Goal: Task Accomplishment & Management: Use online tool/utility

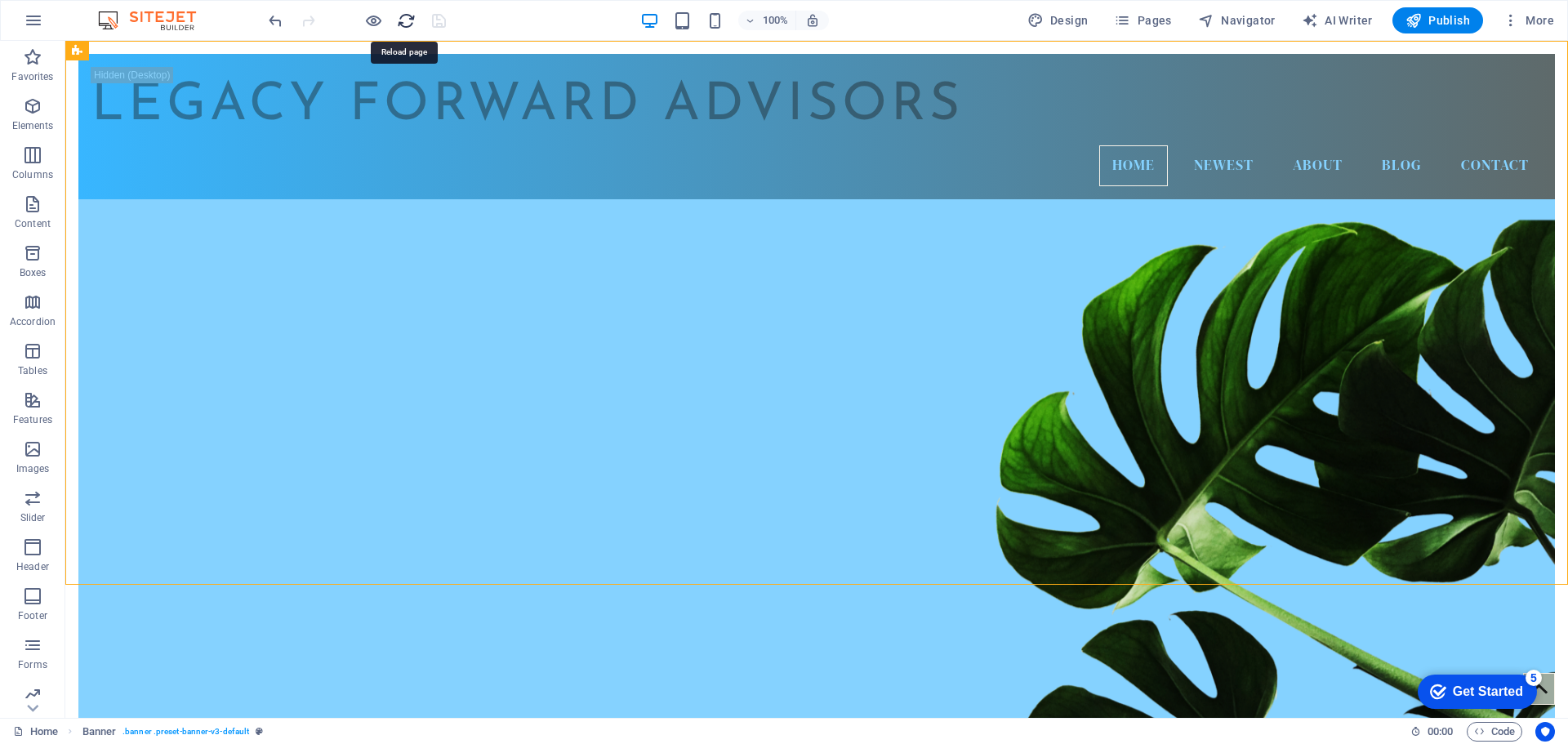
click at [403, 26] on icon "reload" at bounding box center [407, 21] width 19 height 19
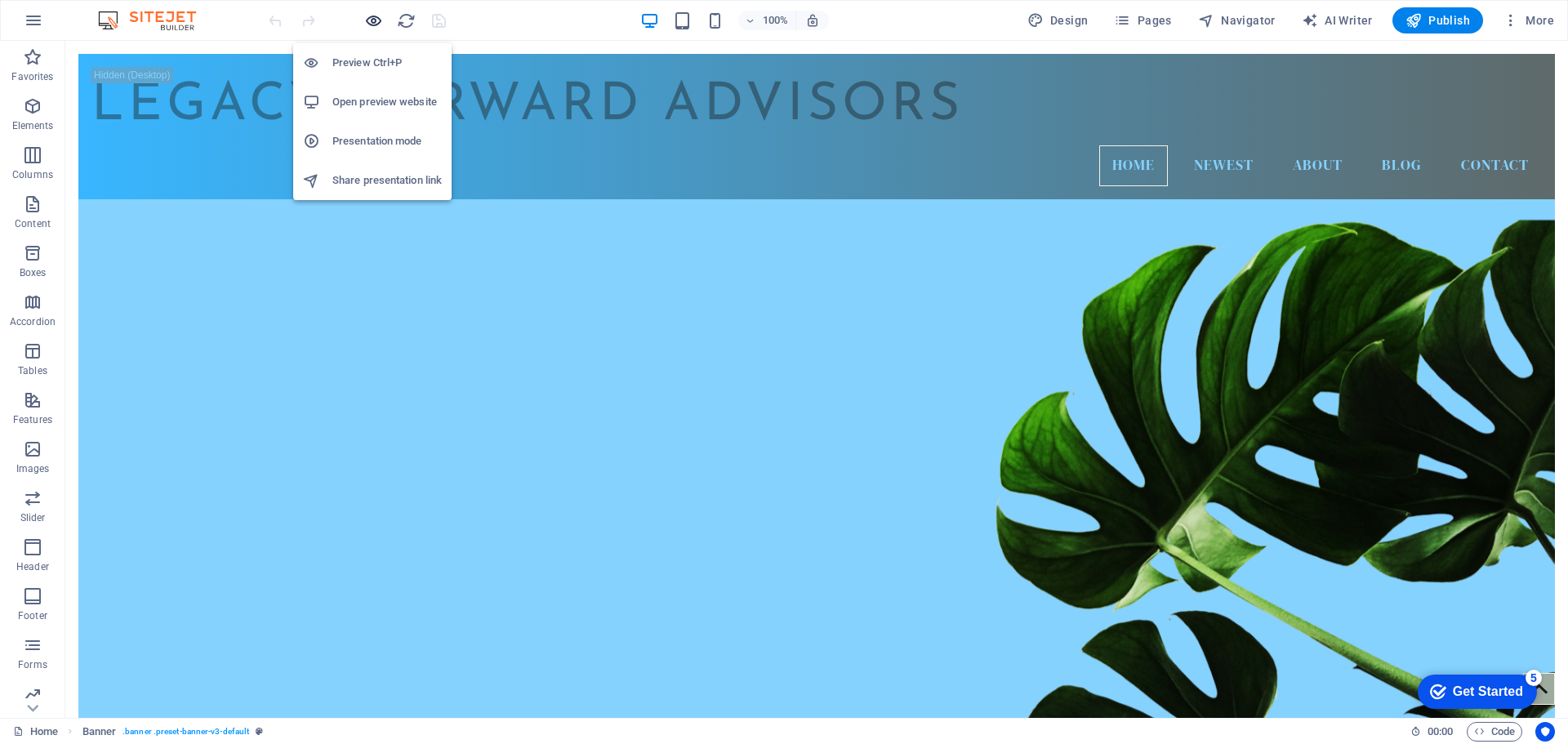
click at [374, 27] on icon "button" at bounding box center [374, 21] width 19 height 19
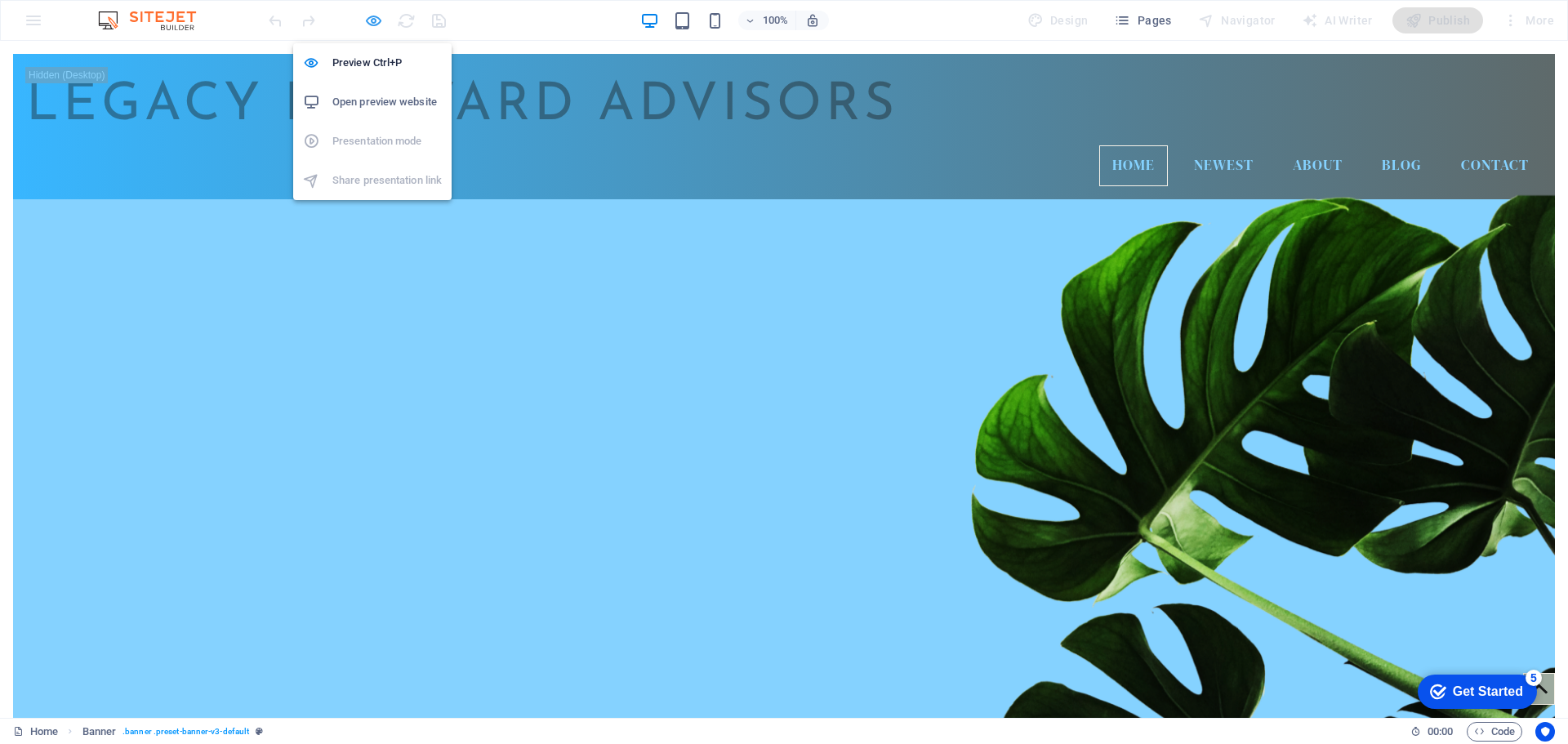
click at [369, 23] on icon "button" at bounding box center [374, 21] width 19 height 19
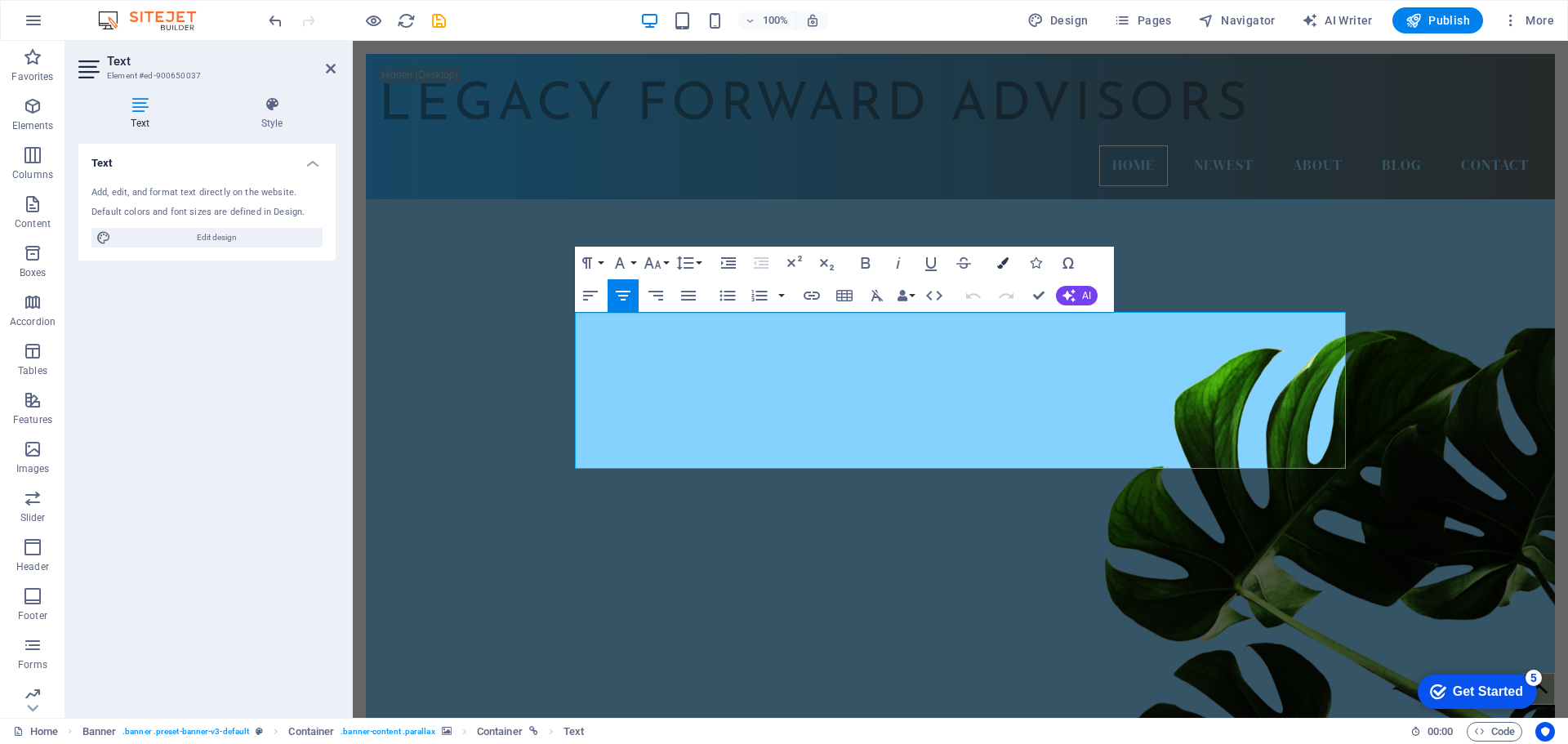
click at [1005, 265] on icon "button" at bounding box center [1003, 263] width 11 height 11
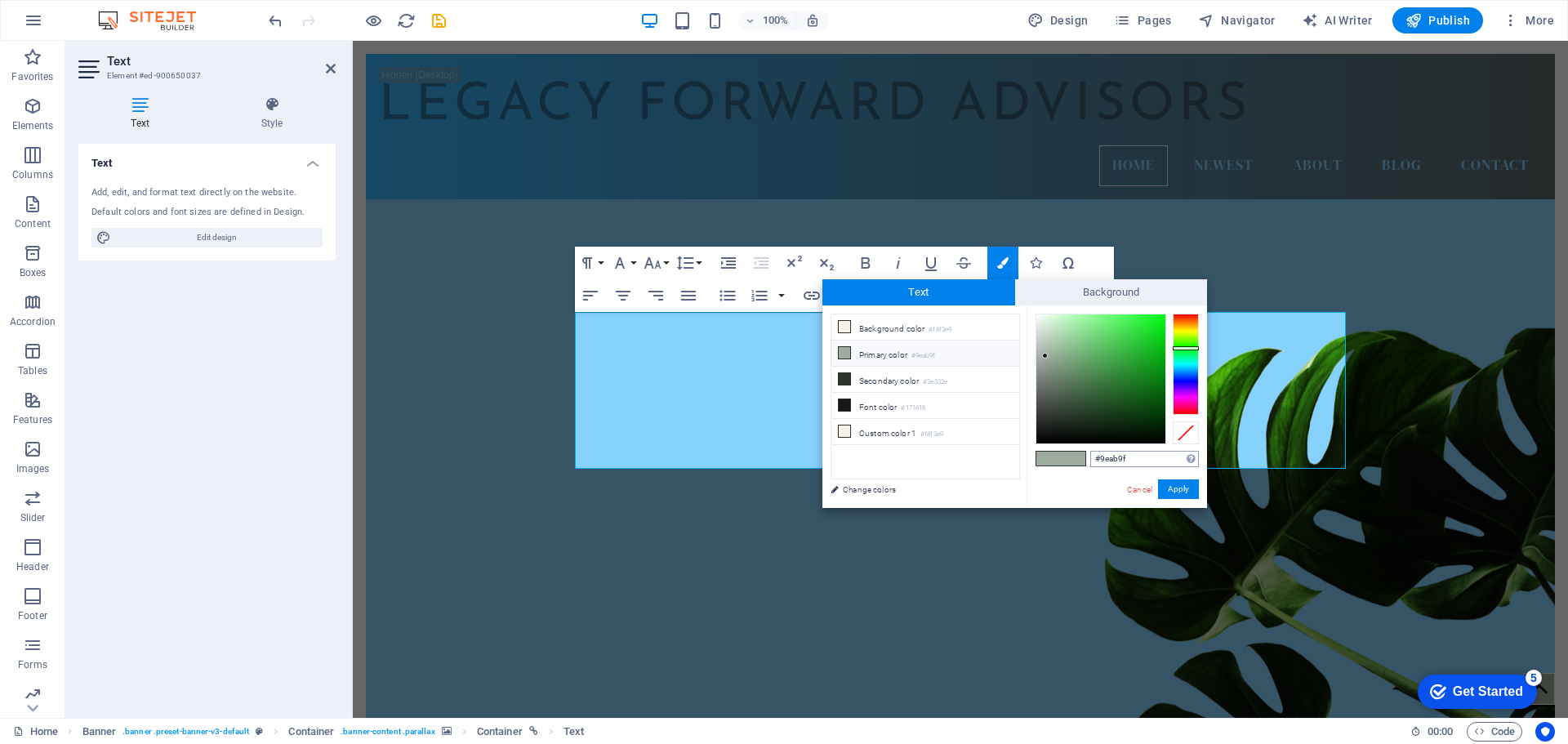
click at [1110, 463] on input "#9eab9f" at bounding box center [1144, 458] width 109 height 16
type input "#ffffff"
click at [1194, 494] on button "Apply" at bounding box center [1177, 489] width 41 height 20
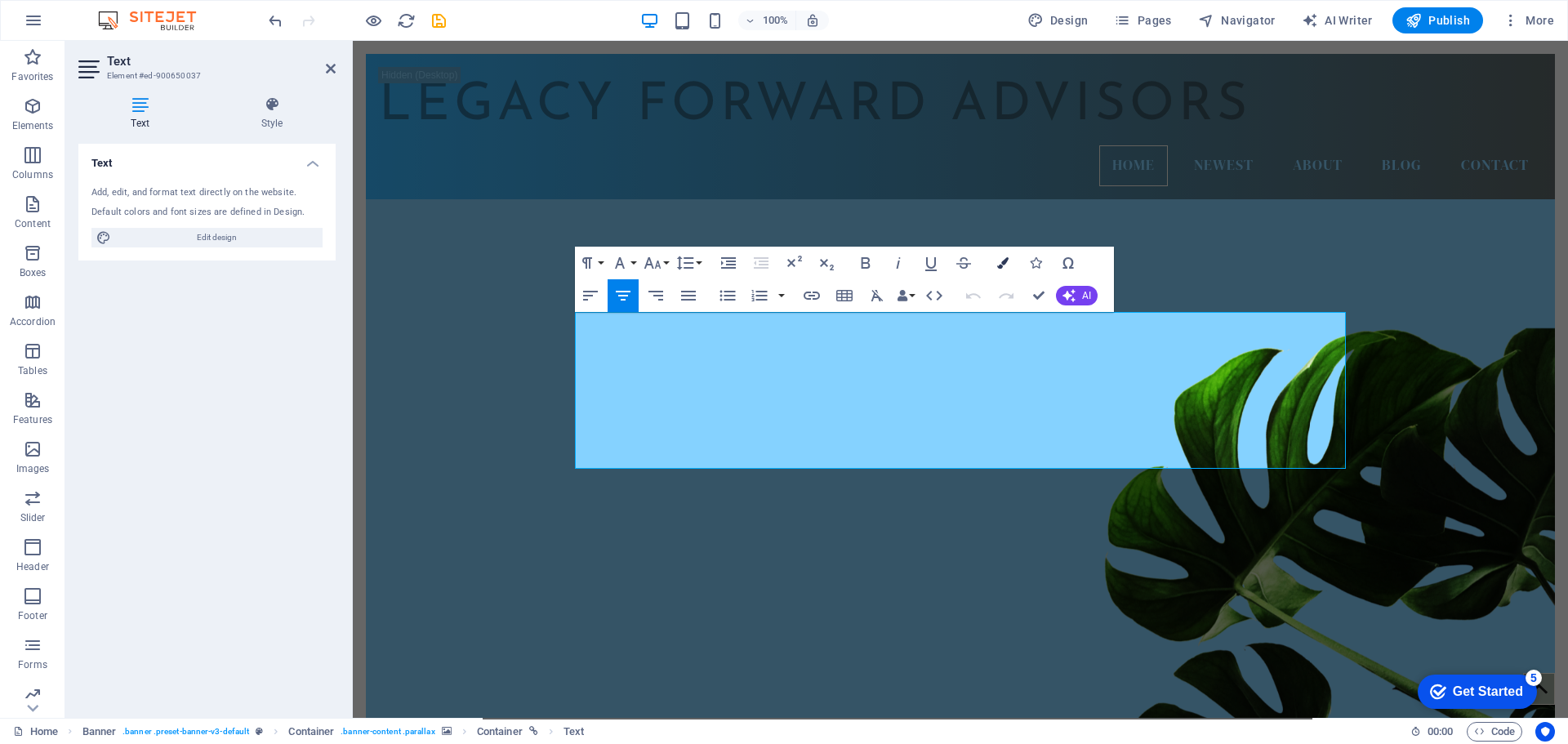
click at [1003, 267] on button "Colors" at bounding box center [1002, 263] width 31 height 32
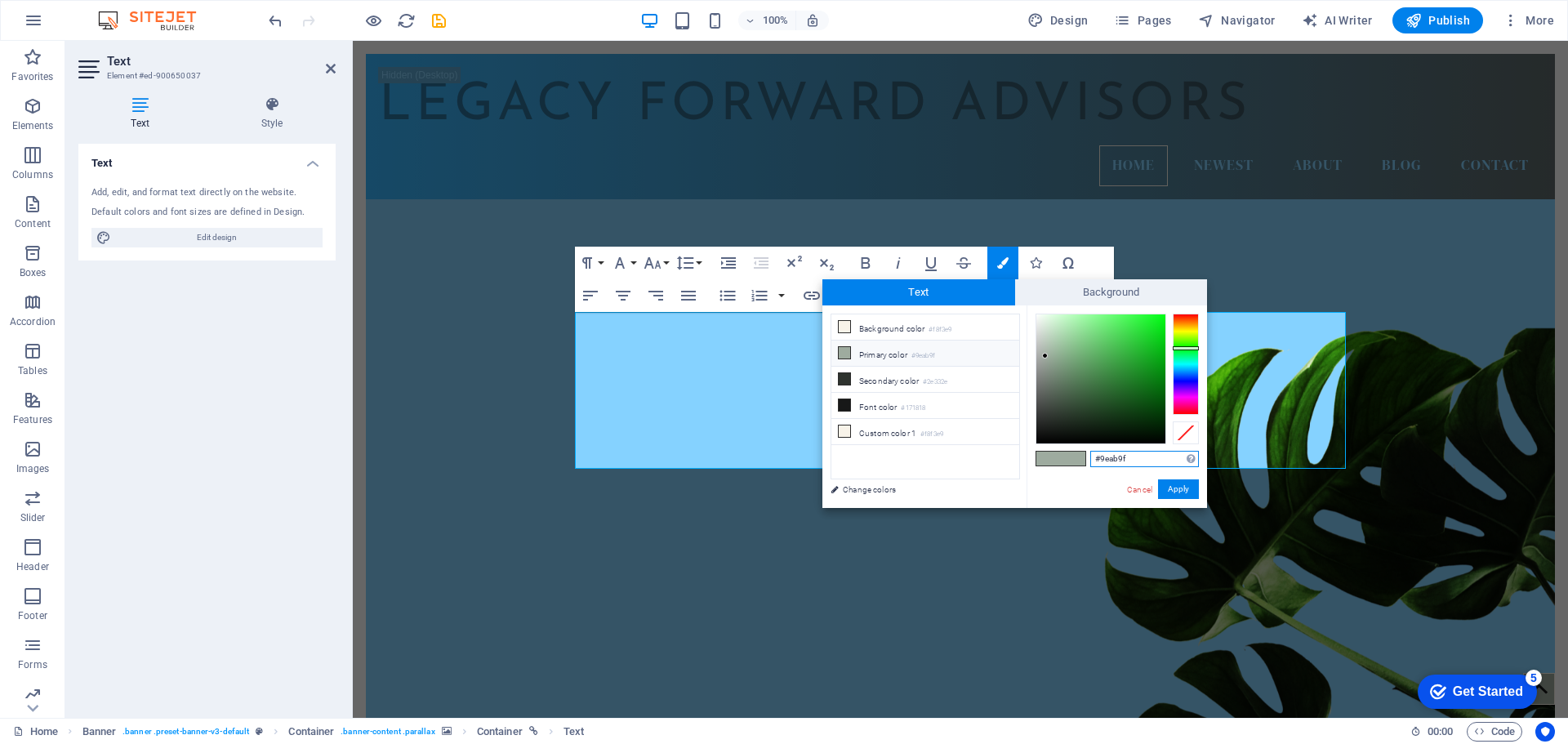
click at [1121, 455] on input "#9eab9f" at bounding box center [1144, 458] width 109 height 16
type input "#ff4040"
click at [1179, 494] on button "Apply" at bounding box center [1177, 489] width 41 height 20
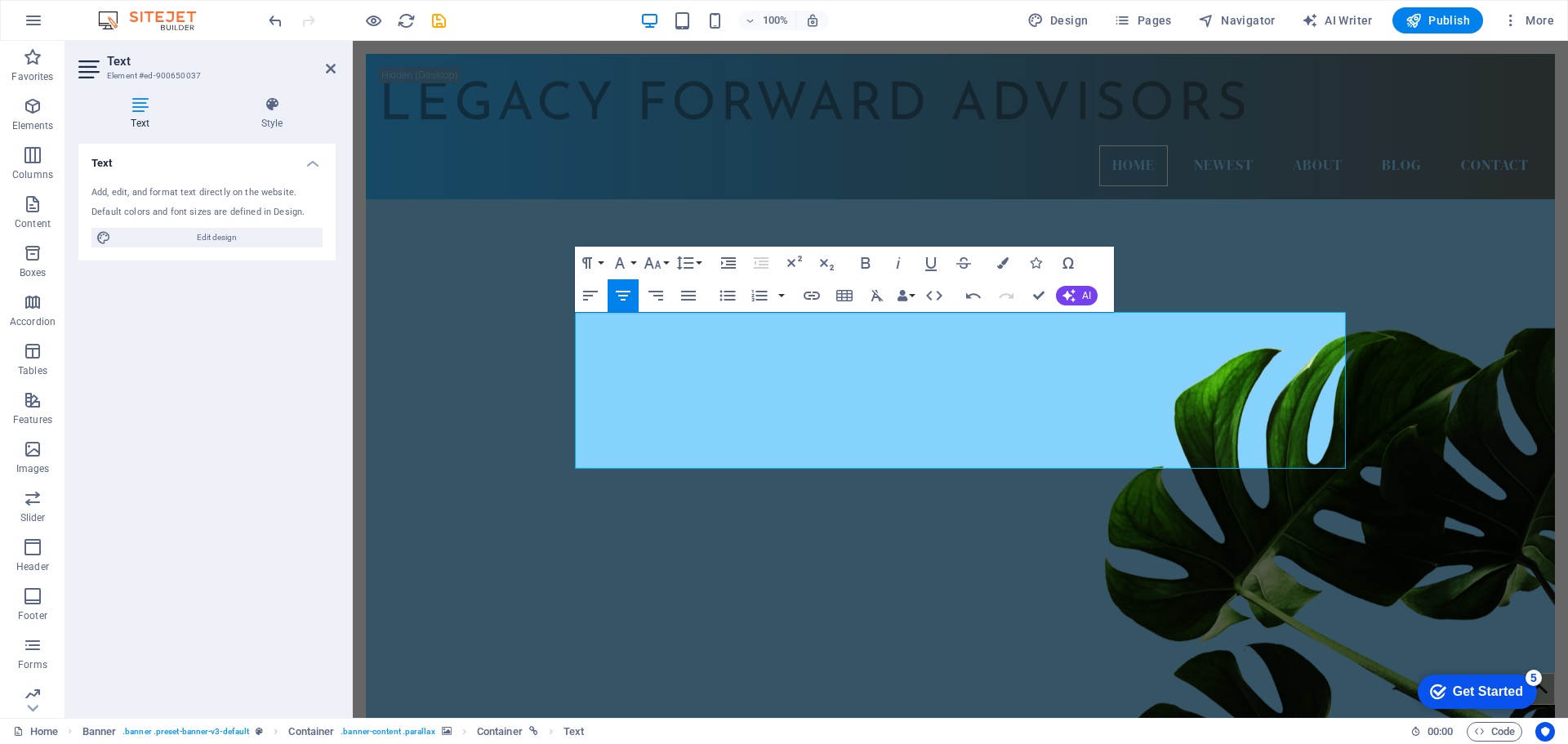
click at [288, 638] on div "Text Add, edit, and format text directly on the website. Default colors and fon…" at bounding box center [207, 425] width 257 height 561
click at [880, 20] on div "100% Design Pages Navigator AI Writer Publish More" at bounding box center [913, 21] width 1295 height 27
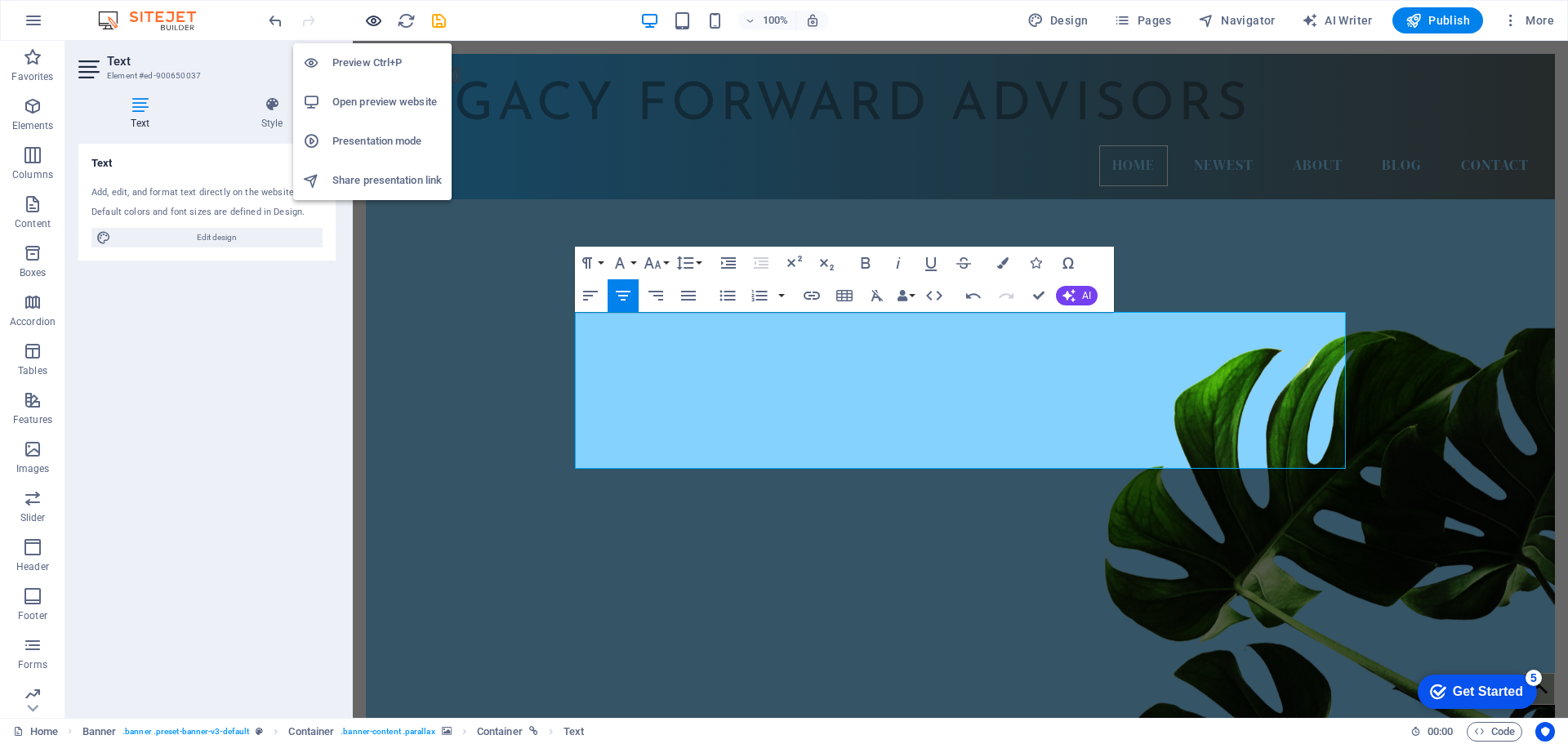
click at [375, 23] on icon "button" at bounding box center [374, 21] width 19 height 19
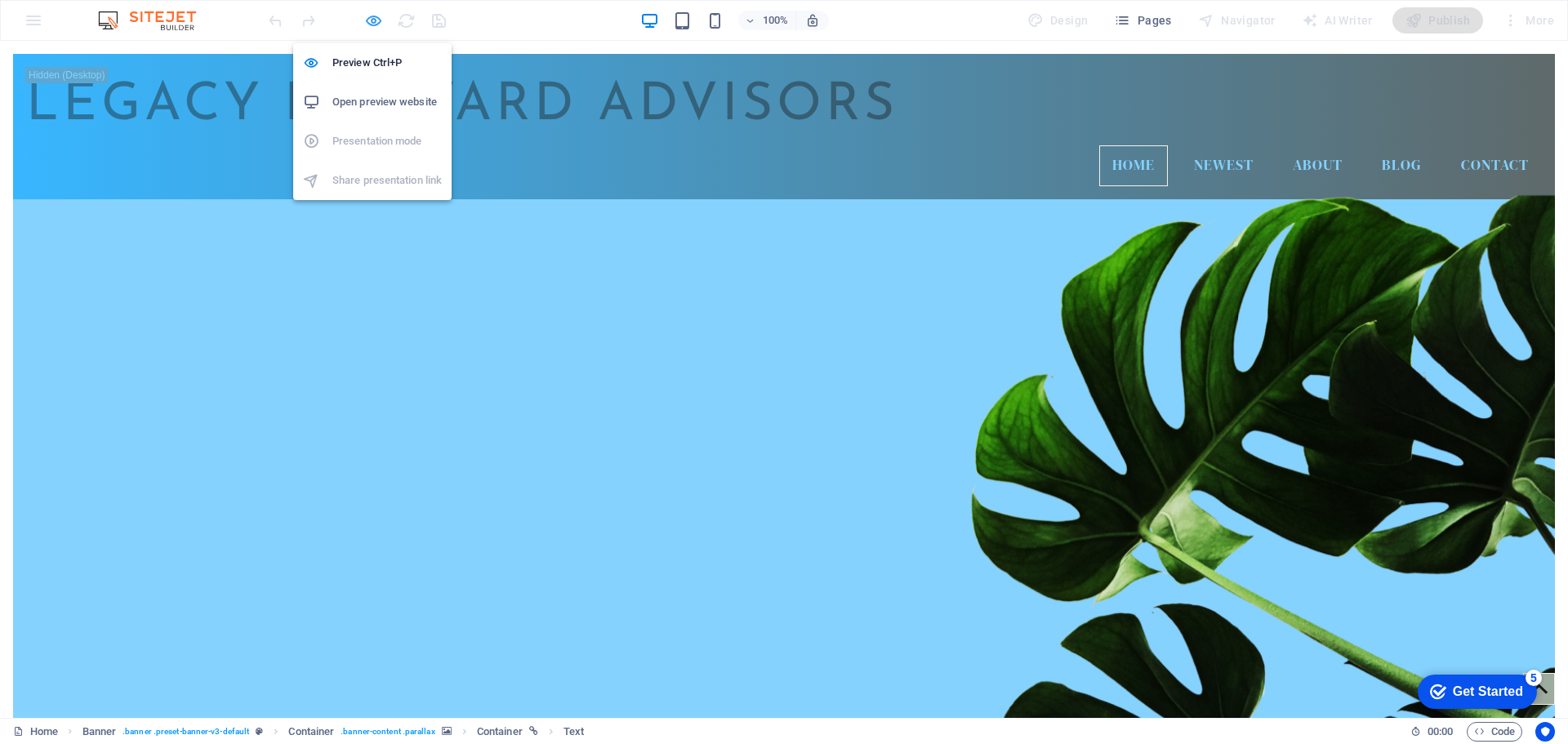
click at [374, 30] on div "Preview Ctrl+P Open preview website Presentation mode Share presentation link" at bounding box center [372, 115] width 158 height 170
click at [370, 20] on icon "button" at bounding box center [374, 21] width 19 height 19
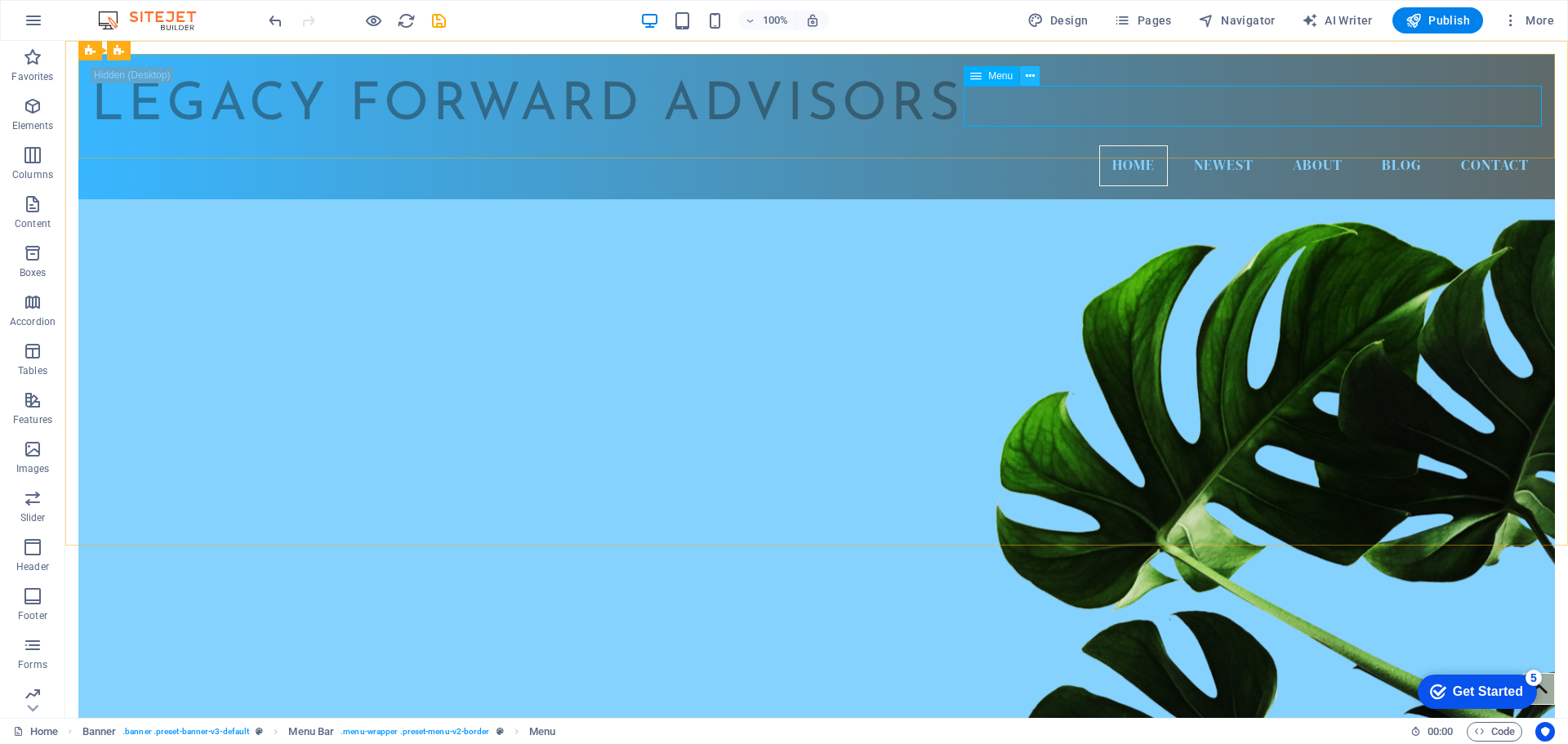
click at [1032, 76] on icon at bounding box center [1030, 76] width 9 height 17
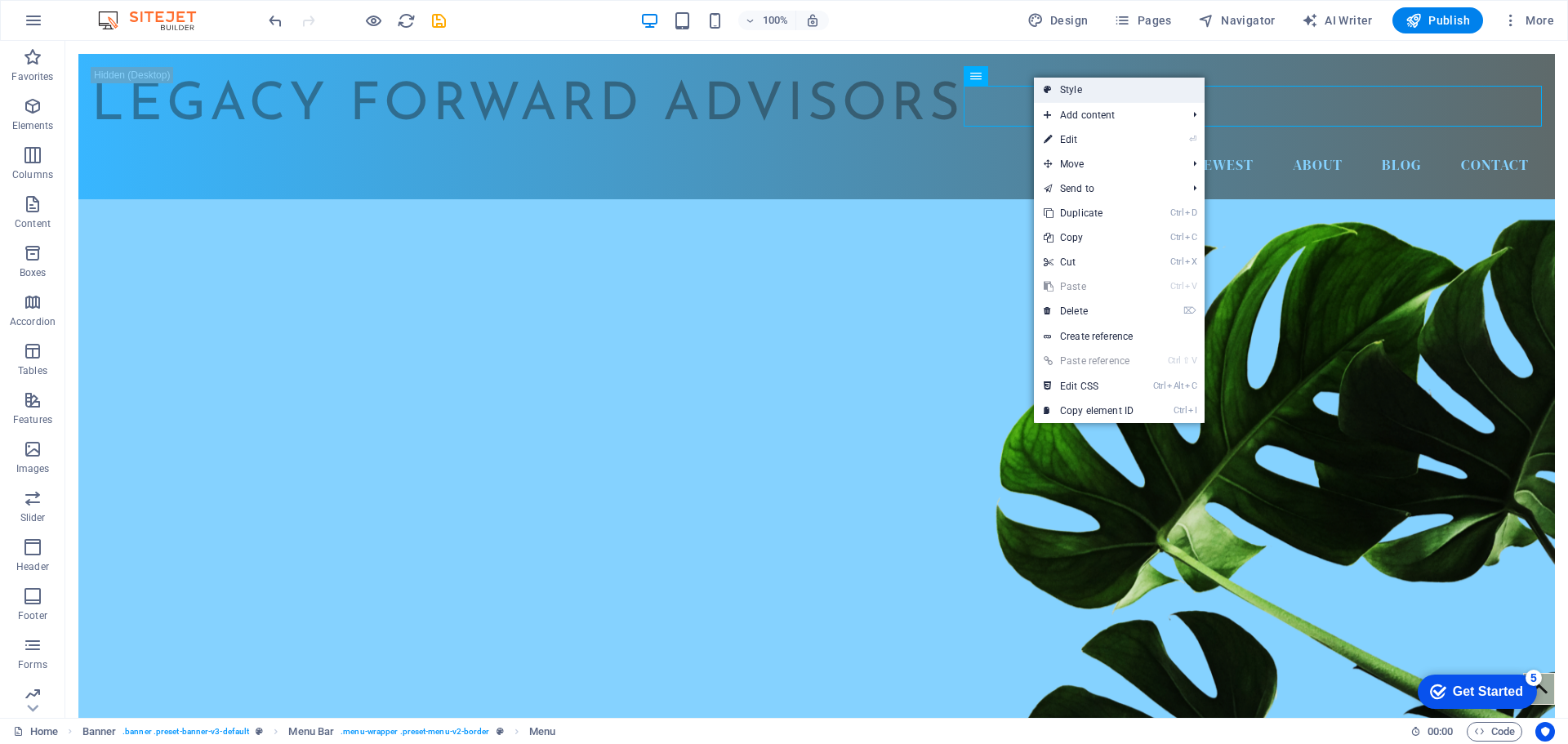
click at [1062, 99] on link "Style" at bounding box center [1119, 90] width 171 height 25
select select "rem"
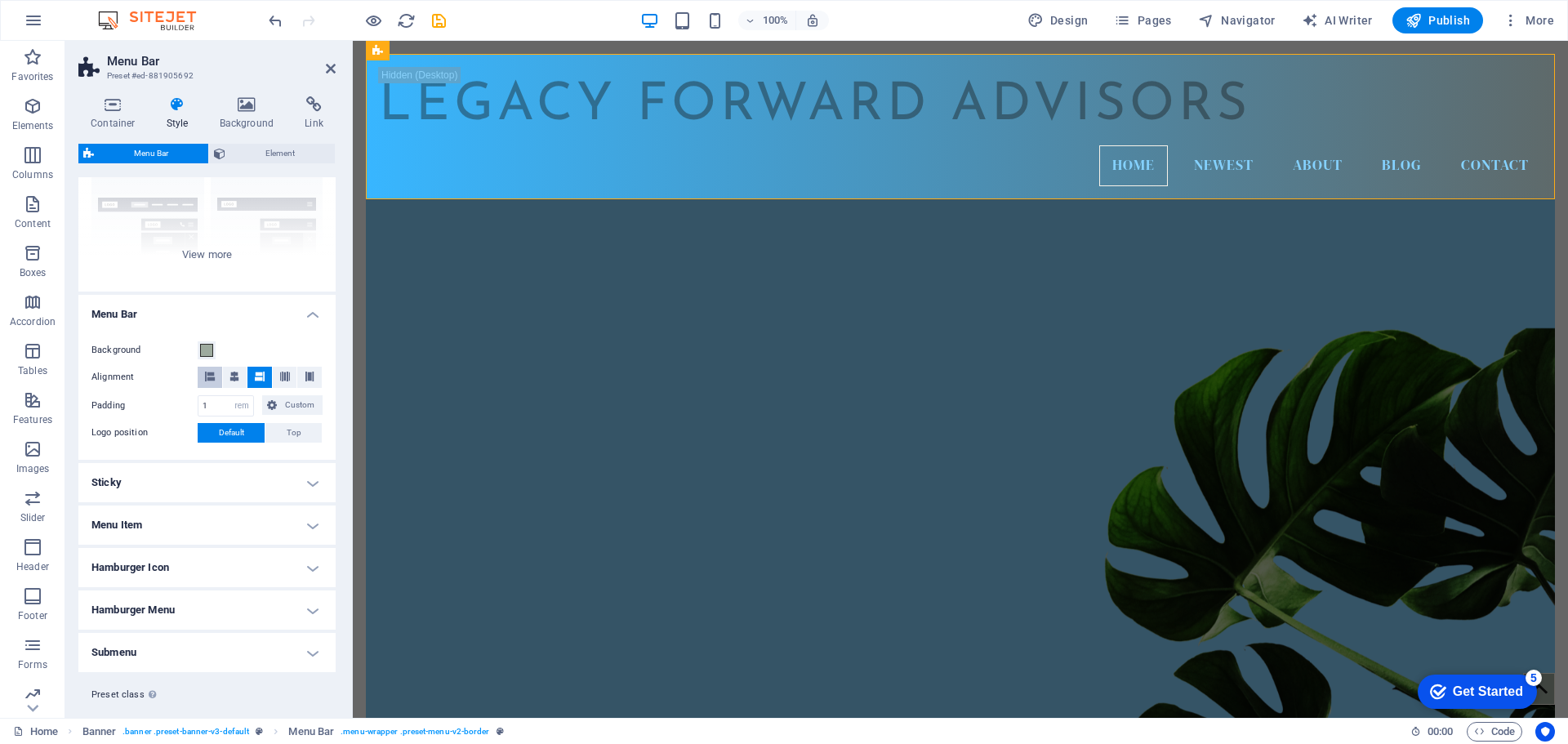
scroll to position [192, 0]
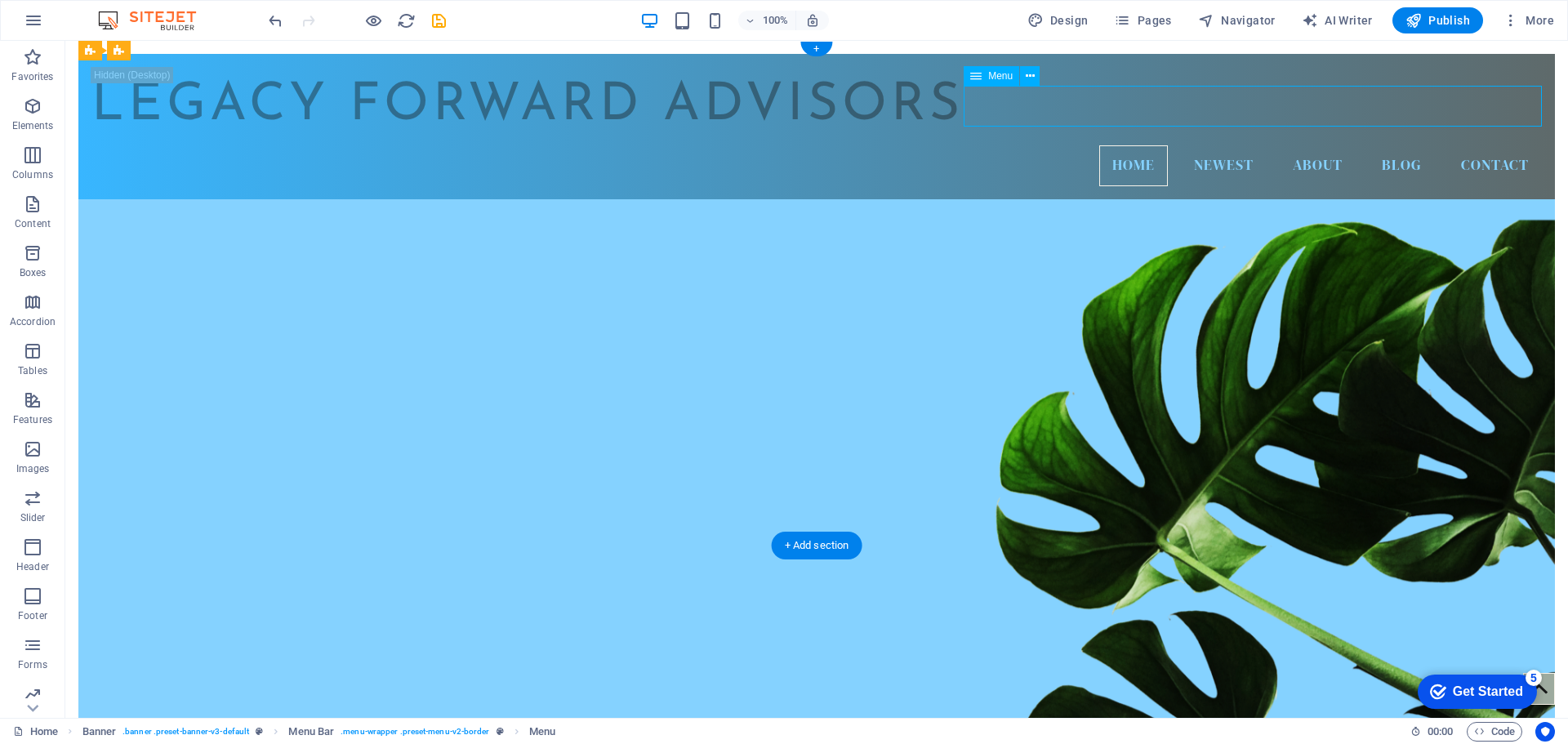
select select
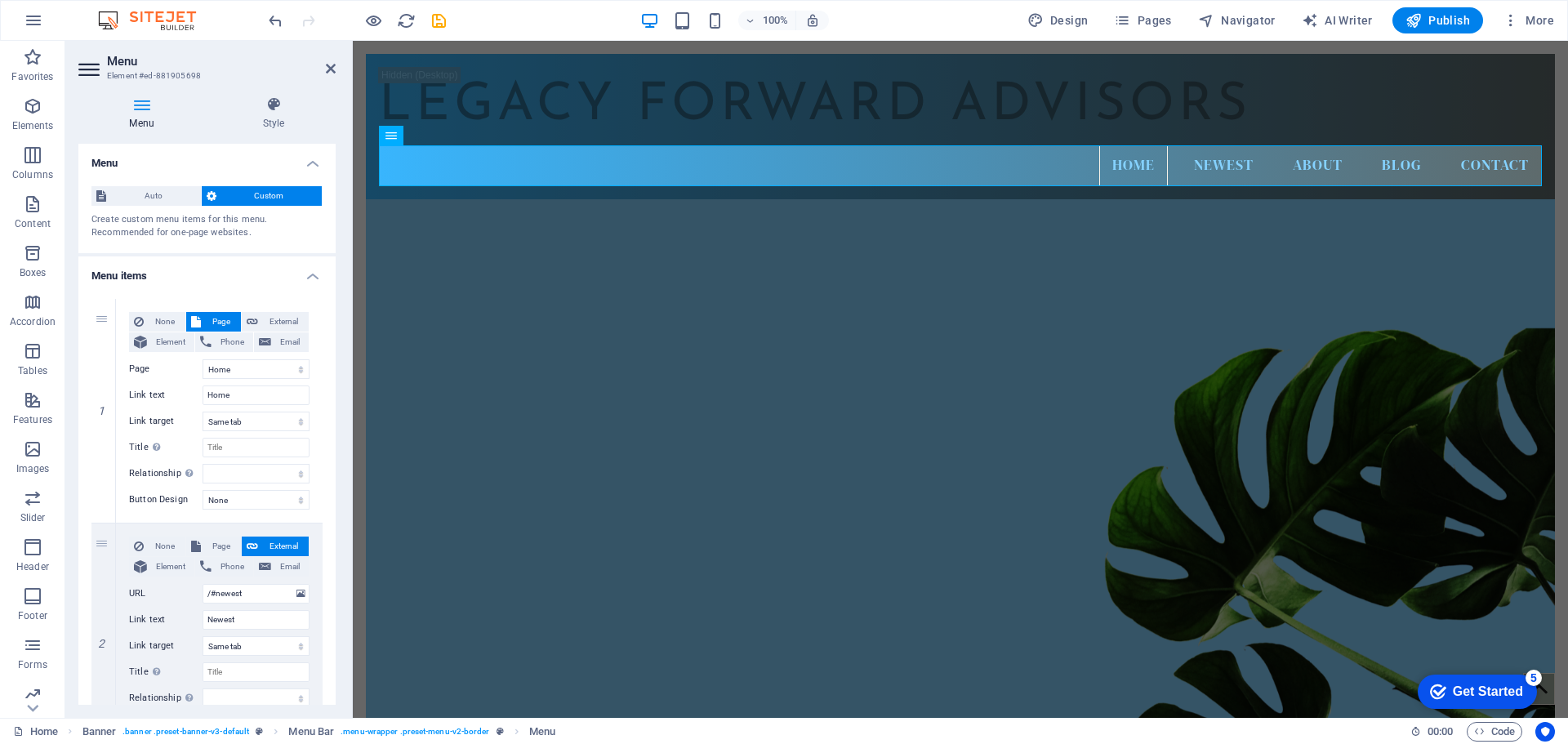
click at [874, 26] on div "100% Design Pages Navigator AI Writer Publish More" at bounding box center [913, 21] width 1295 height 27
drag, startPoint x: 335, startPoint y: 273, endPoint x: 333, endPoint y: 300, distance: 27.1
click at [333, 300] on div "Menu Auto Custom Create custom menu items for this menu. Recommended for one-pa…" at bounding box center [207, 425] width 257 height 561
click at [276, 131] on div "Menu Style Menu Auto Custom Create custom menu items for this menu. Recommended…" at bounding box center [207, 401] width 257 height 608
click at [274, 105] on icon at bounding box center [273, 104] width 124 height 16
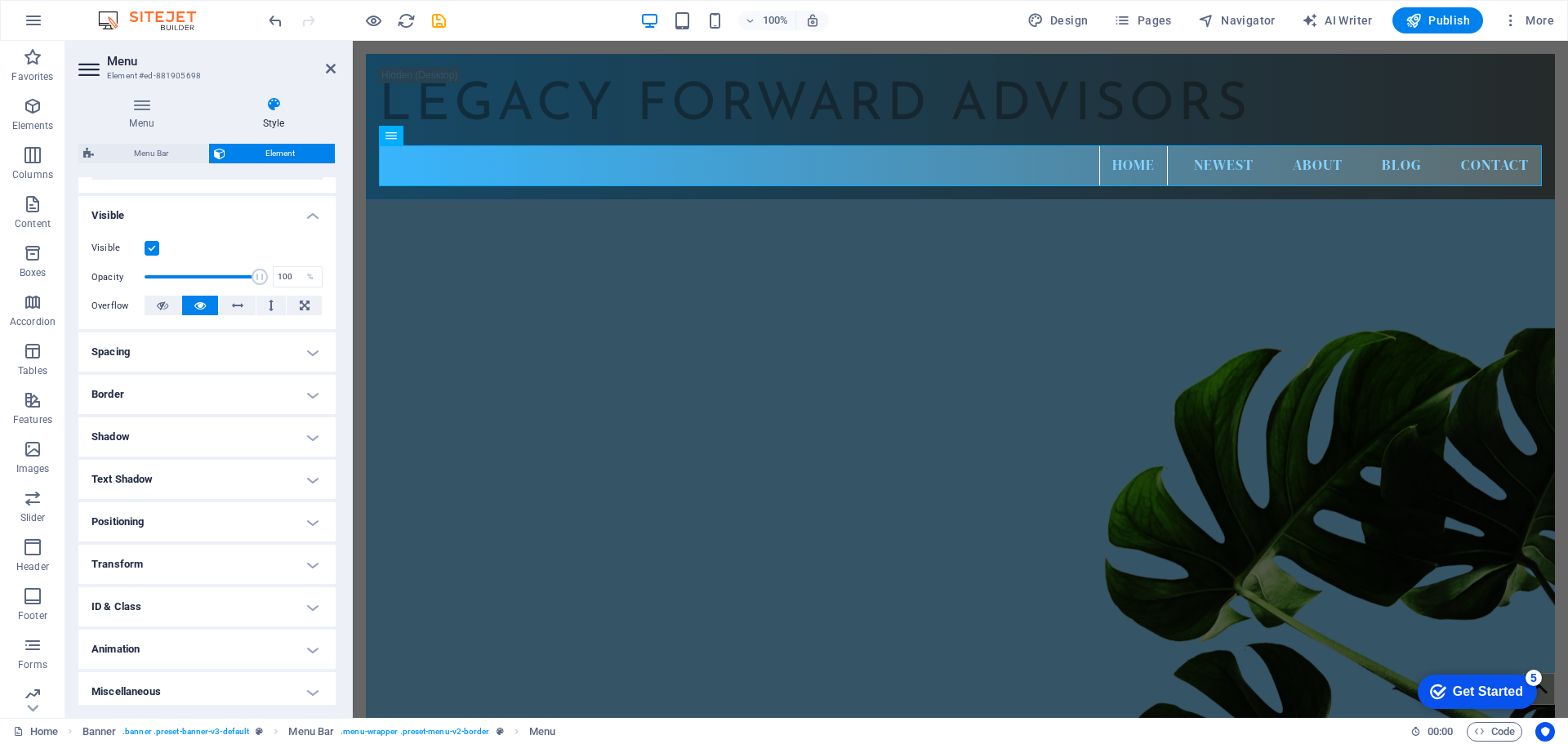
scroll to position [162, 0]
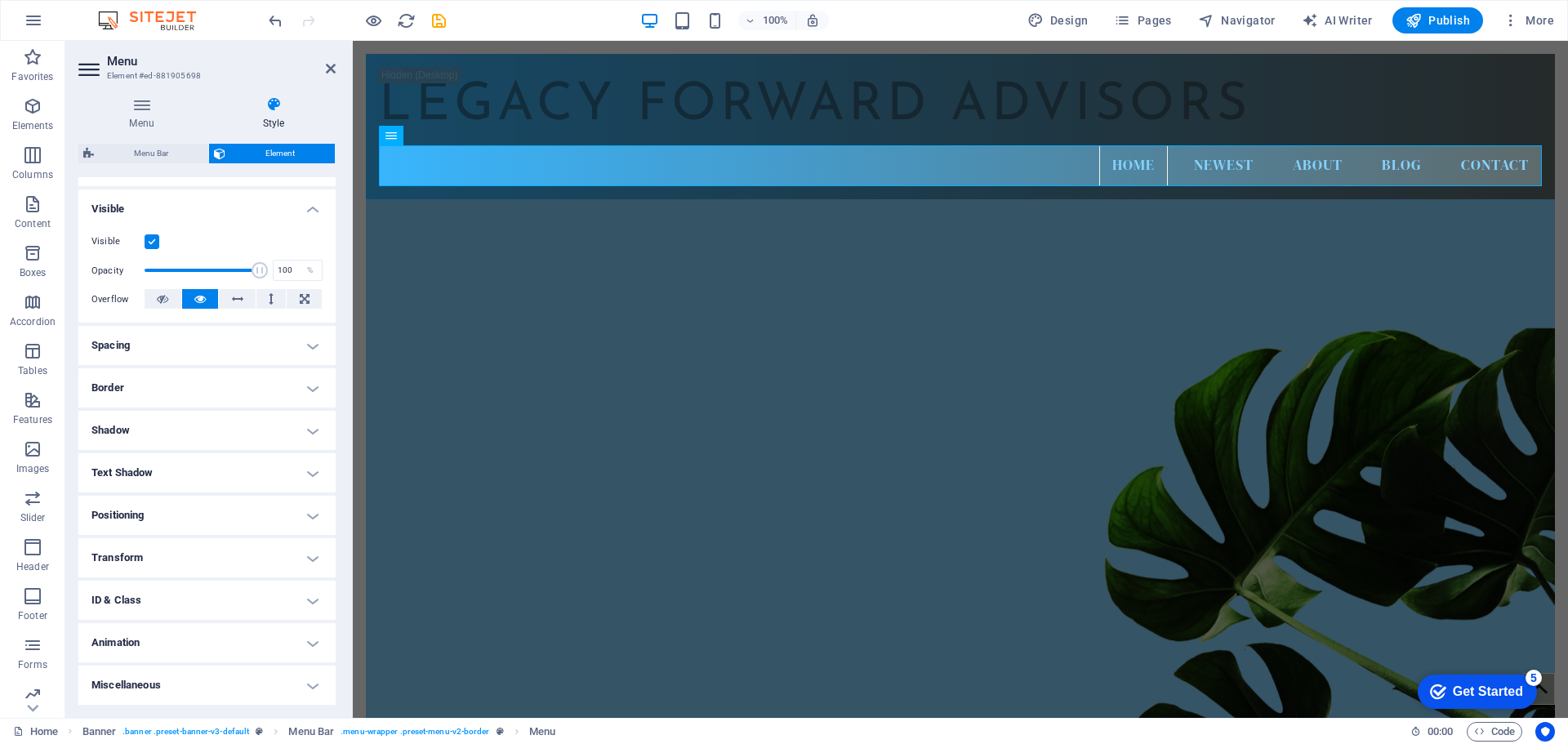
click at [309, 600] on h4 "ID & Class" at bounding box center [207, 599] width 257 height 39
click at [309, 600] on h4 "ID & Class" at bounding box center [207, 594] width 257 height 29
click at [304, 642] on h4 "Animation" at bounding box center [207, 642] width 257 height 39
click at [304, 642] on h4 "Animation" at bounding box center [207, 637] width 257 height 29
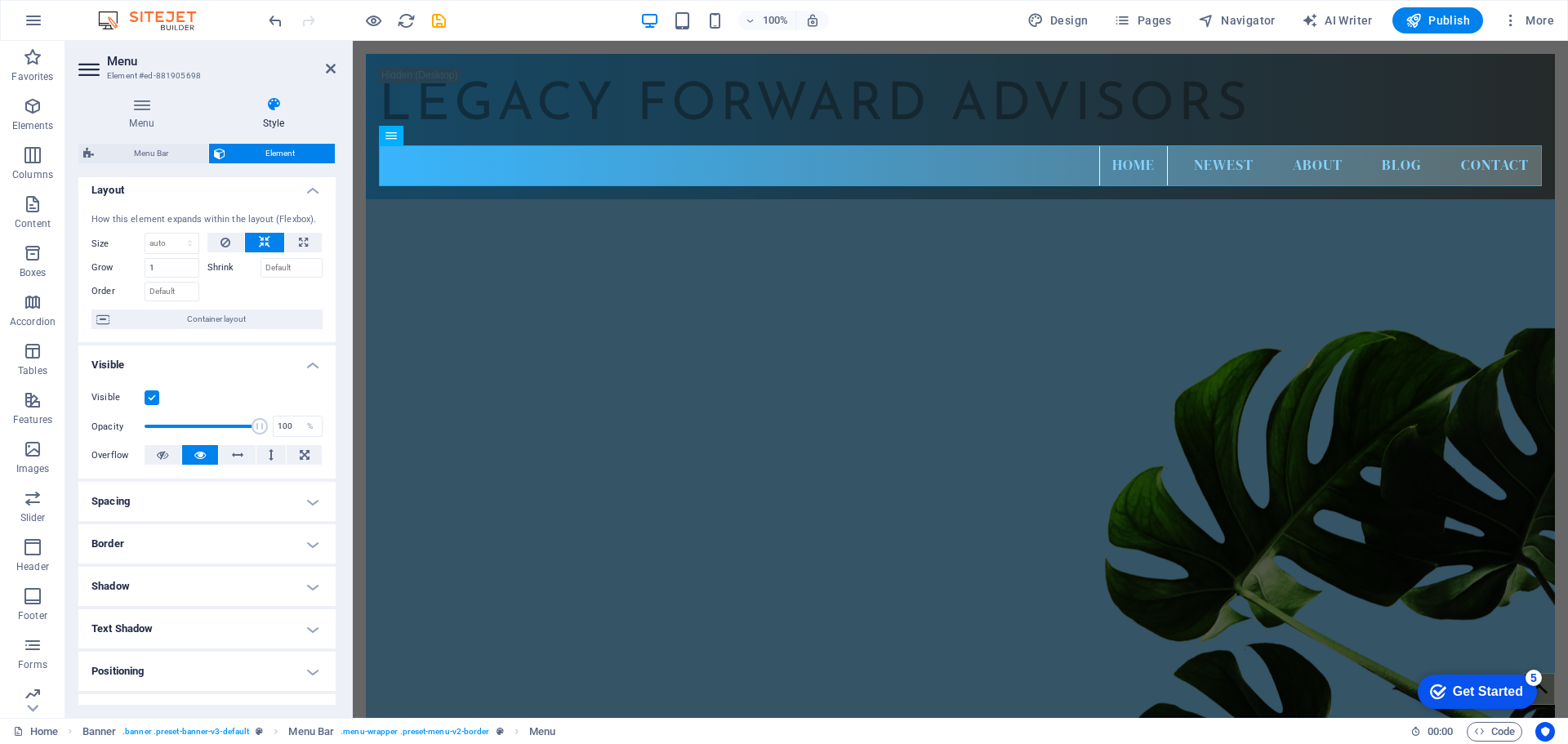
scroll to position [0, 0]
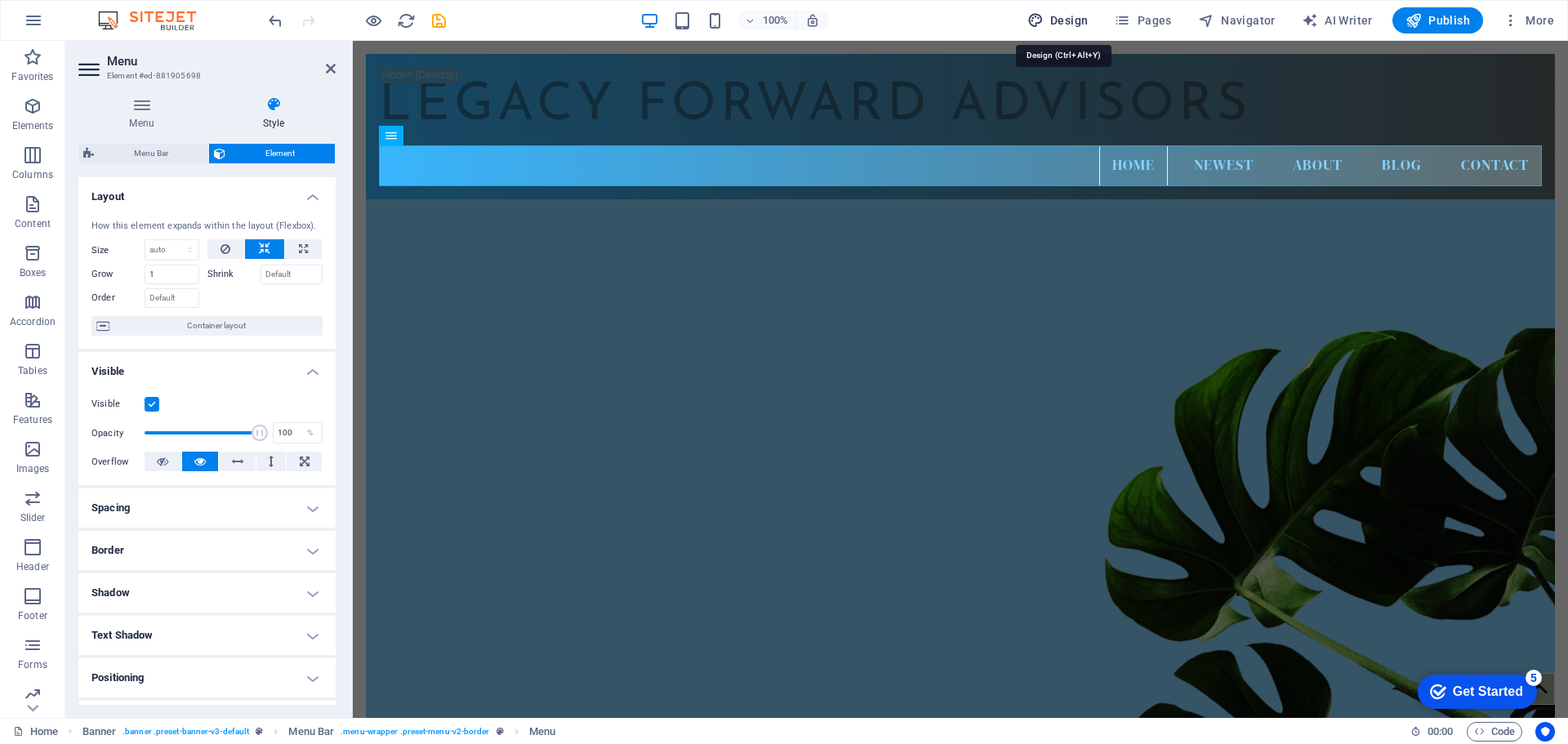
click at [1079, 27] on span "Design" at bounding box center [1057, 20] width 62 height 16
select select "rem"
select select "500"
select select "px"
select select "rem"
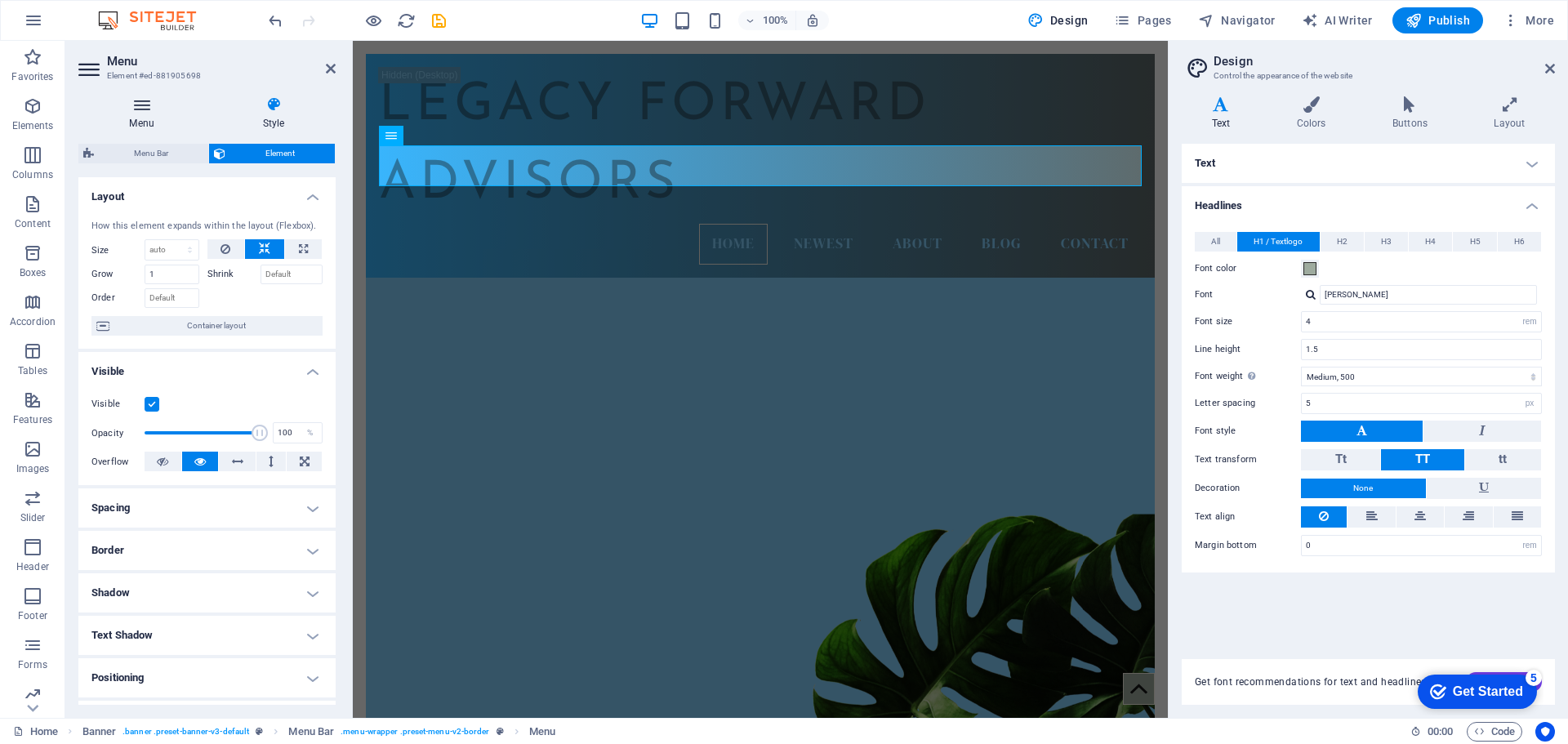
click at [141, 103] on icon at bounding box center [141, 104] width 126 height 16
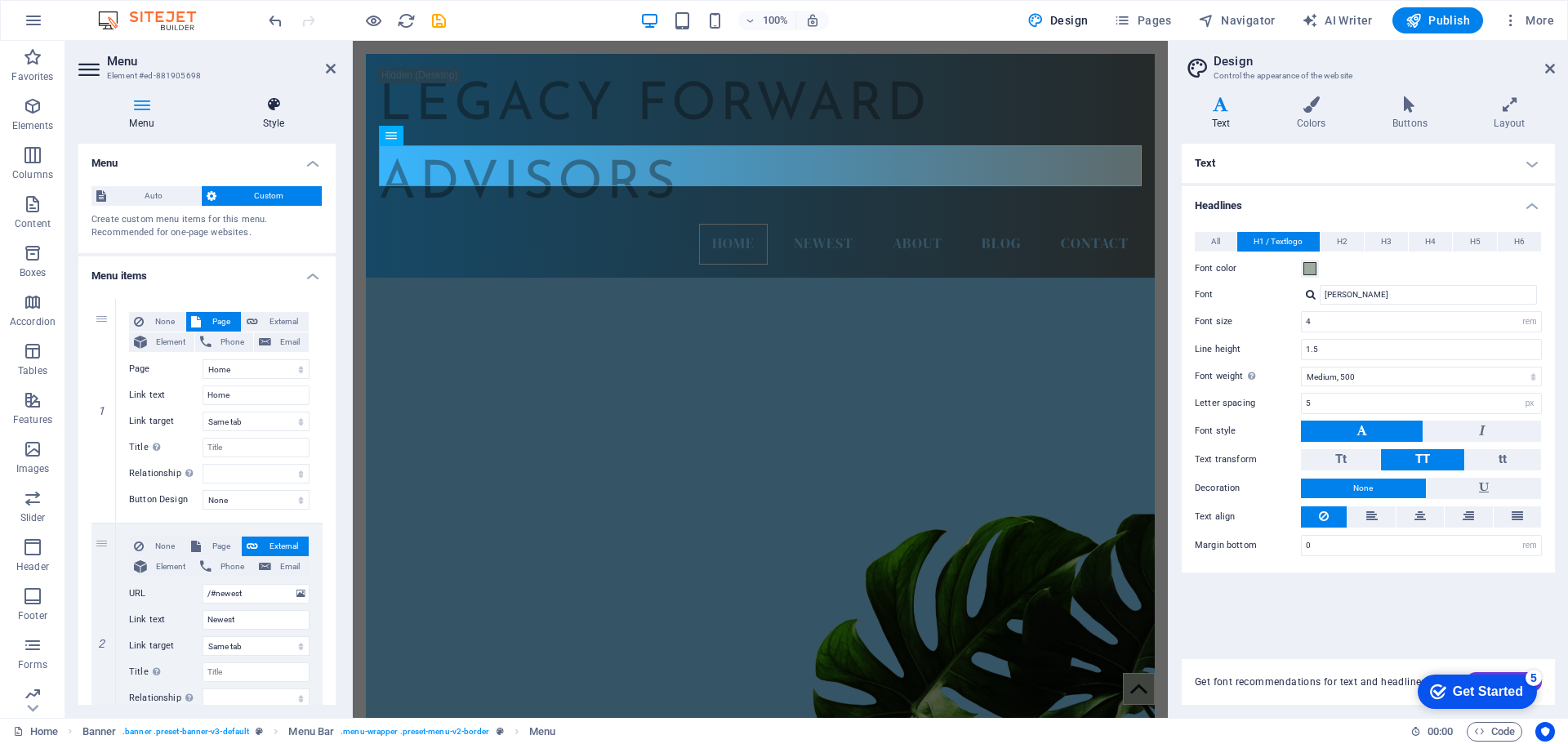
click at [262, 125] on h4 "Style" at bounding box center [273, 114] width 124 height 34
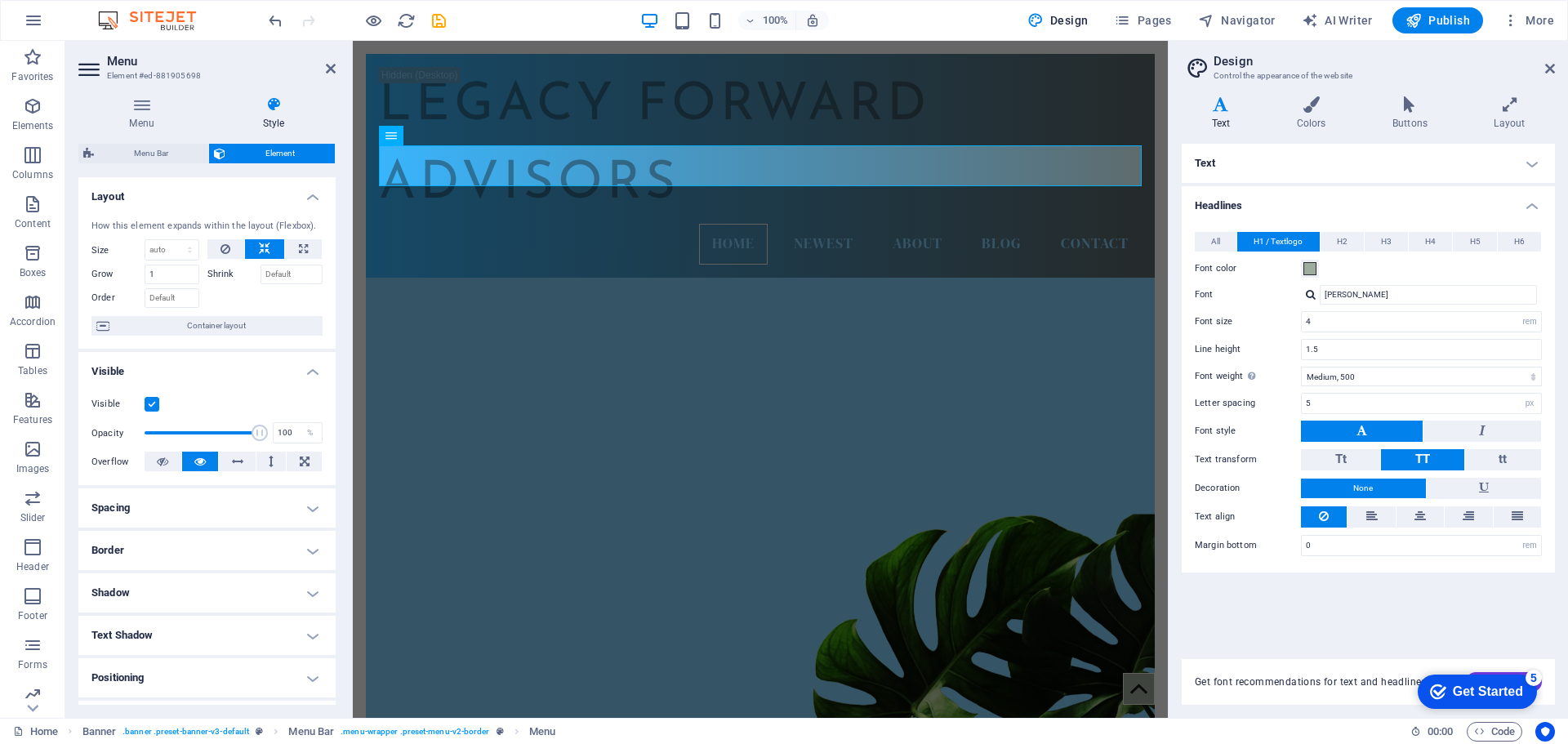
click at [288, 556] on h4 "Border" at bounding box center [207, 550] width 257 height 39
click at [274, 556] on h4 "Border" at bounding box center [207, 545] width 257 height 29
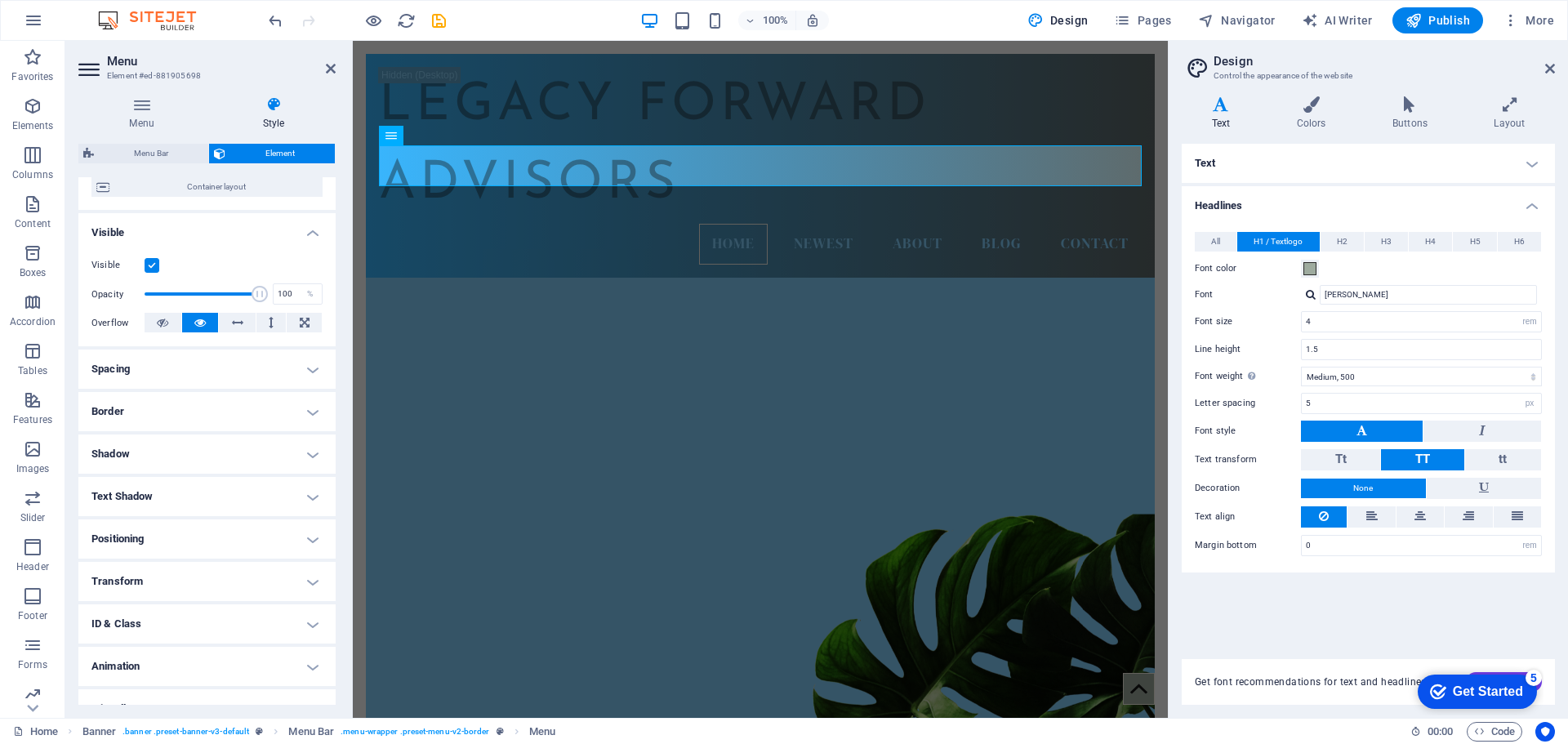
scroll to position [162, 0]
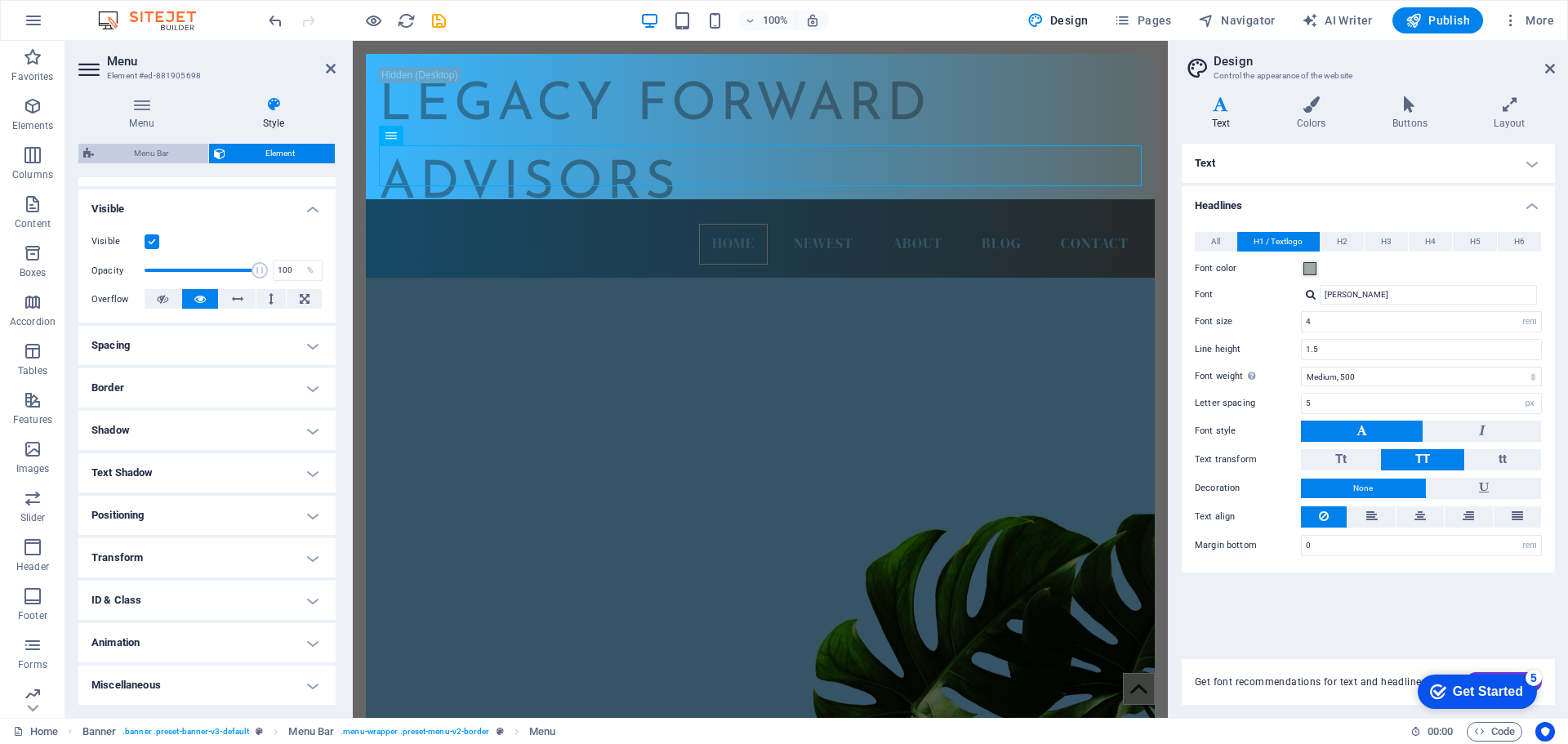
click at [133, 156] on span "Menu Bar" at bounding box center [151, 154] width 104 height 20
select select "rem"
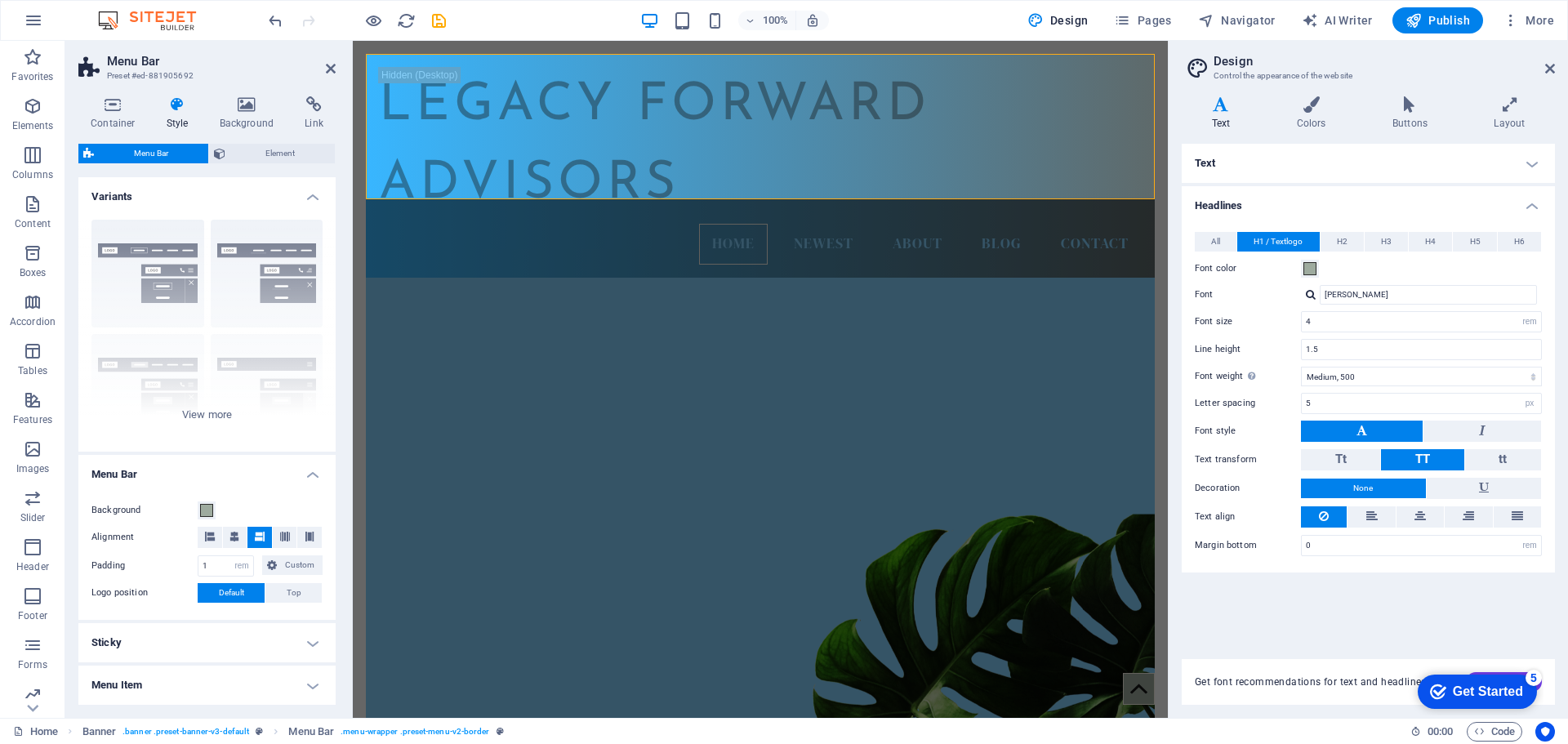
click at [306, 682] on h4 "Menu Item" at bounding box center [207, 684] width 257 height 39
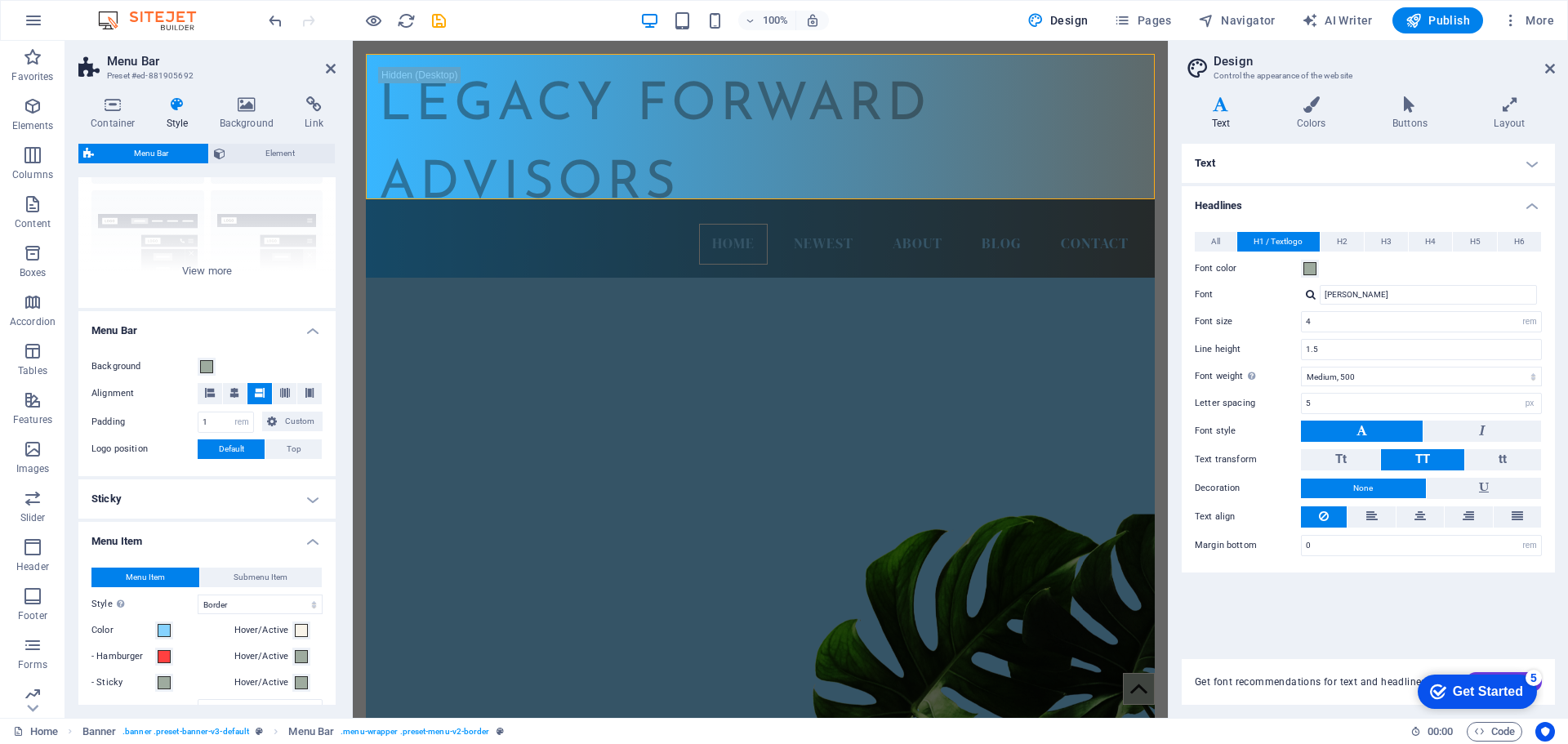
scroll to position [145, 0]
click at [165, 656] on span at bounding box center [164, 655] width 13 height 13
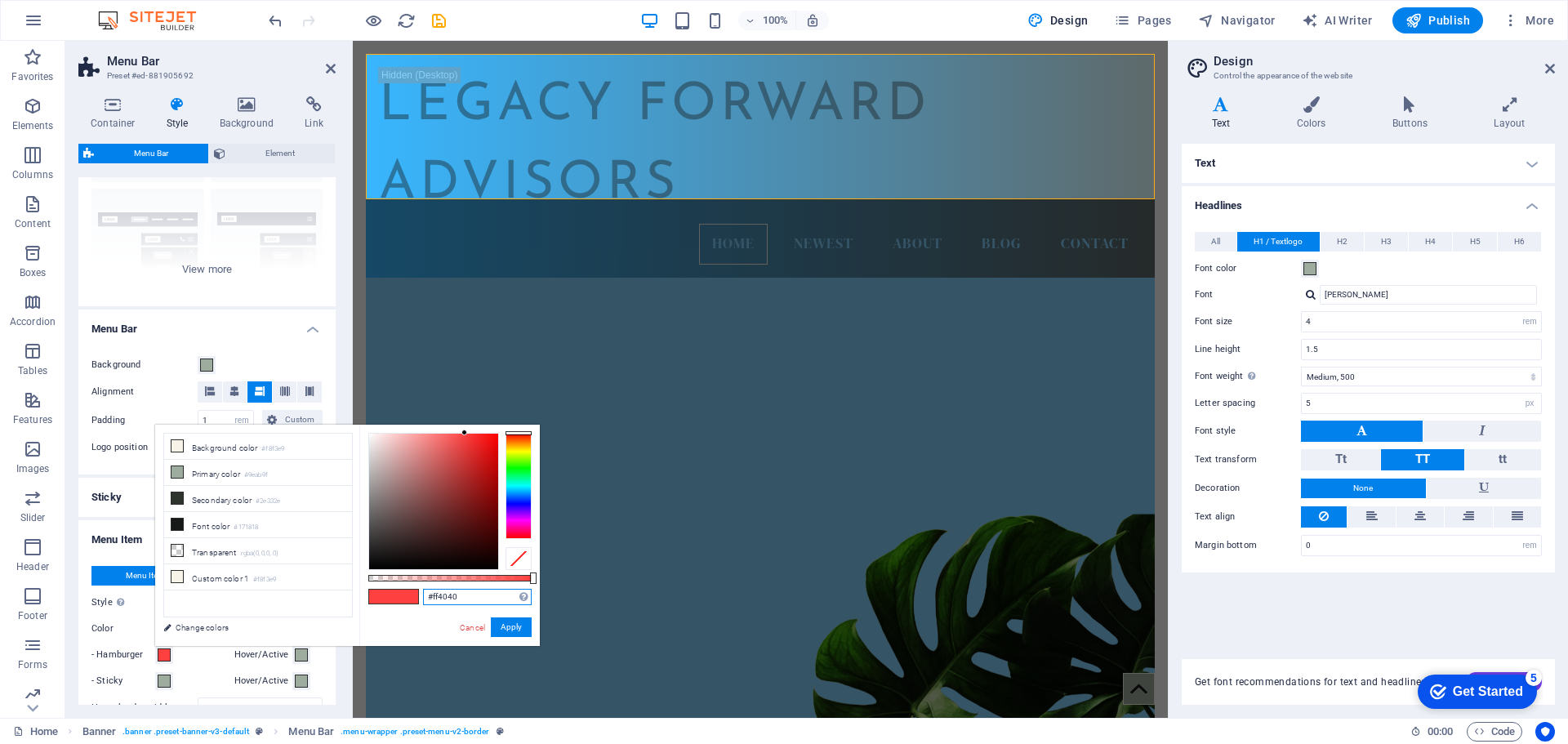
click at [451, 597] on input "#ff4040" at bounding box center [477, 596] width 109 height 16
click at [117, 250] on div "Border Centered Default Fixed Loki Trigger Wide XXL" at bounding box center [207, 184] width 257 height 245
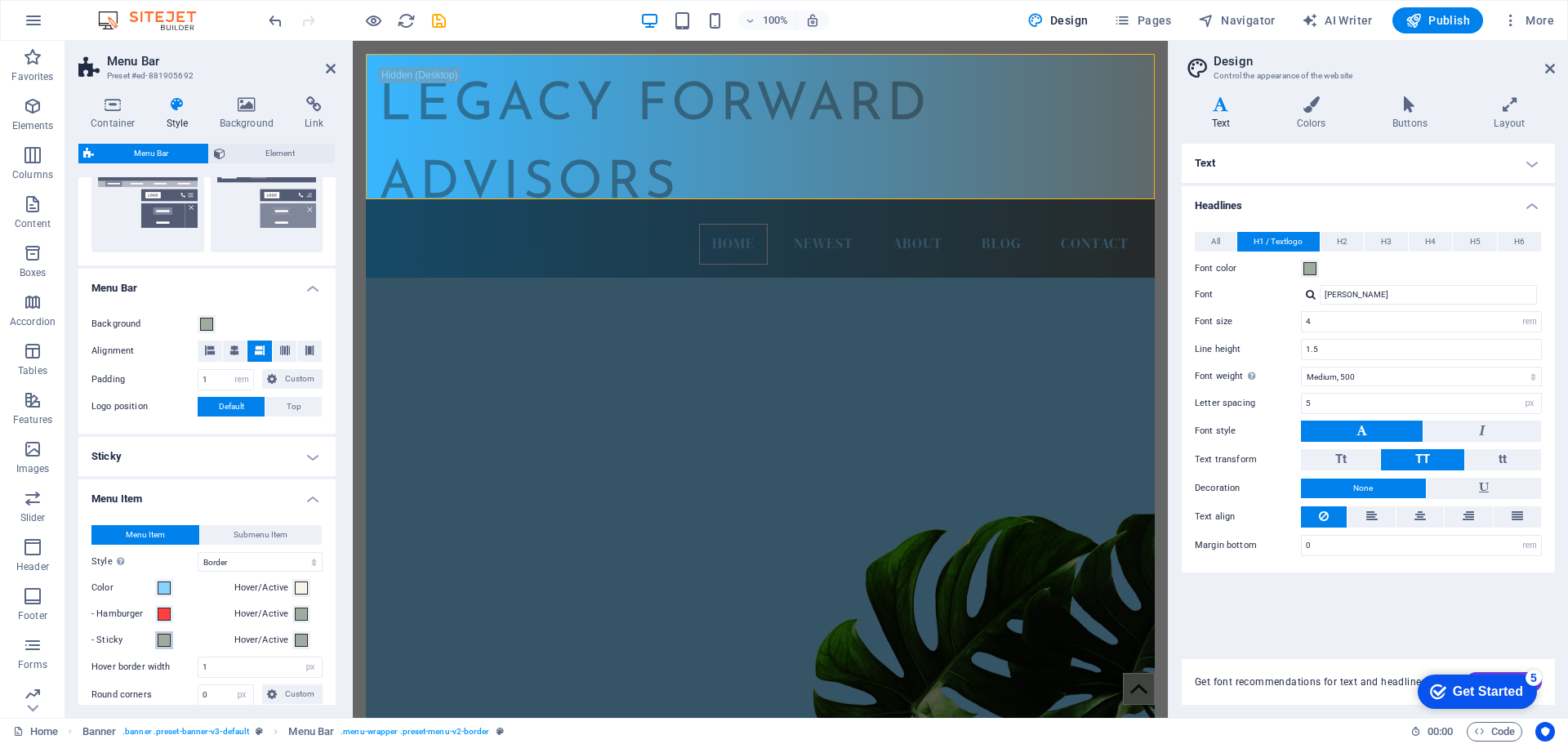
scroll to position [419, 0]
click at [165, 589] on span at bounding box center [164, 587] width 13 height 13
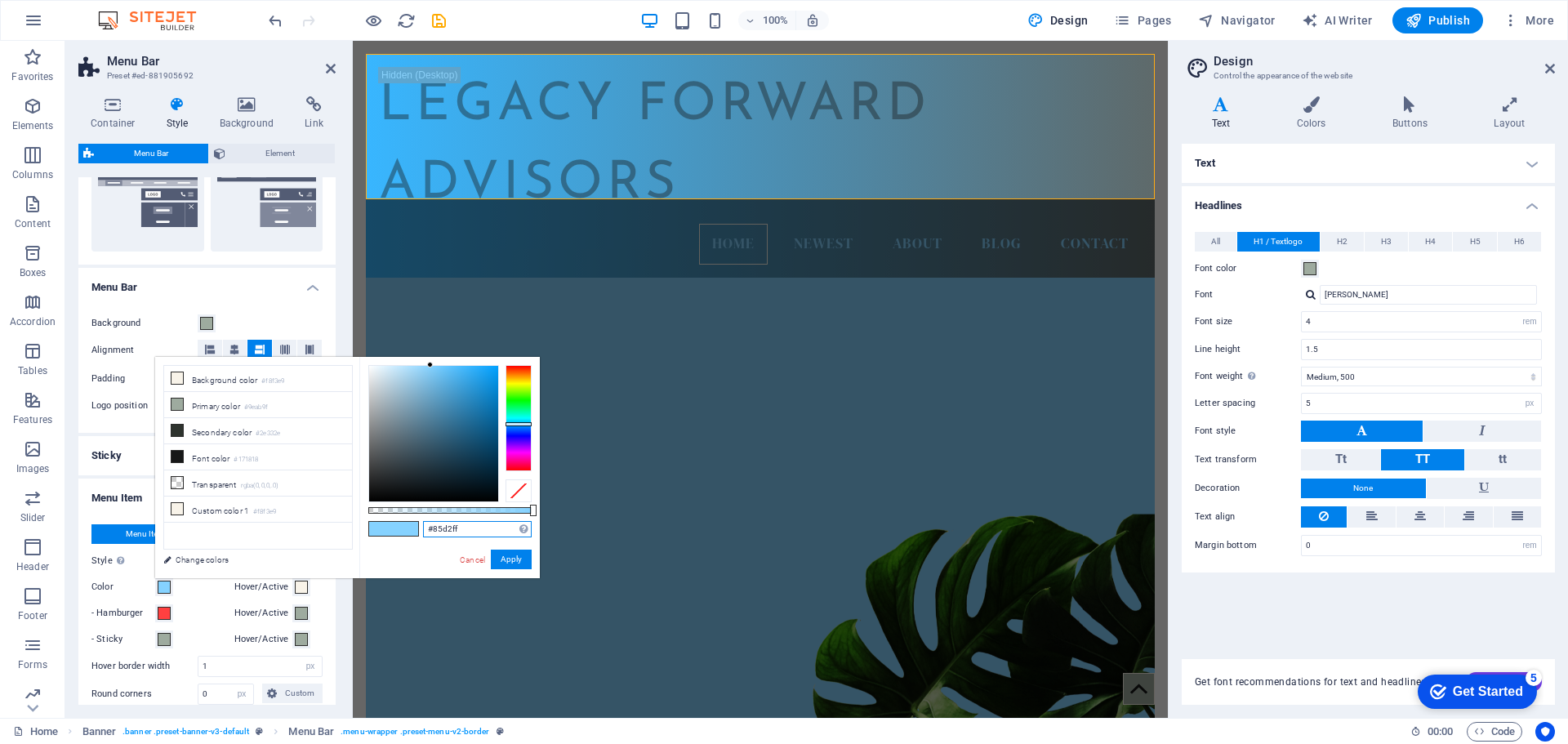
click at [442, 526] on input "#85d2ff" at bounding box center [477, 528] width 109 height 16
paste input "ff4040"
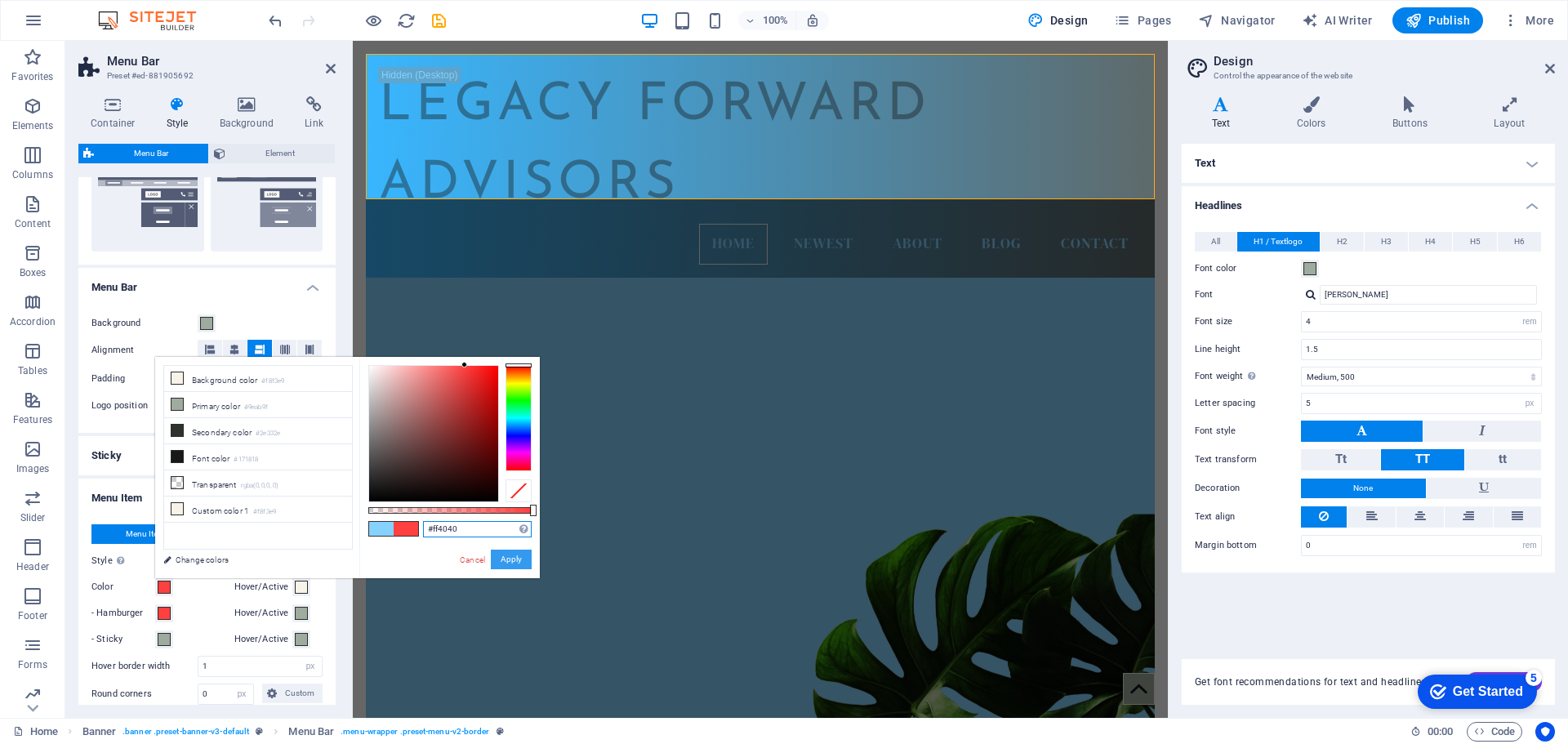
type input "#ff4040"
click at [508, 566] on button "Apply" at bounding box center [511, 559] width 41 height 20
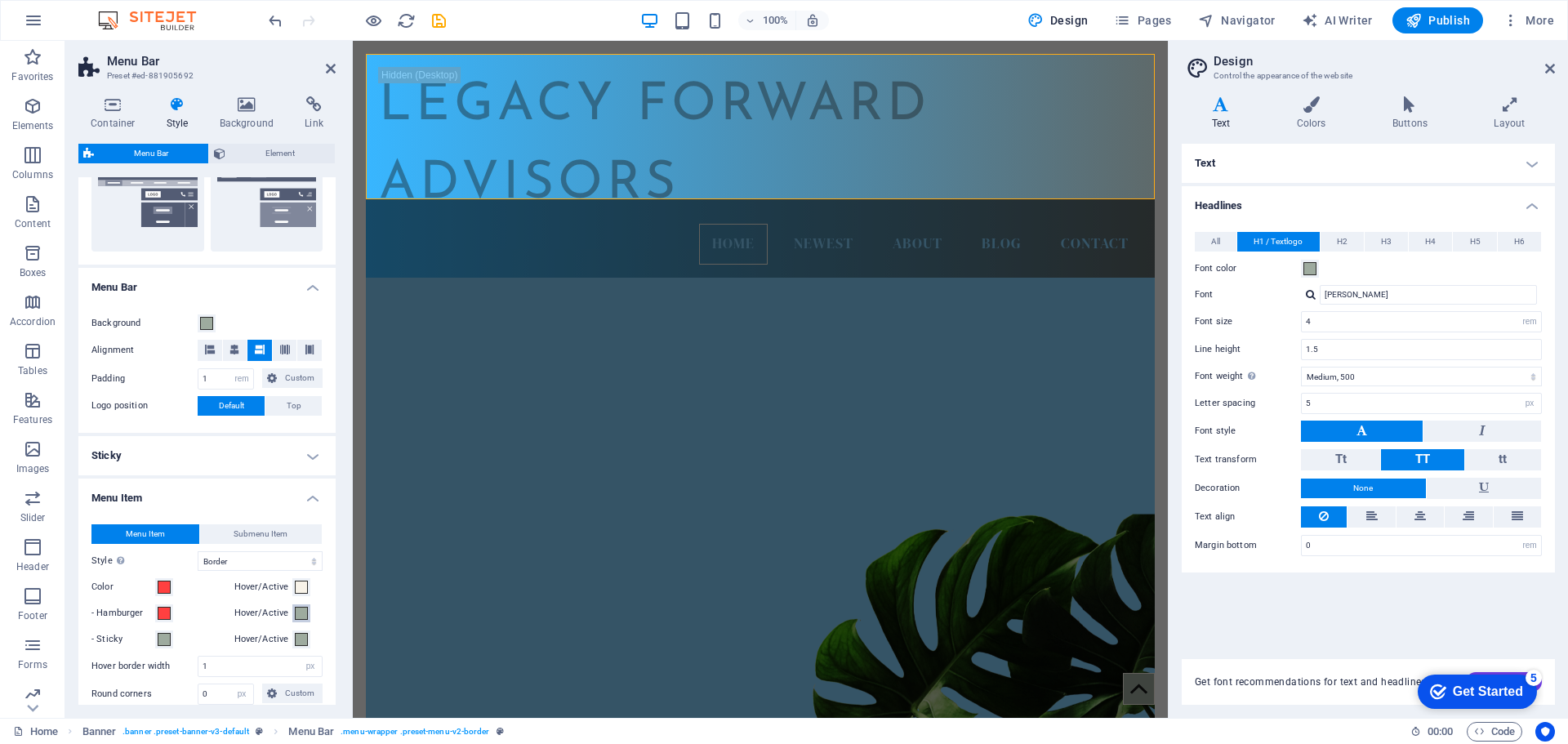
click at [301, 617] on span at bounding box center [301, 613] width 13 height 13
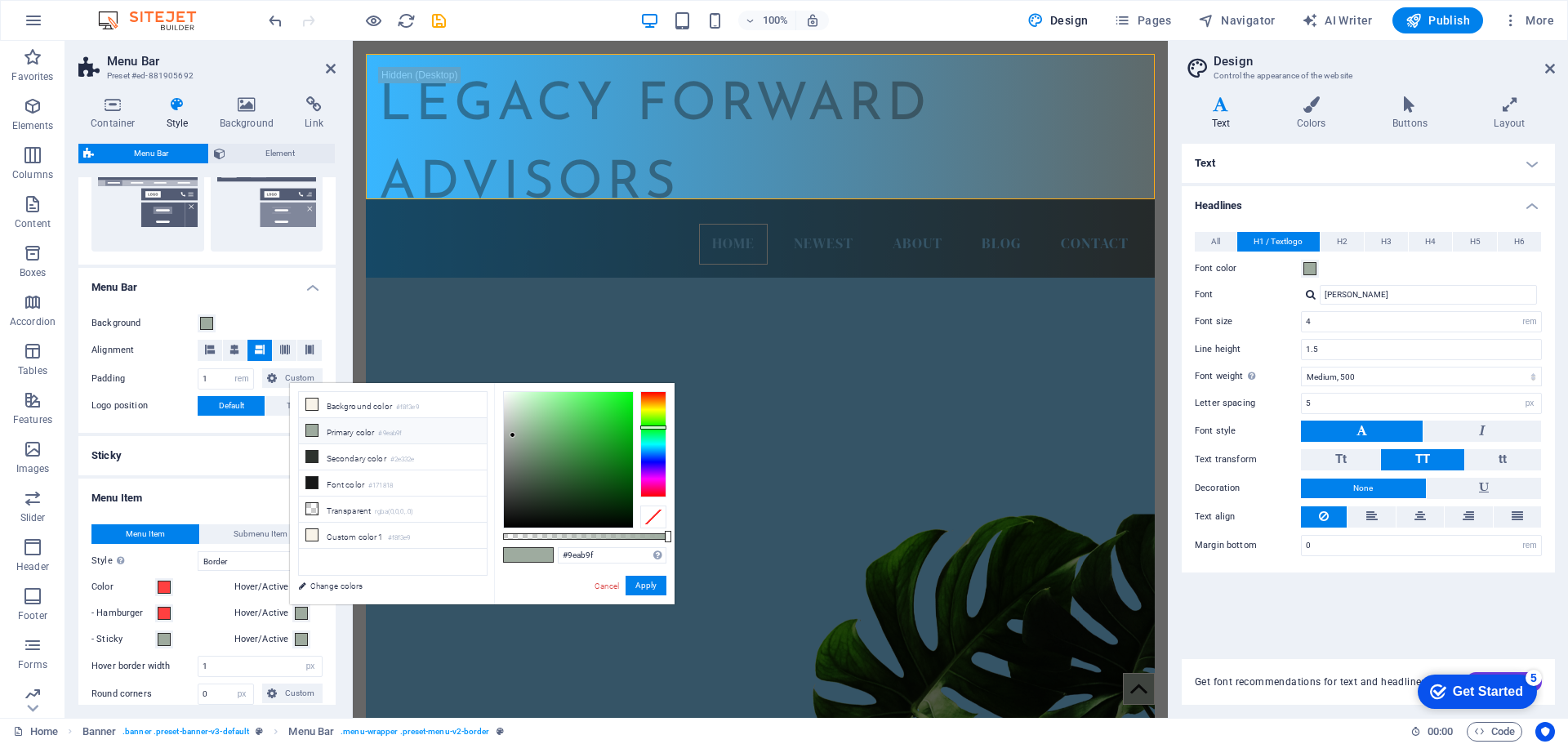
click at [341, 247] on div "Container Style Background Link Size Height Default px rem % vh vw Min. height …" at bounding box center [207, 400] width 283 height 634
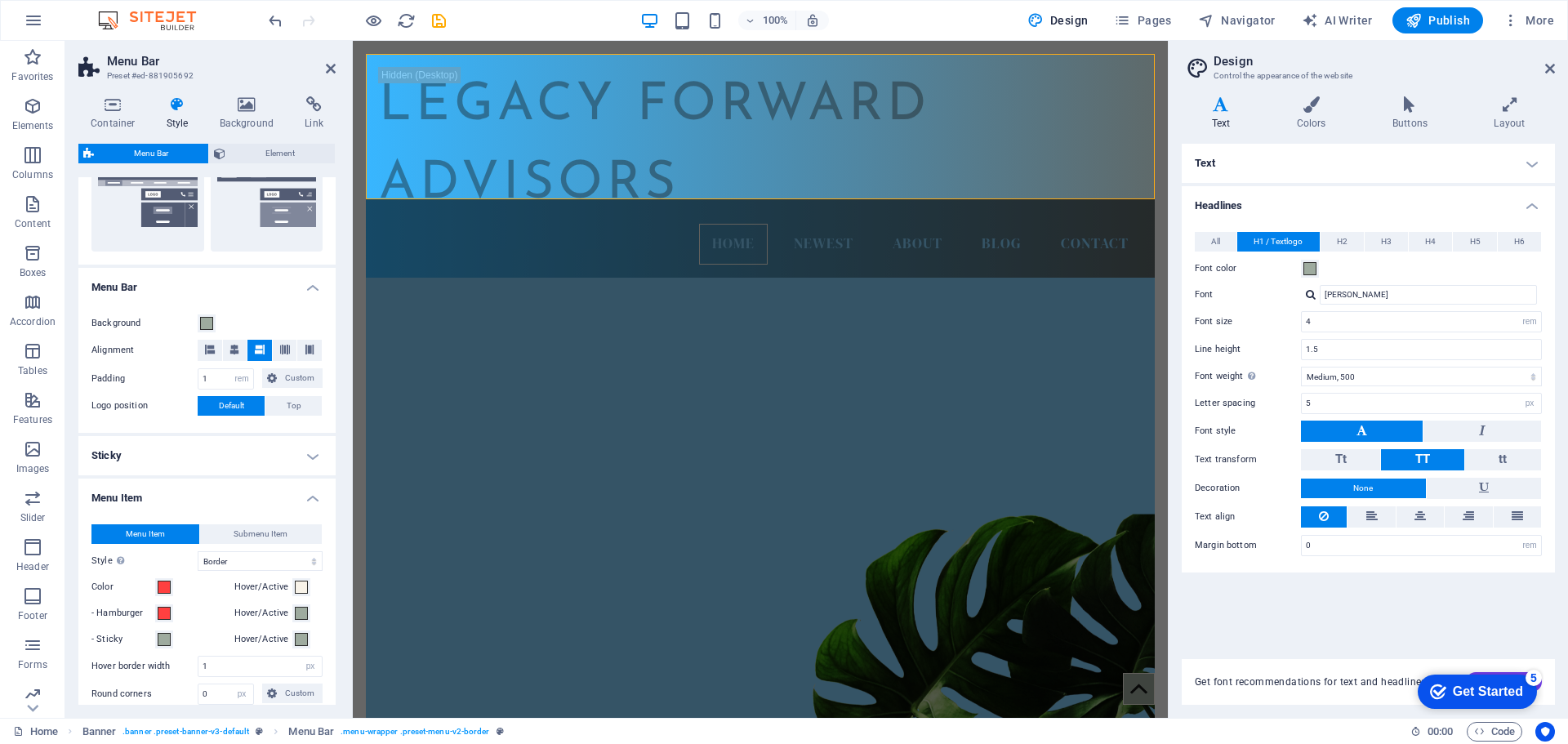
click at [262, 590] on label "Hover/Active" at bounding box center [264, 587] width 59 height 20
click at [292, 590] on button "Hover/Active" at bounding box center [301, 587] width 18 height 18
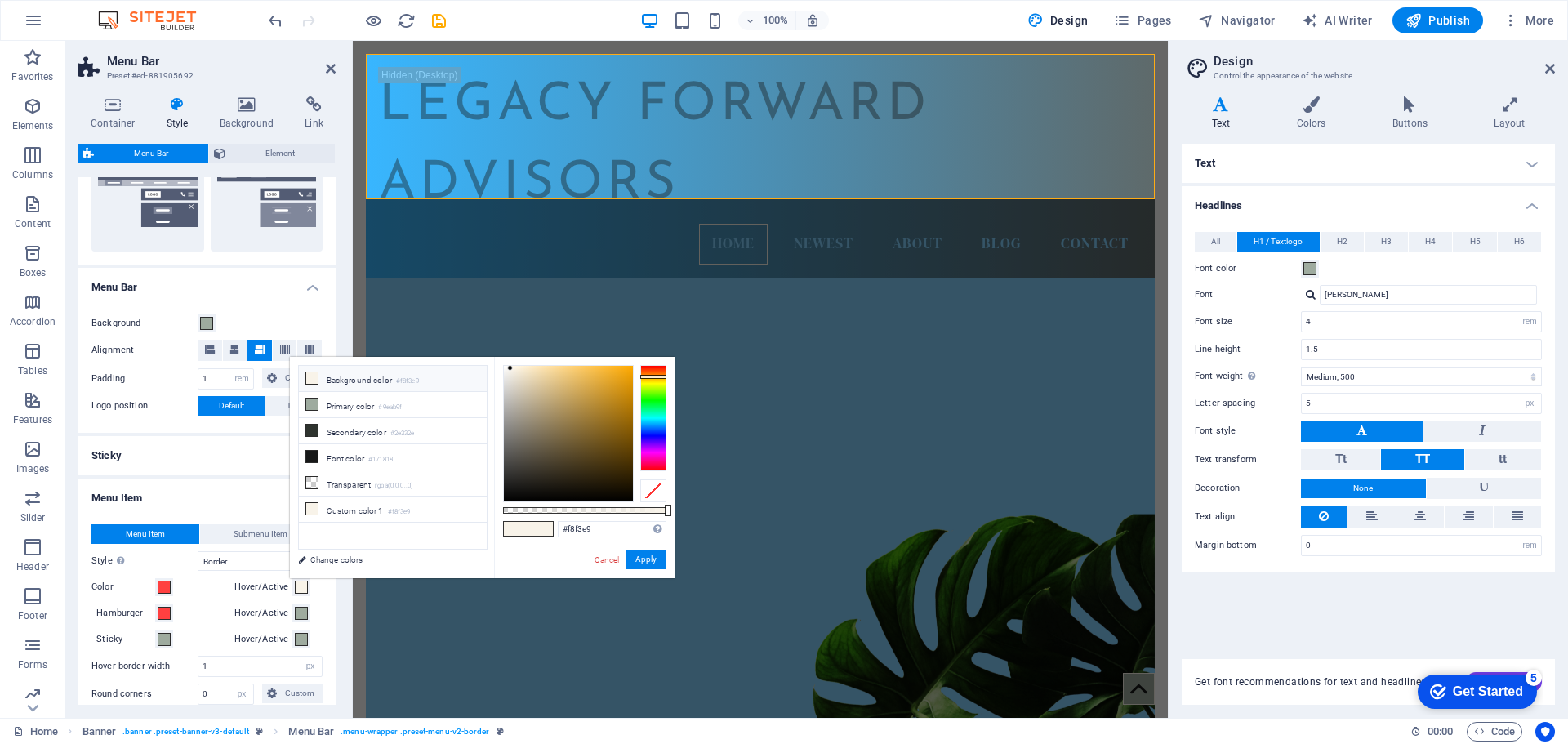
click at [262, 590] on label "Hover/Active" at bounding box center [264, 587] width 59 height 20
click at [292, 590] on button "Hover/Active" at bounding box center [301, 587] width 18 height 18
click at [297, 590] on span at bounding box center [301, 587] width 13 height 13
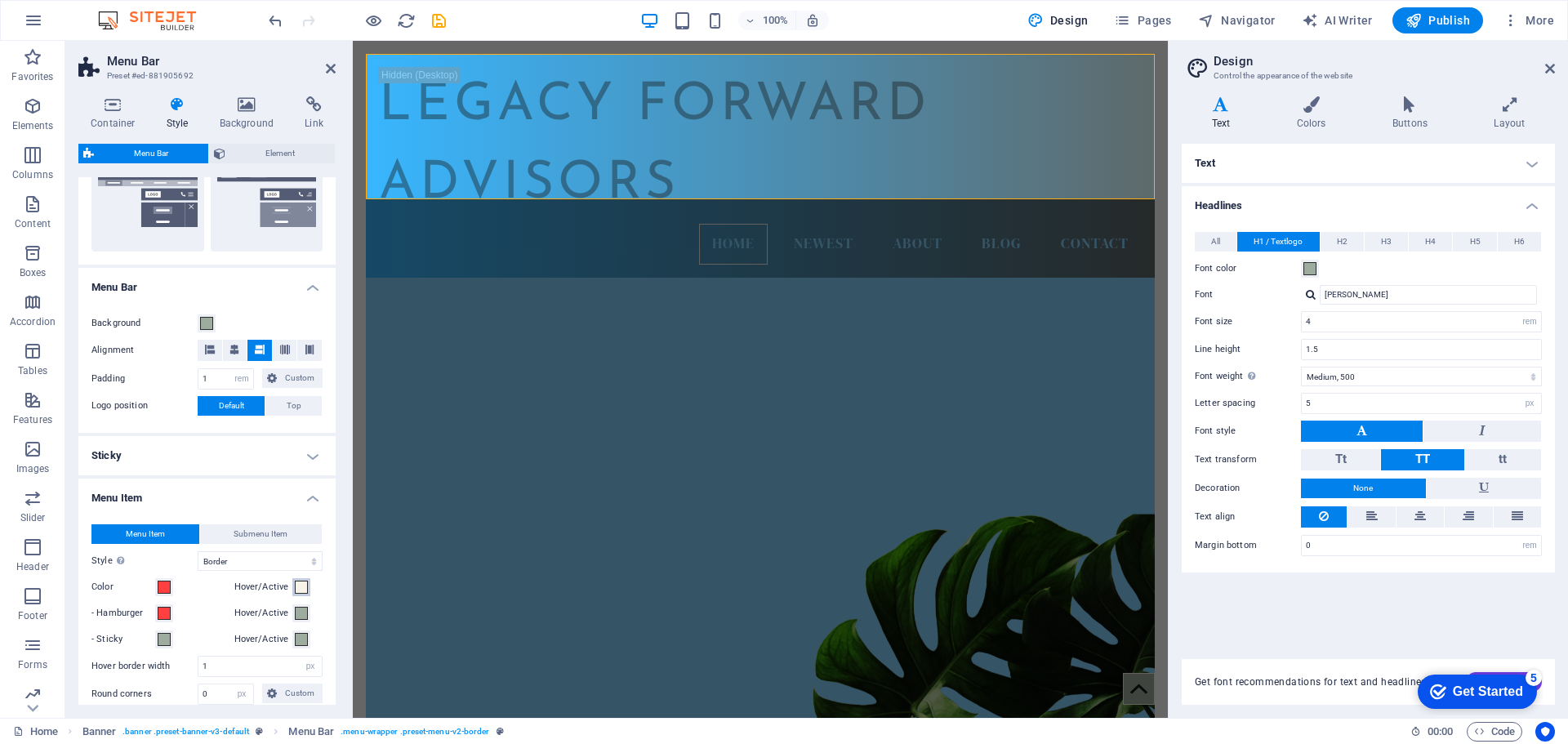
click at [297, 590] on span at bounding box center [301, 587] width 13 height 13
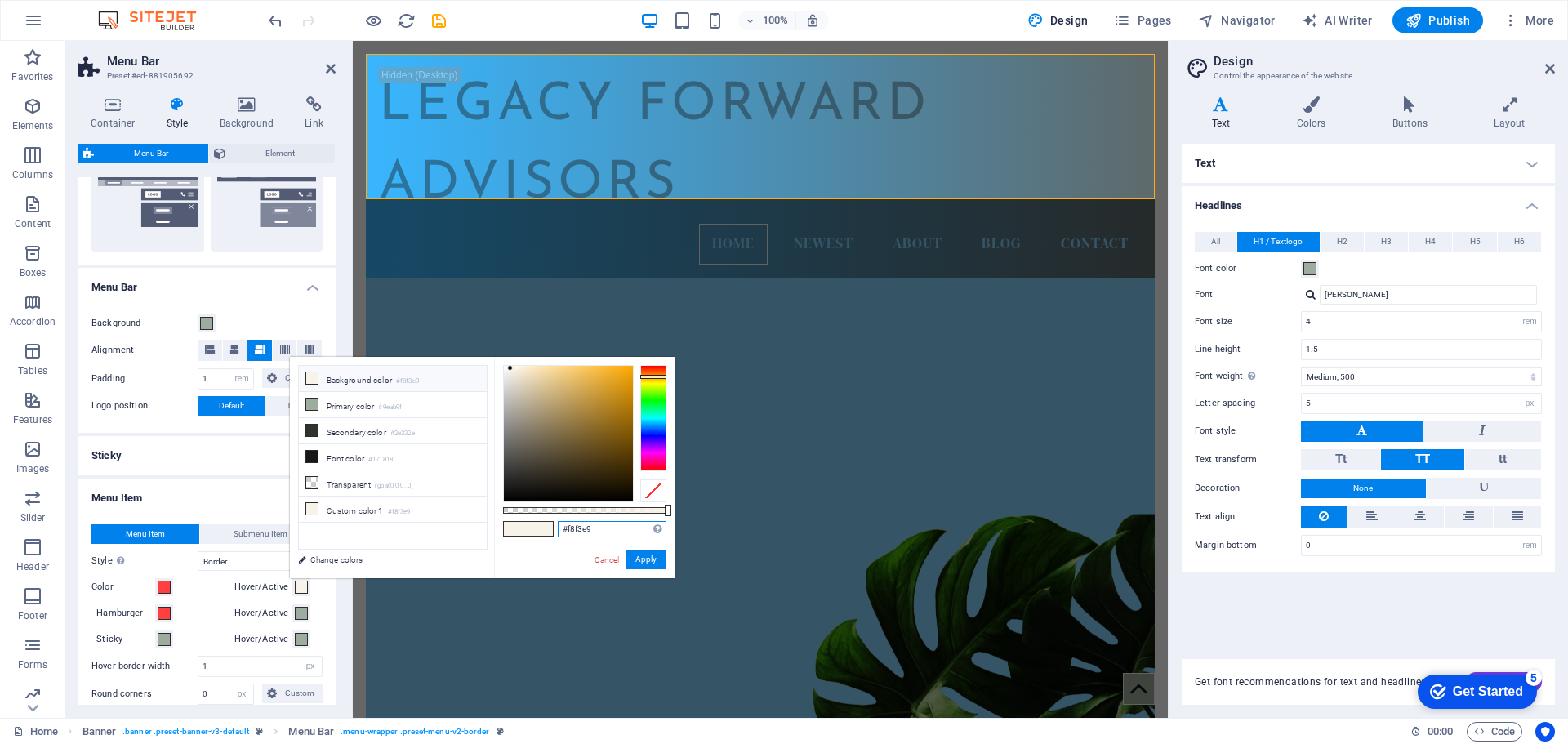
click at [587, 535] on input "#f8f3e9" at bounding box center [611, 528] width 109 height 16
paste input "f4040"
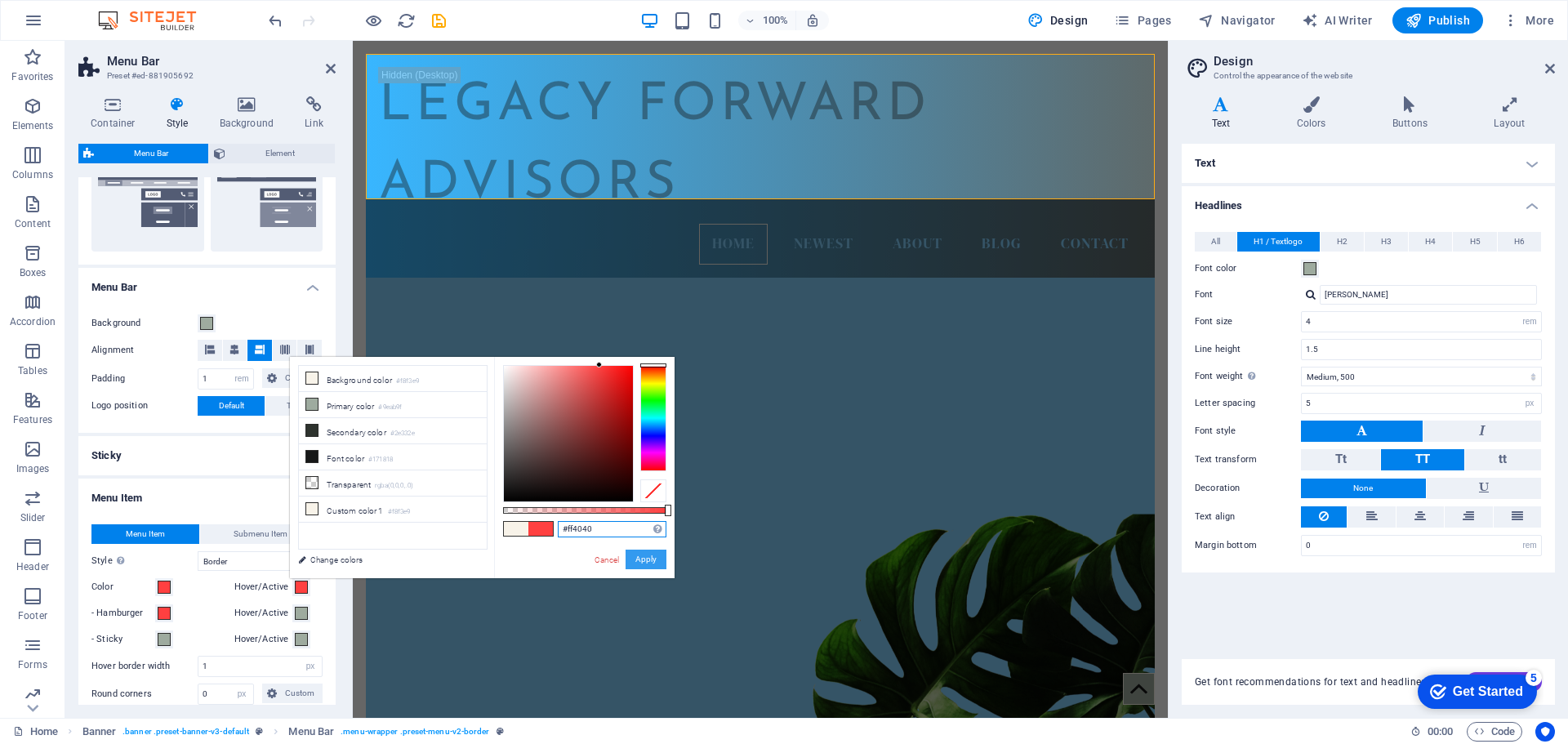
type input "#ff4040"
click at [652, 561] on button "Apply" at bounding box center [646, 559] width 41 height 20
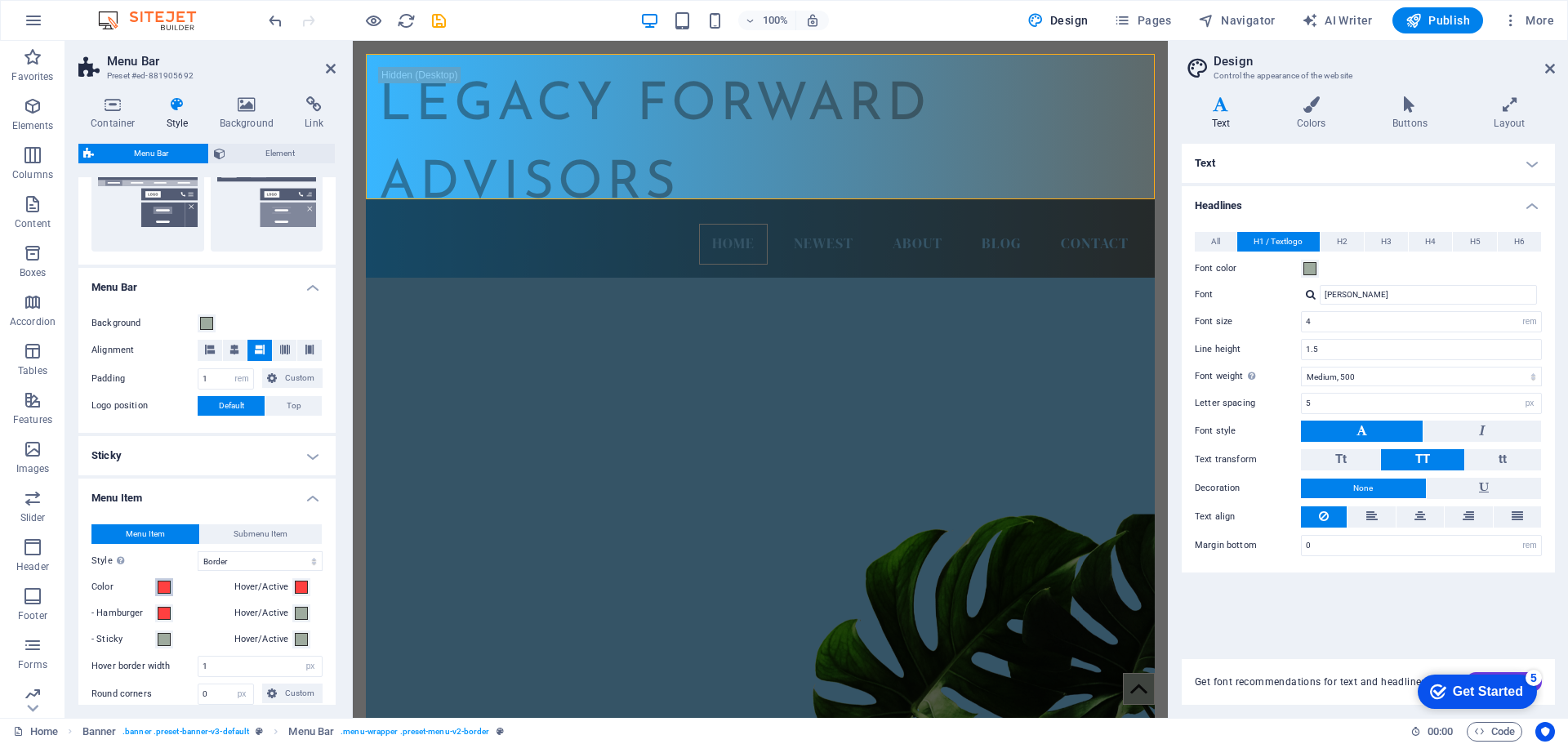
click at [169, 590] on span at bounding box center [164, 587] width 13 height 13
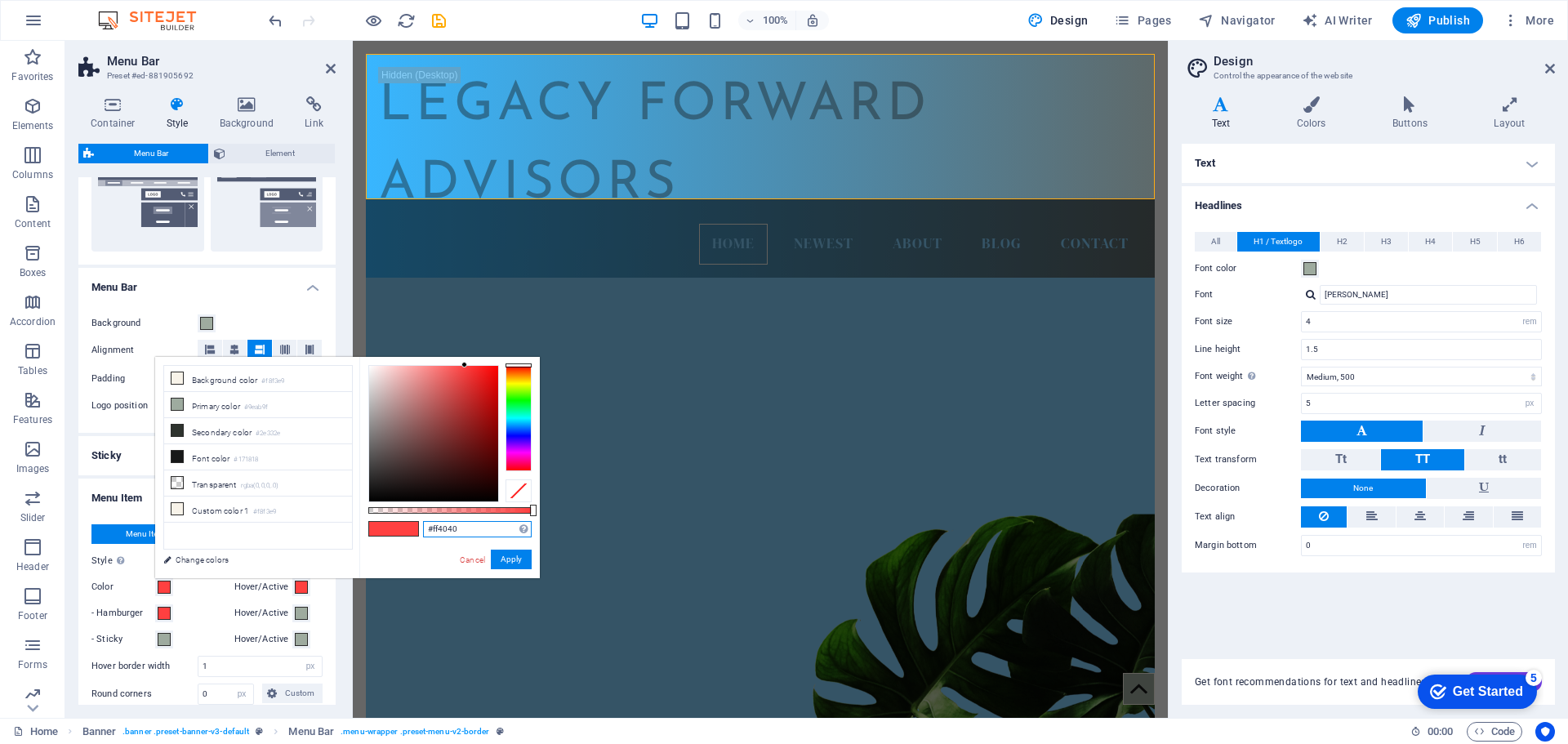
click at [445, 536] on input "#ff4040" at bounding box center [477, 528] width 109 height 16
type input "#ffffff"
click at [503, 560] on button "Apply" at bounding box center [511, 559] width 41 height 20
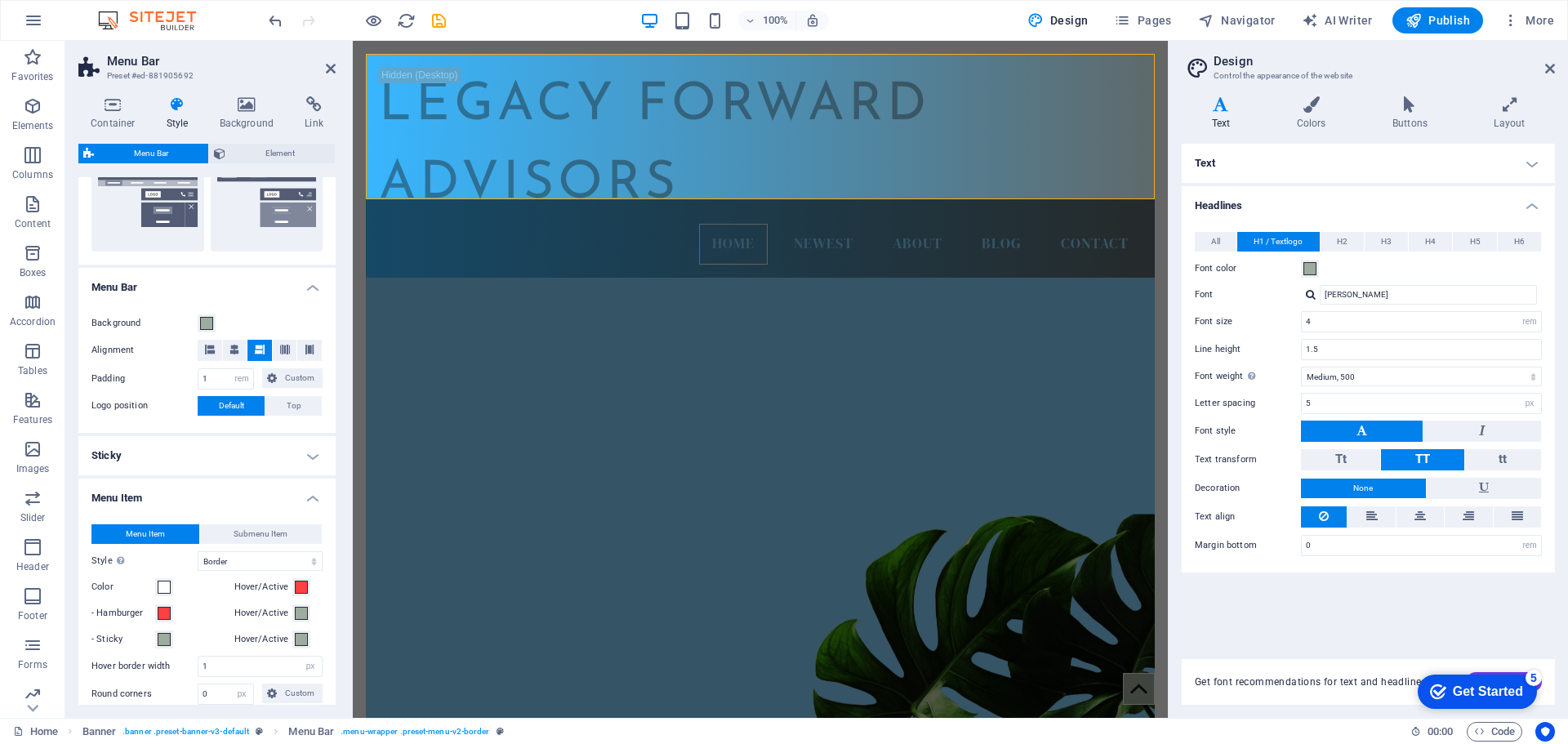
click at [238, 270] on h4 "Menu Bar" at bounding box center [207, 281] width 257 height 29
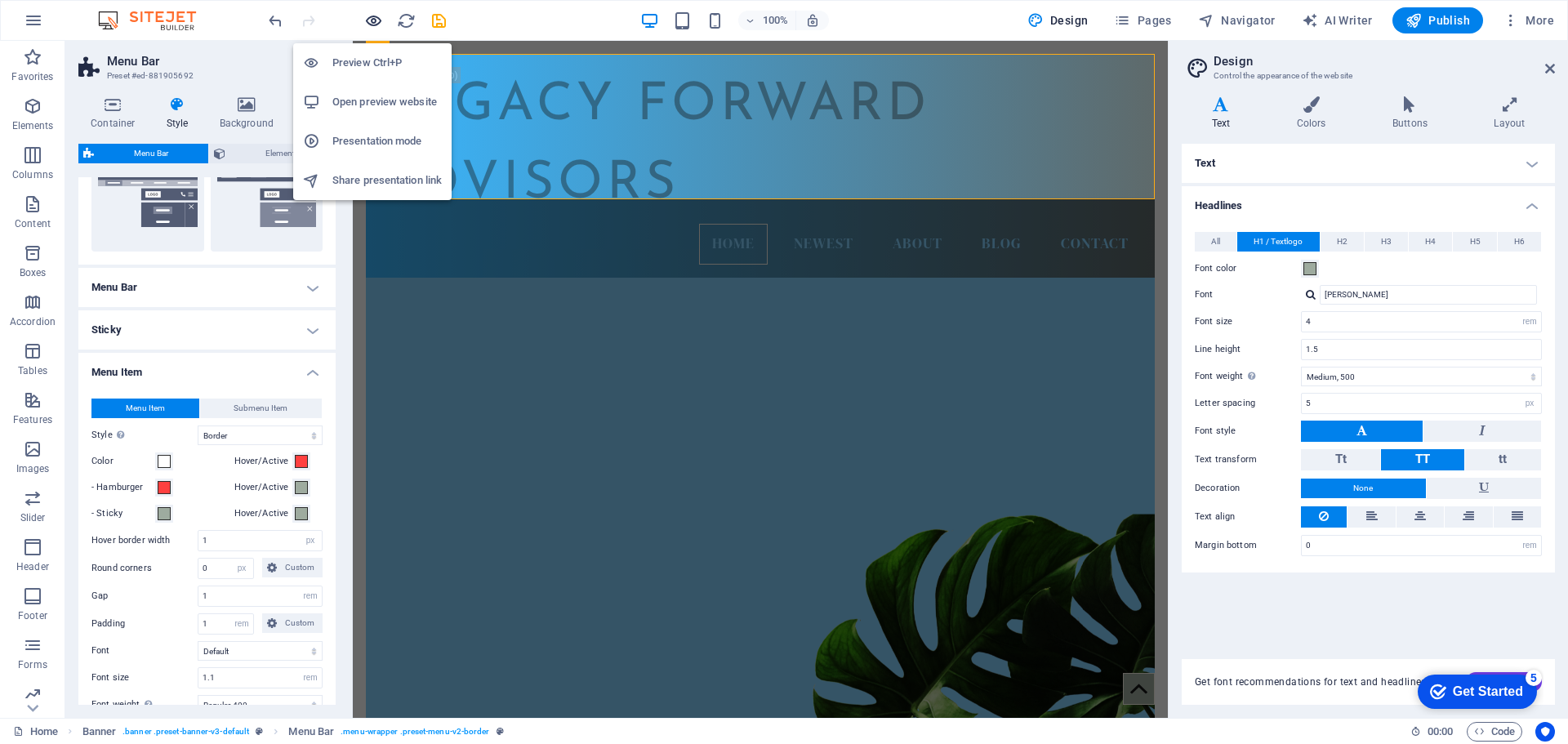
click at [370, 25] on icon "button" at bounding box center [374, 21] width 19 height 19
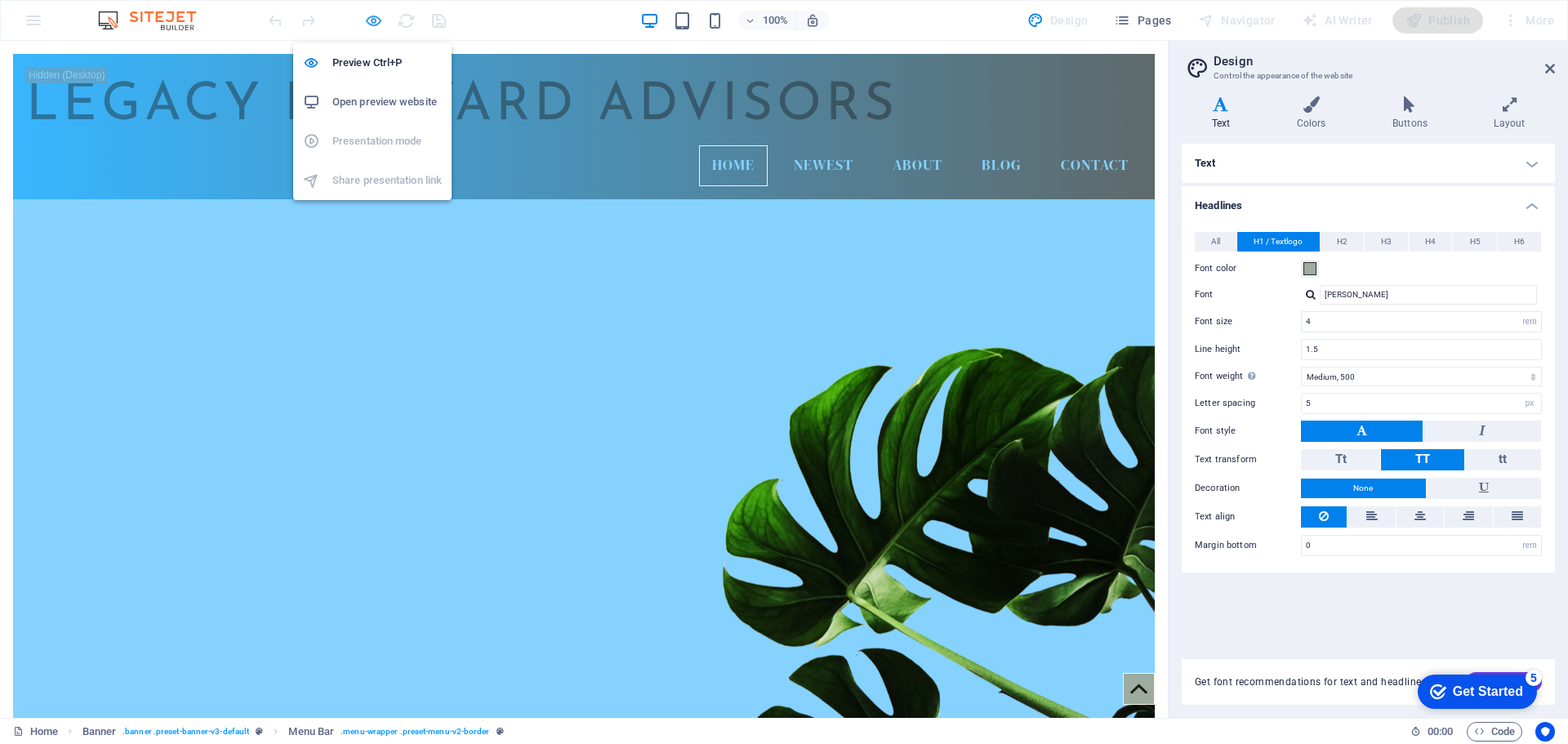
click at [372, 27] on icon "button" at bounding box center [374, 21] width 19 height 19
select select "hover_border"
select select "px"
select select "rem"
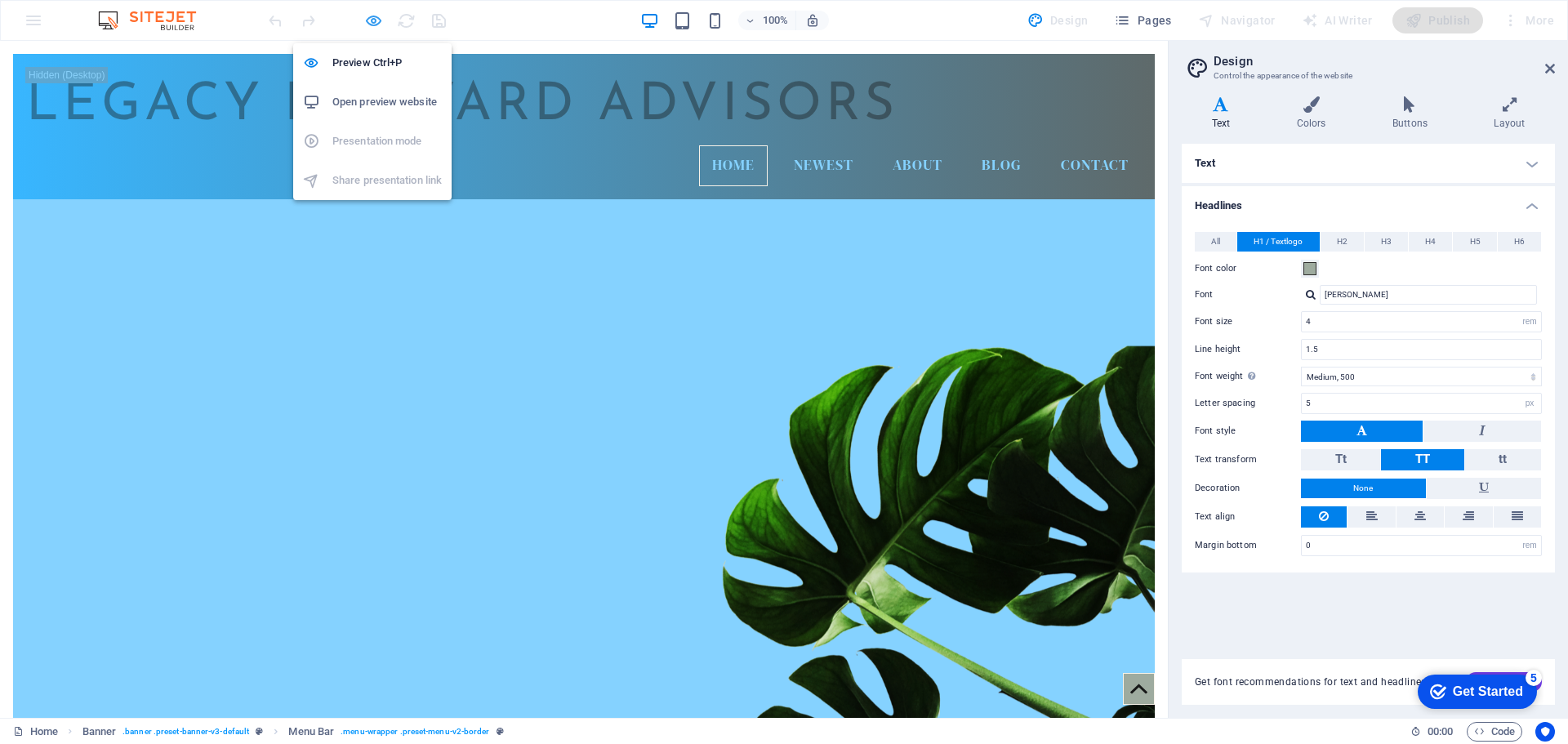
select select "rem"
select select "400"
select select "px"
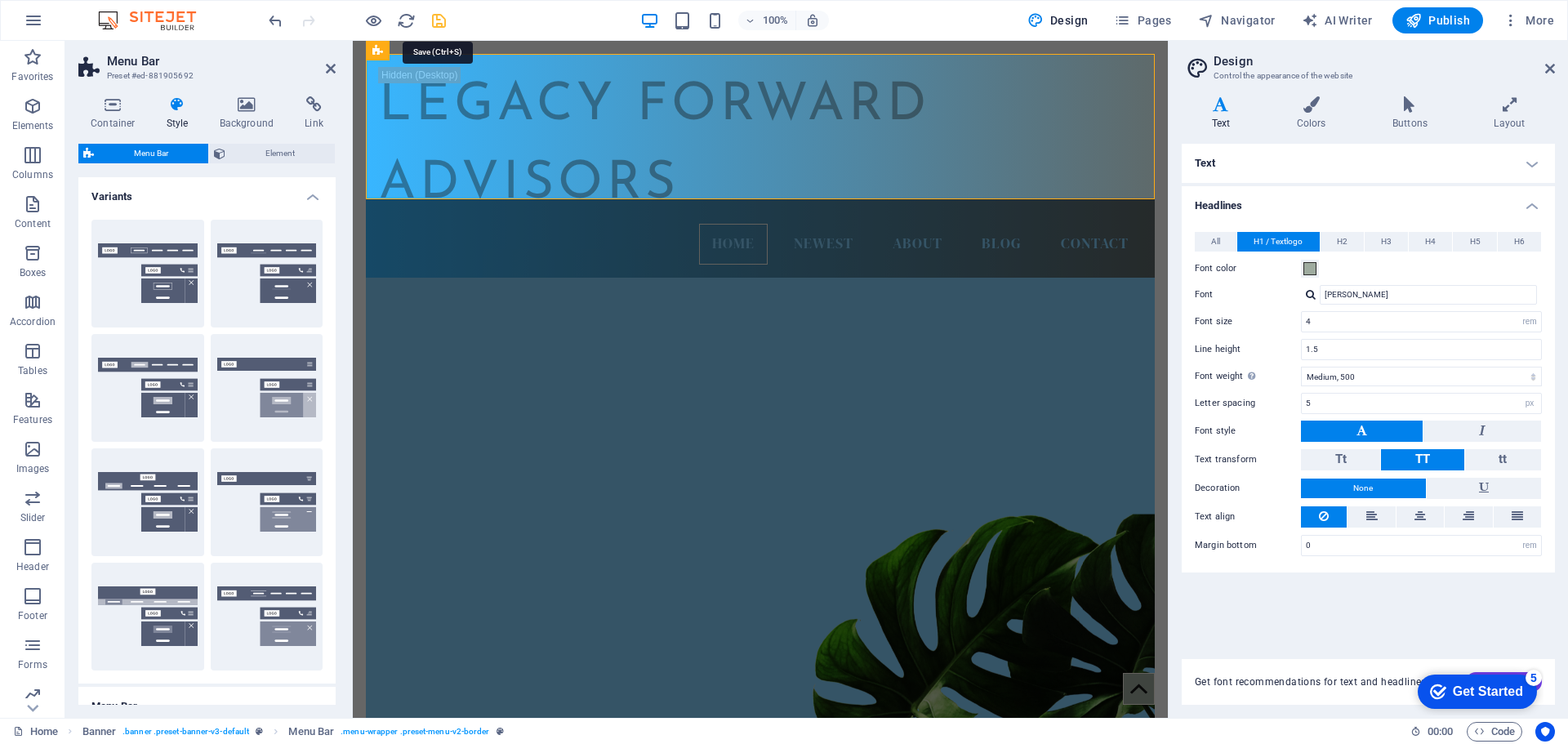
click at [434, 27] on icon "save" at bounding box center [439, 21] width 19 height 19
select select "hover_border"
select select "px"
select select "rem"
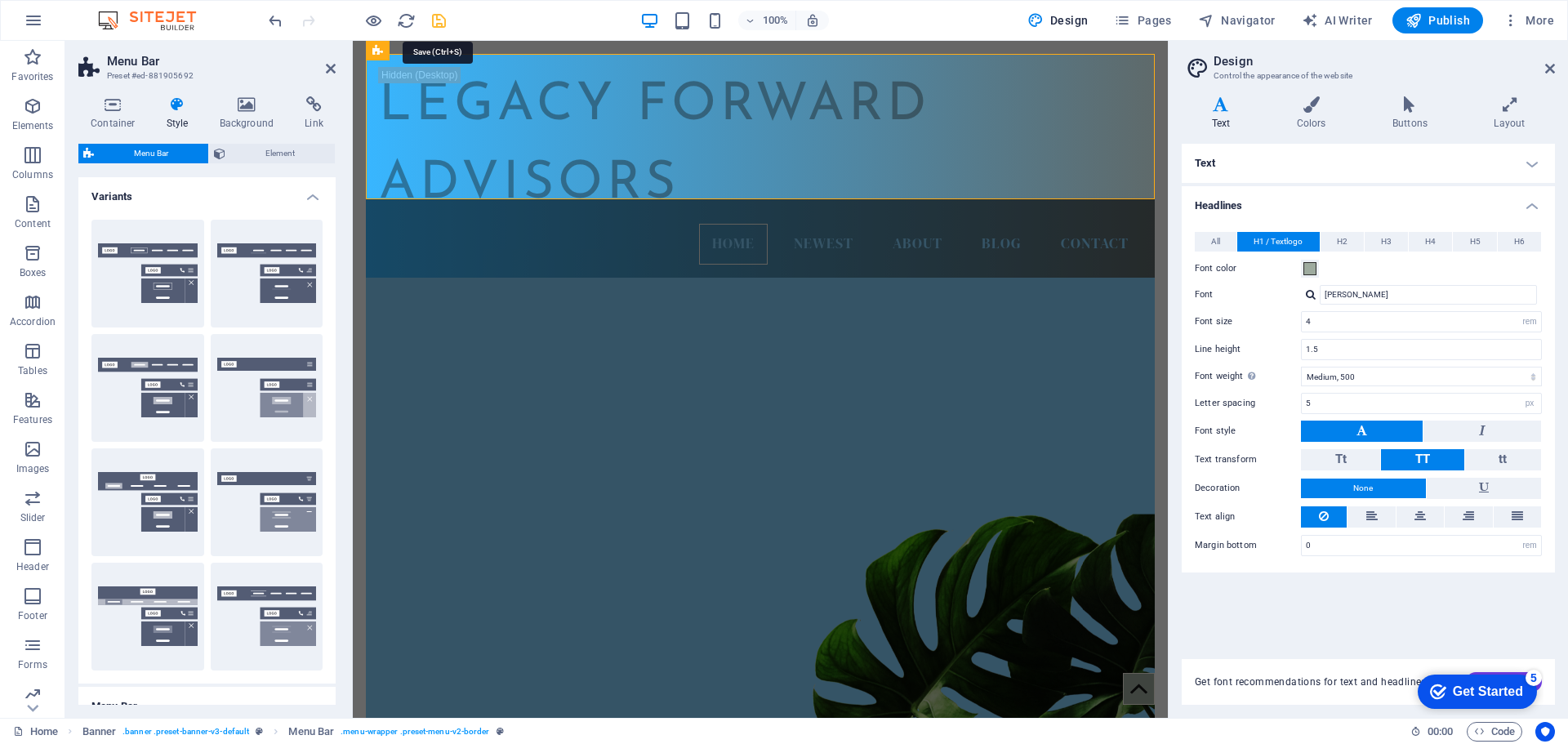
select select "rem"
select select "400"
select select "px"
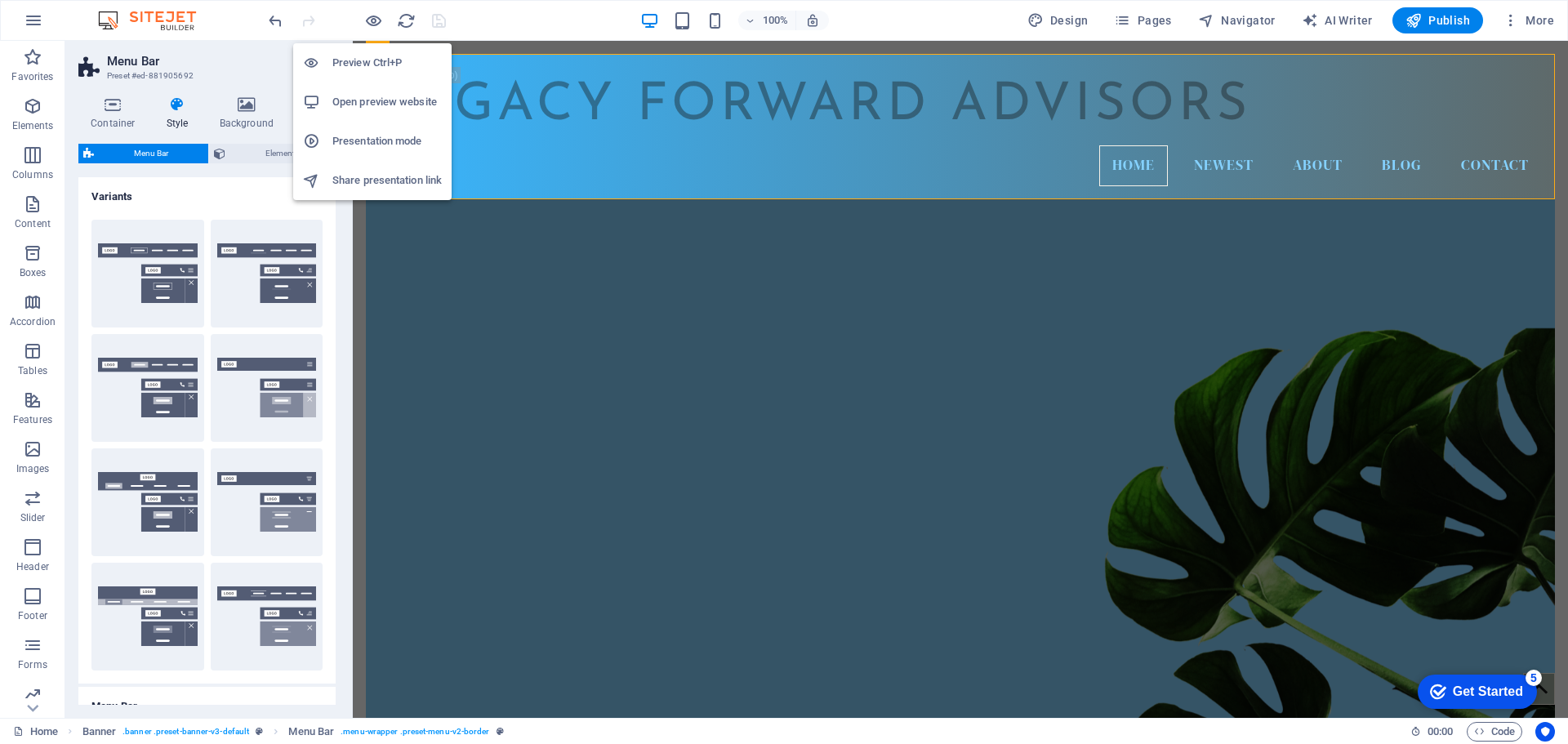
click at [371, 104] on h6 "Open preview website" at bounding box center [387, 101] width 109 height 20
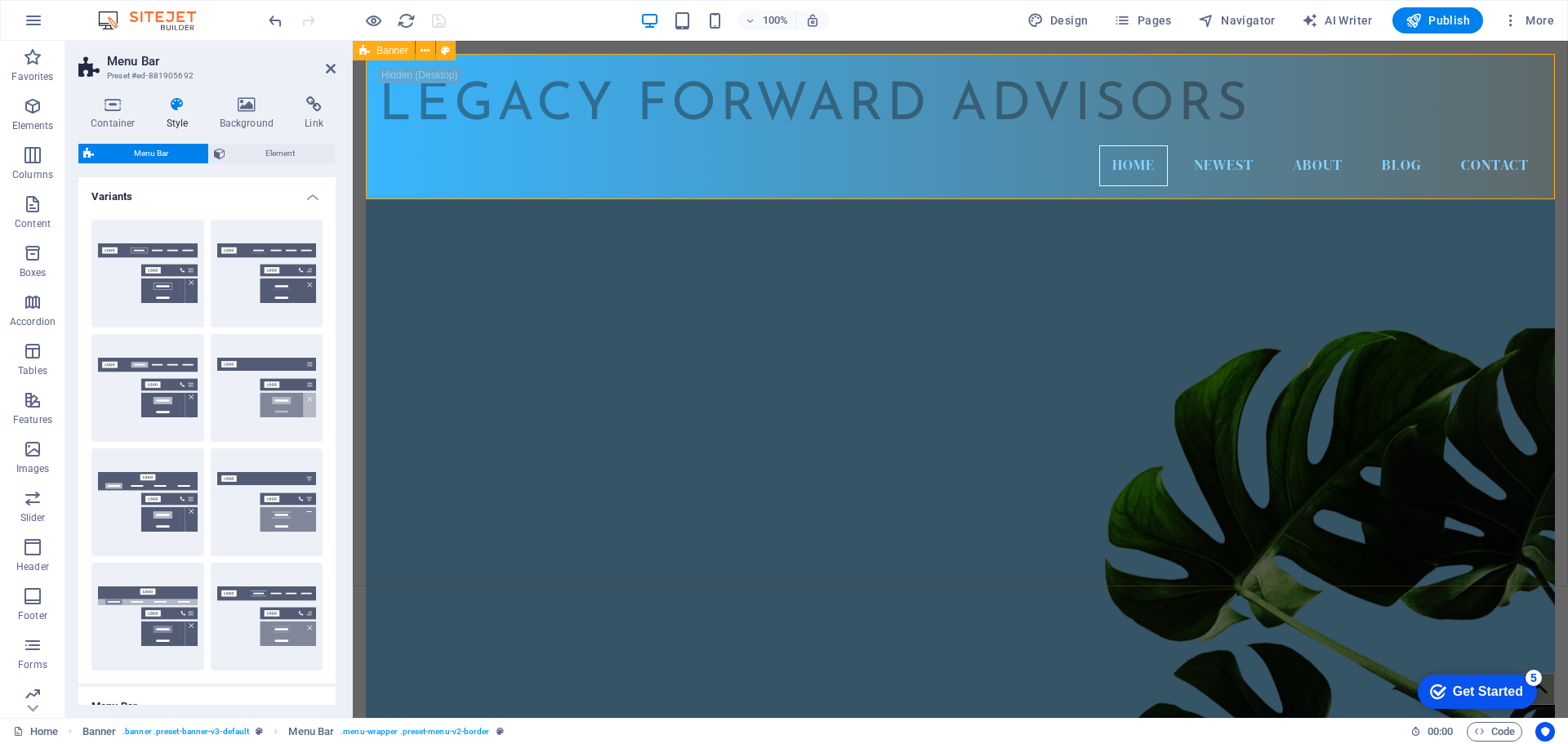
click at [385, 50] on span "Banner" at bounding box center [392, 50] width 32 height 9
select select "vh"
select select "header"
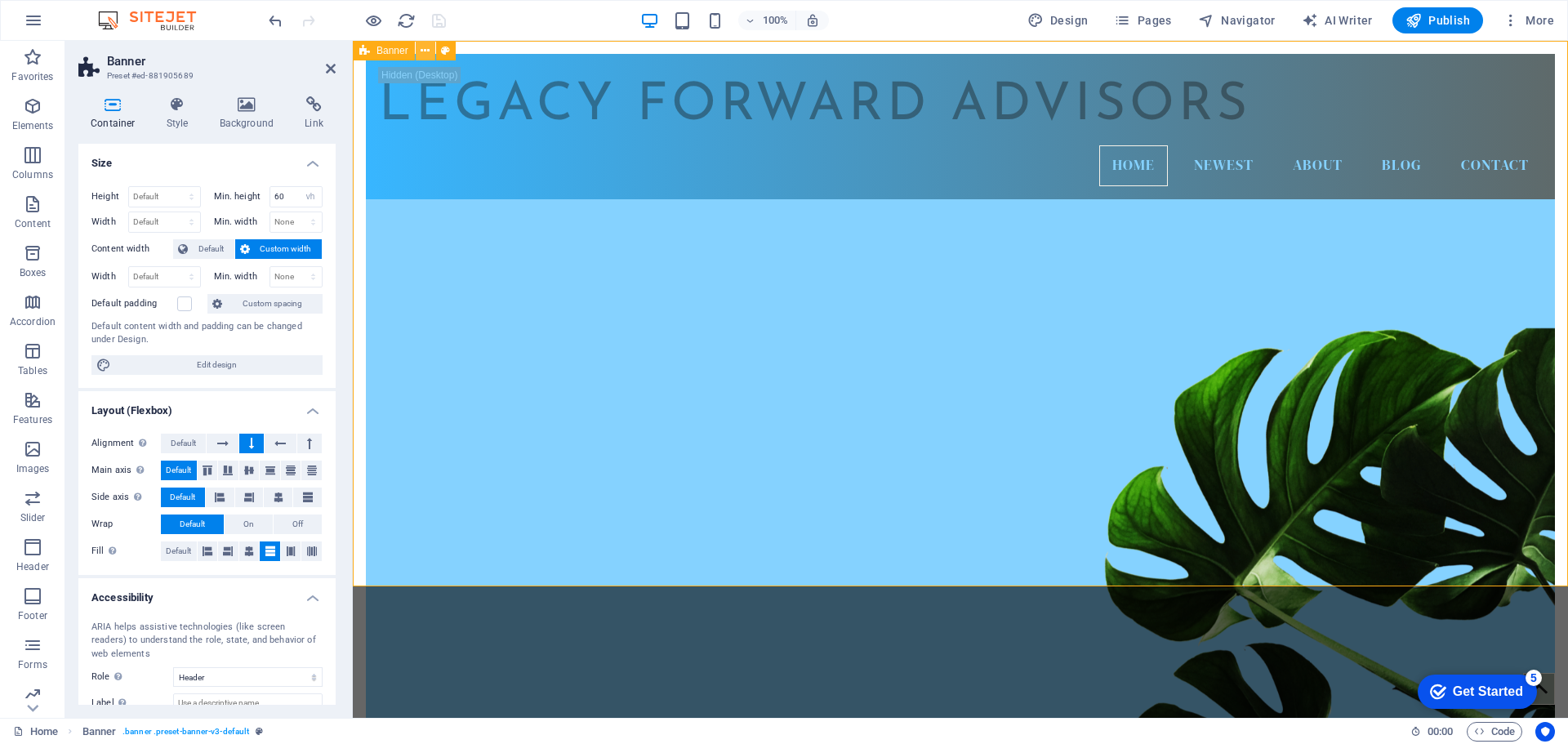
click at [426, 48] on icon at bounding box center [425, 51] width 9 height 17
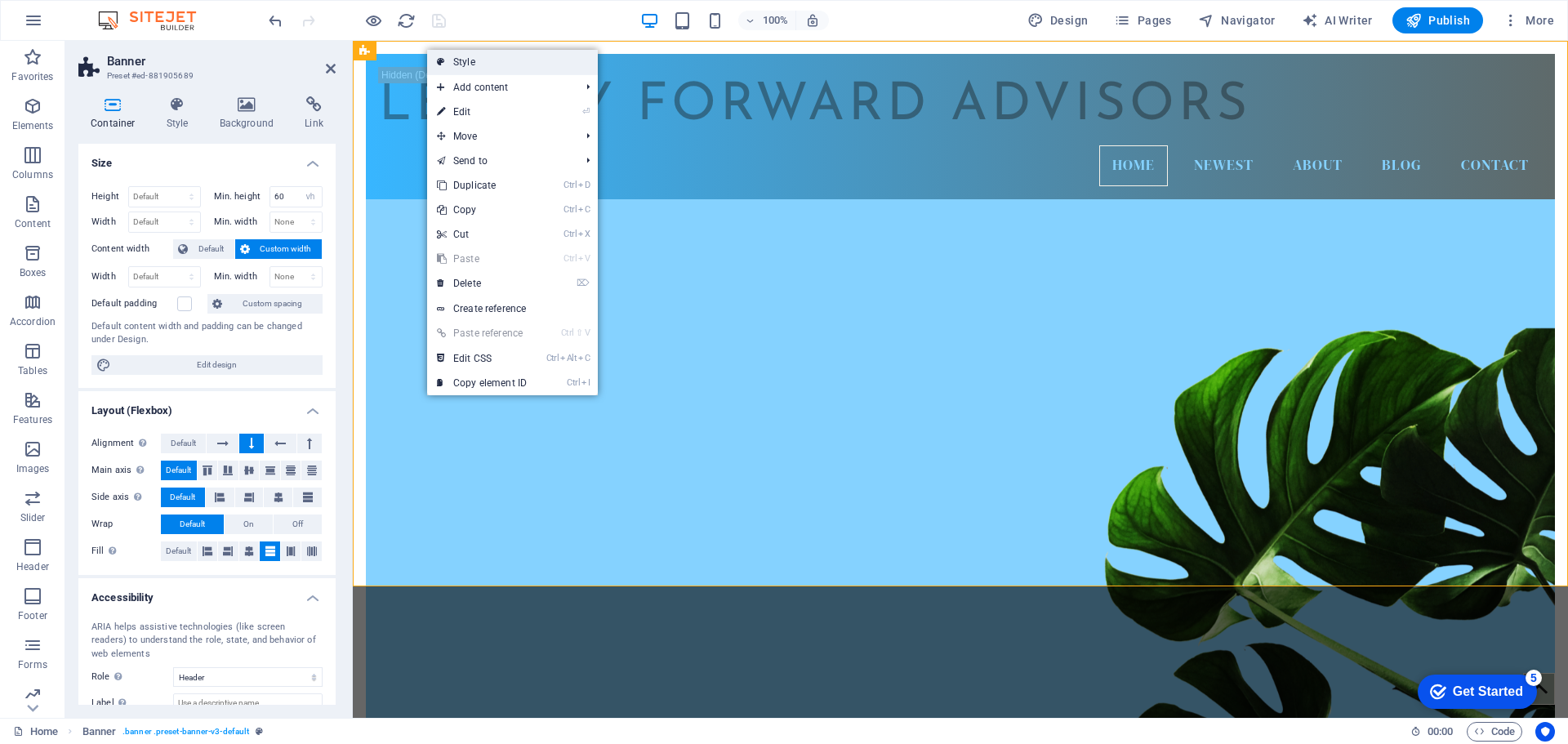
click at [480, 61] on link "Style" at bounding box center [512, 63] width 171 height 25
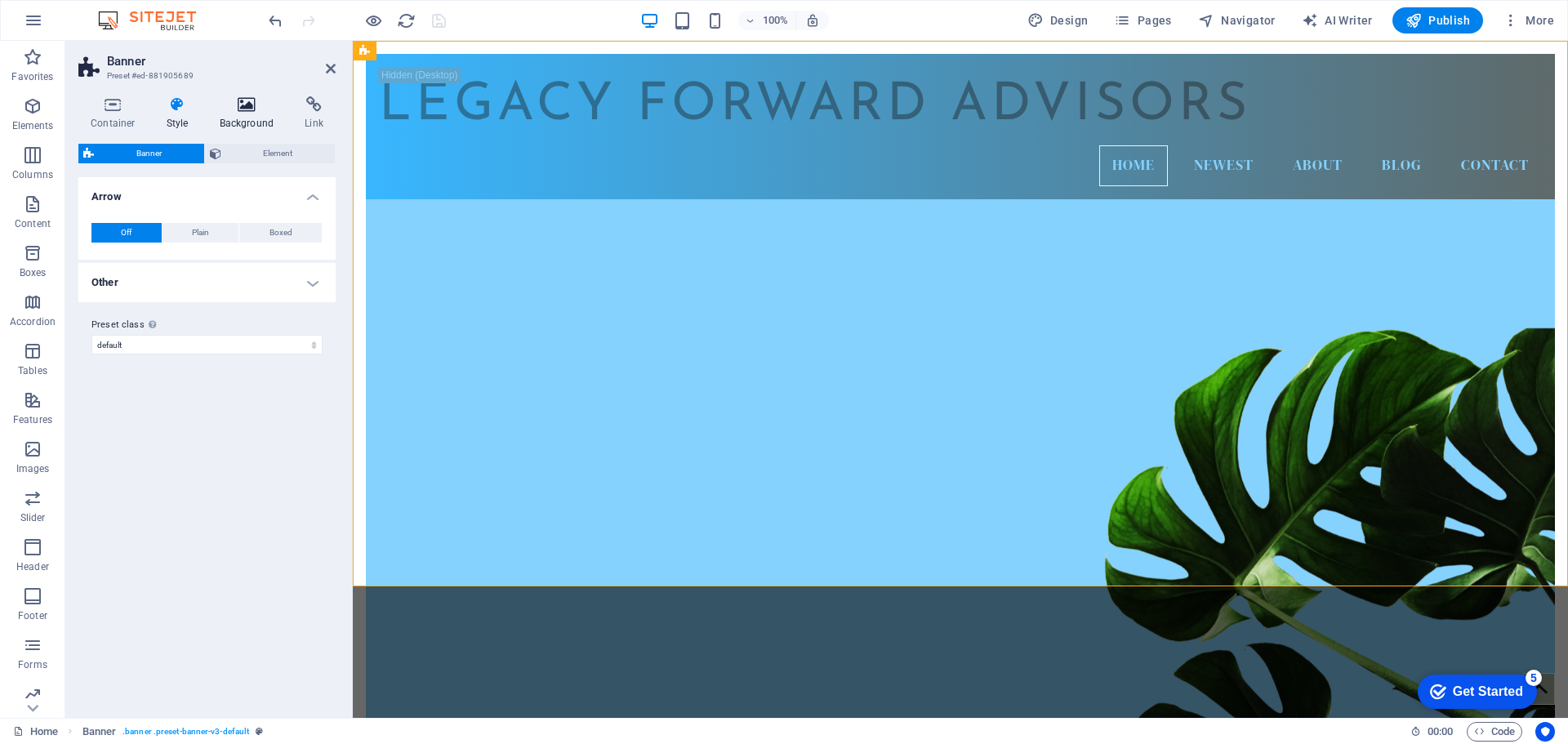
click at [247, 113] on h4 "Background" at bounding box center [250, 114] width 85 height 34
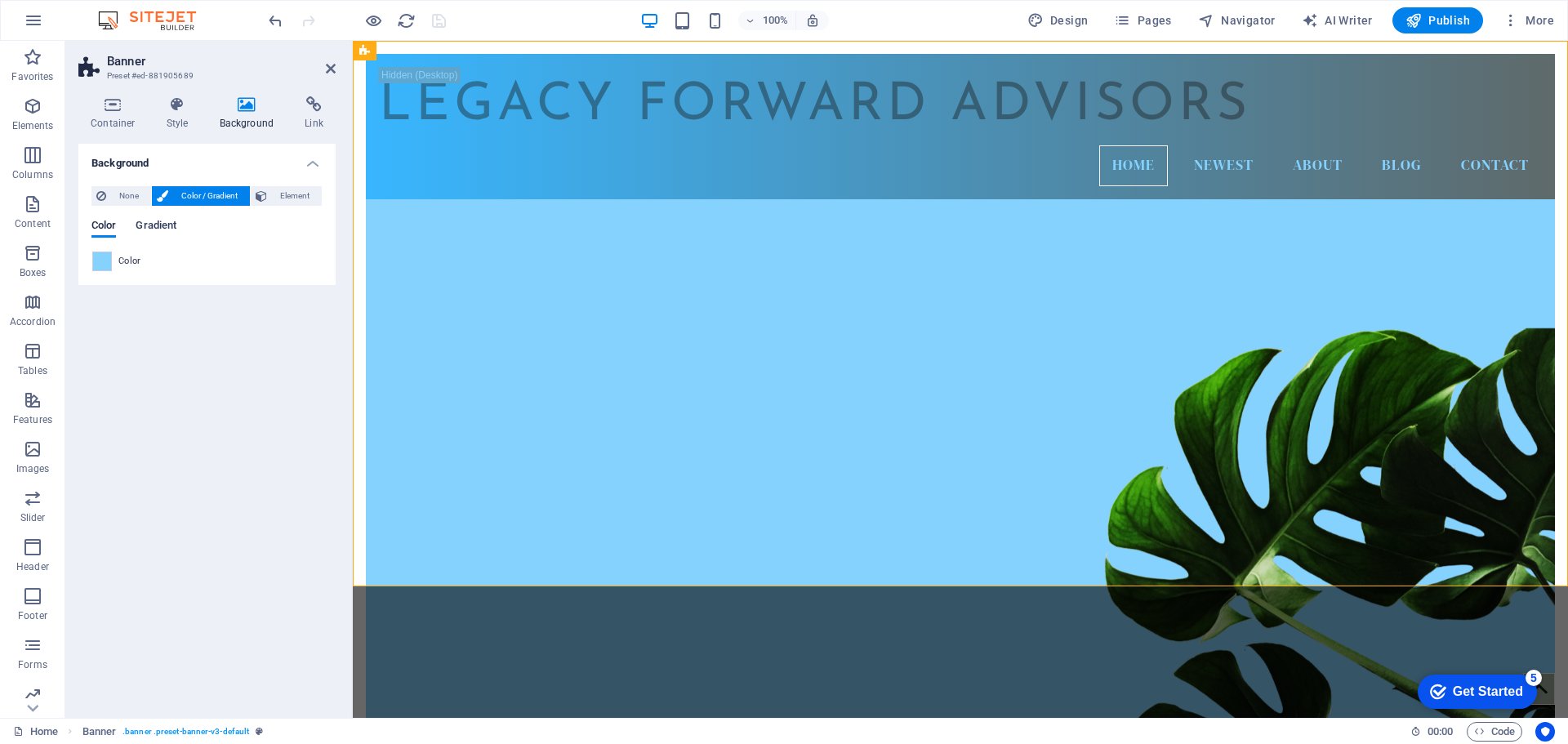
click at [162, 227] on span "Gradient" at bounding box center [155, 227] width 41 height 23
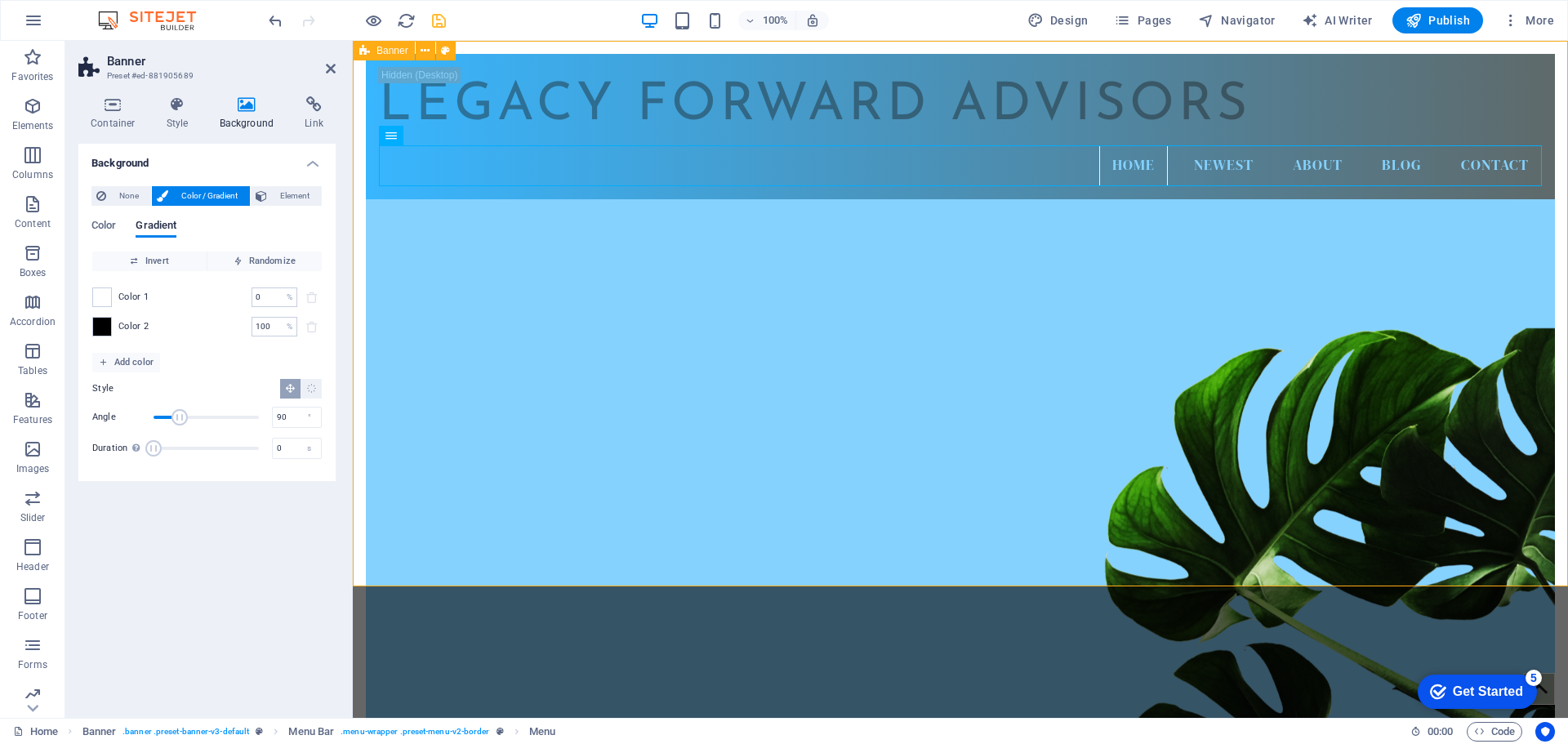
click at [386, 50] on span "Banner" at bounding box center [392, 50] width 32 height 9
click at [392, 50] on span "Banner" at bounding box center [392, 50] width 32 height 9
click at [245, 55] on h2 "Banner" at bounding box center [221, 62] width 228 height 15
click at [124, 197] on span "None" at bounding box center [128, 195] width 35 height 20
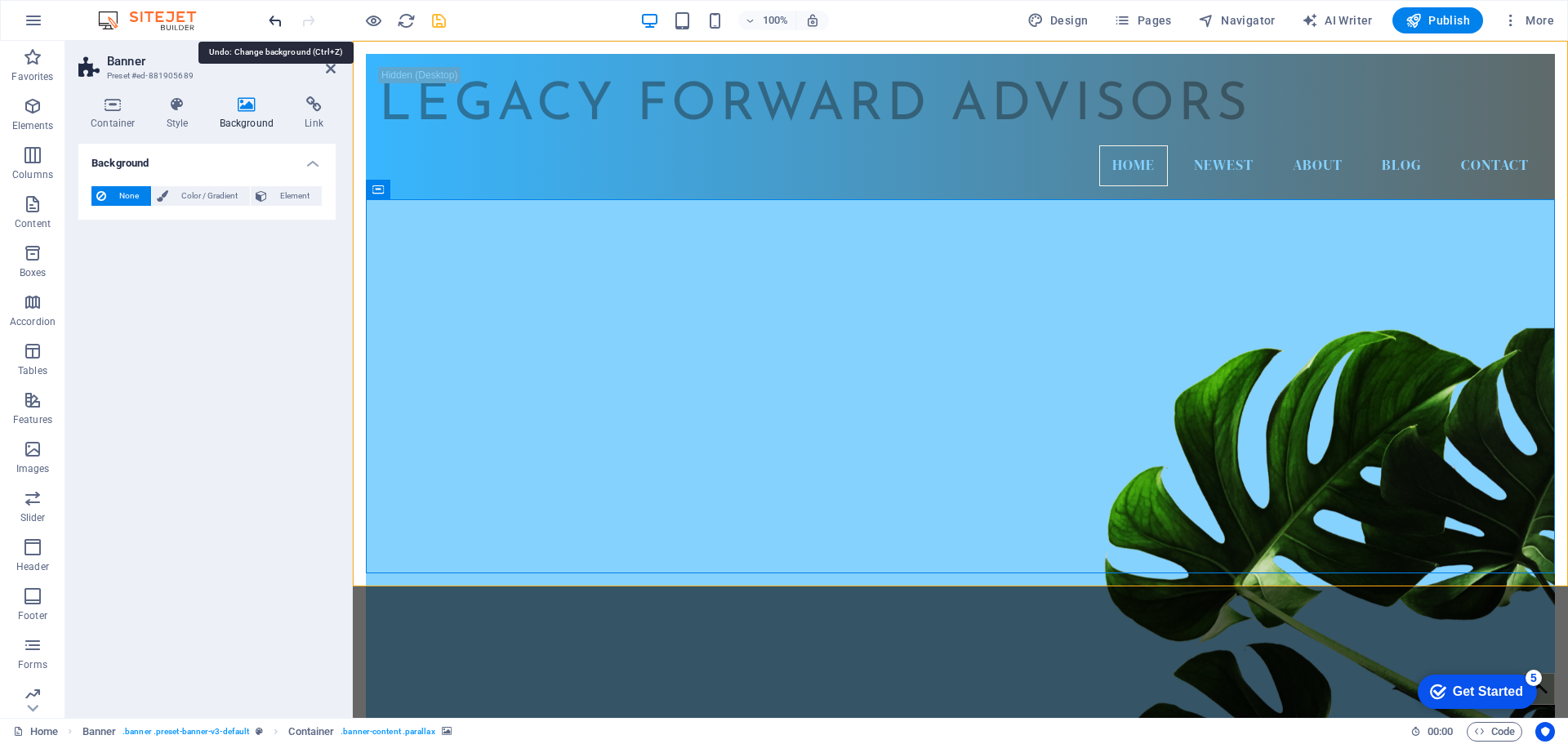
click at [278, 24] on icon "undo" at bounding box center [276, 21] width 19 height 19
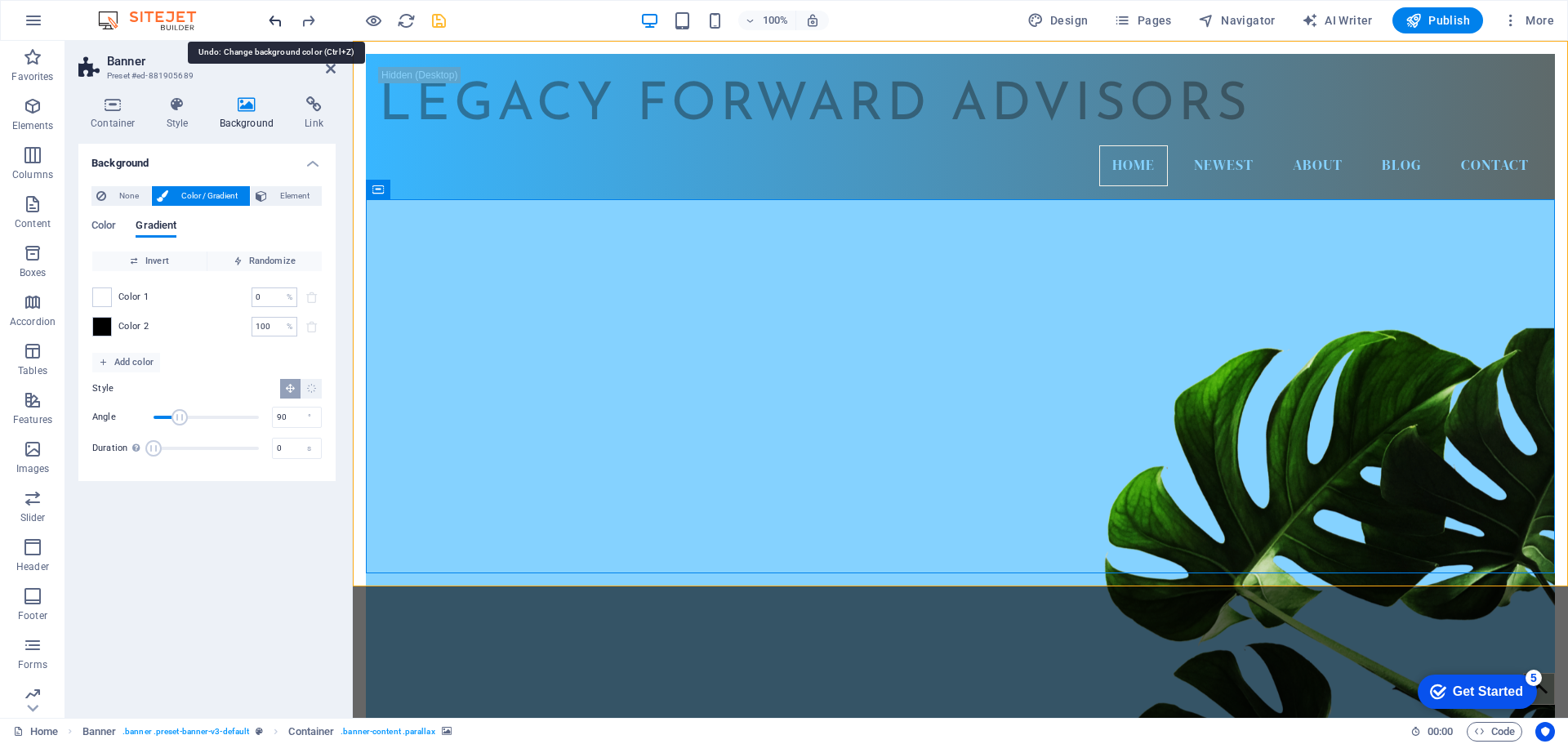
click at [278, 24] on icon "undo" at bounding box center [276, 21] width 19 height 19
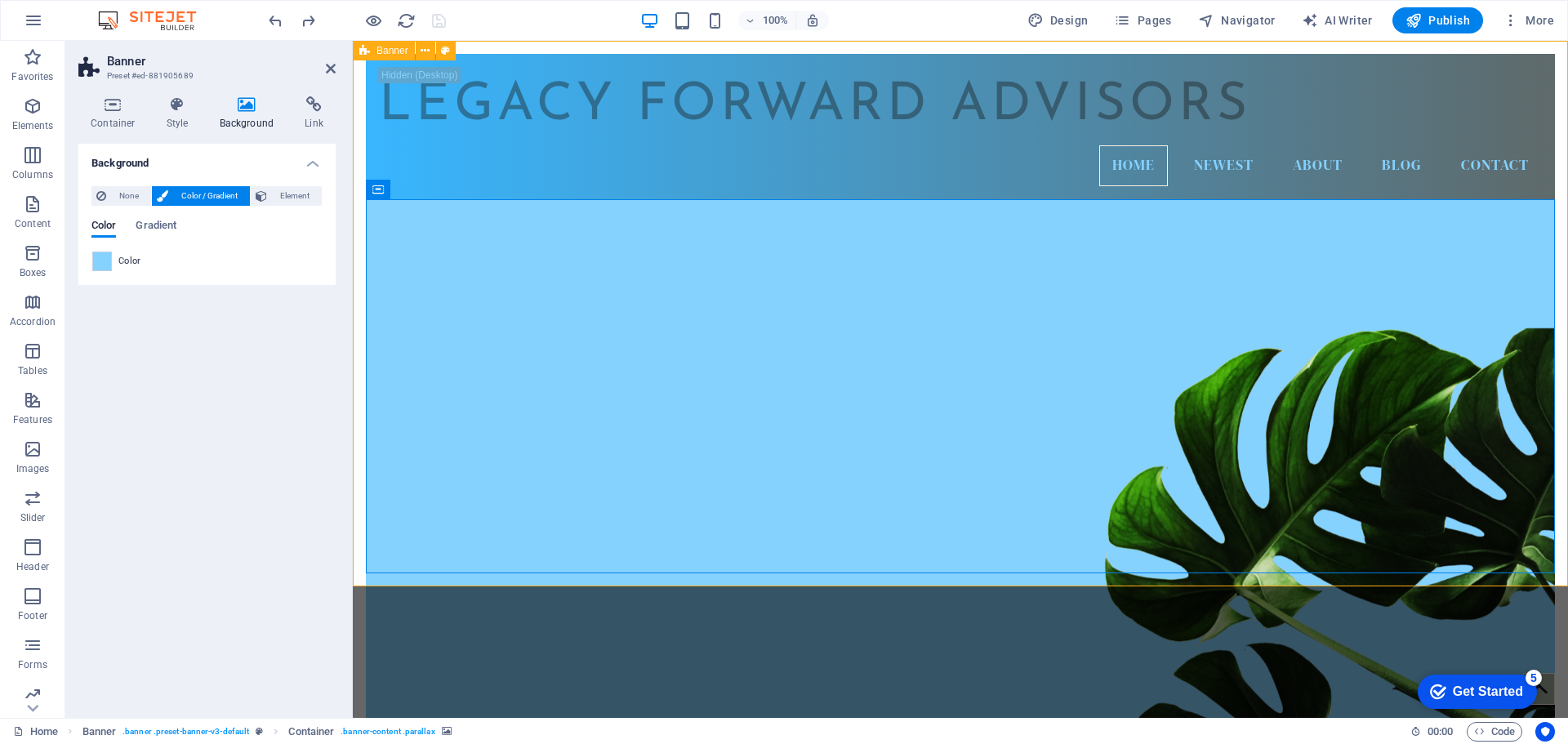
click at [383, 51] on span "Banner" at bounding box center [392, 50] width 32 height 9
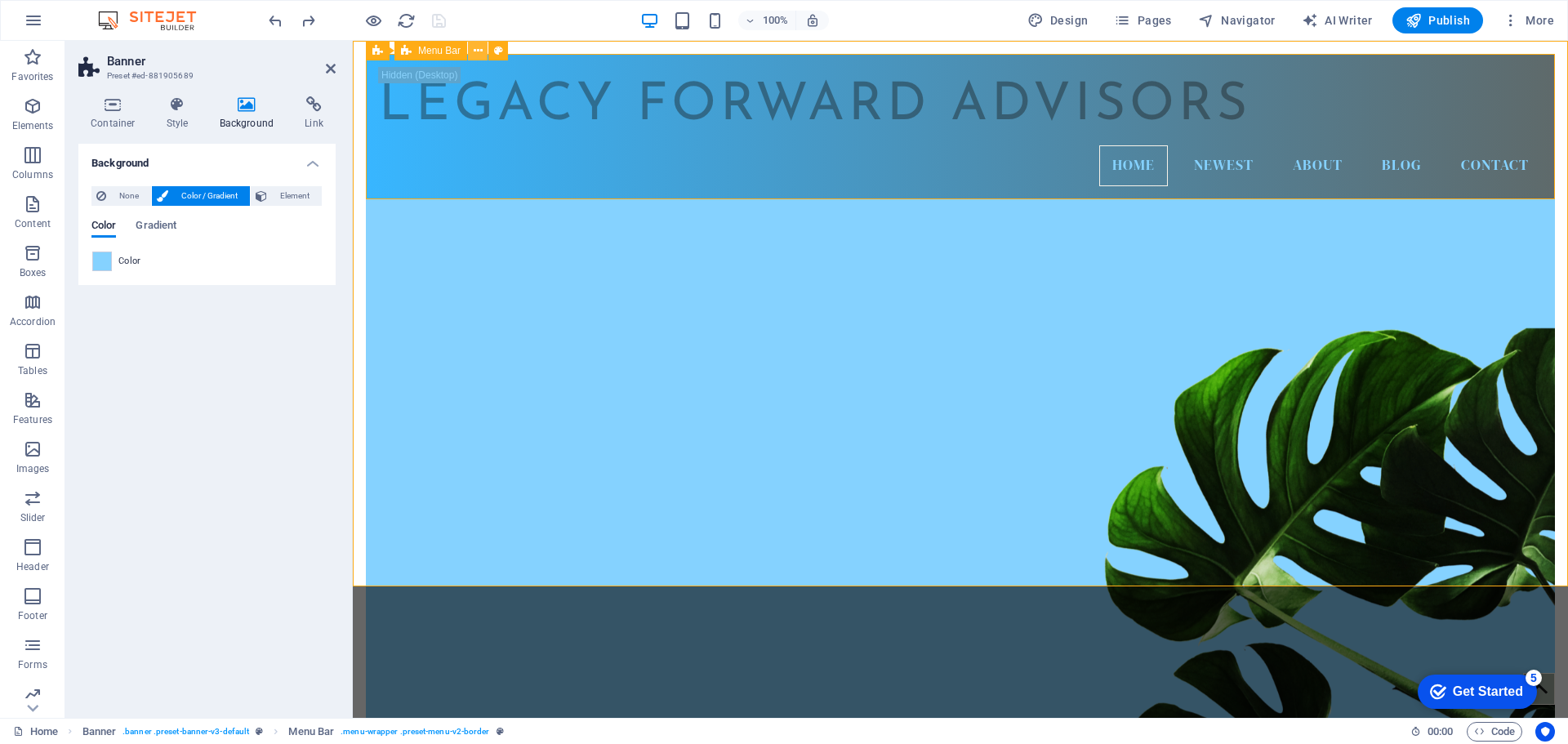
click at [480, 50] on icon at bounding box center [478, 51] width 9 height 17
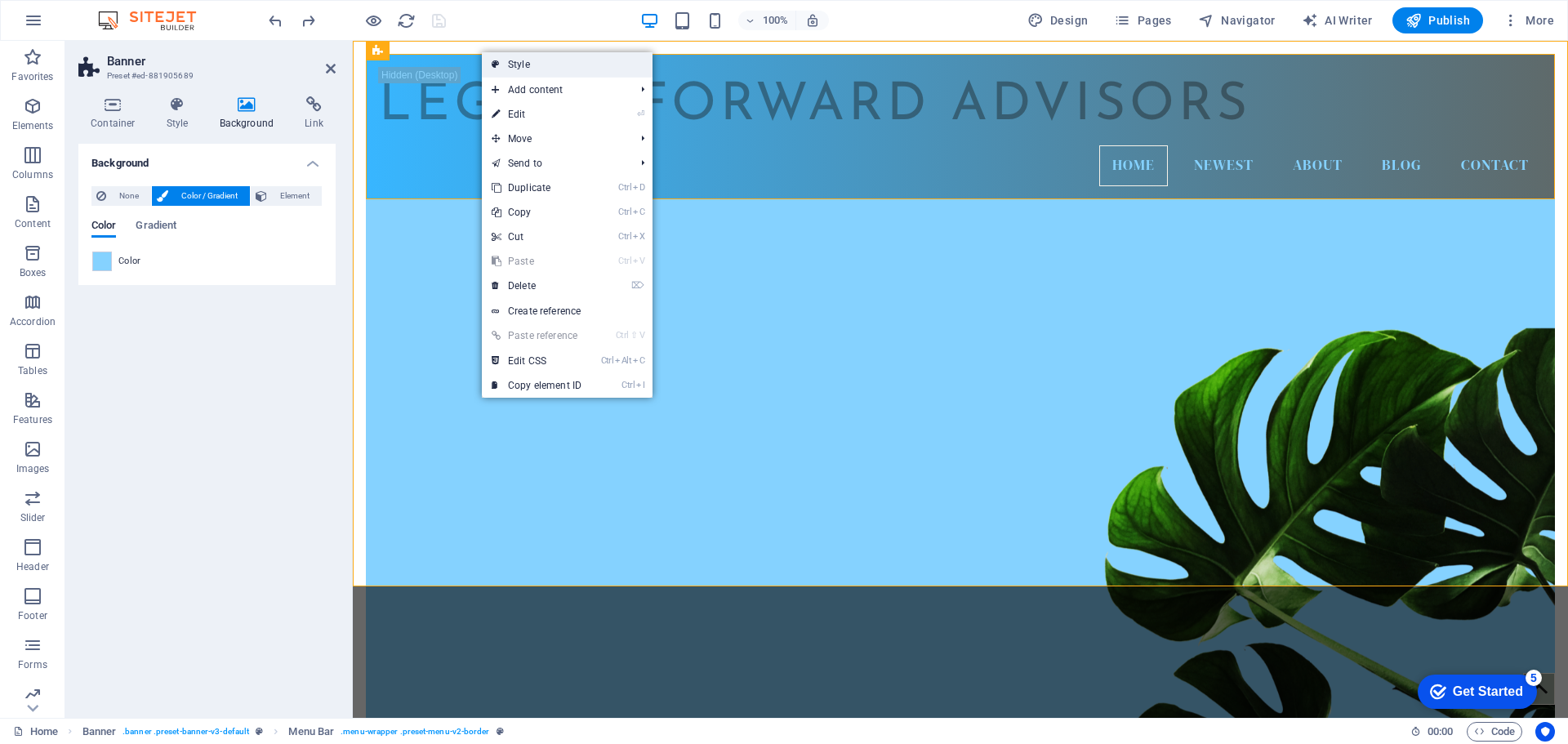
click at [513, 65] on link "Style" at bounding box center [567, 64] width 171 height 25
select select "hover_border"
select select "px"
select select "rem"
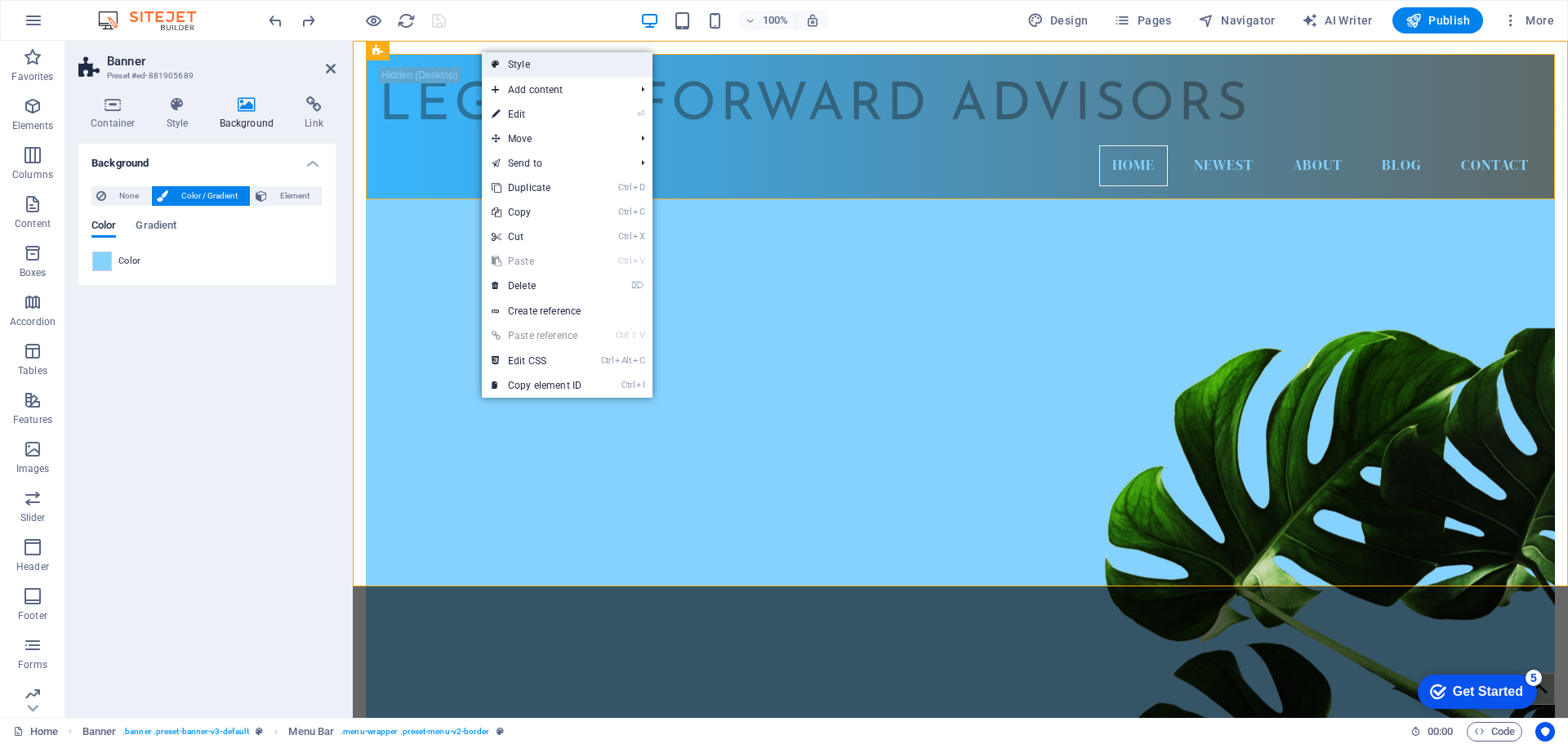
select select "rem"
select select "400"
select select "px"
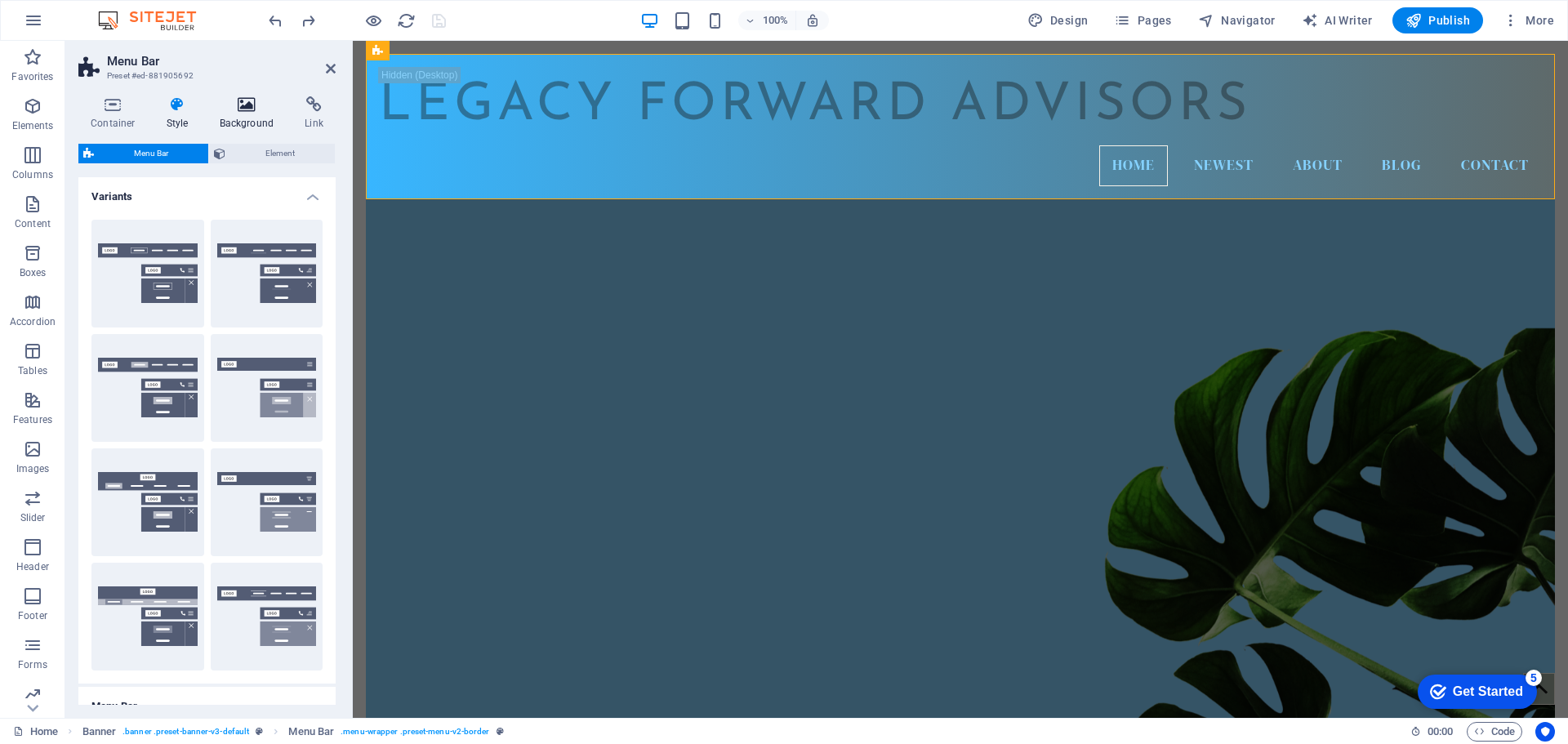
click at [247, 111] on icon at bounding box center [247, 104] width 80 height 16
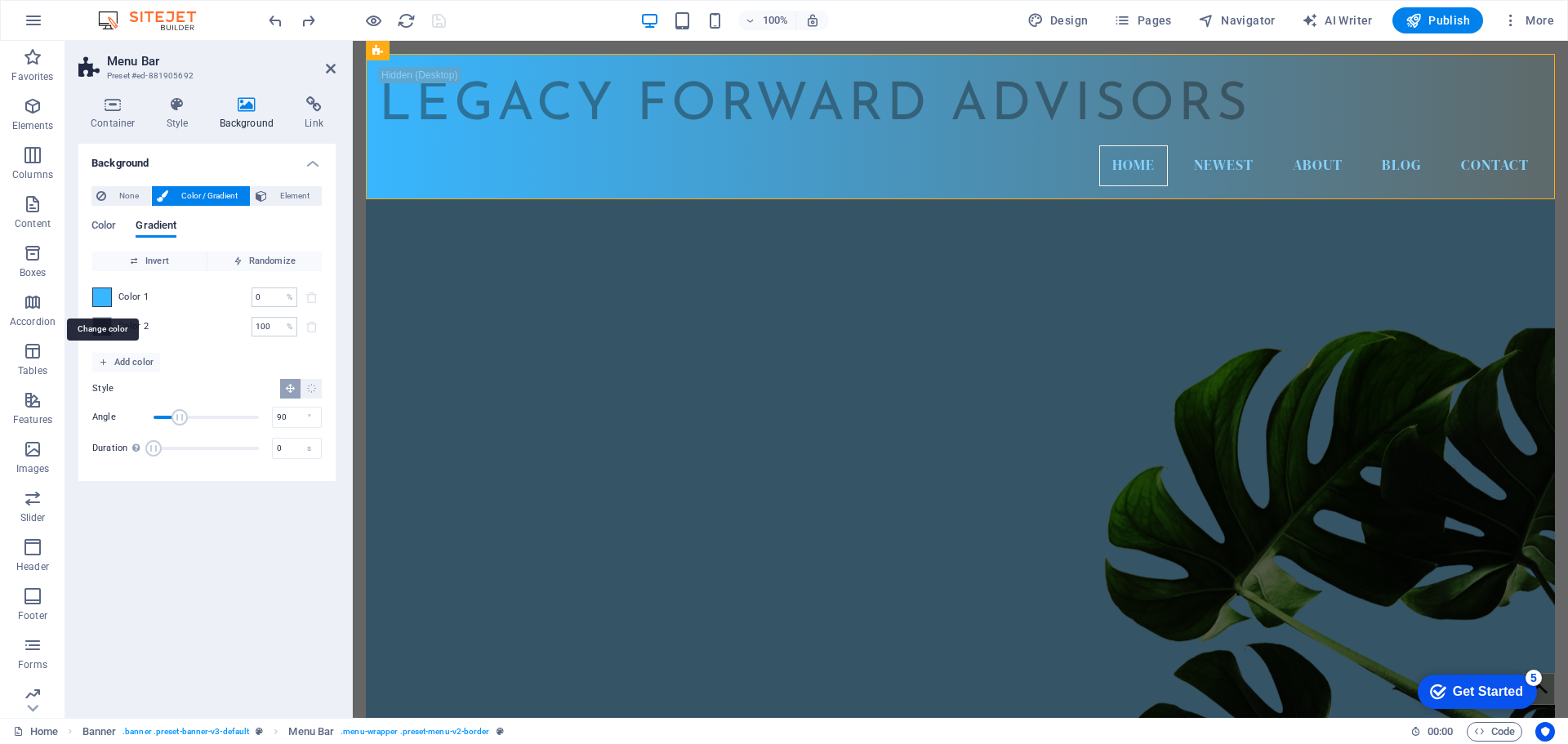
click at [107, 302] on span at bounding box center [101, 297] width 18 height 18
type input "#38b6ff"
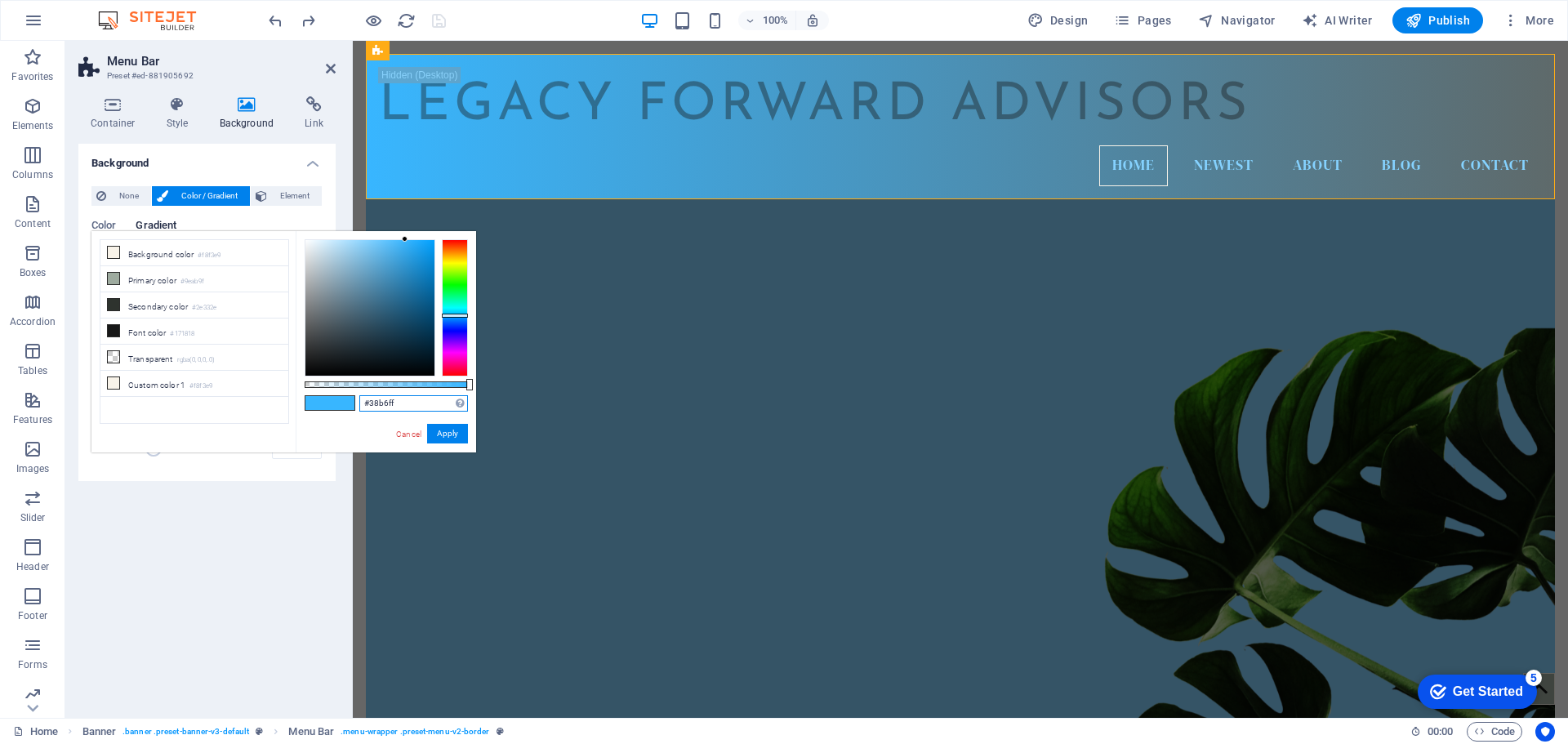
click at [378, 408] on input "#38b6ff" at bounding box center [413, 403] width 109 height 16
click at [414, 434] on link "Cancel" at bounding box center [409, 433] width 28 height 12
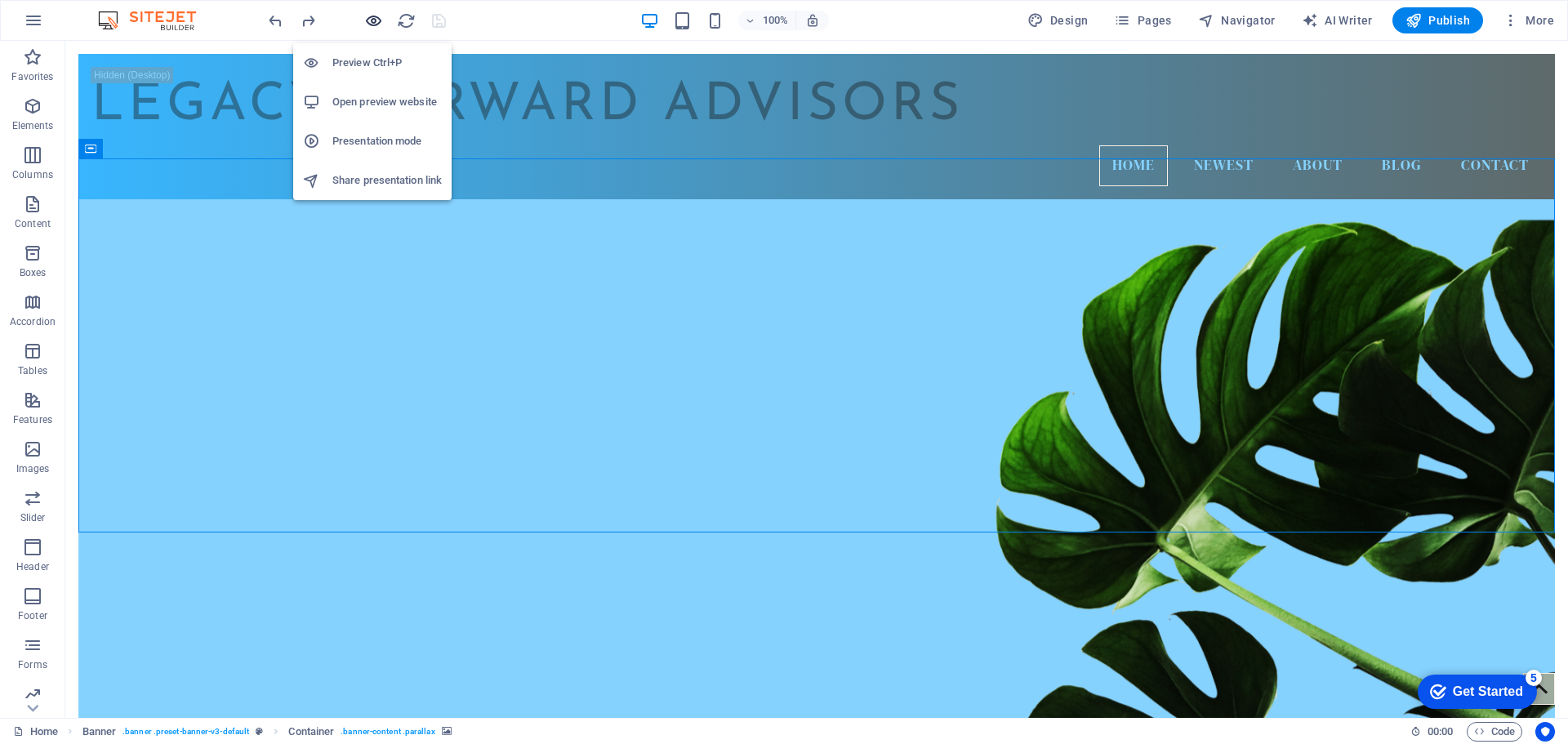
click at [378, 26] on icon "button" at bounding box center [374, 21] width 19 height 19
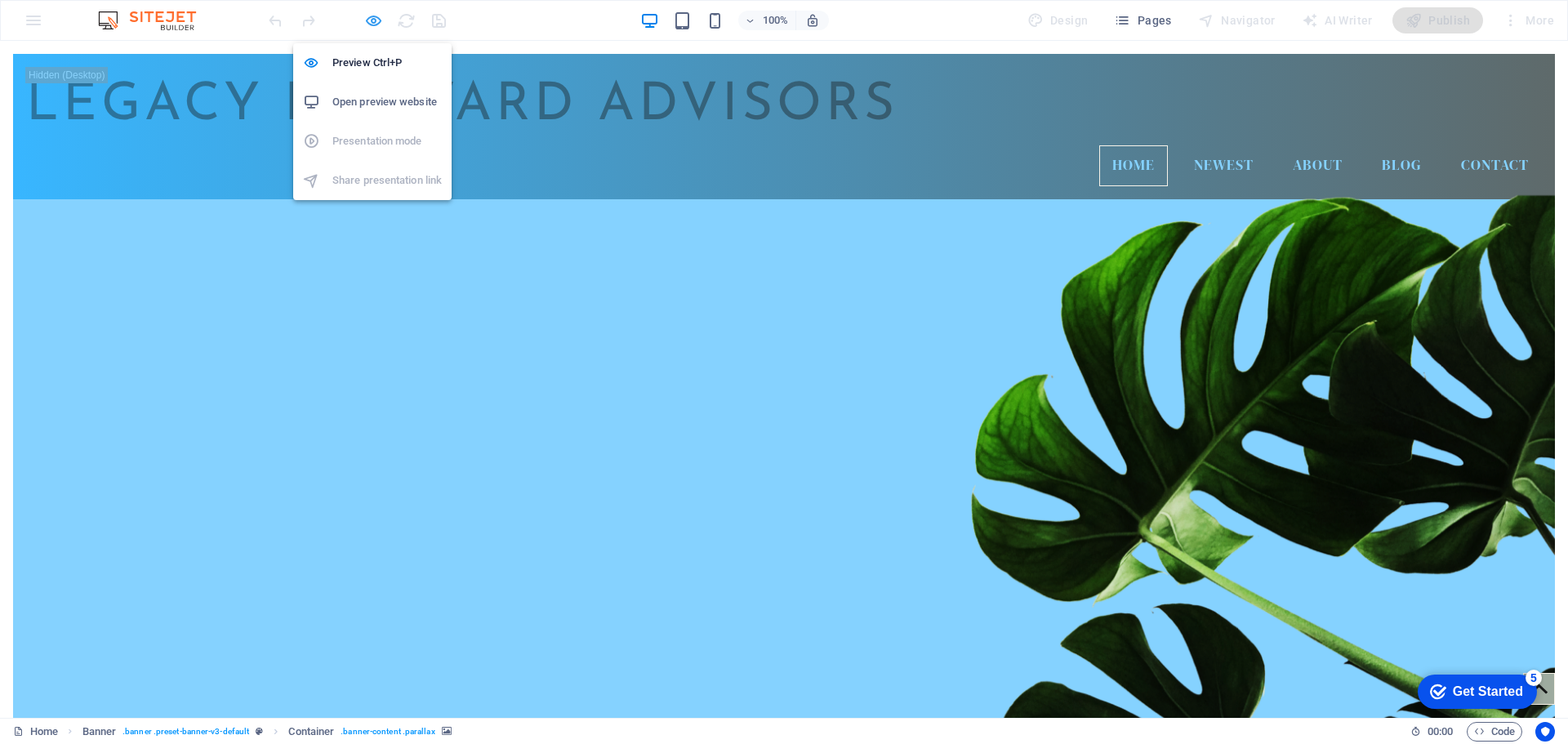
click at [378, 26] on icon "button" at bounding box center [374, 21] width 19 height 19
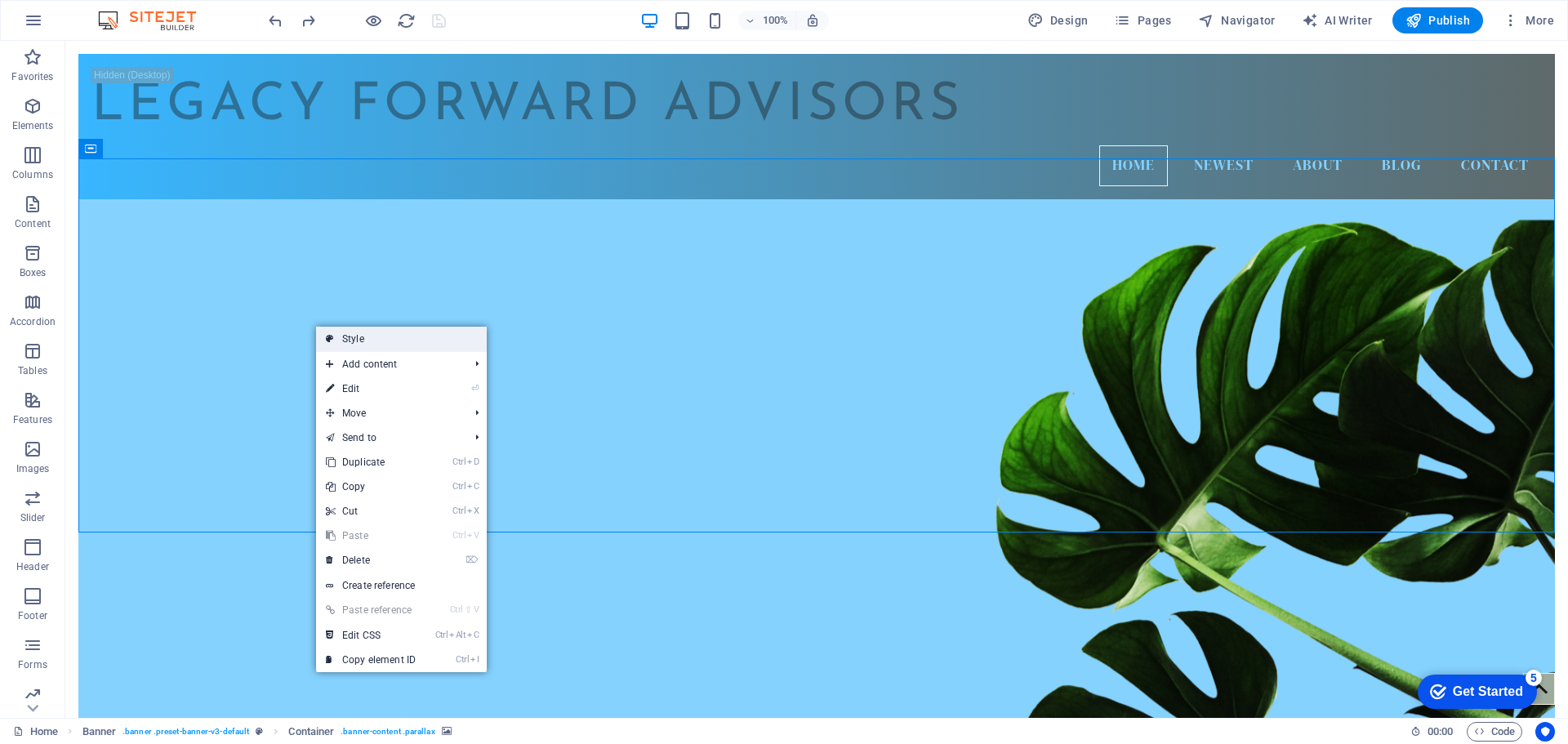
click at [353, 345] on link "Style" at bounding box center [401, 338] width 171 height 25
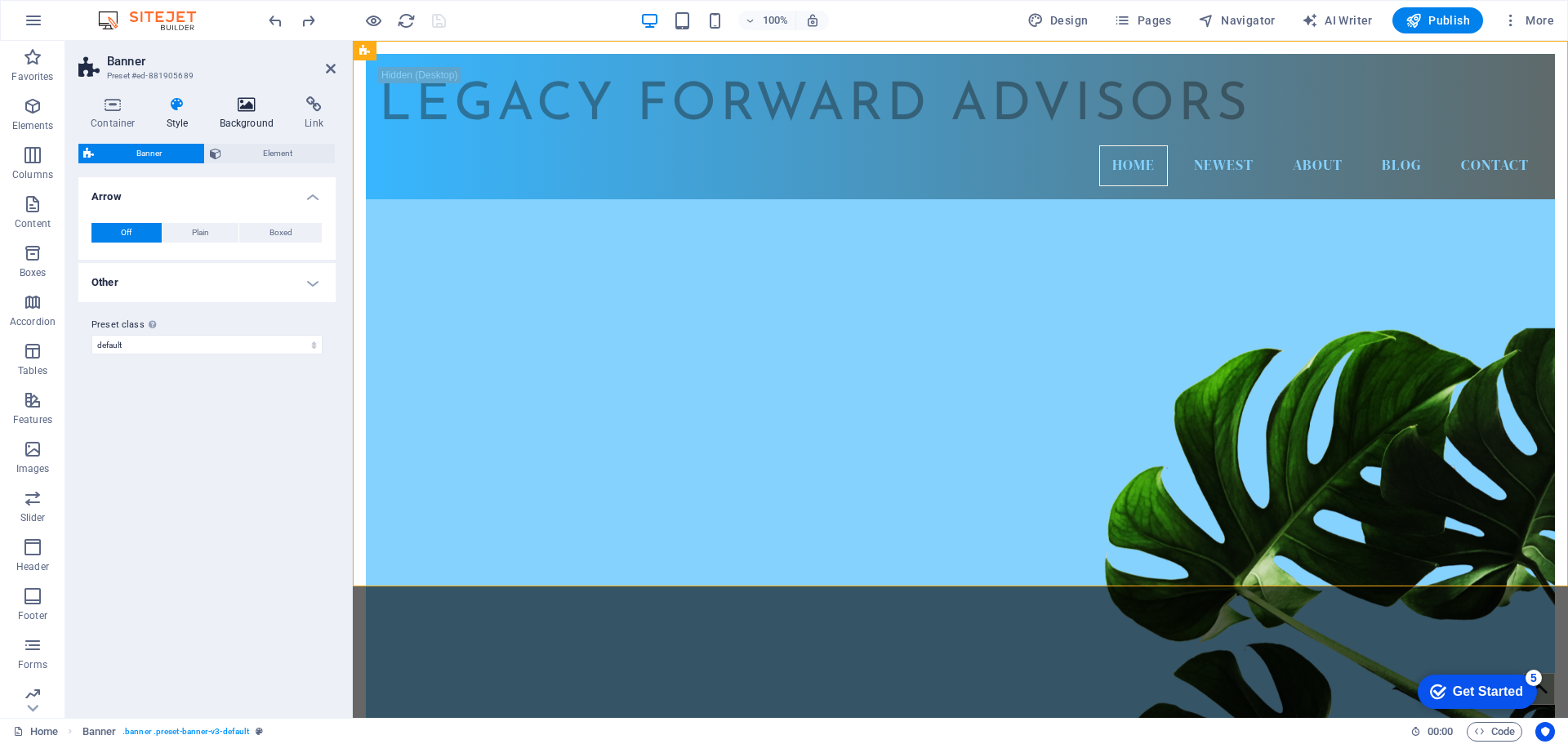
click at [254, 115] on h4 "Background" at bounding box center [250, 114] width 85 height 34
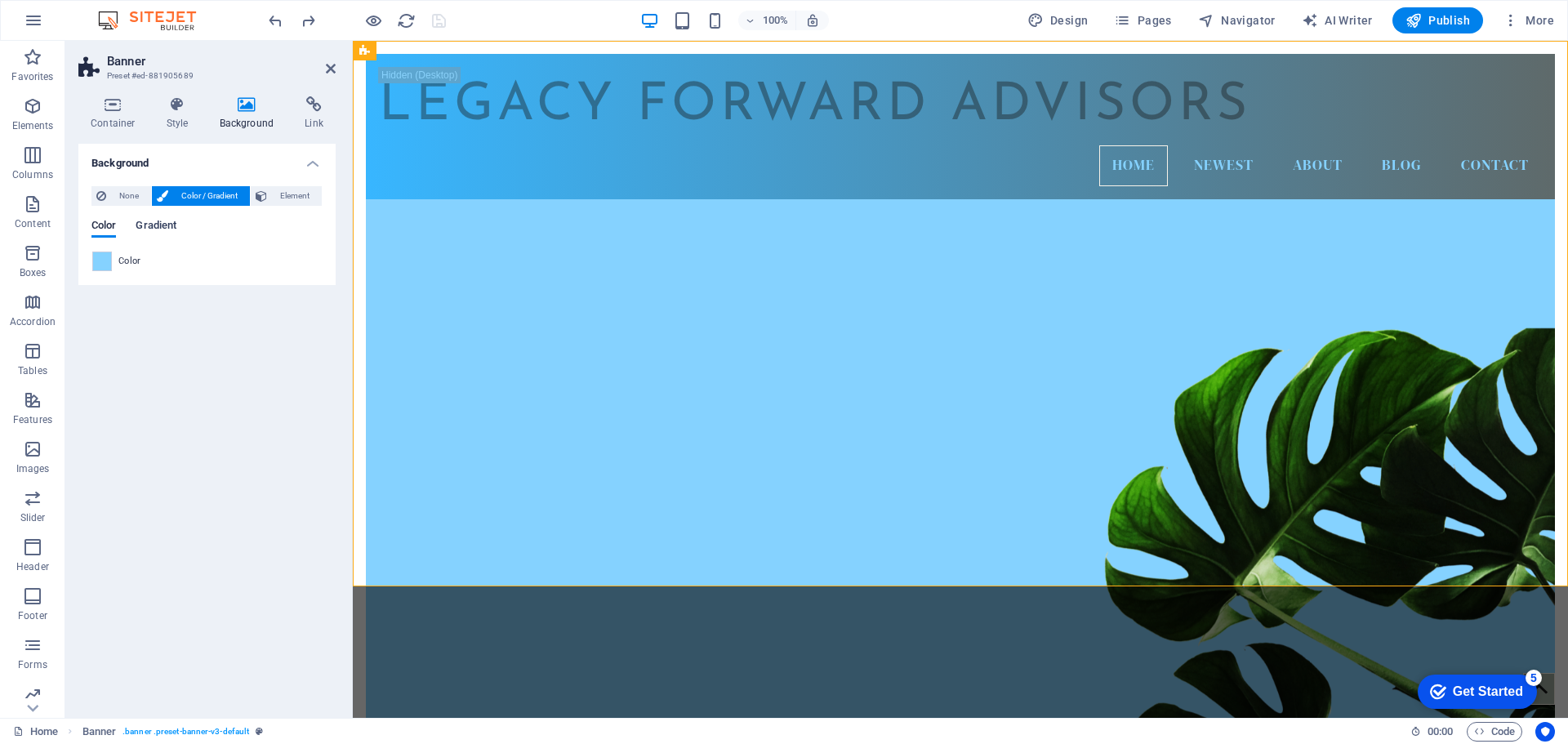
click at [144, 225] on span "Gradient" at bounding box center [155, 227] width 41 height 23
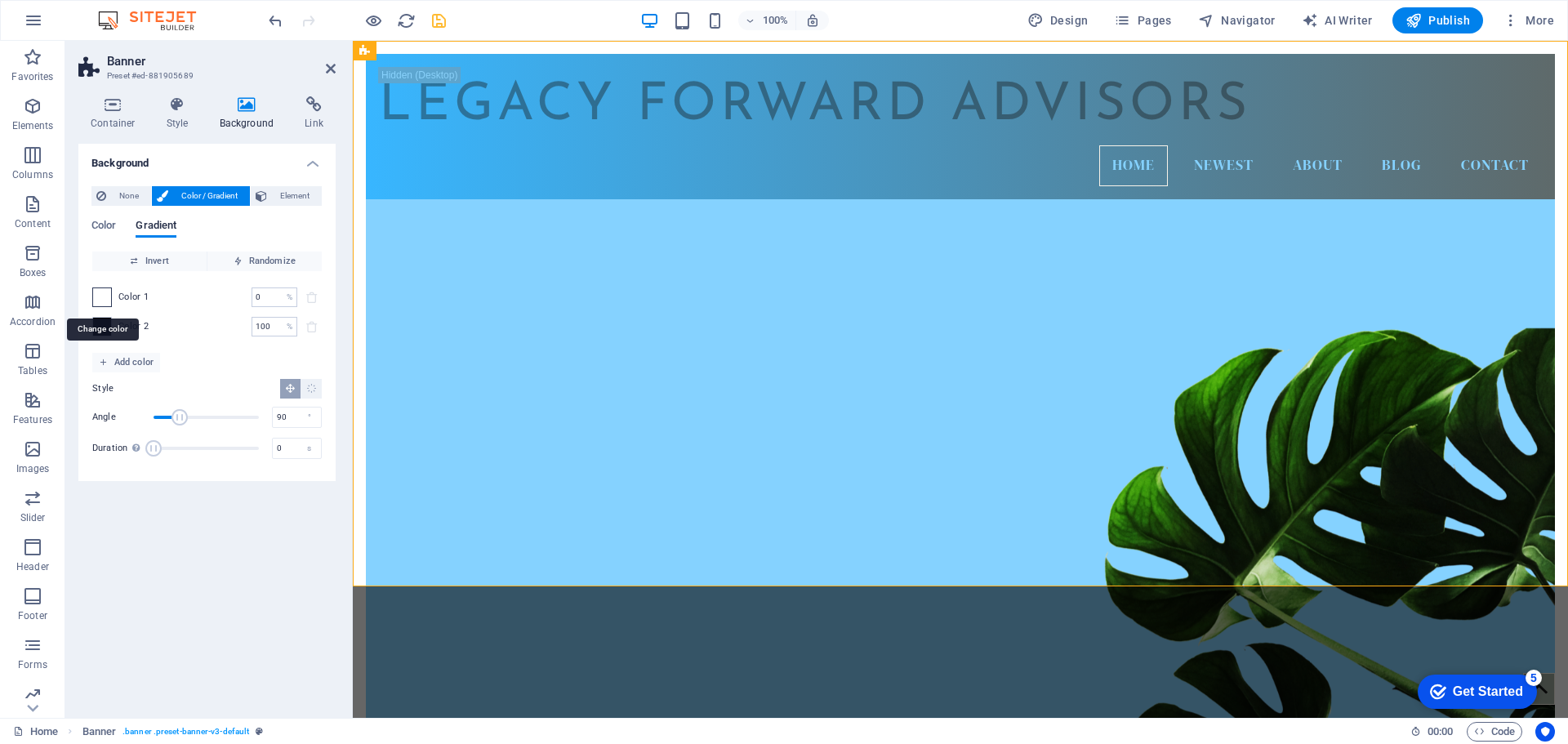
click at [100, 296] on span at bounding box center [101, 297] width 18 height 18
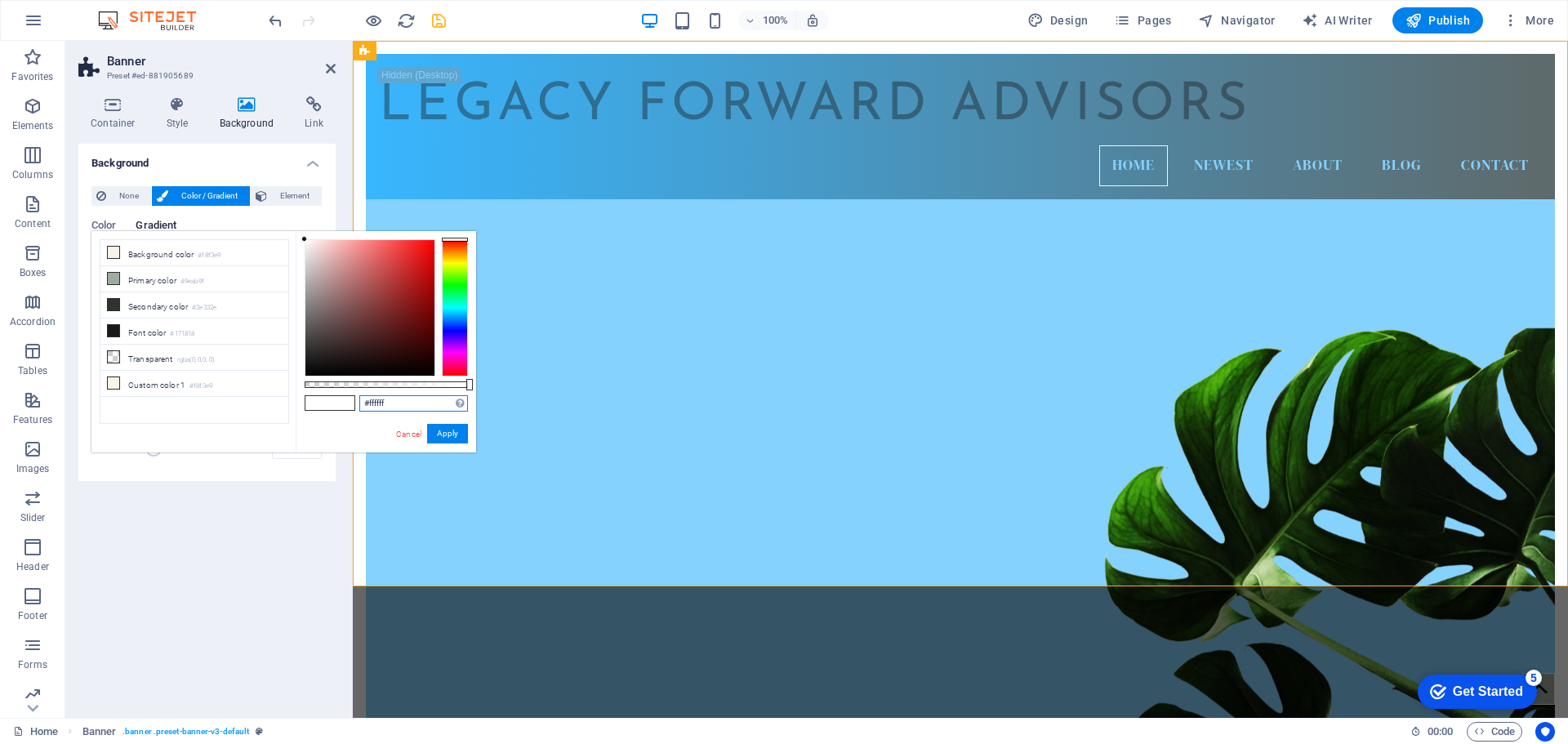
click at [379, 404] on input "#ffffff" at bounding box center [413, 403] width 109 height 16
paste input "38b6"
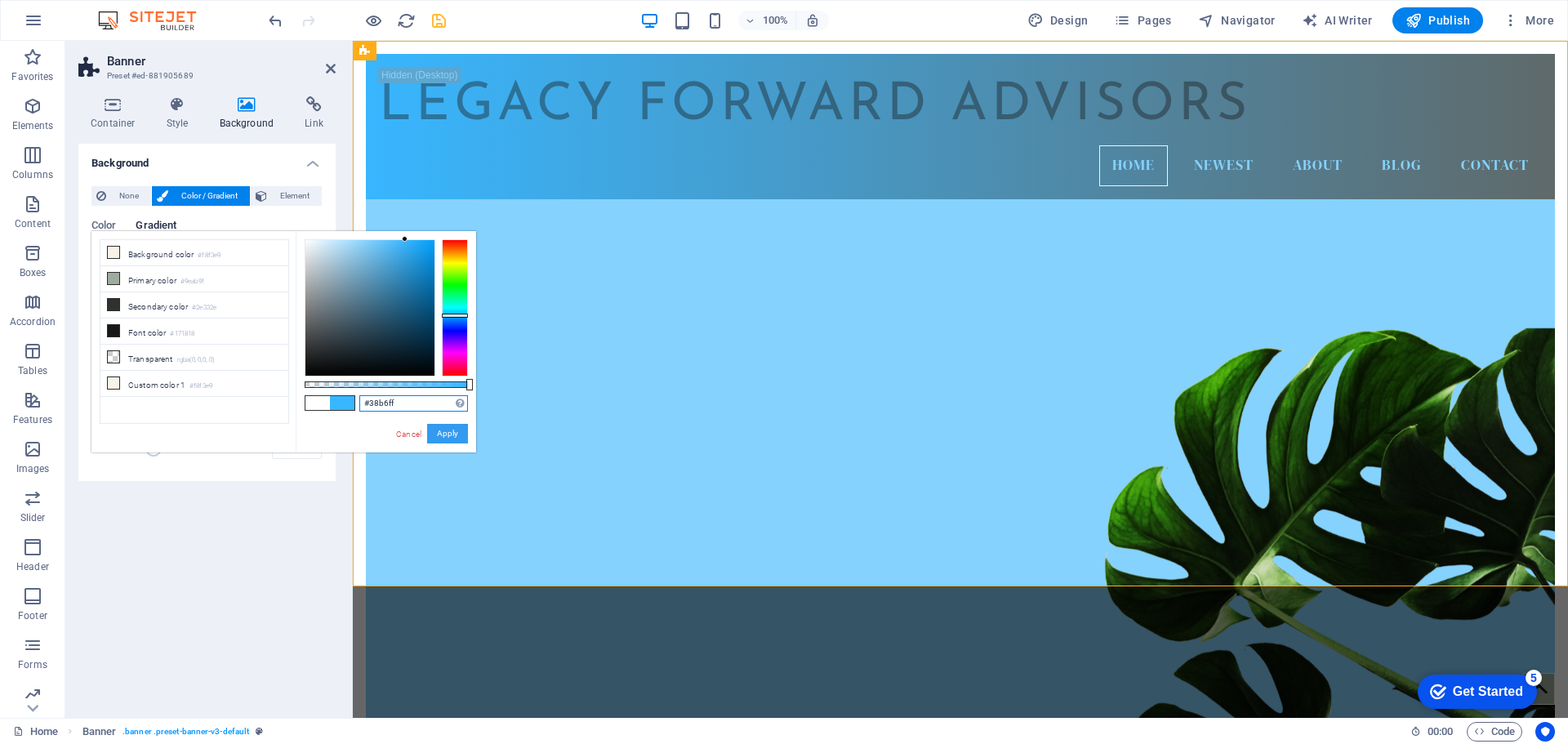
type input "#38b6ff"
click at [462, 436] on button "Apply" at bounding box center [447, 433] width 41 height 20
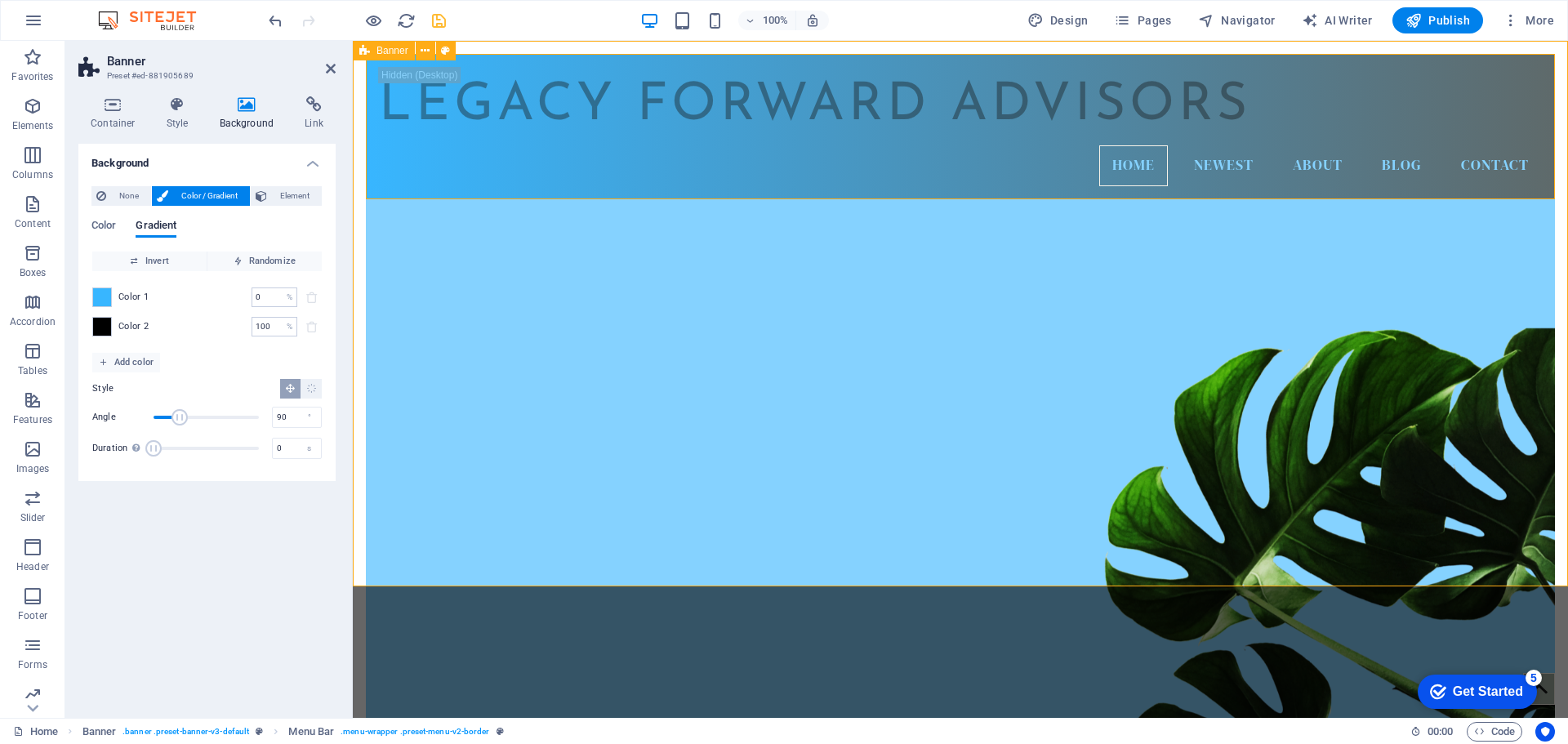
click at [389, 47] on span "Banner" at bounding box center [392, 50] width 32 height 9
click at [425, 51] on icon at bounding box center [425, 51] width 9 height 17
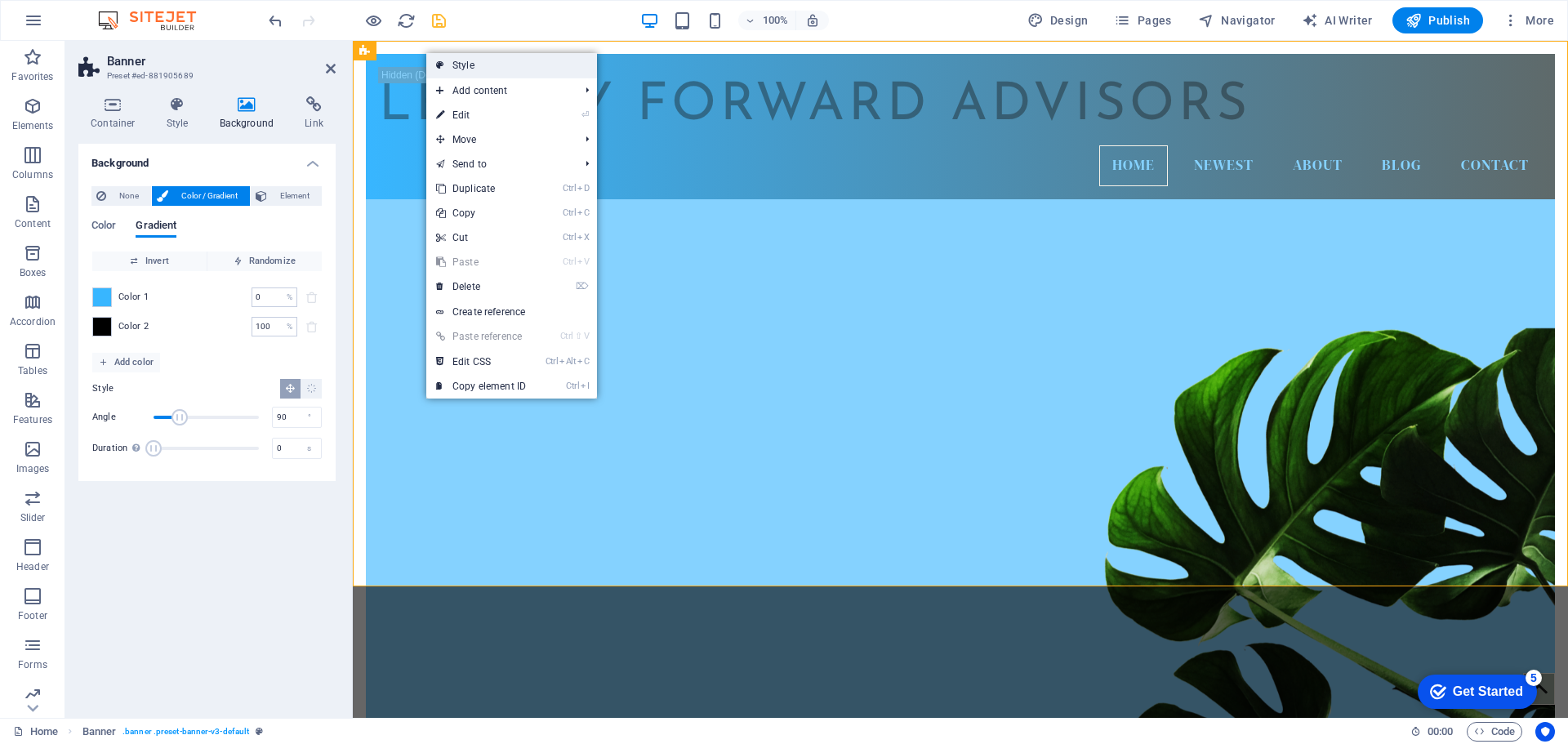
click at [462, 67] on link "Style" at bounding box center [512, 65] width 171 height 25
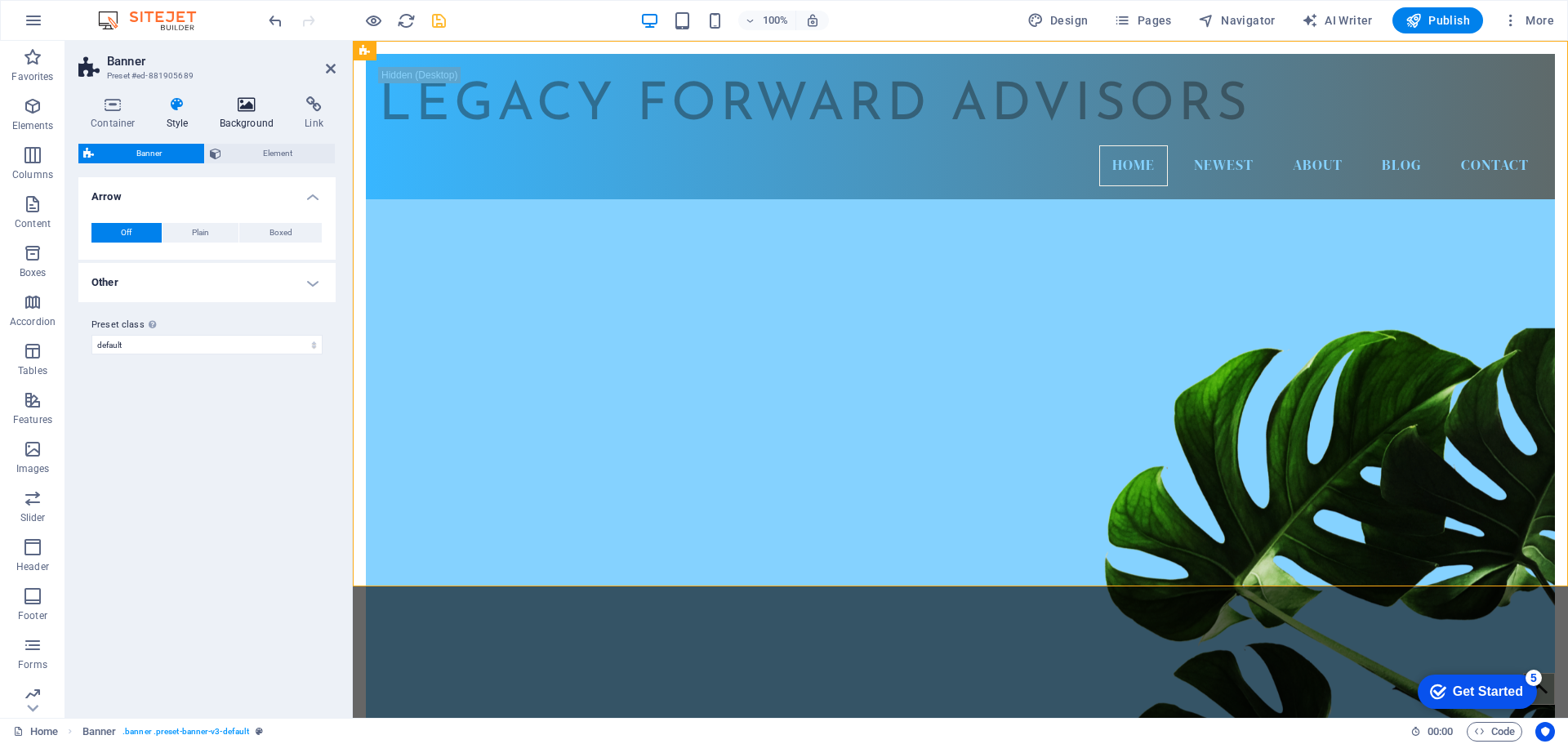
click at [249, 102] on icon at bounding box center [247, 104] width 80 height 16
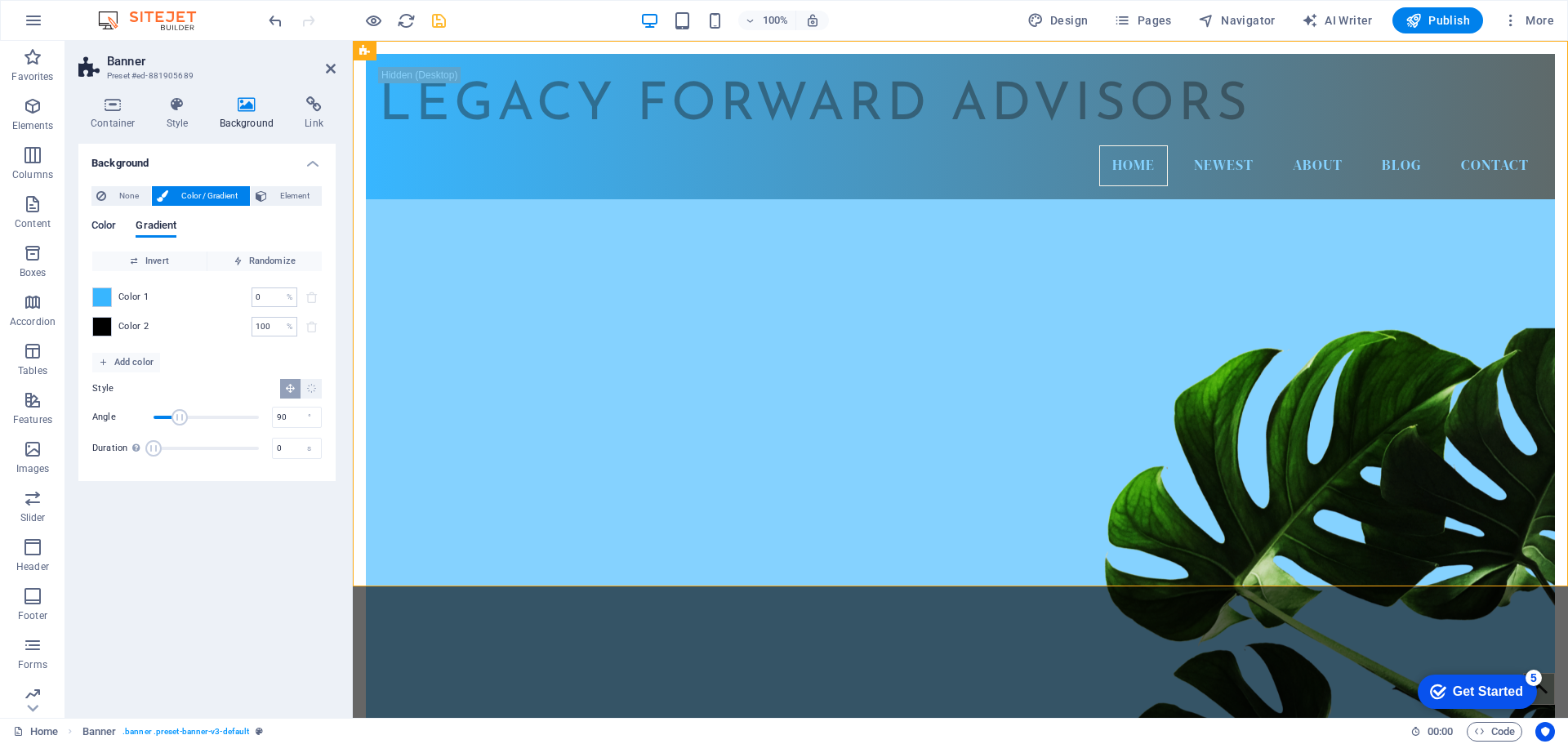
click at [114, 227] on span "Color" at bounding box center [103, 227] width 25 height 23
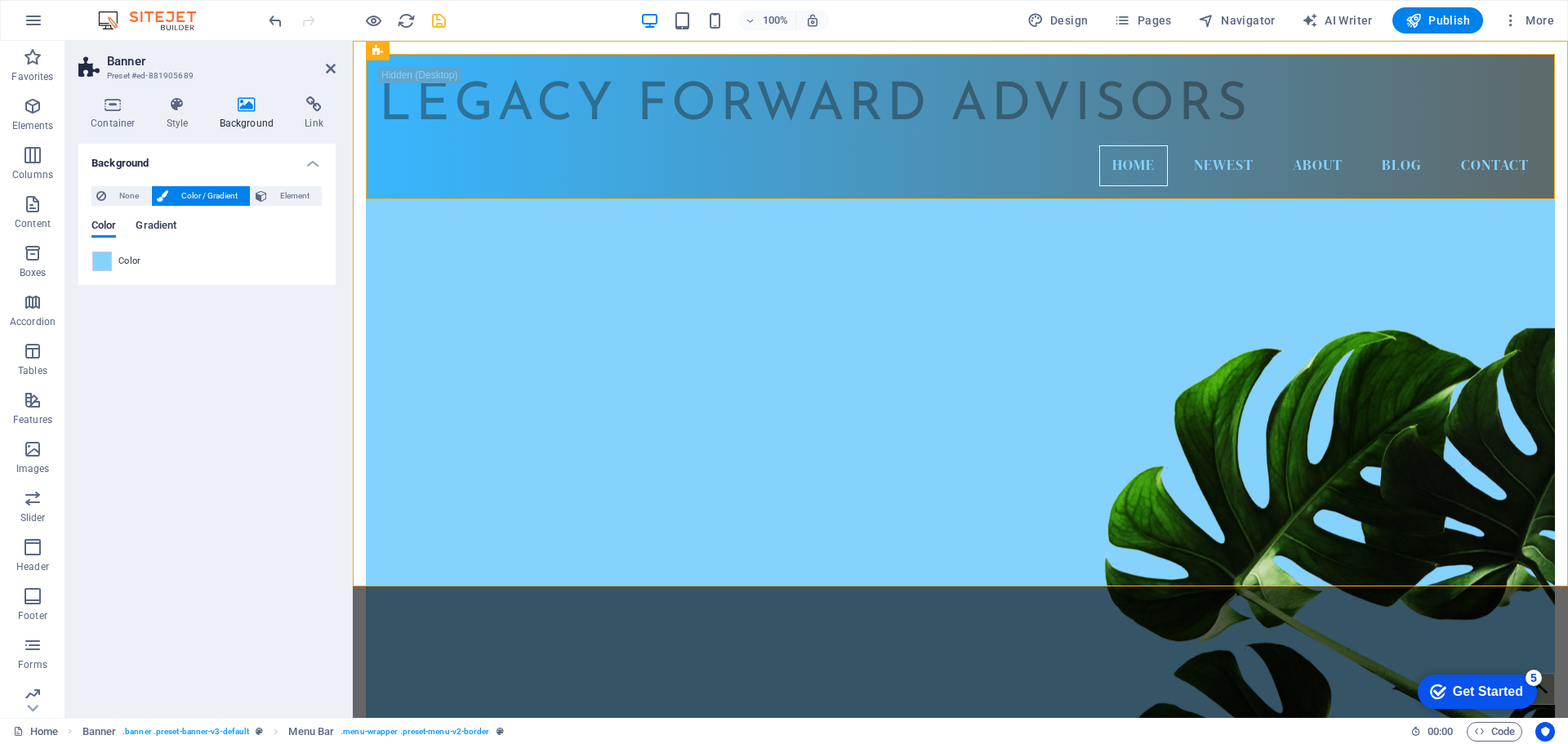
click at [152, 228] on span "Gradient" at bounding box center [155, 227] width 41 height 23
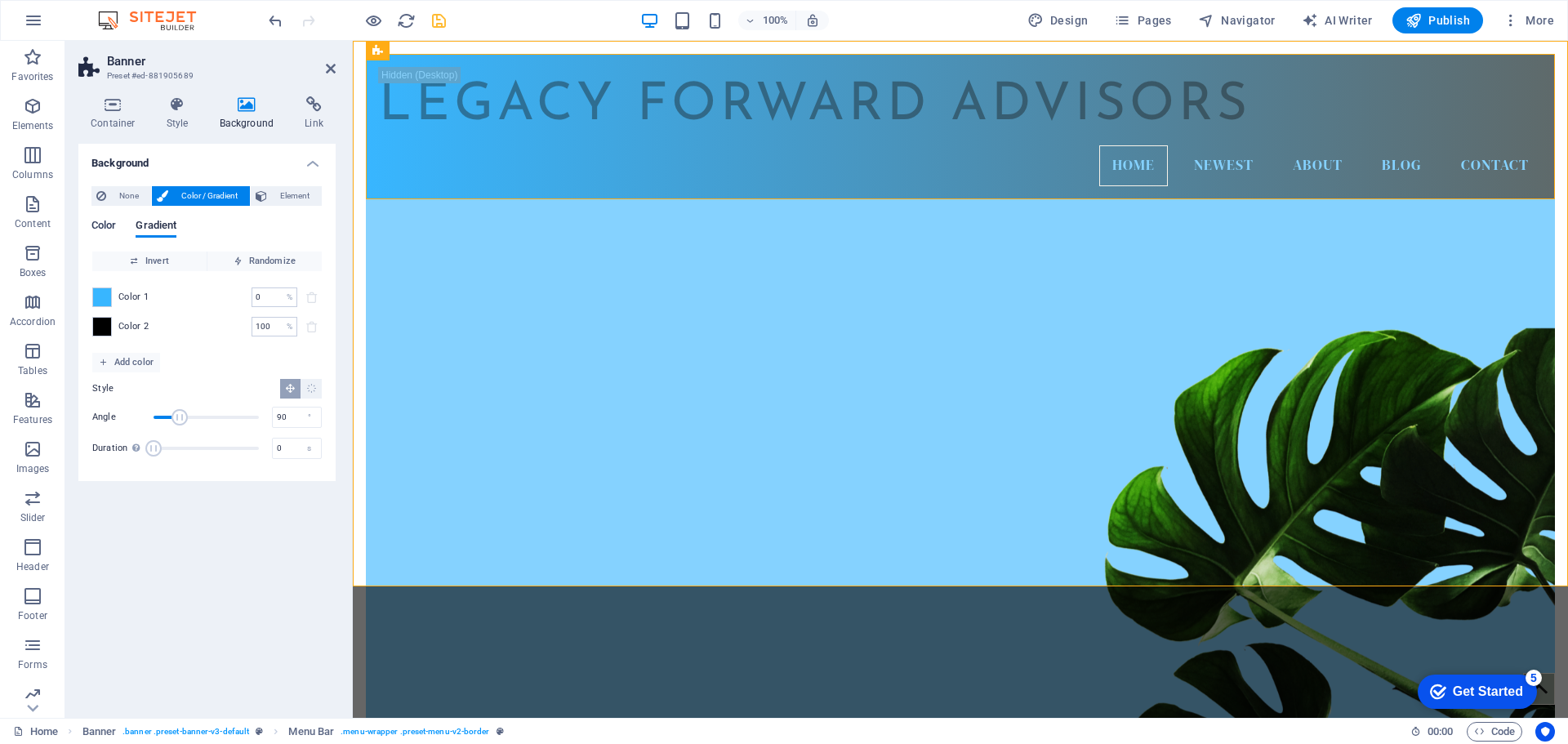
click at [95, 224] on span "Color" at bounding box center [103, 227] width 25 height 23
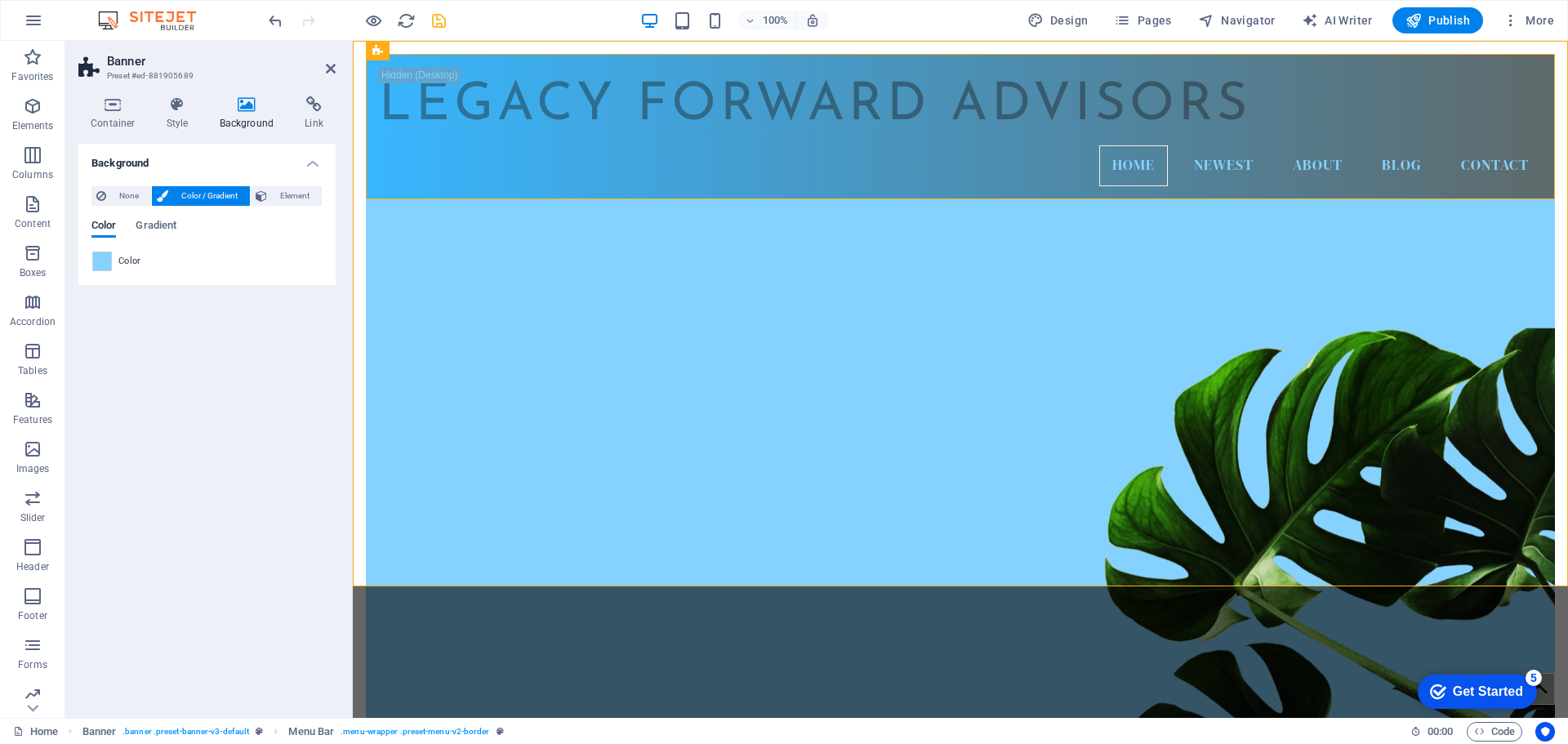
click at [114, 268] on div "Color" at bounding box center [207, 261] width 229 height 20
click at [100, 263] on span at bounding box center [101, 261] width 18 height 18
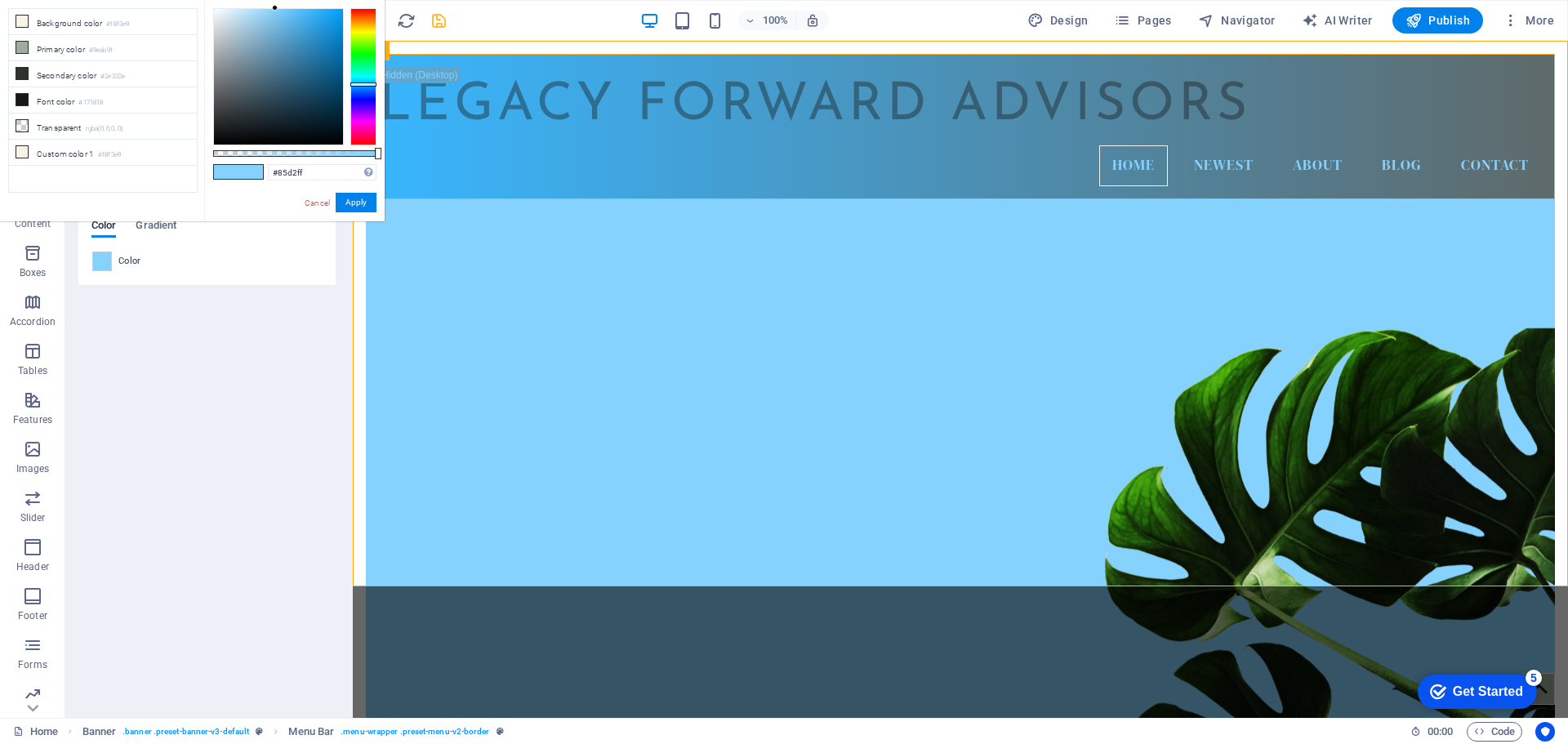
click at [283, 180] on div "#85d2ff Supported formats #0852ed rgb(8, 82, 237) rgba(8, 82, 237, 90%) hsv(221…" at bounding box center [321, 172] width 109 height 17
click at [288, 175] on input "#85d2ff" at bounding box center [321, 172] width 109 height 16
type input "#ffffff"
click at [344, 203] on button "Apply" at bounding box center [356, 202] width 41 height 20
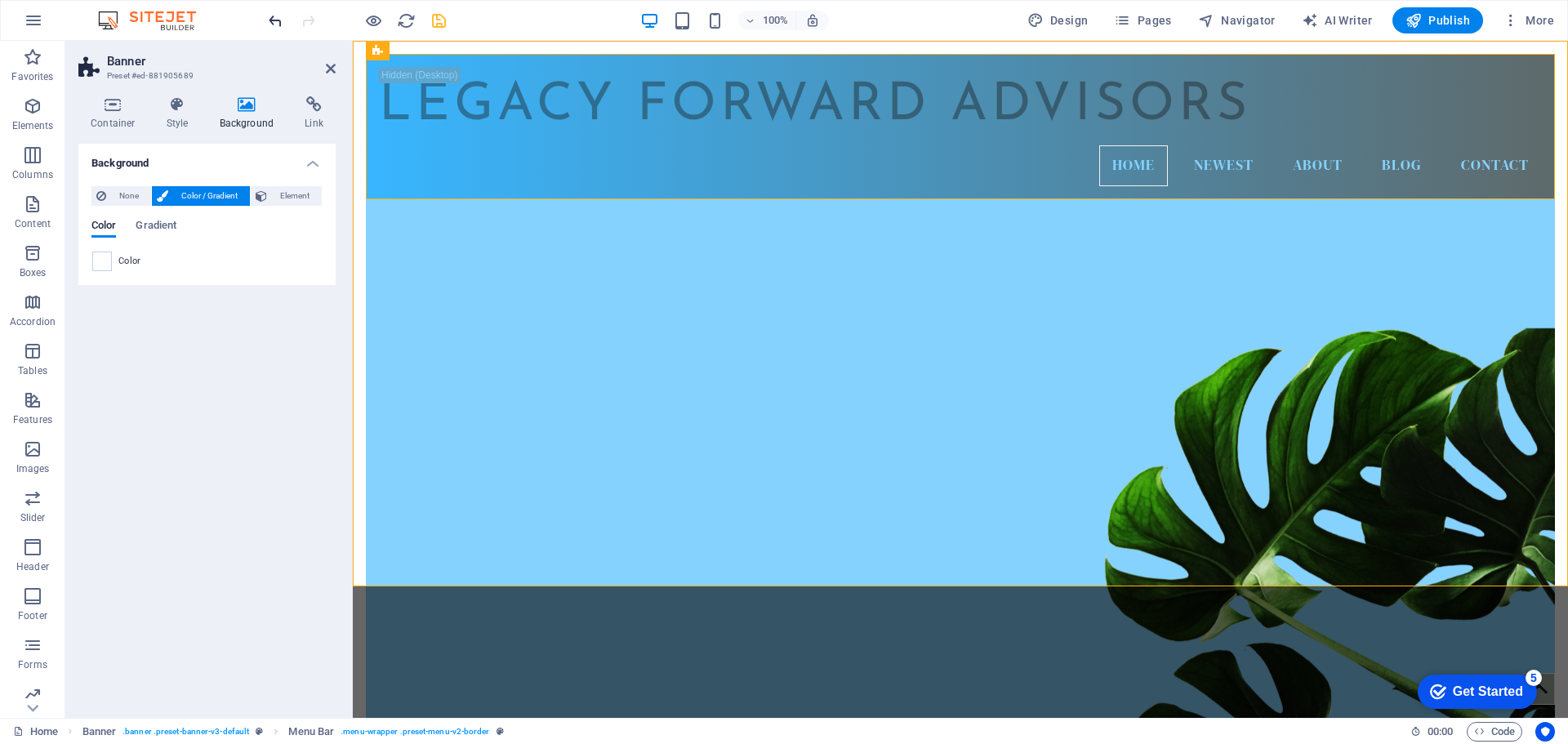
click at [277, 24] on icon "undo" at bounding box center [276, 21] width 19 height 19
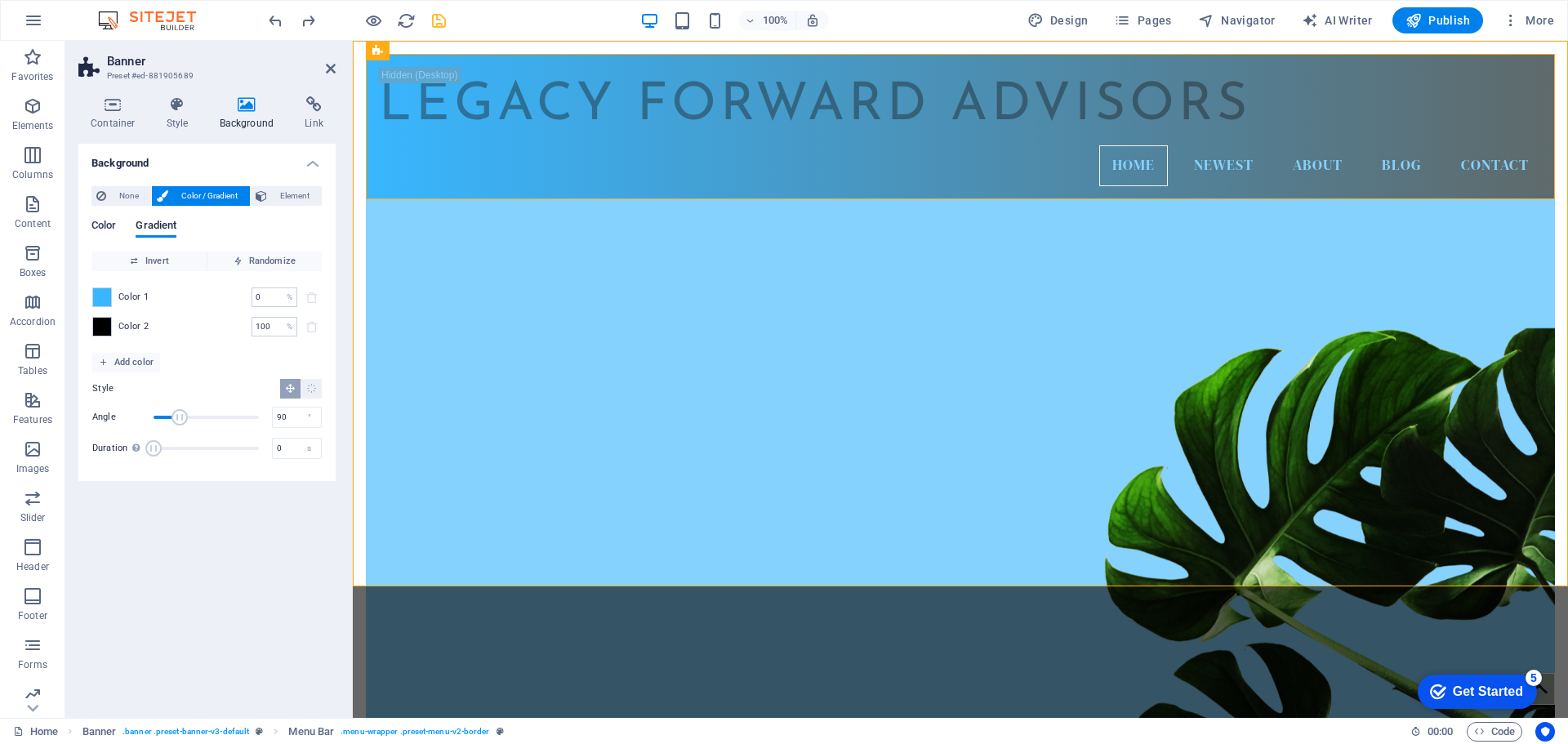
click at [105, 226] on span "Color" at bounding box center [103, 227] width 25 height 23
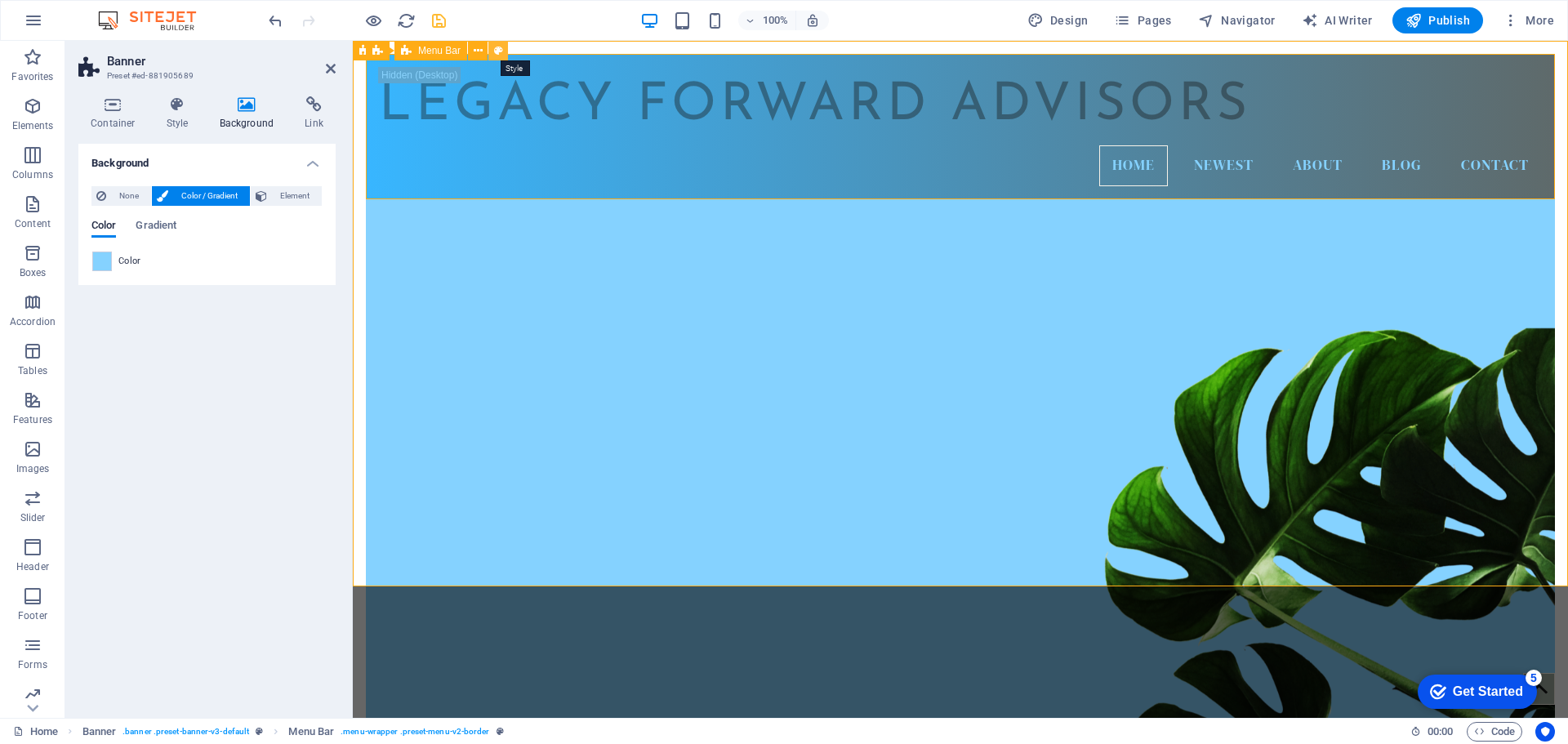
click at [497, 52] on icon at bounding box center [498, 51] width 9 height 17
select select "hover_border"
select select "px"
select select "rem"
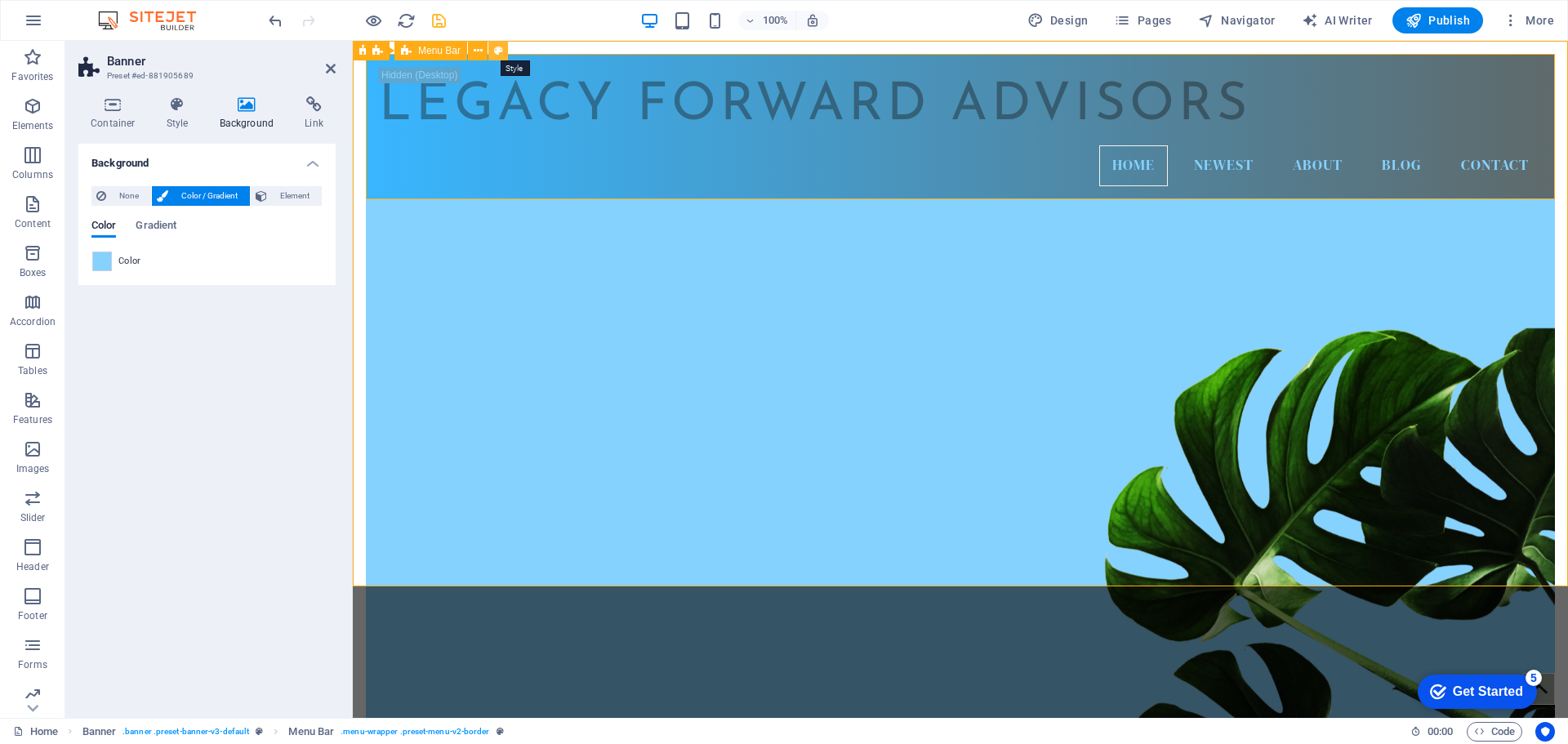
select select "rem"
select select "400"
select select "px"
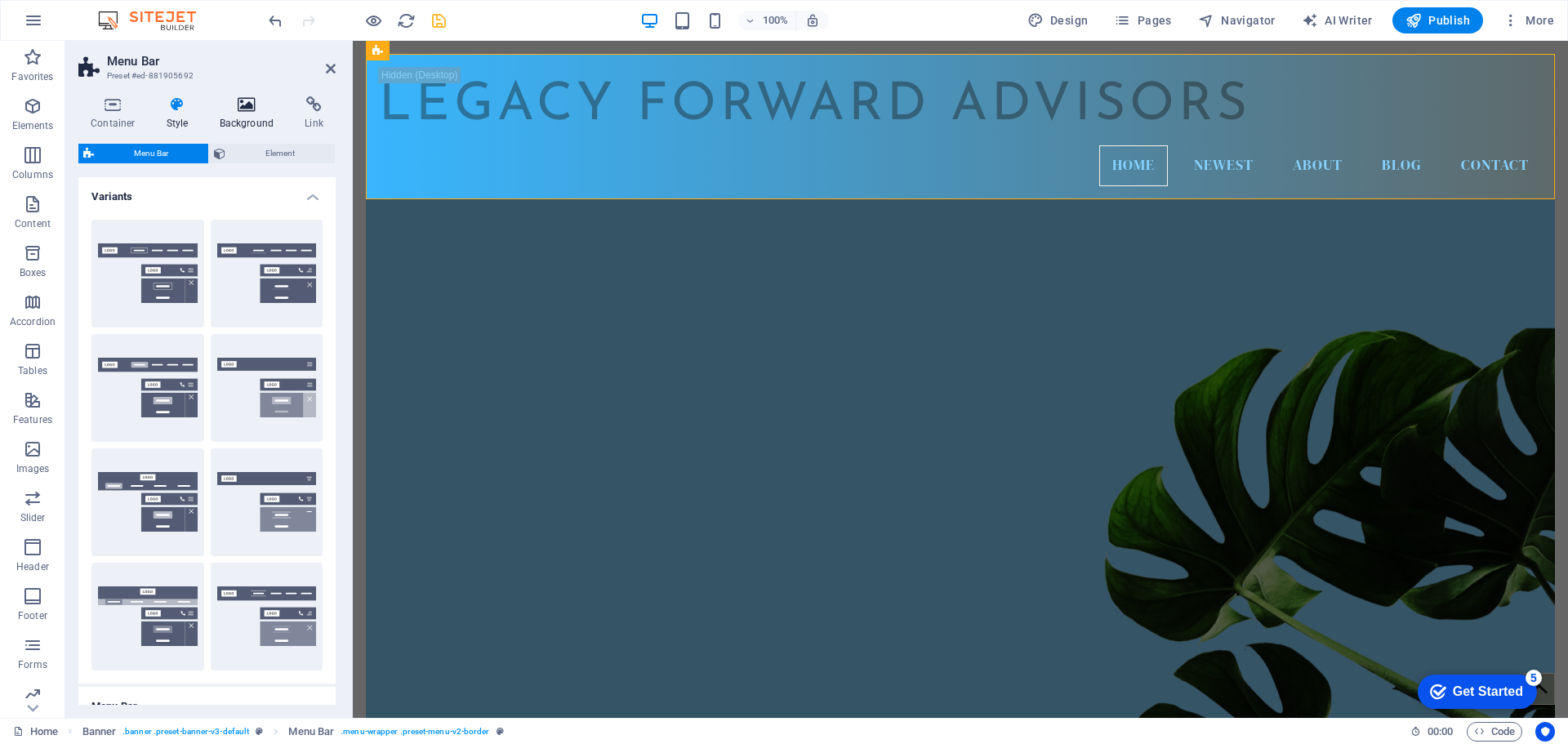
click at [249, 109] on icon at bounding box center [247, 104] width 80 height 16
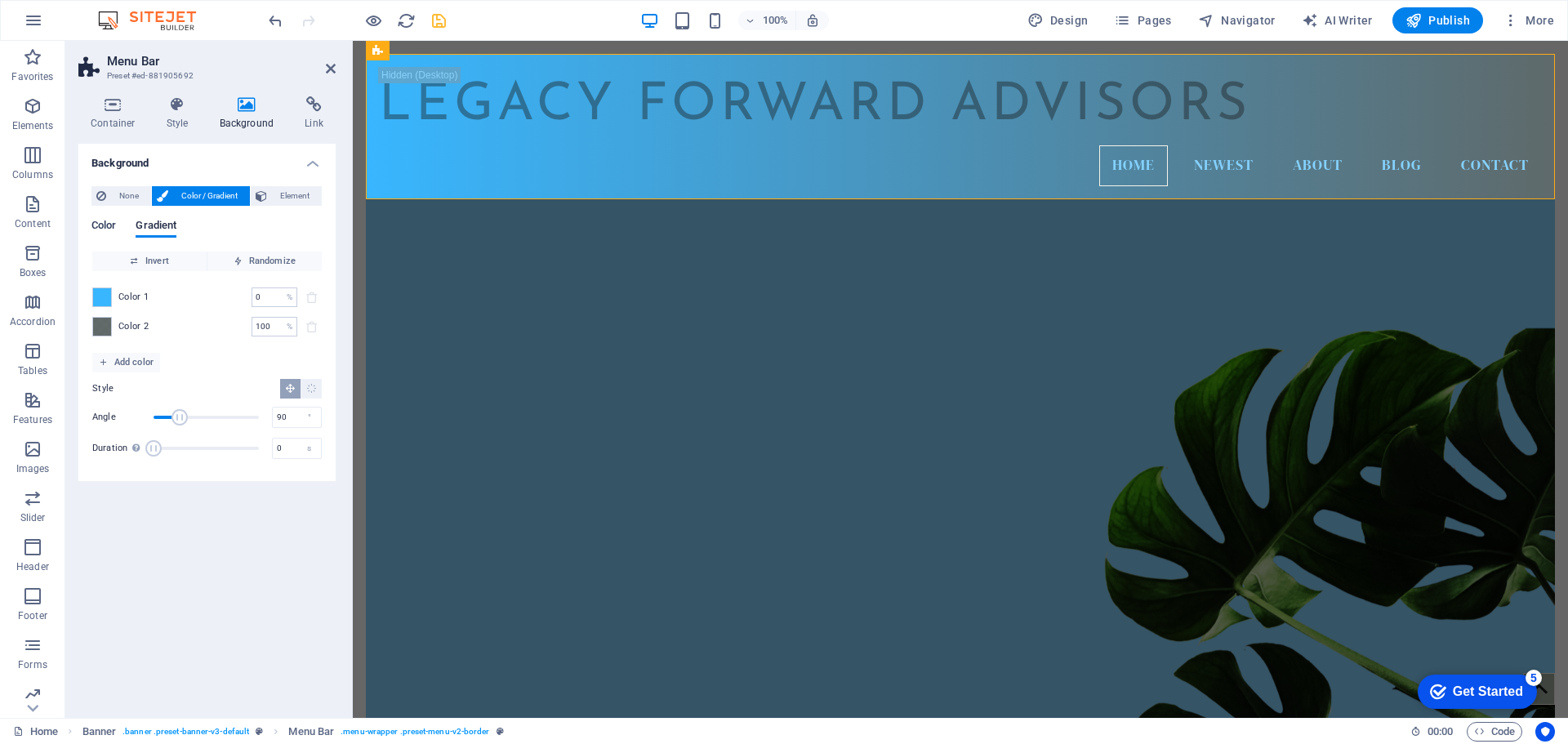
click at [108, 225] on span "Color" at bounding box center [103, 227] width 25 height 23
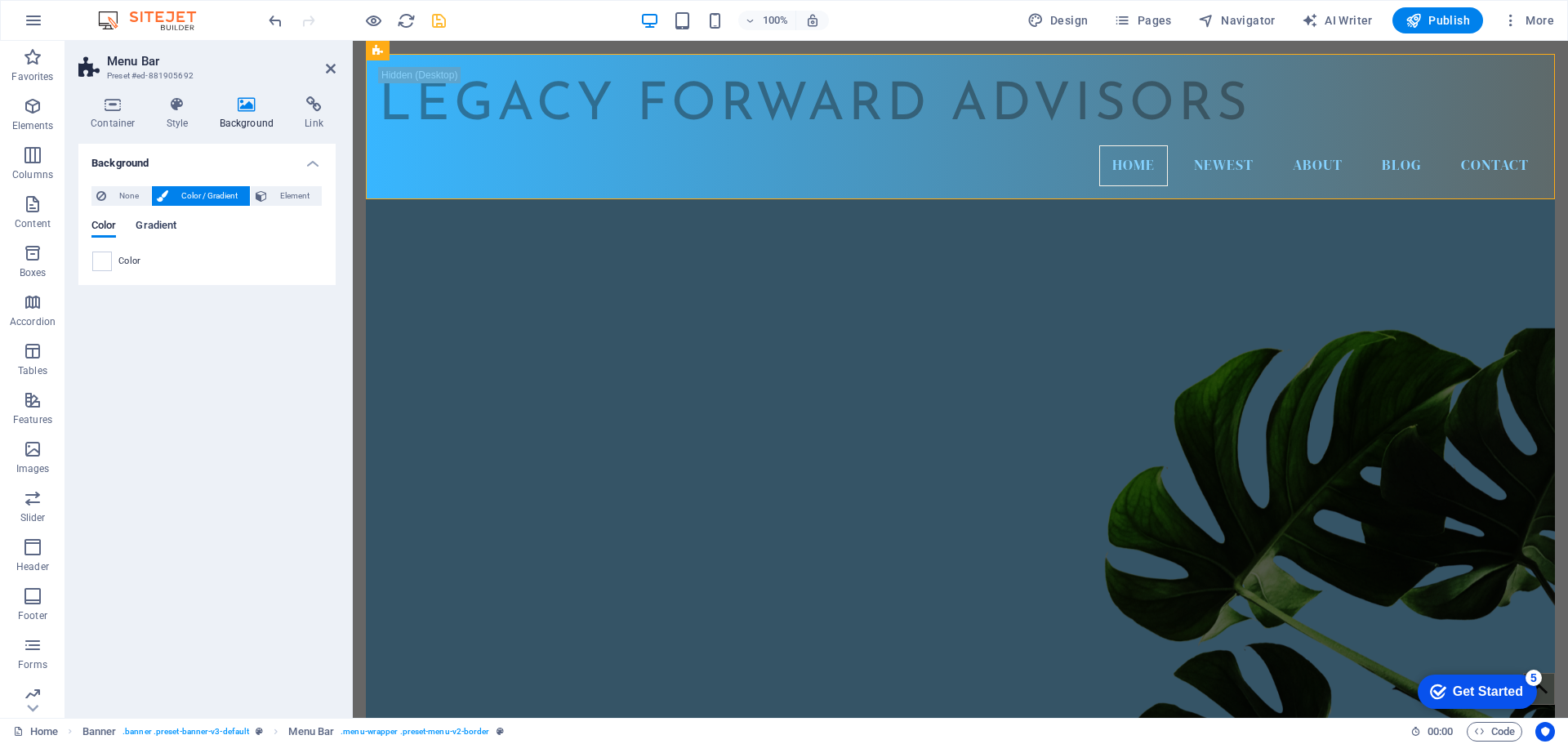
click at [156, 227] on span "Gradient" at bounding box center [155, 227] width 41 height 23
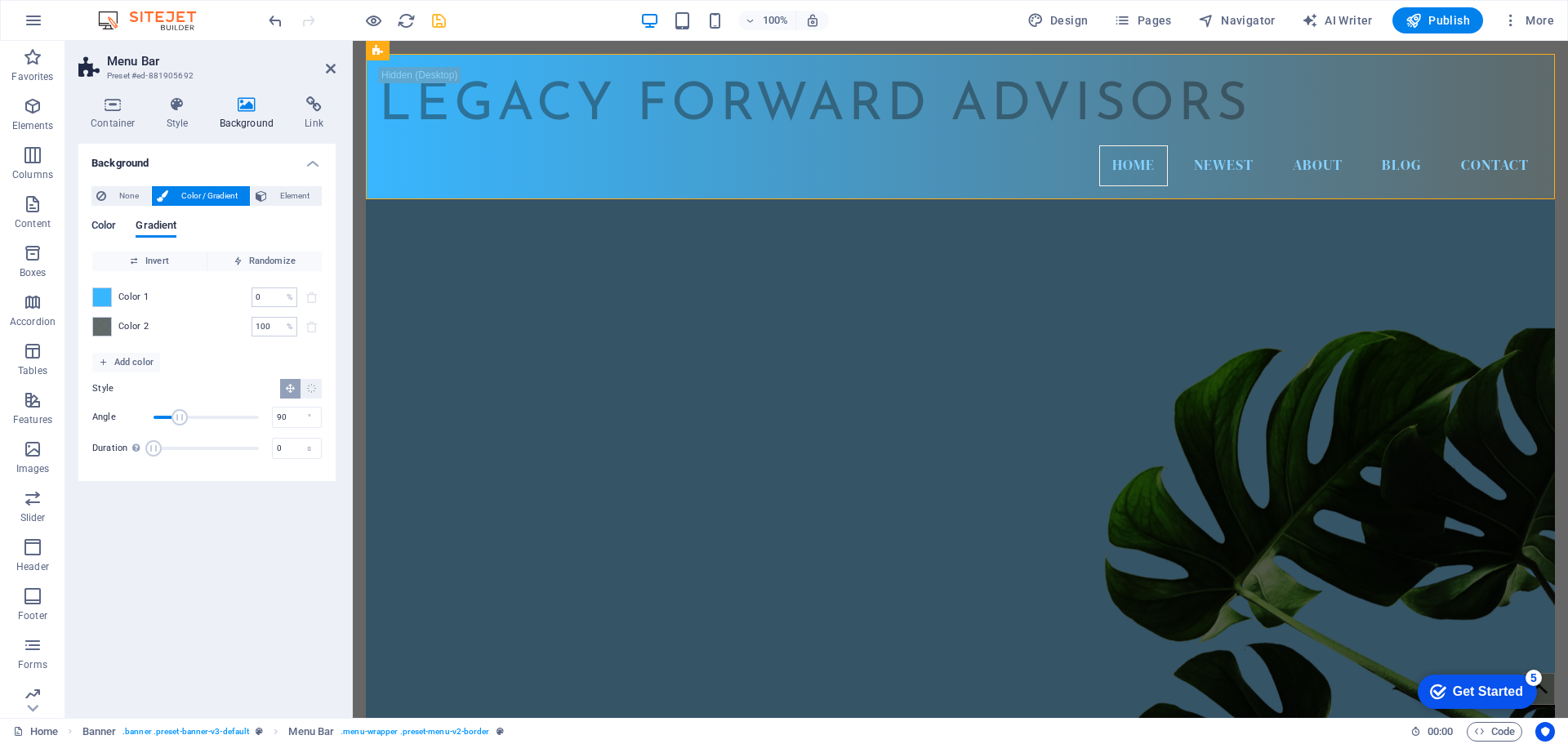
click at [108, 226] on span "Color" at bounding box center [103, 227] width 25 height 23
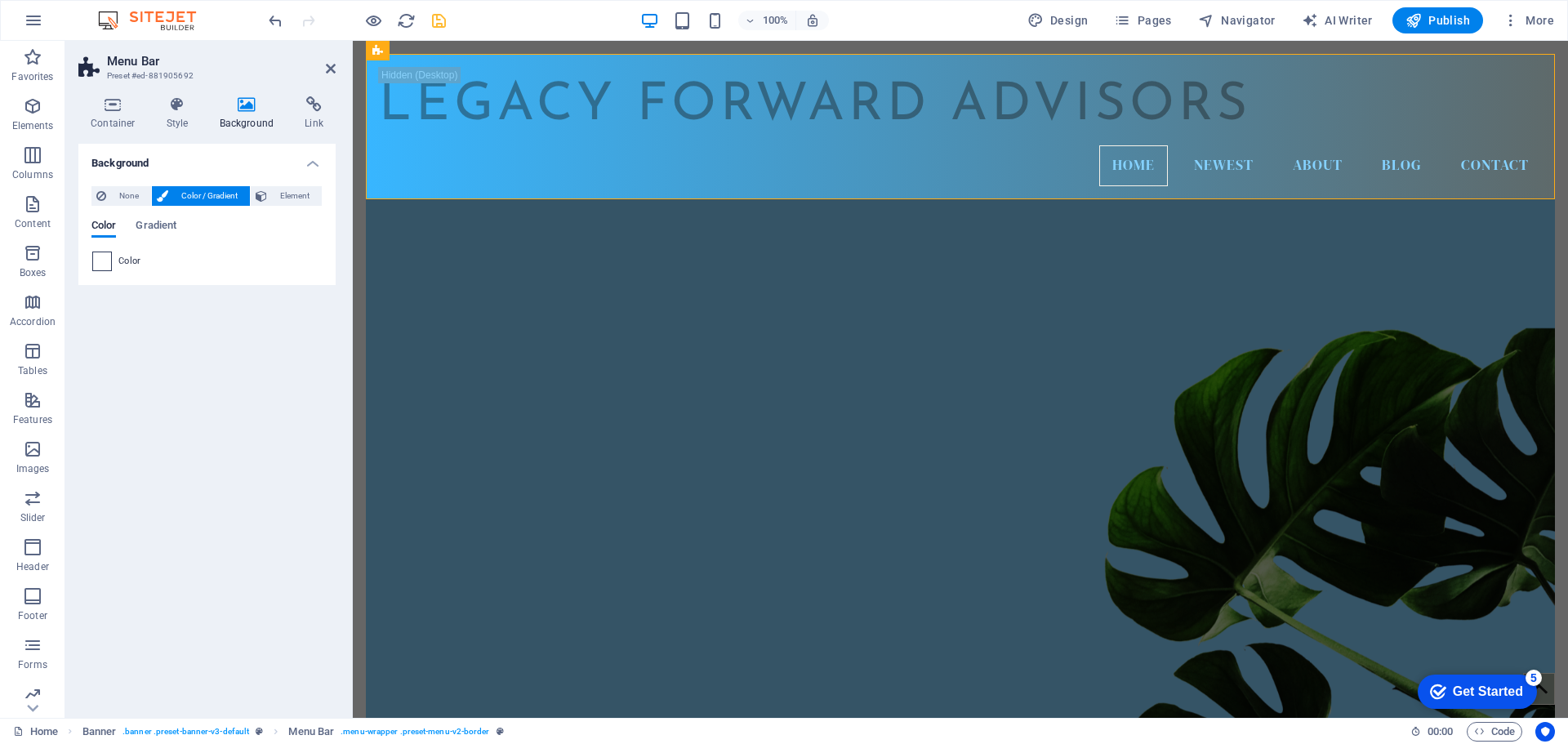
click at [109, 265] on span at bounding box center [101, 261] width 18 height 18
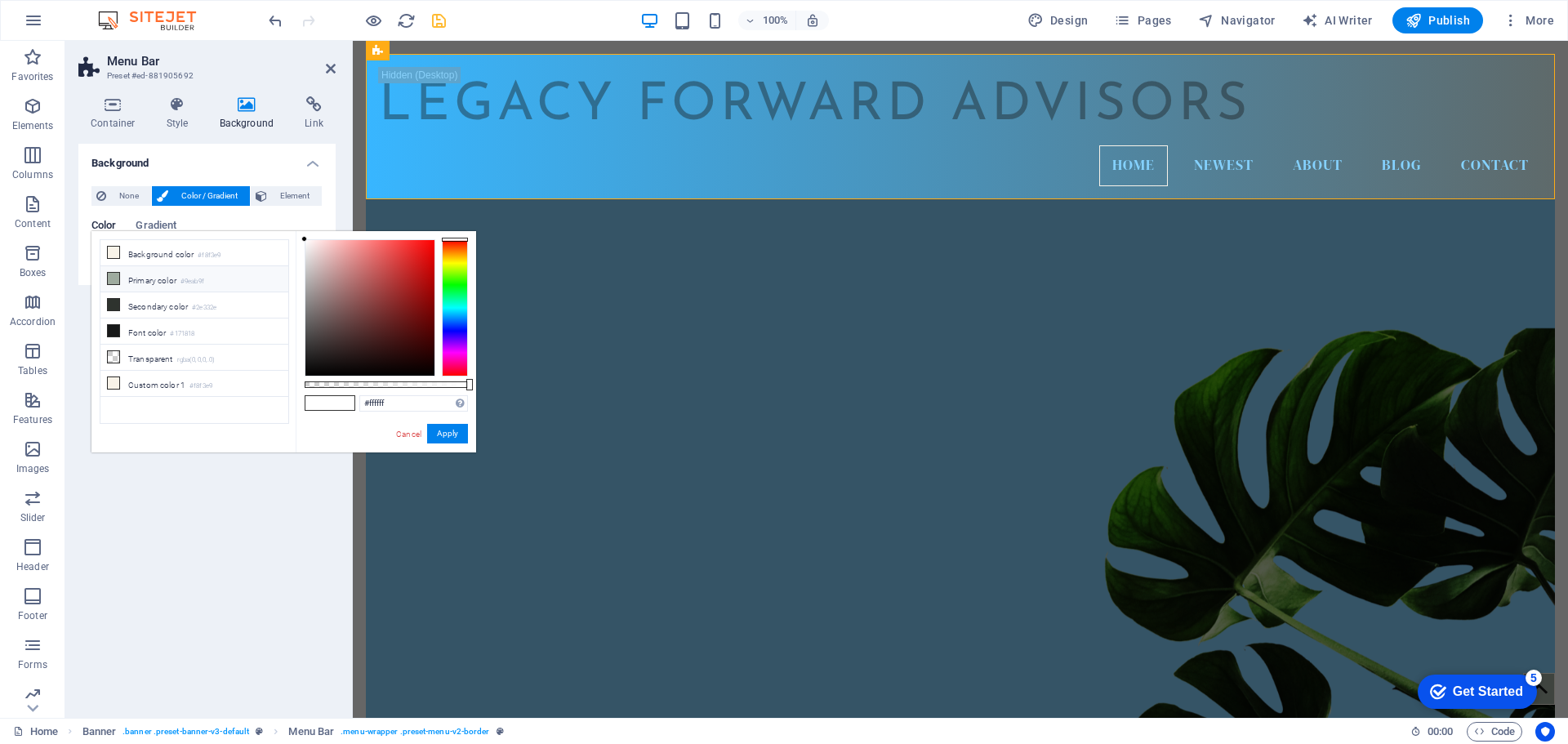
click at [118, 280] on icon at bounding box center [114, 279] width 11 height 11
type input "#9eab9f"
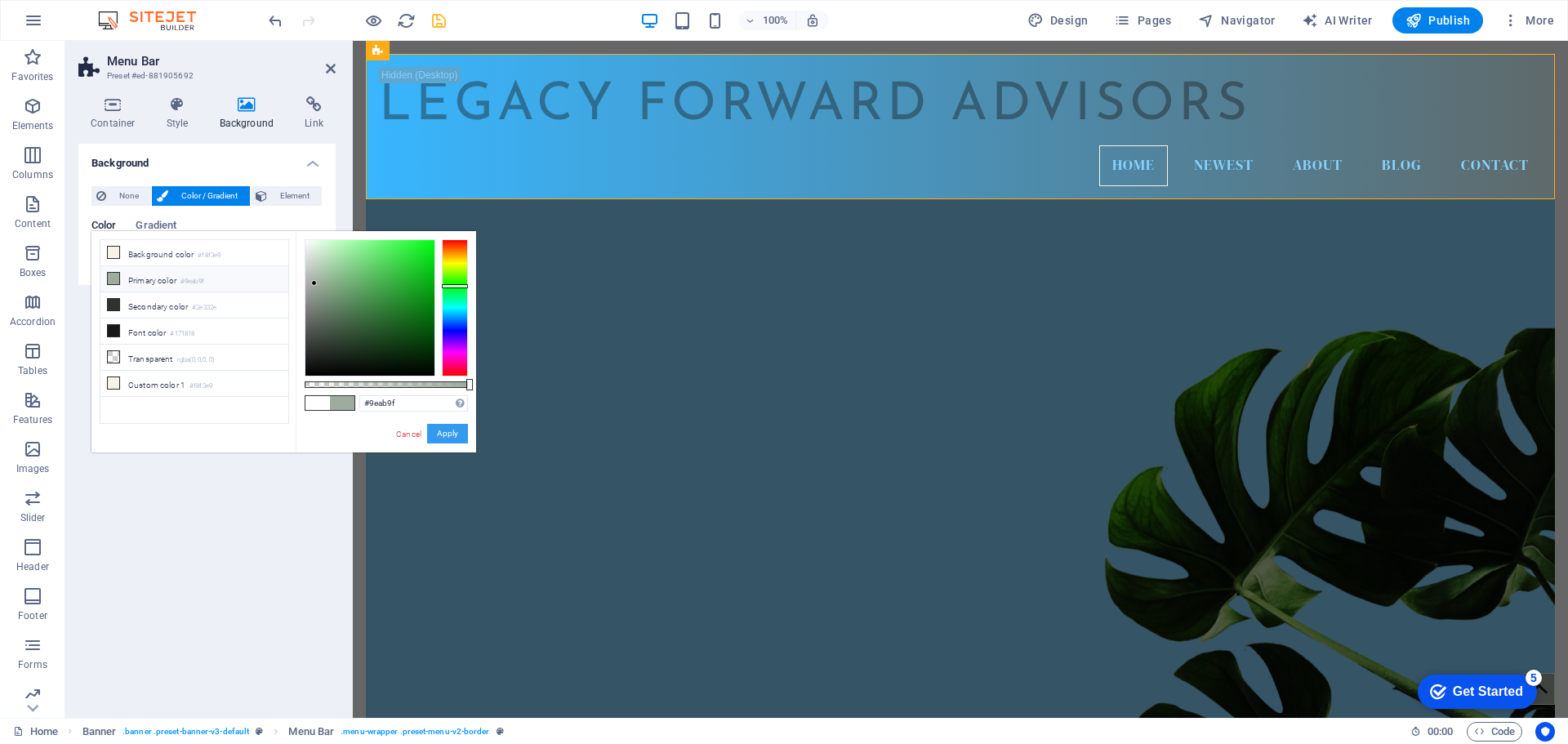
click at [449, 438] on button "Apply" at bounding box center [447, 433] width 41 height 20
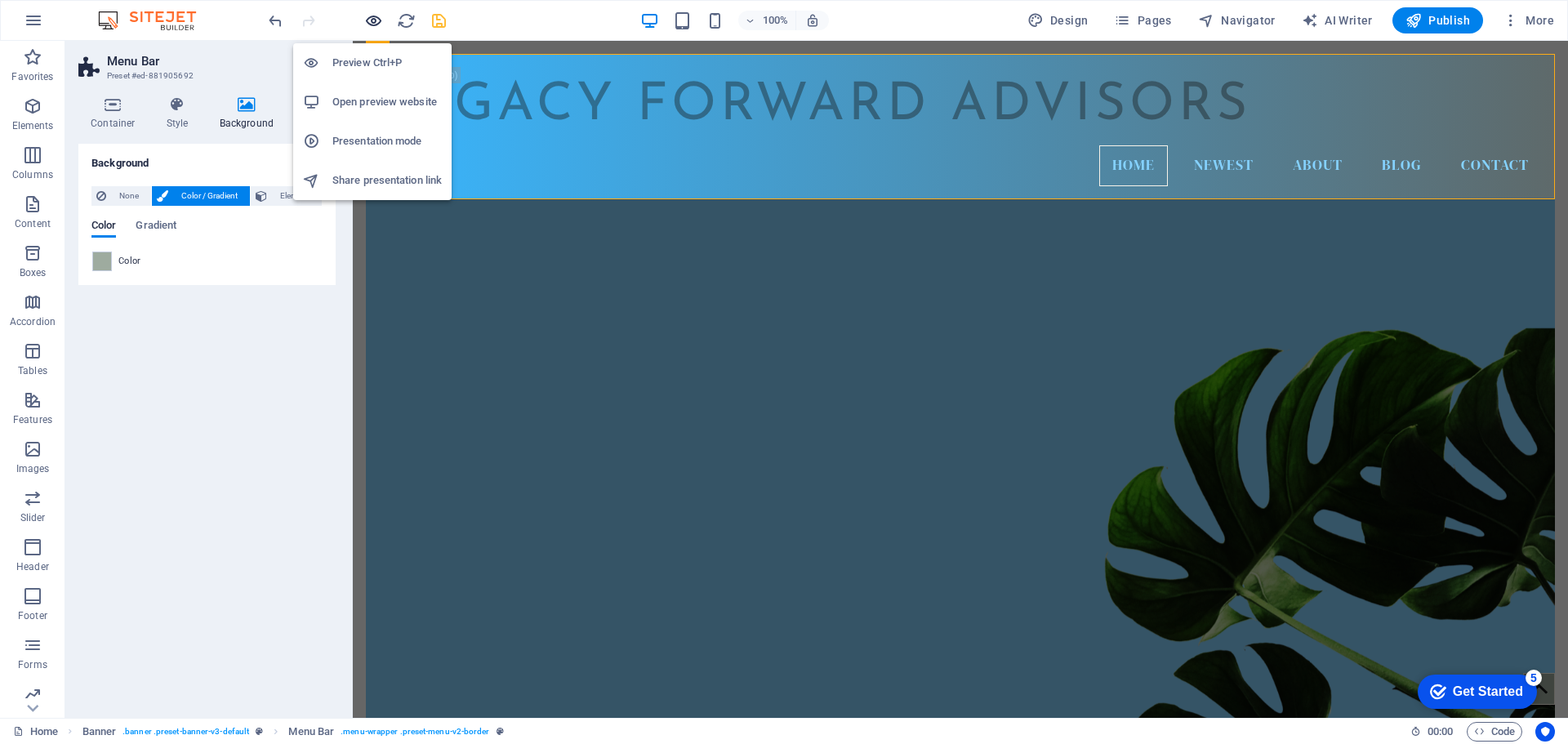
click at [374, 27] on icon "button" at bounding box center [374, 21] width 19 height 19
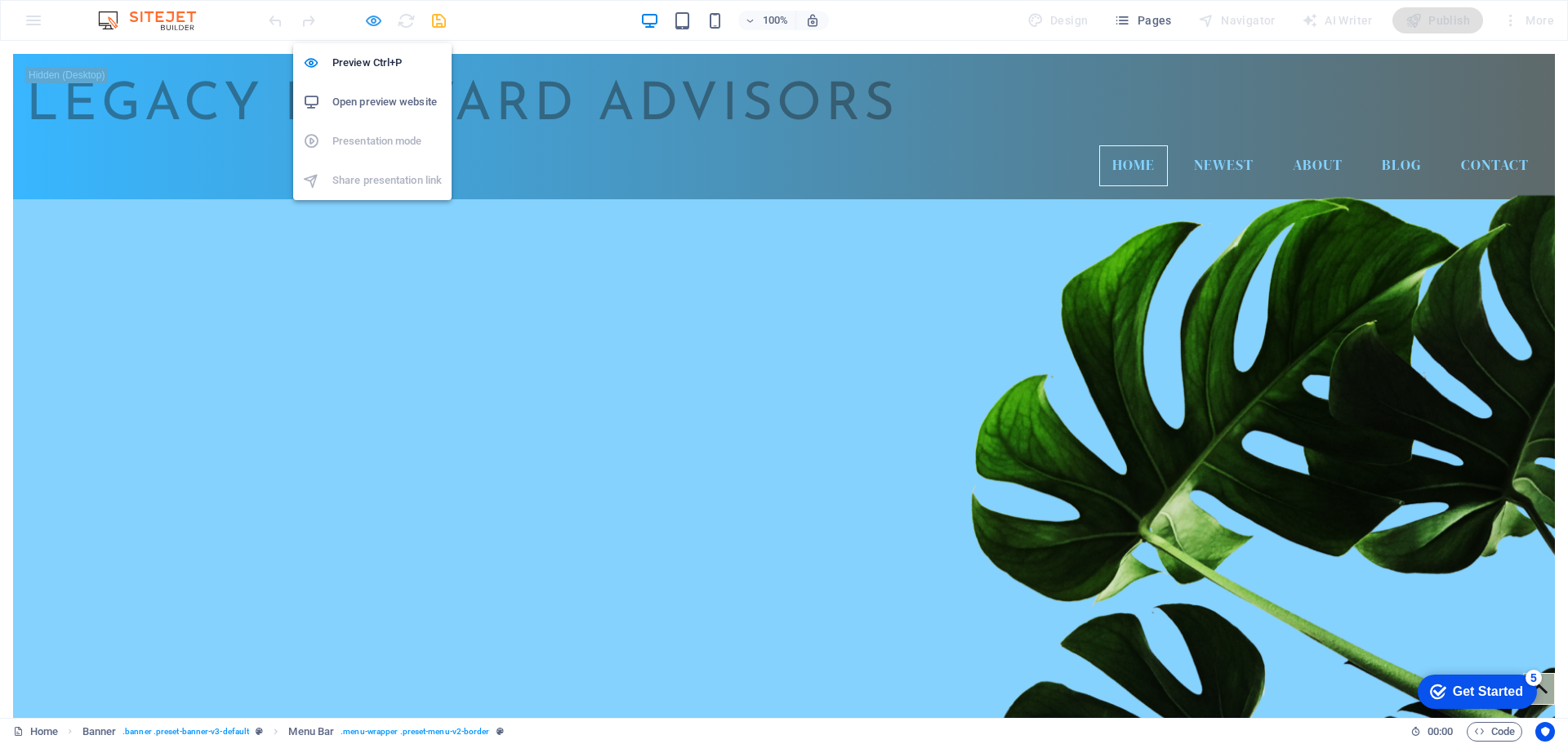
click at [381, 22] on icon "button" at bounding box center [374, 21] width 19 height 19
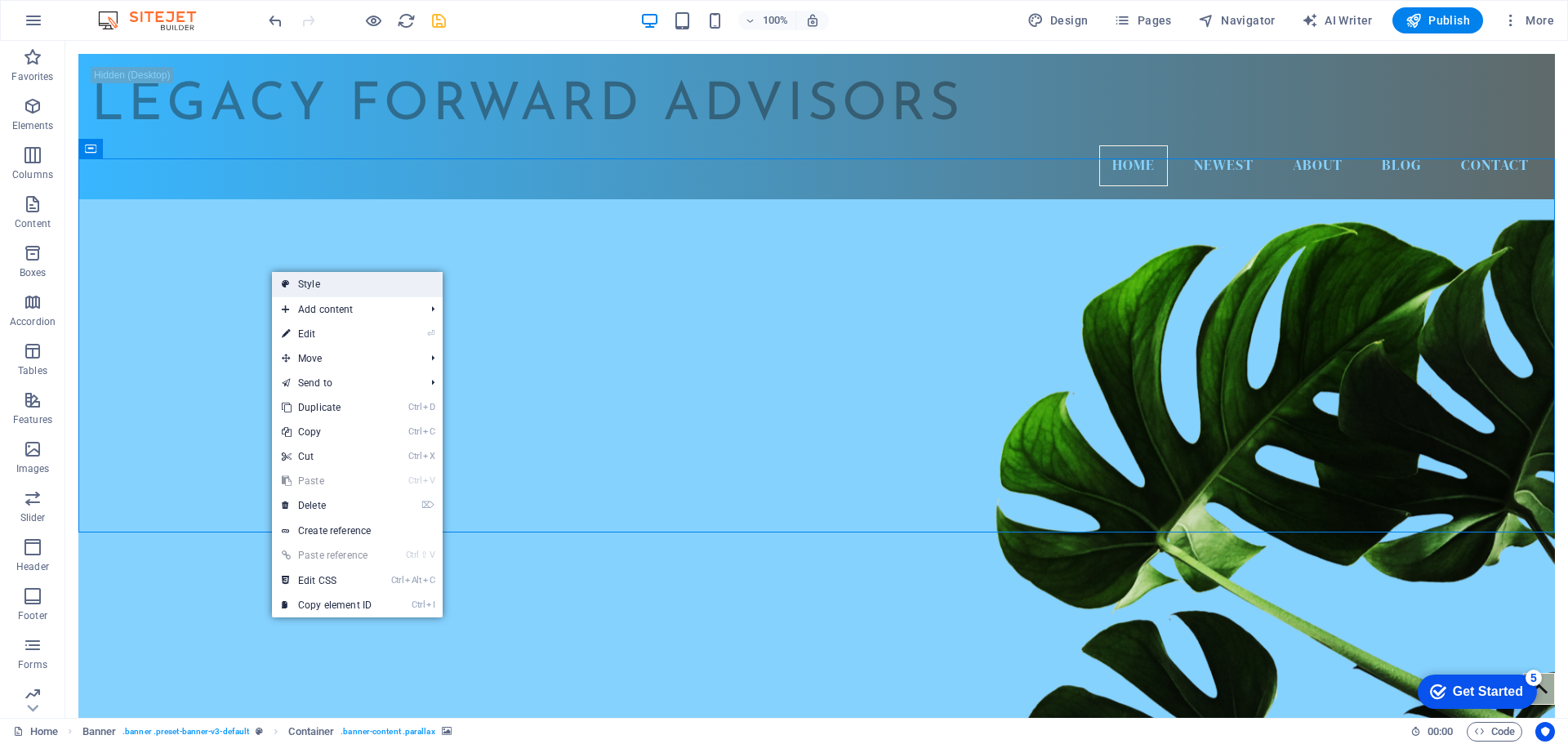
click at [308, 292] on link "Style" at bounding box center [357, 284] width 171 height 25
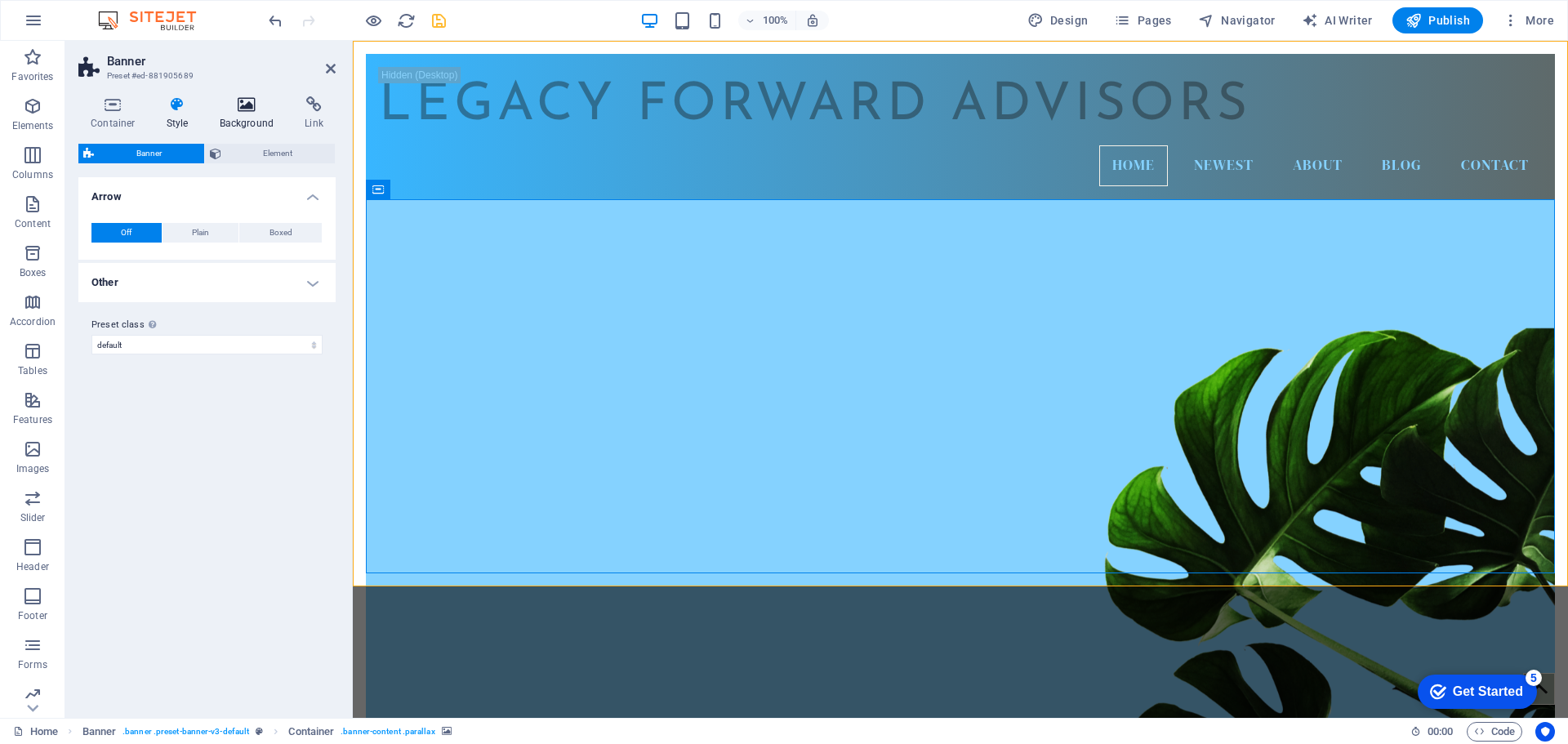
click at [254, 120] on h4 "Background" at bounding box center [250, 114] width 85 height 34
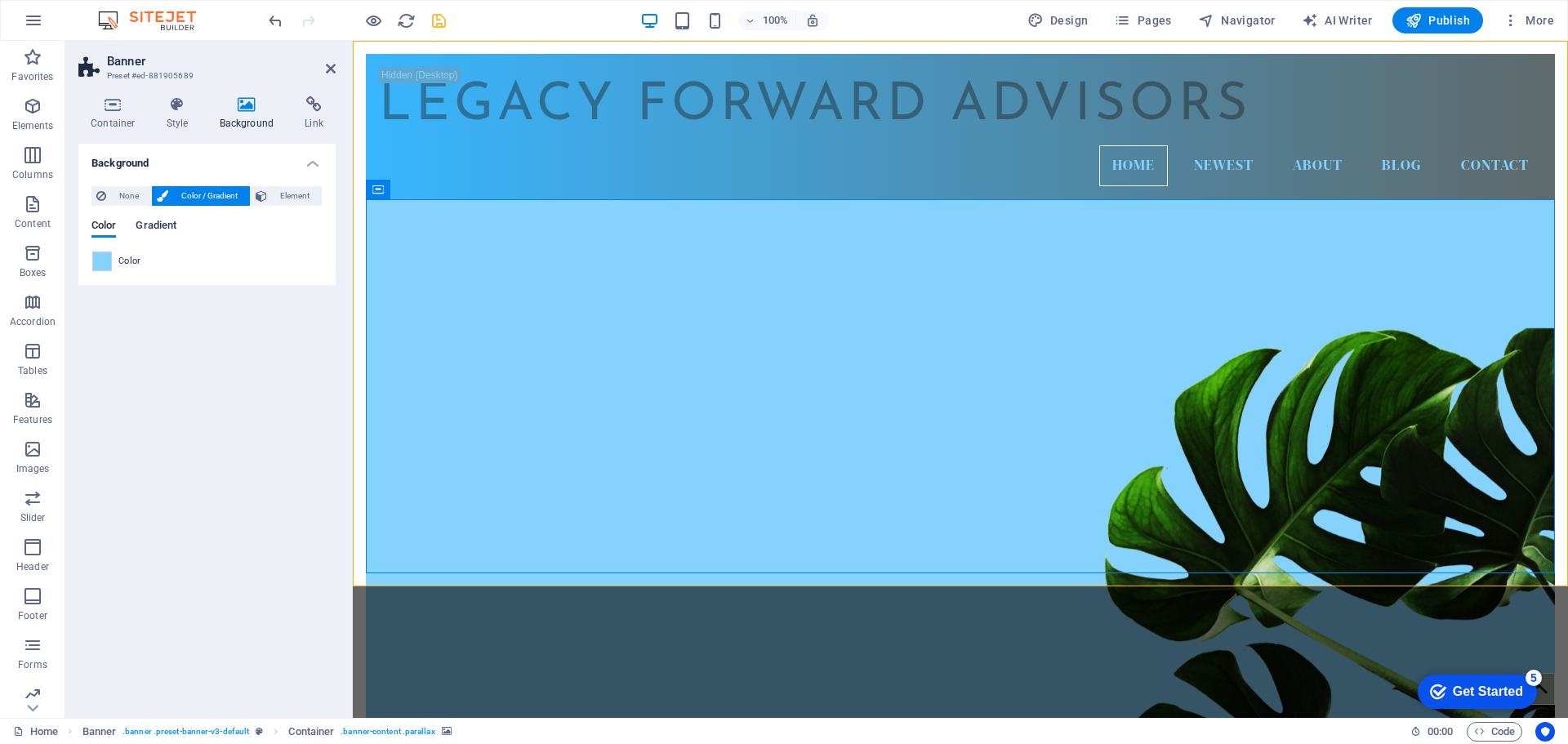
click at [157, 232] on span "Gradient" at bounding box center [155, 227] width 41 height 23
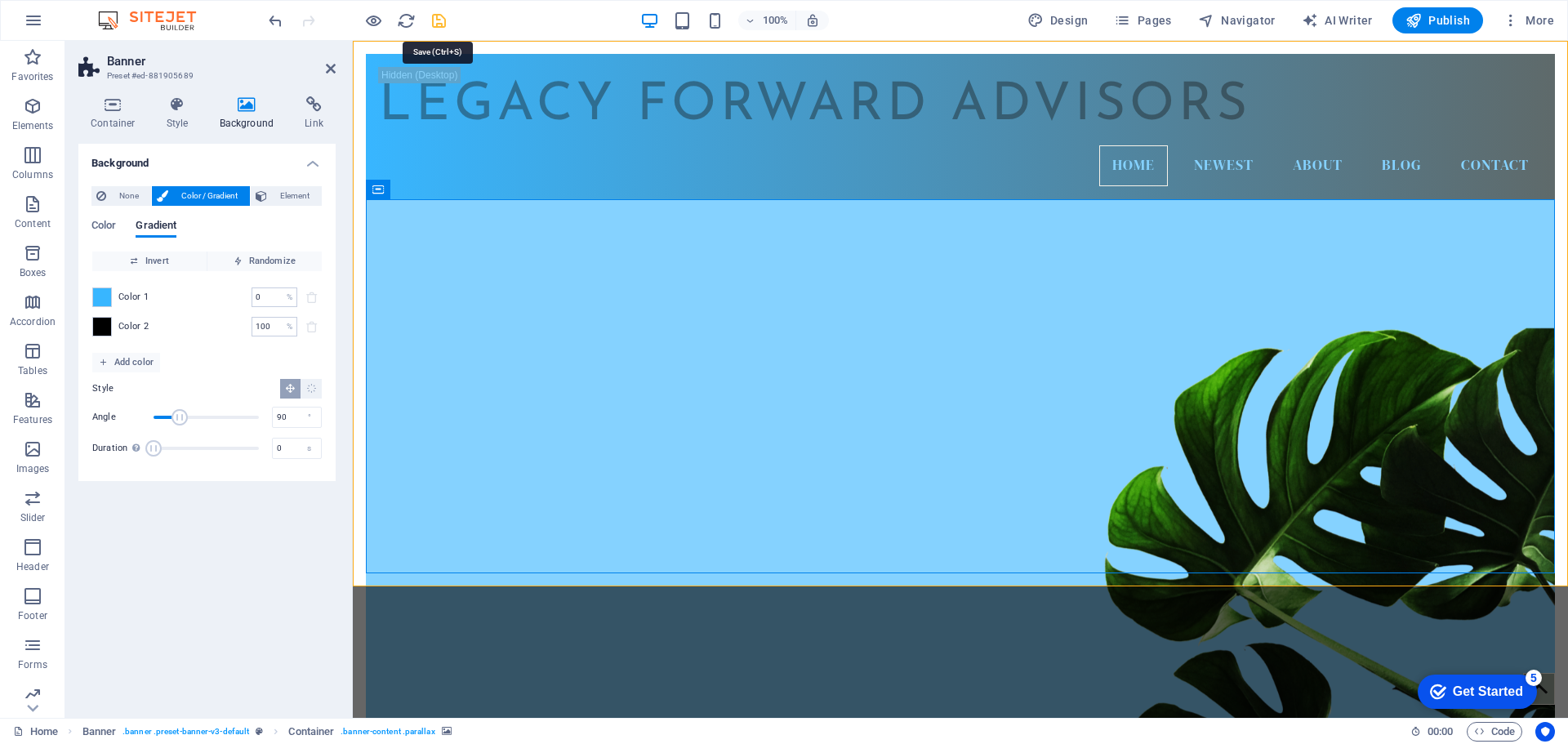
click at [441, 22] on icon "save" at bounding box center [439, 21] width 19 height 19
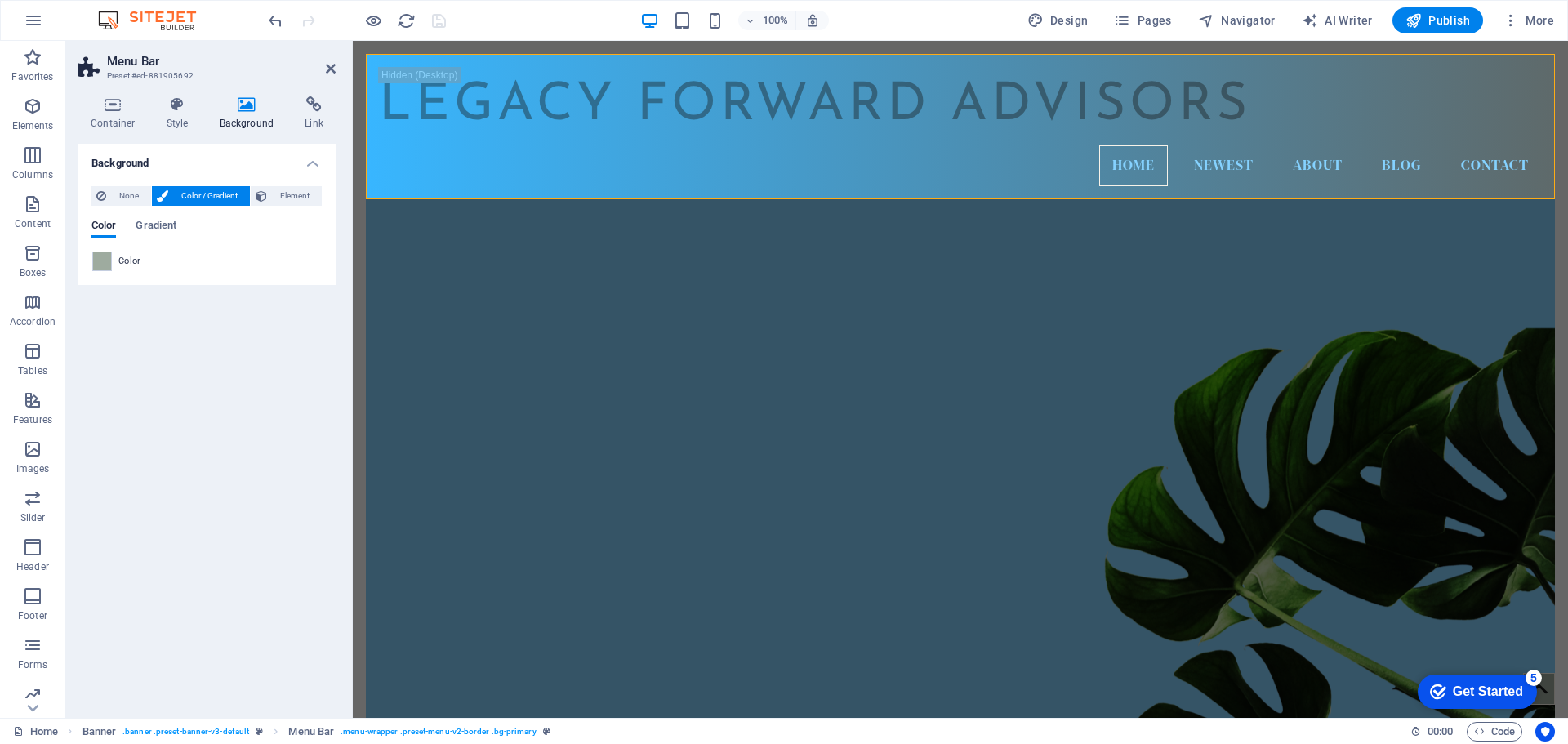
click at [300, 481] on div "Background None Color / Gradient Element Stretch background to full-width Color…" at bounding box center [207, 425] width 257 height 561
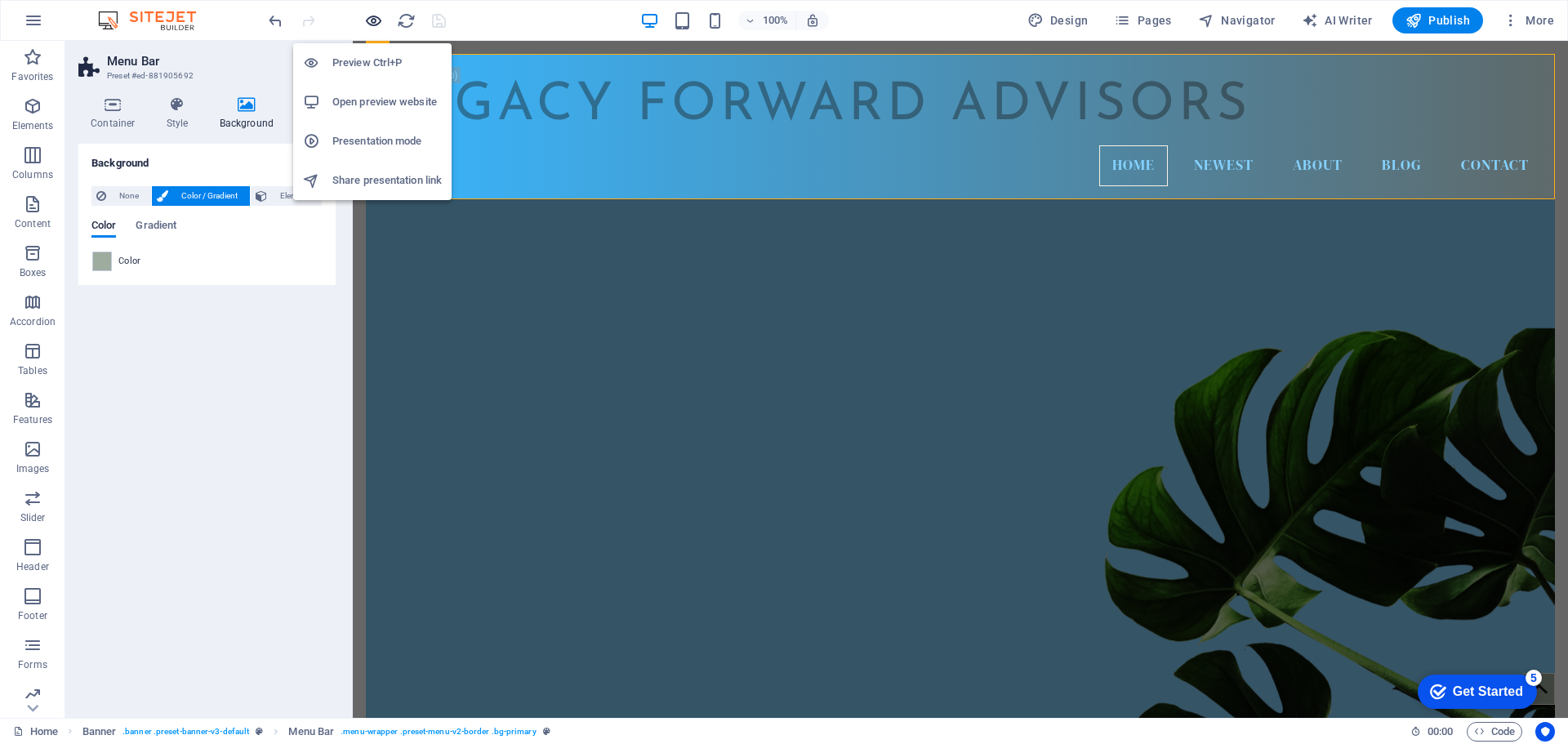
click at [376, 24] on icon "button" at bounding box center [374, 21] width 19 height 19
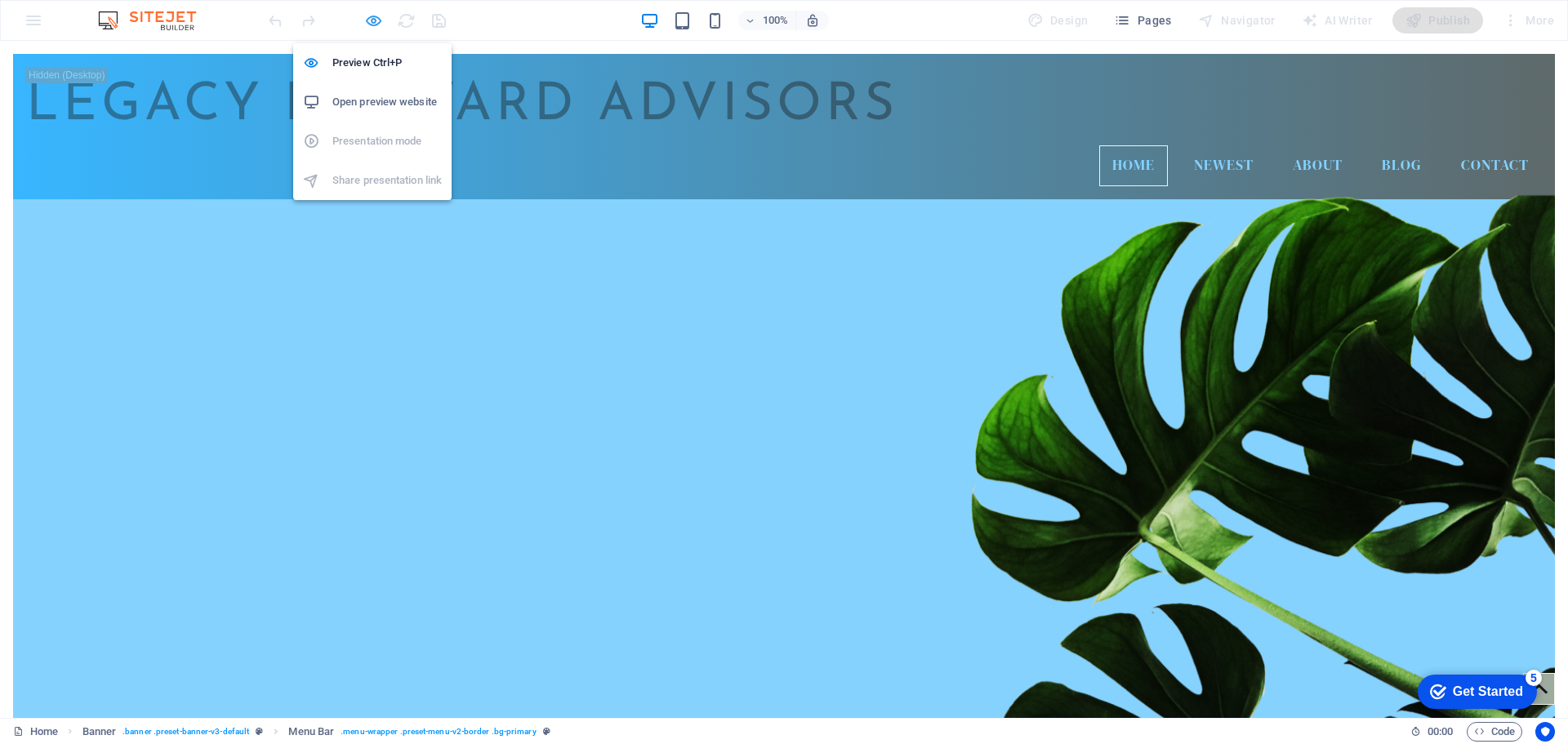
click at [377, 24] on icon "button" at bounding box center [374, 21] width 19 height 19
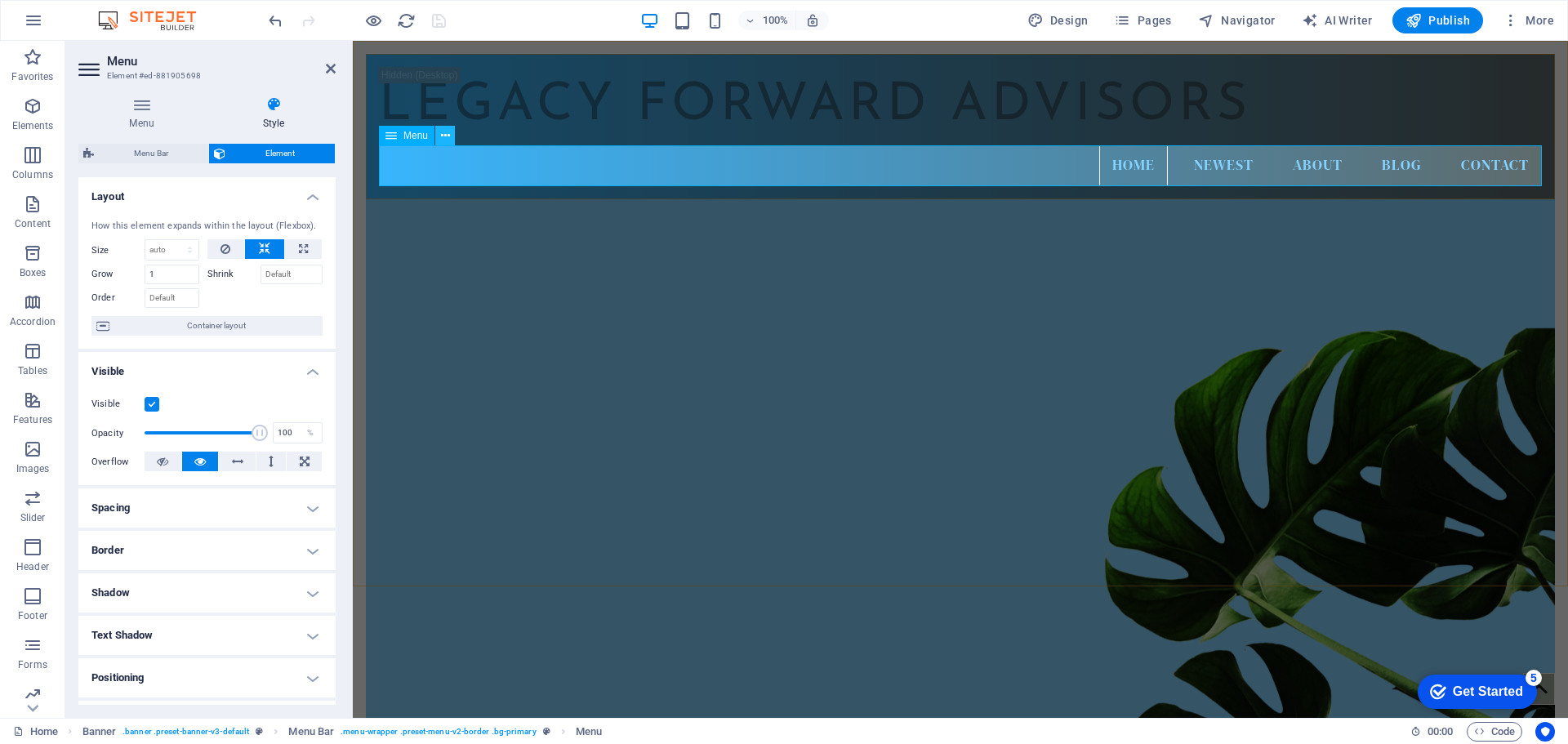
click at [446, 138] on icon at bounding box center [445, 136] width 9 height 17
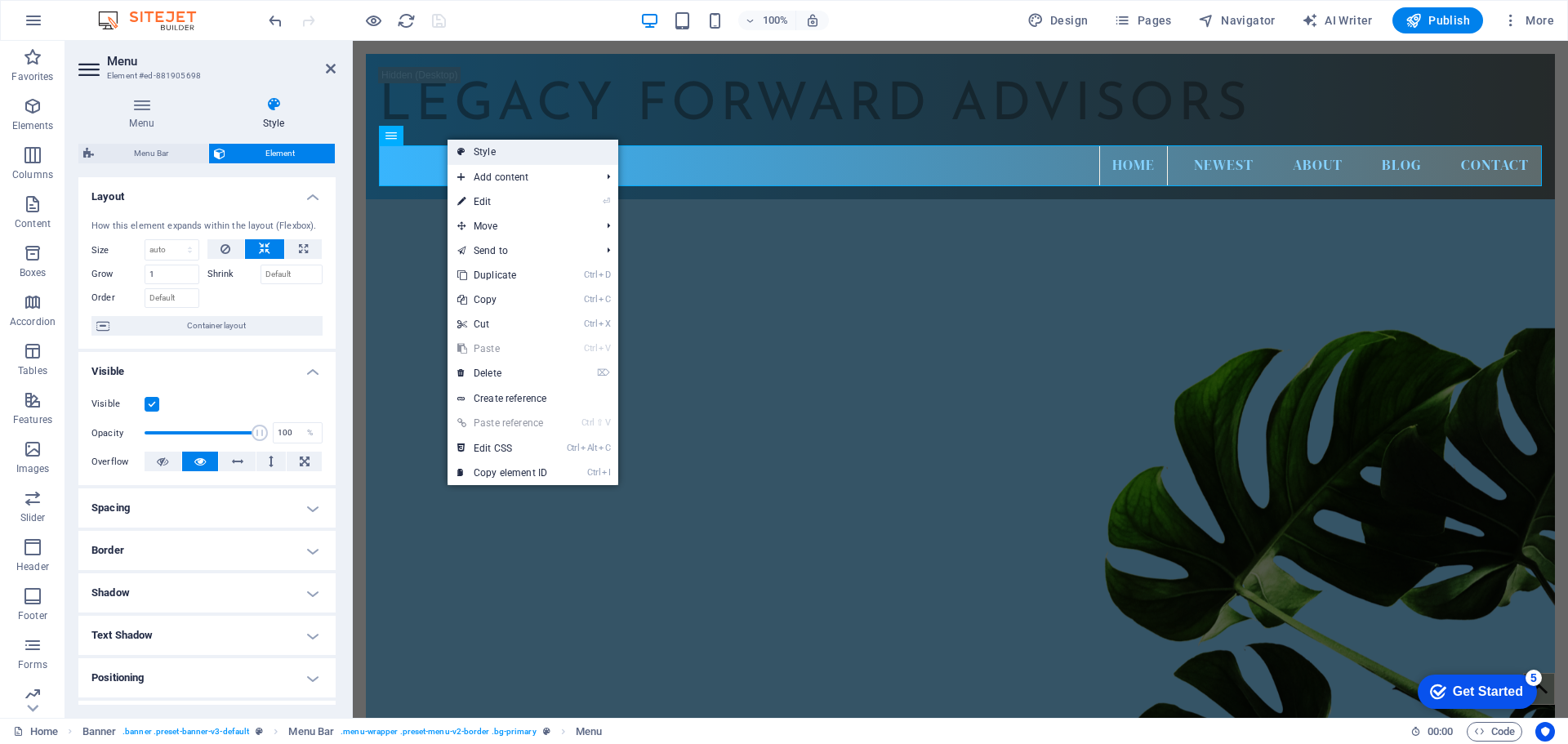
click at [491, 153] on link "Style" at bounding box center [533, 152] width 171 height 25
select select "hover_border"
select select "px"
select select "rem"
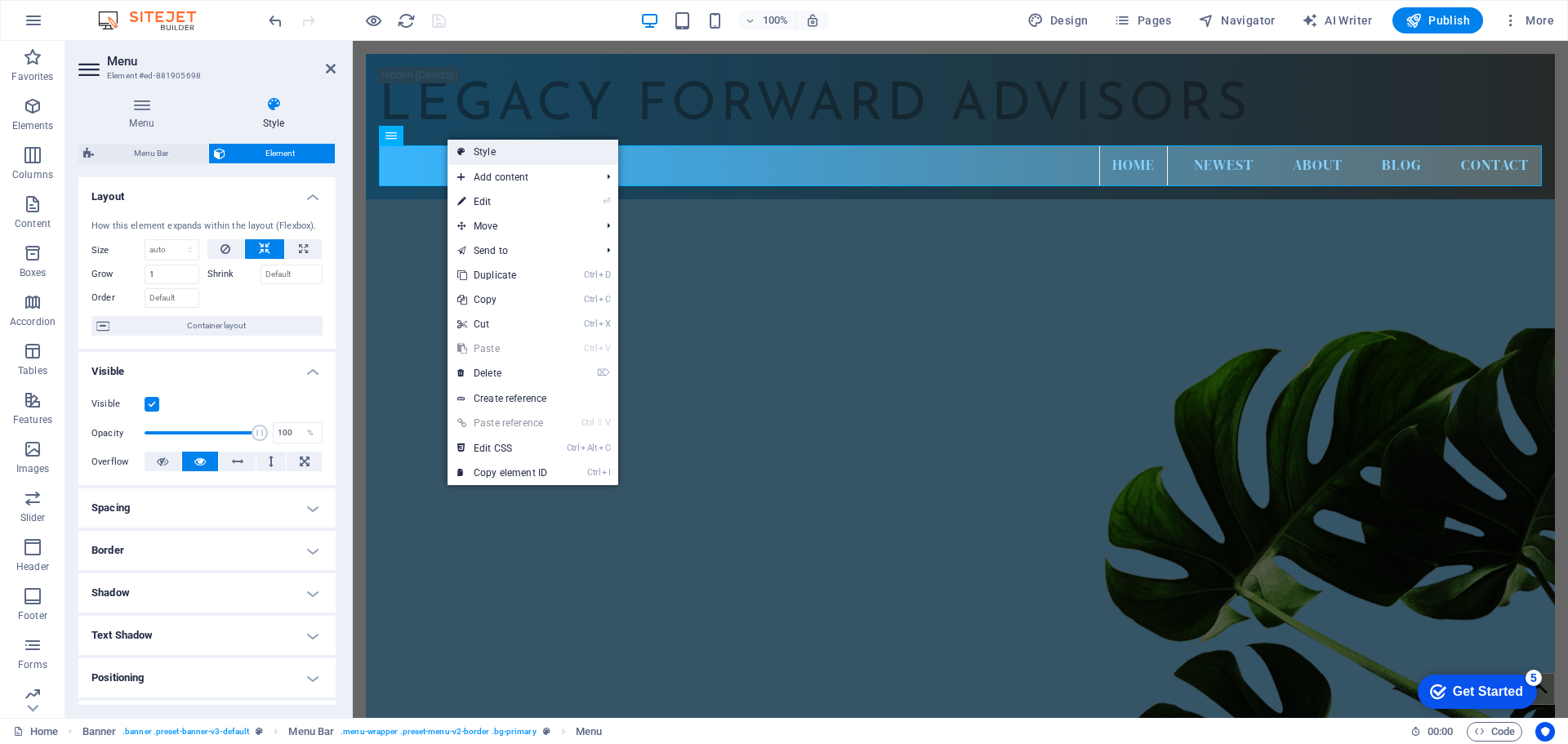
select select "rem"
select select "400"
select select "px"
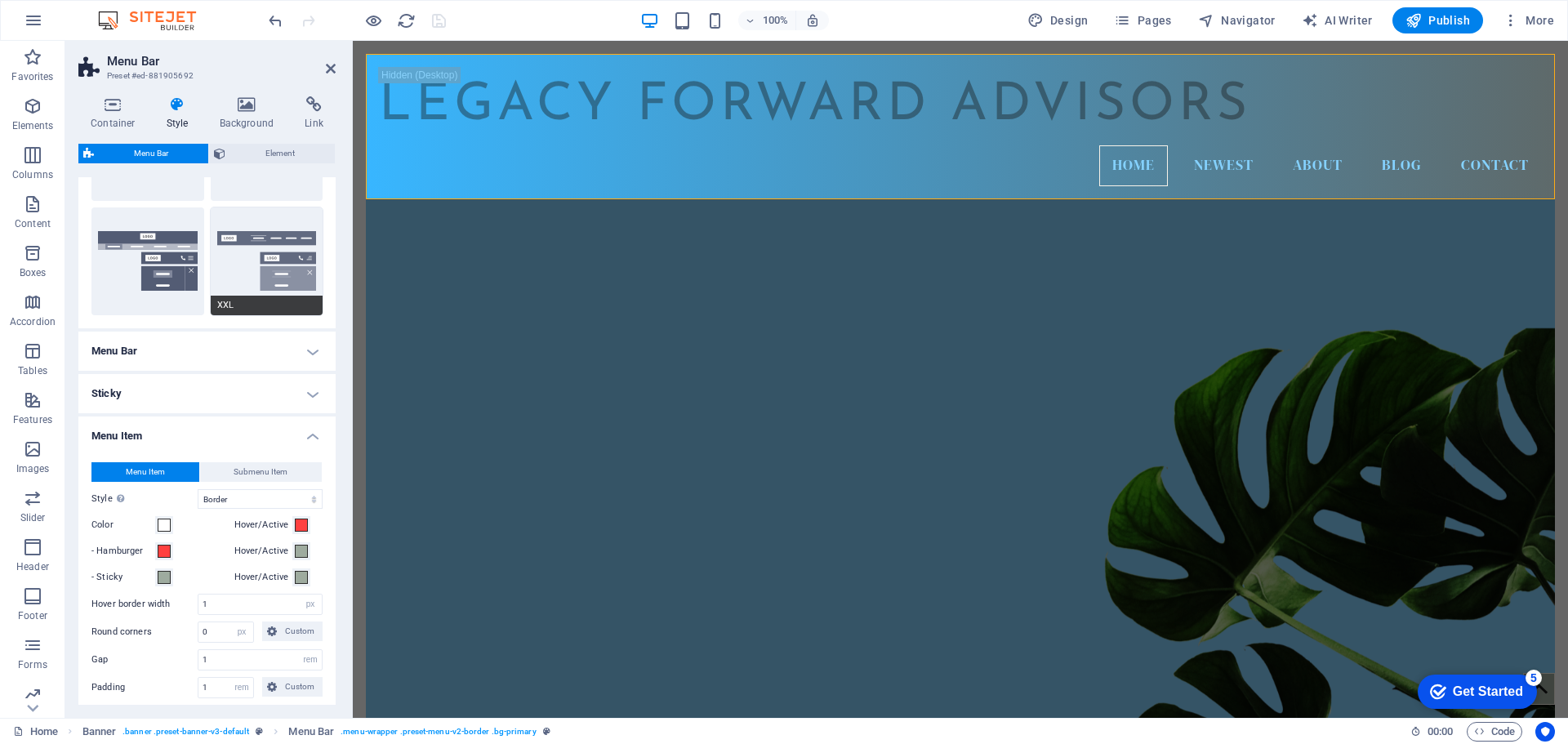
scroll to position [373, 0]
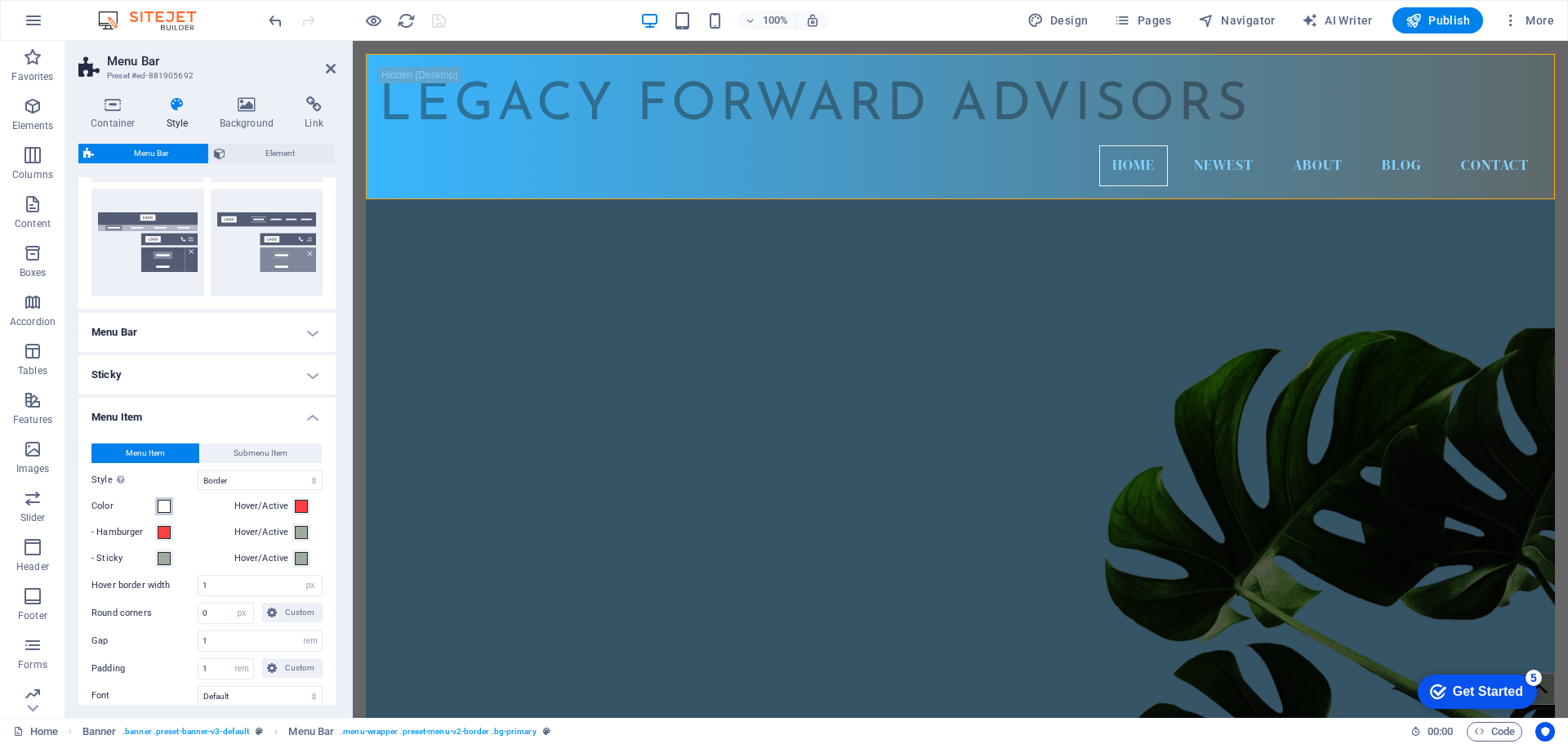
click at [168, 509] on span at bounding box center [164, 506] width 13 height 13
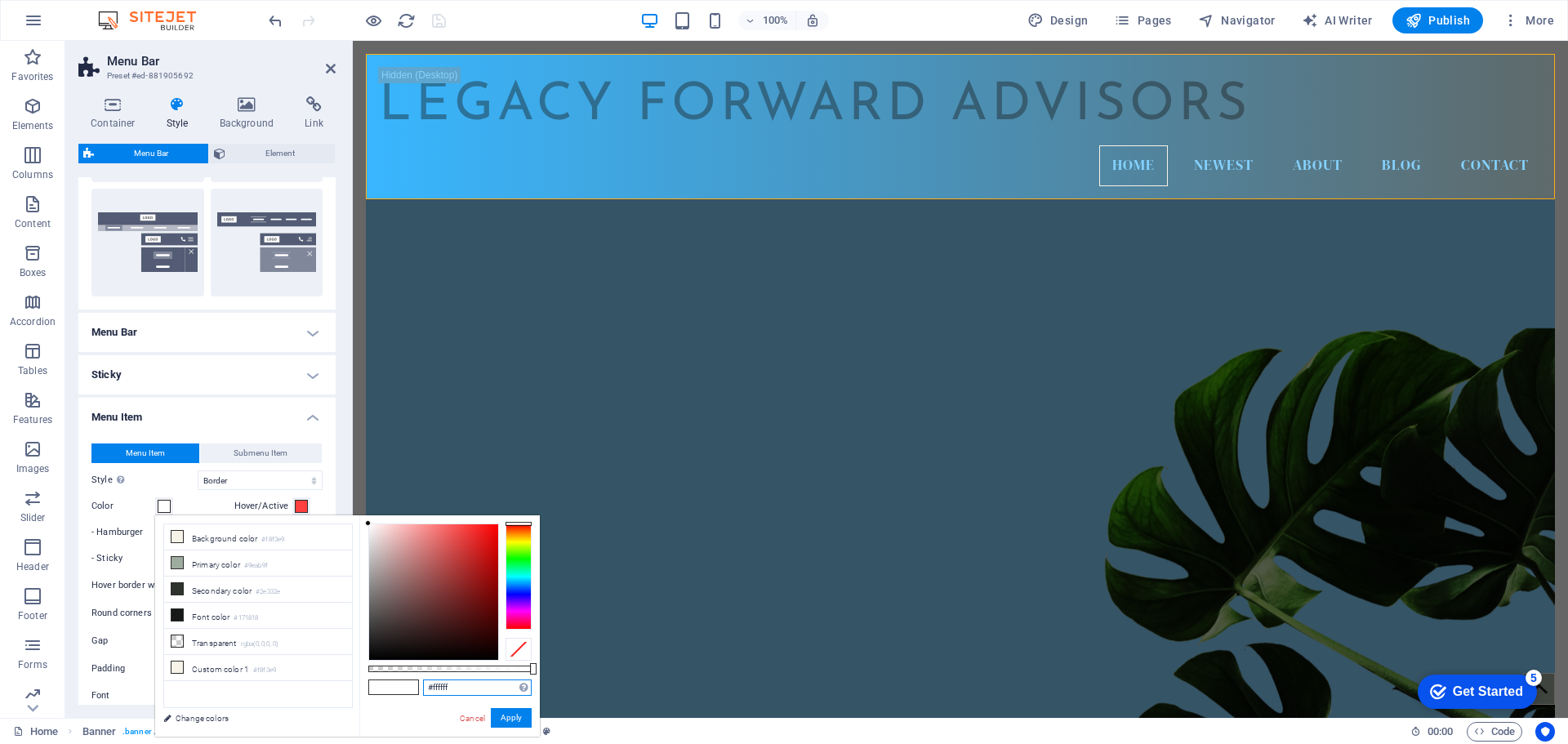
click at [440, 694] on input "#ffffff" at bounding box center [477, 687] width 109 height 16
paste input "38B6FF"
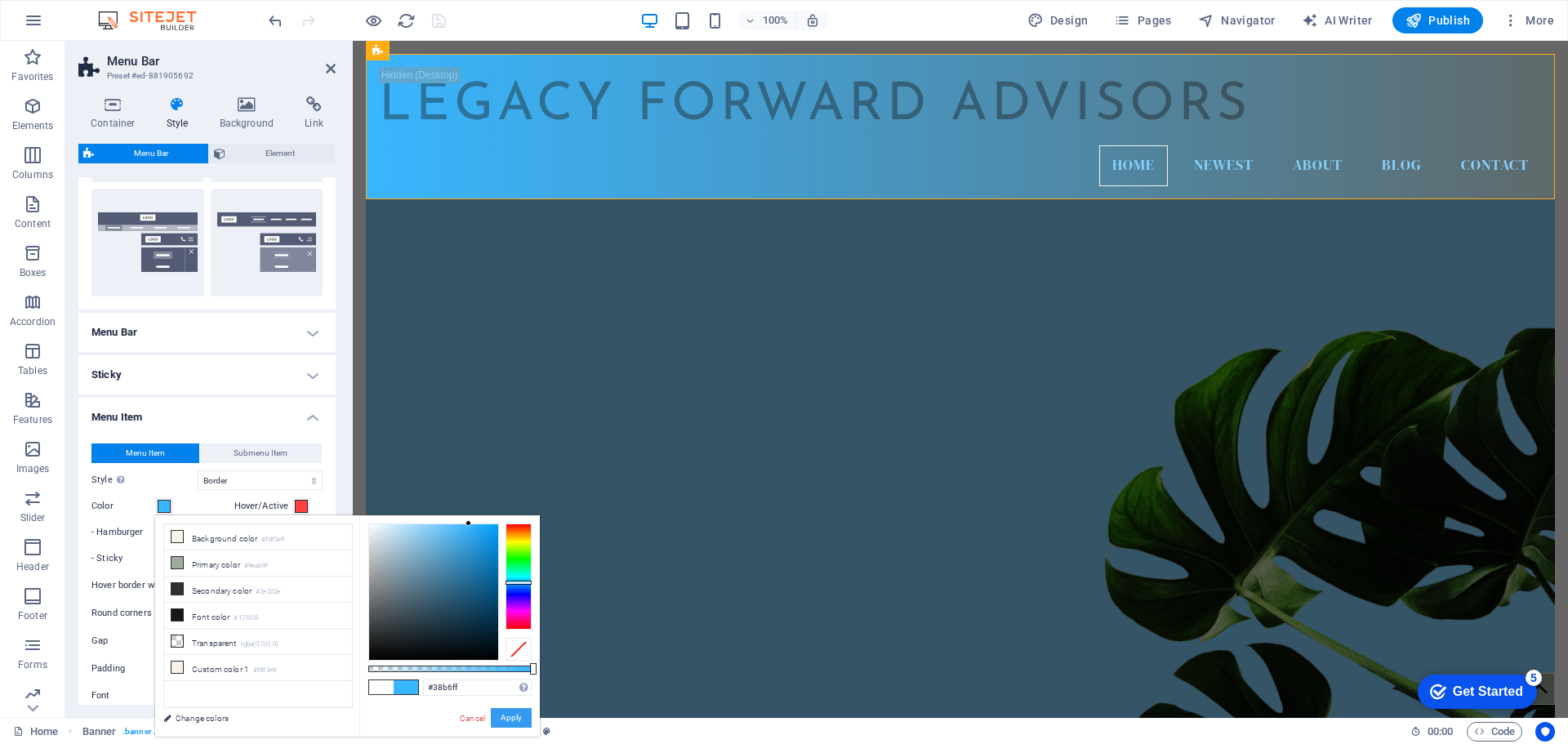
click at [515, 718] on button "Apply" at bounding box center [511, 717] width 41 height 20
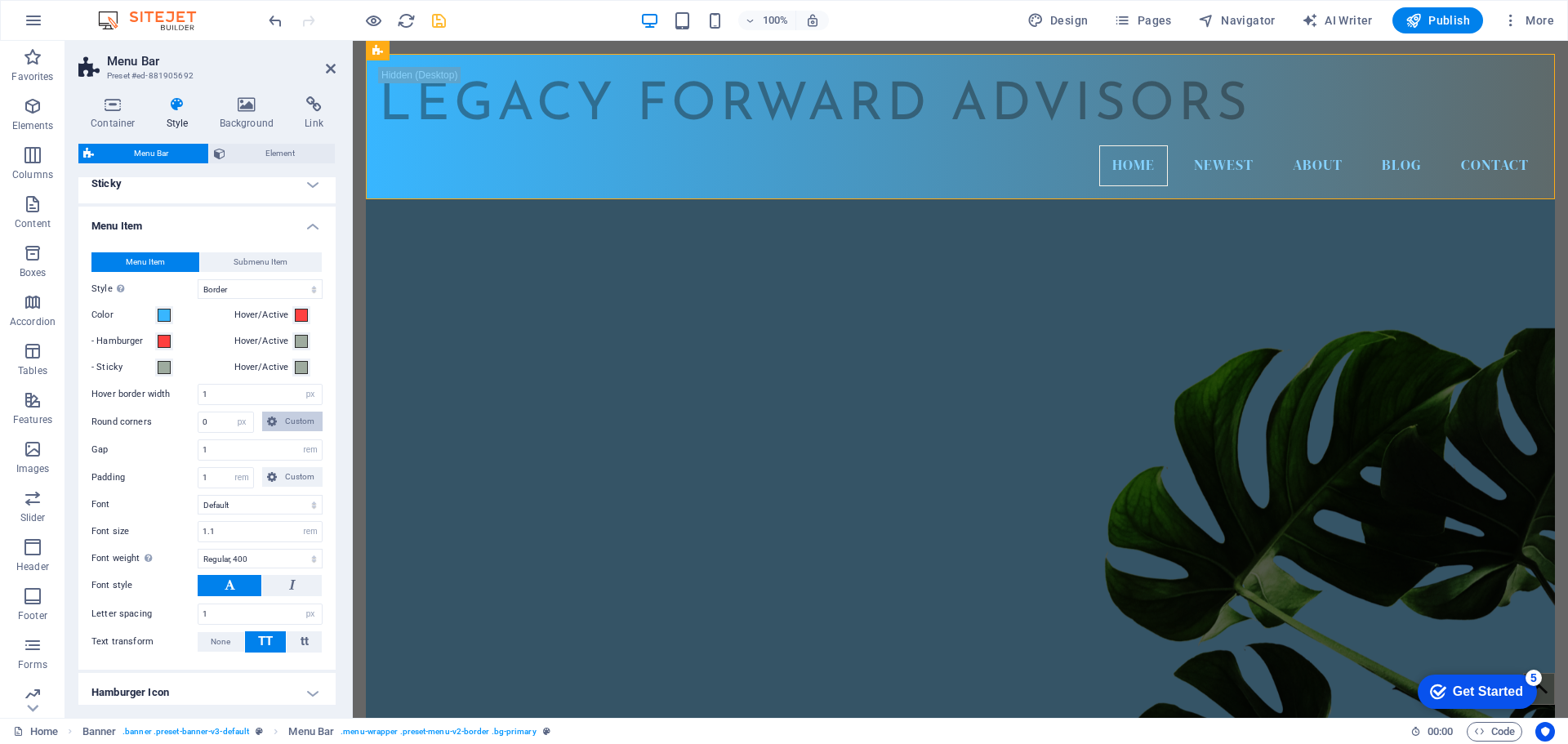
scroll to position [580, 0]
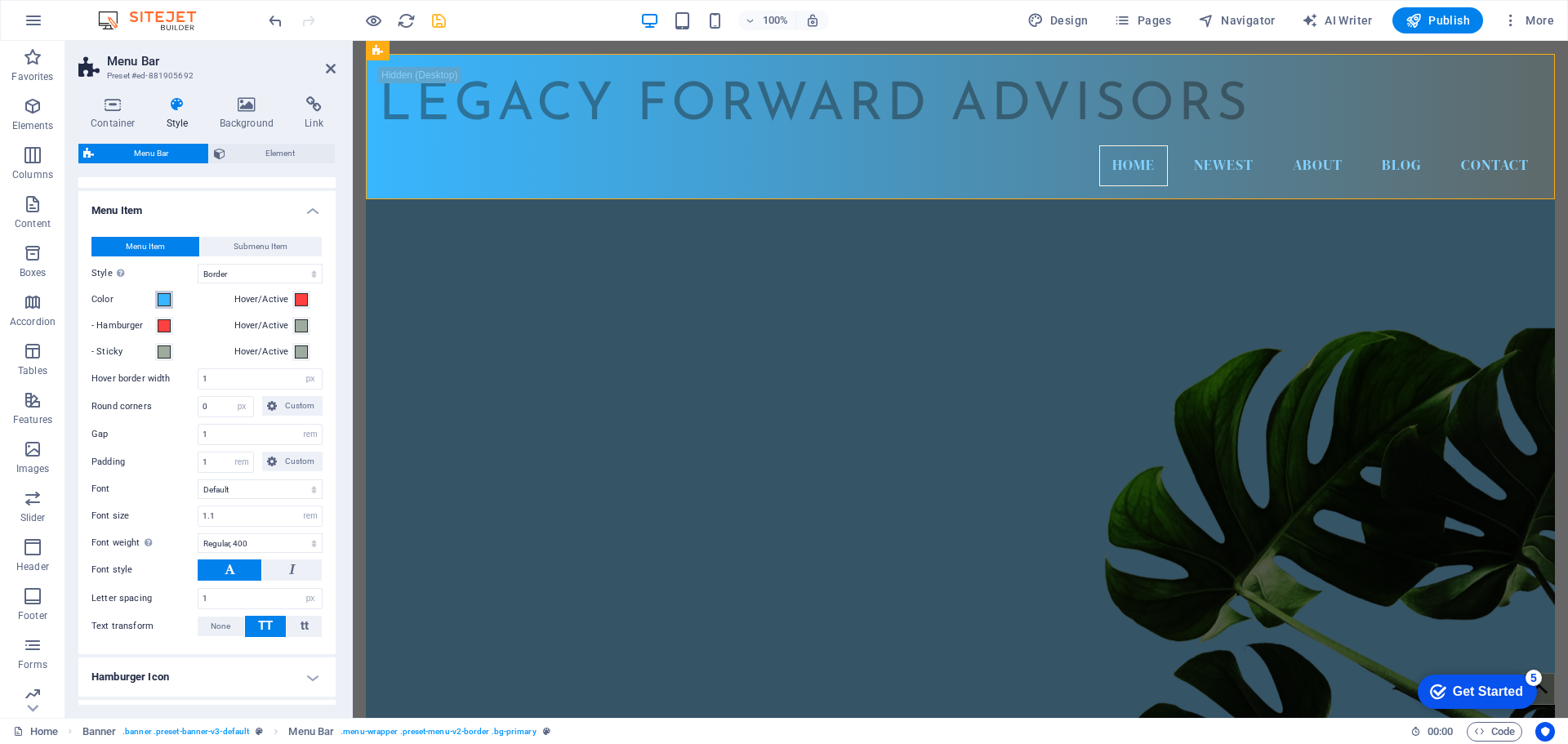
click at [167, 299] on span at bounding box center [164, 299] width 13 height 13
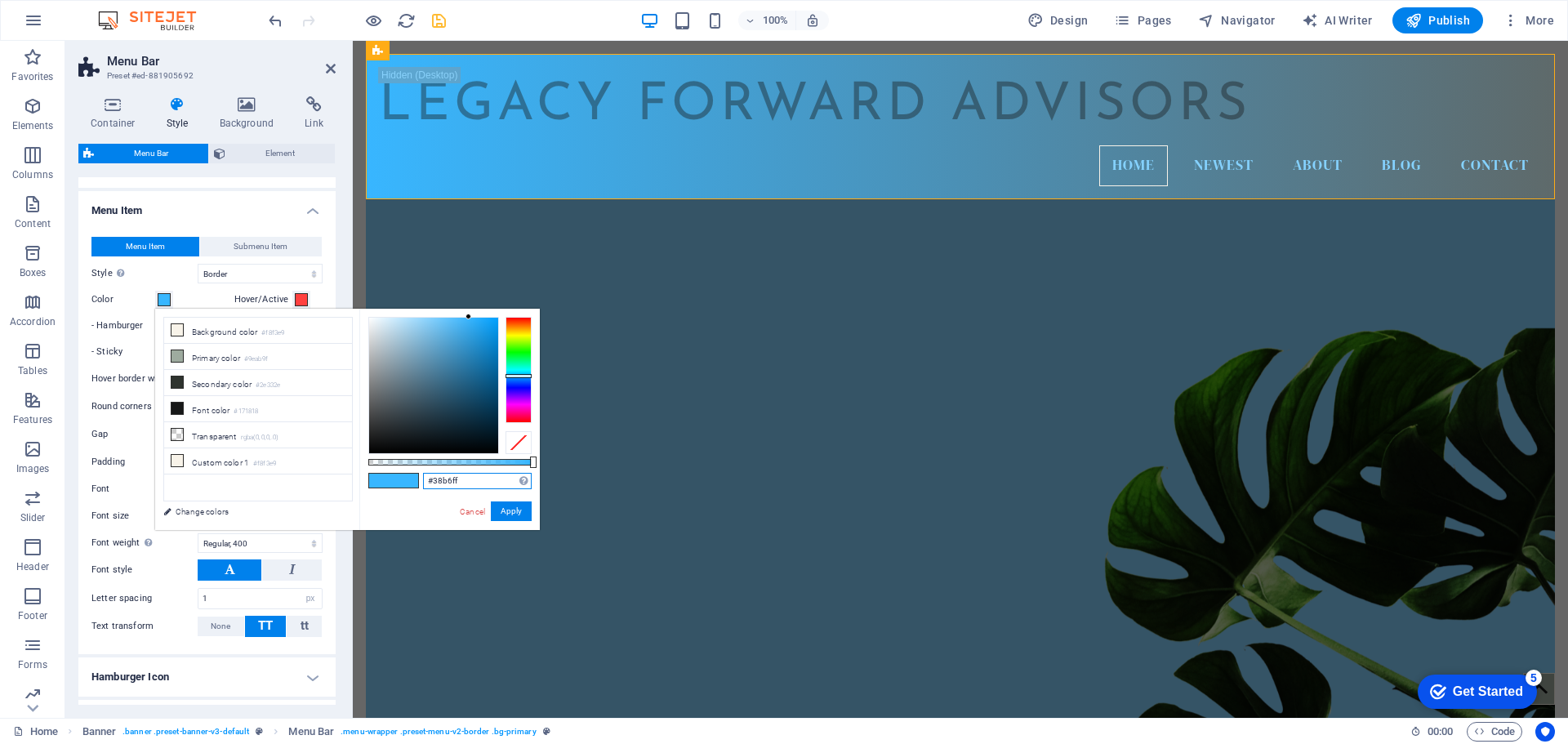
click at [448, 481] on input "#38b6ff" at bounding box center [477, 481] width 109 height 16
paste input "B6FF"
click at [514, 513] on button "Apply" at bounding box center [511, 511] width 41 height 20
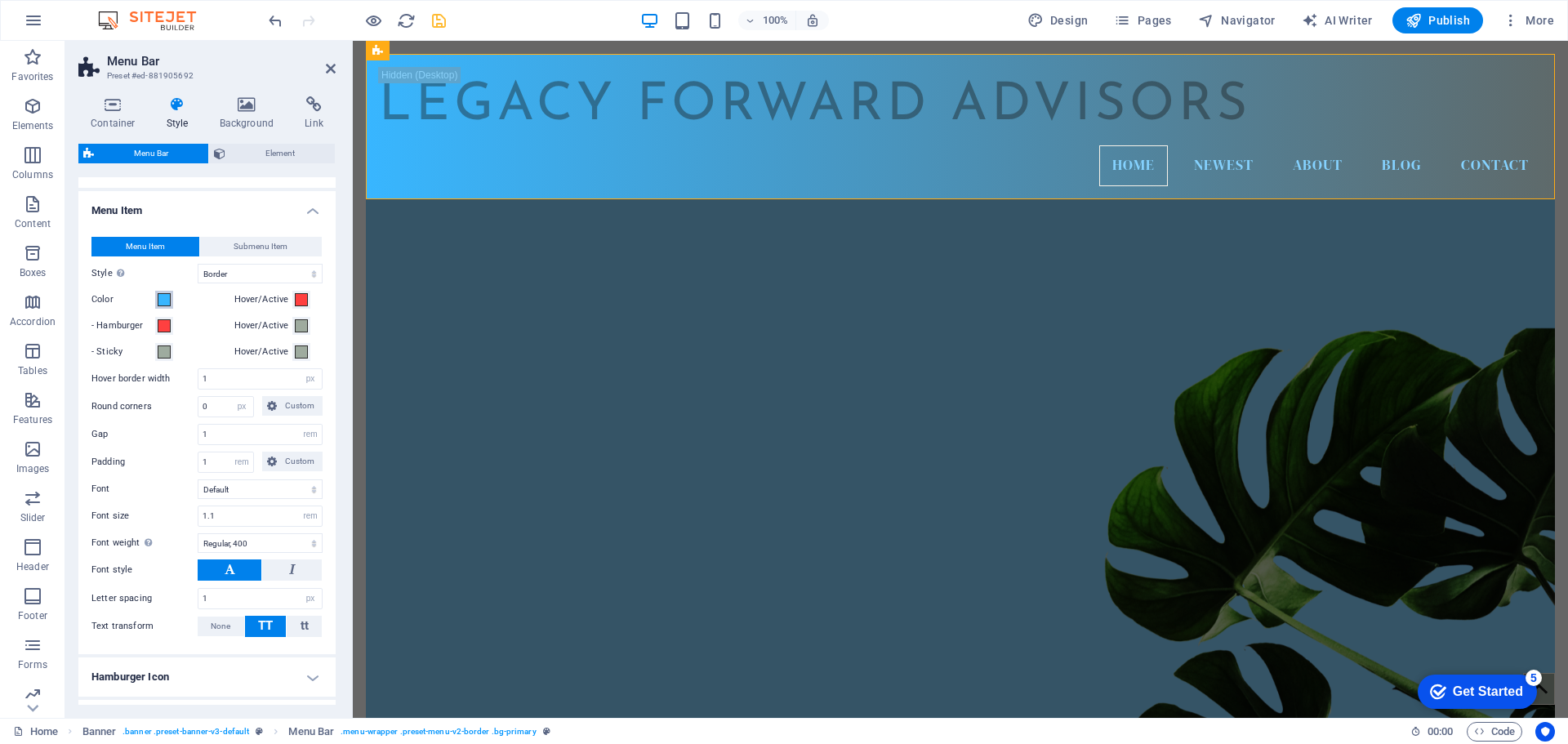
click at [168, 302] on span at bounding box center [164, 299] width 13 height 13
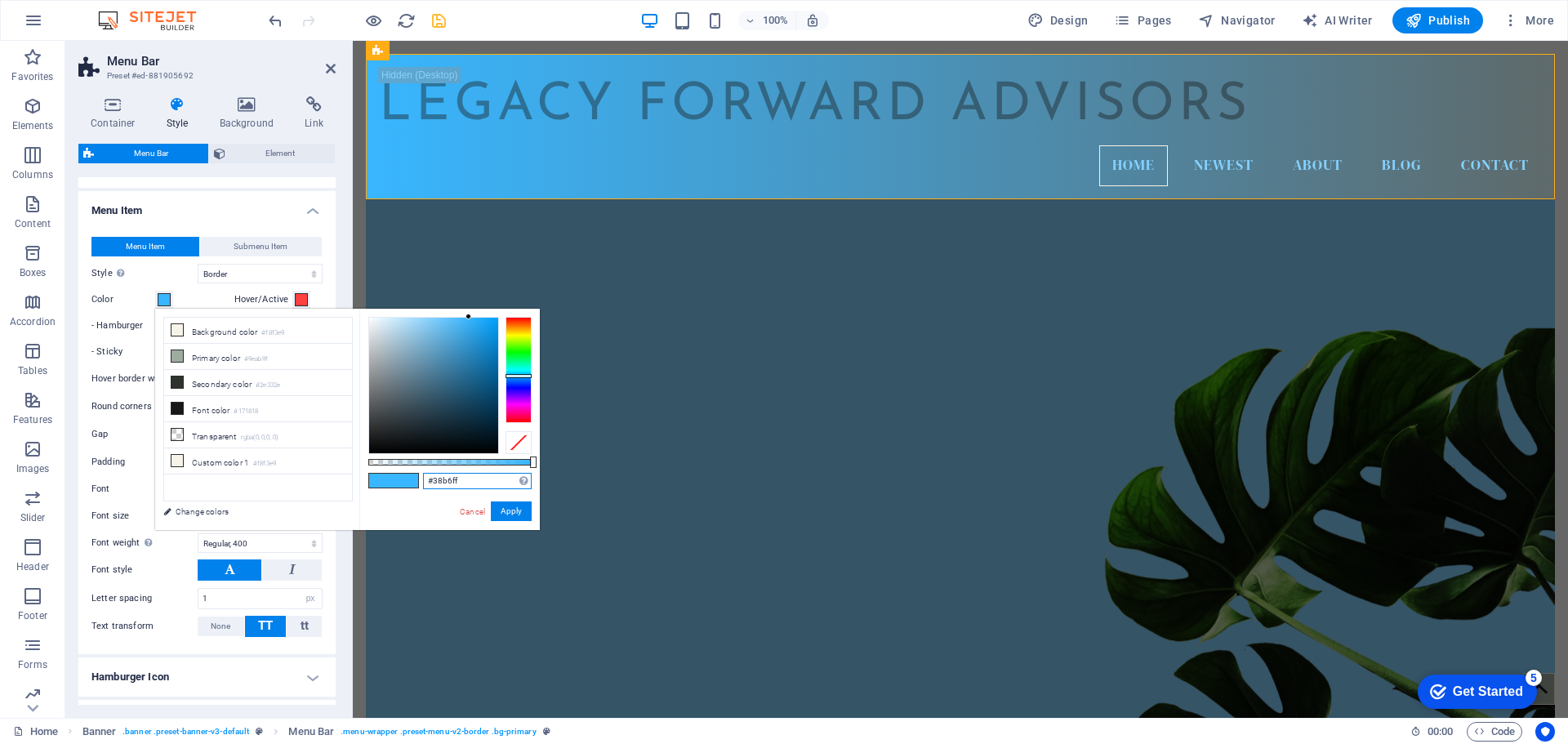
click at [448, 478] on input "#38b6ff" at bounding box center [477, 481] width 109 height 16
paste input "#85d2FF"
click at [503, 510] on button "Apply" at bounding box center [511, 511] width 41 height 20
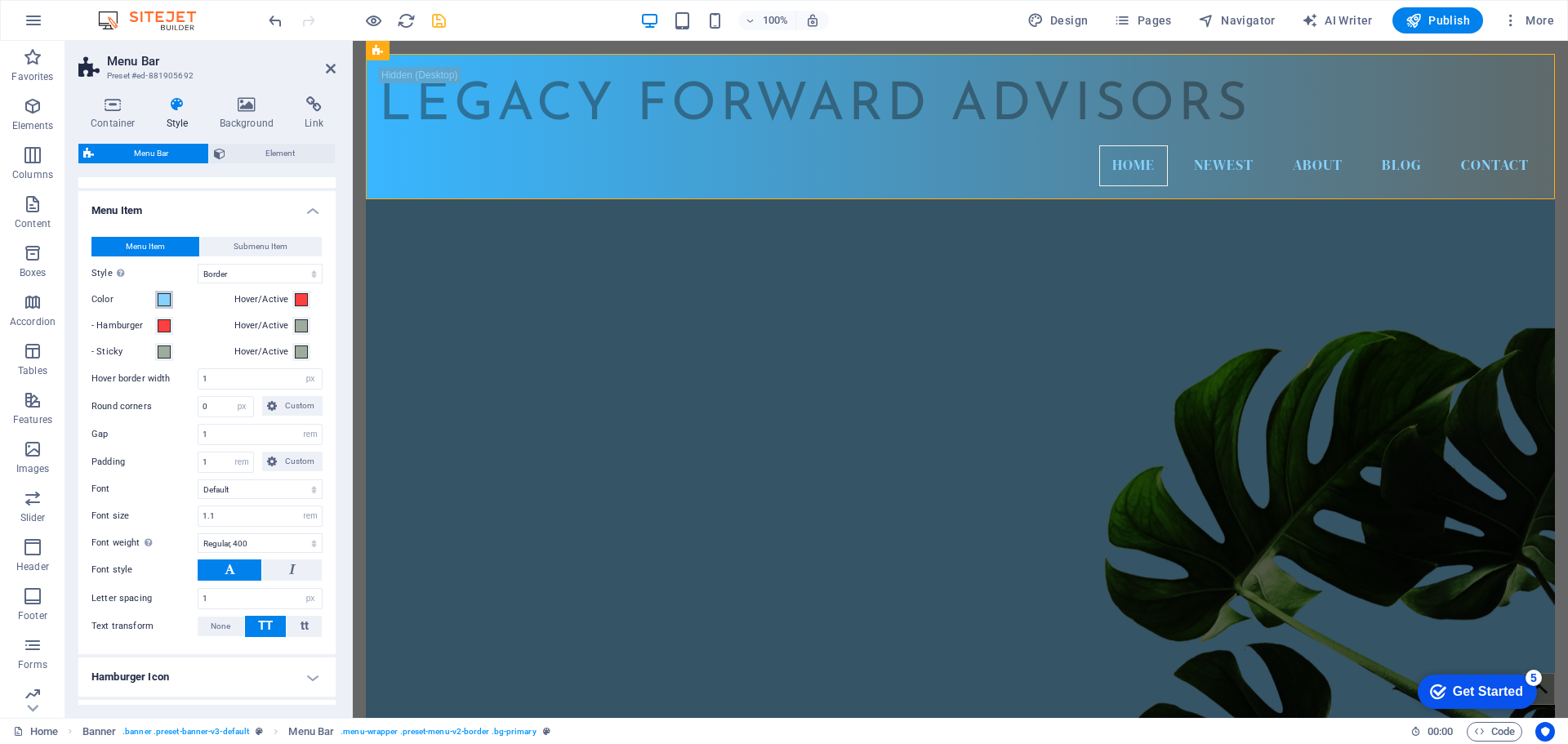
click at [166, 300] on span at bounding box center [164, 299] width 13 height 13
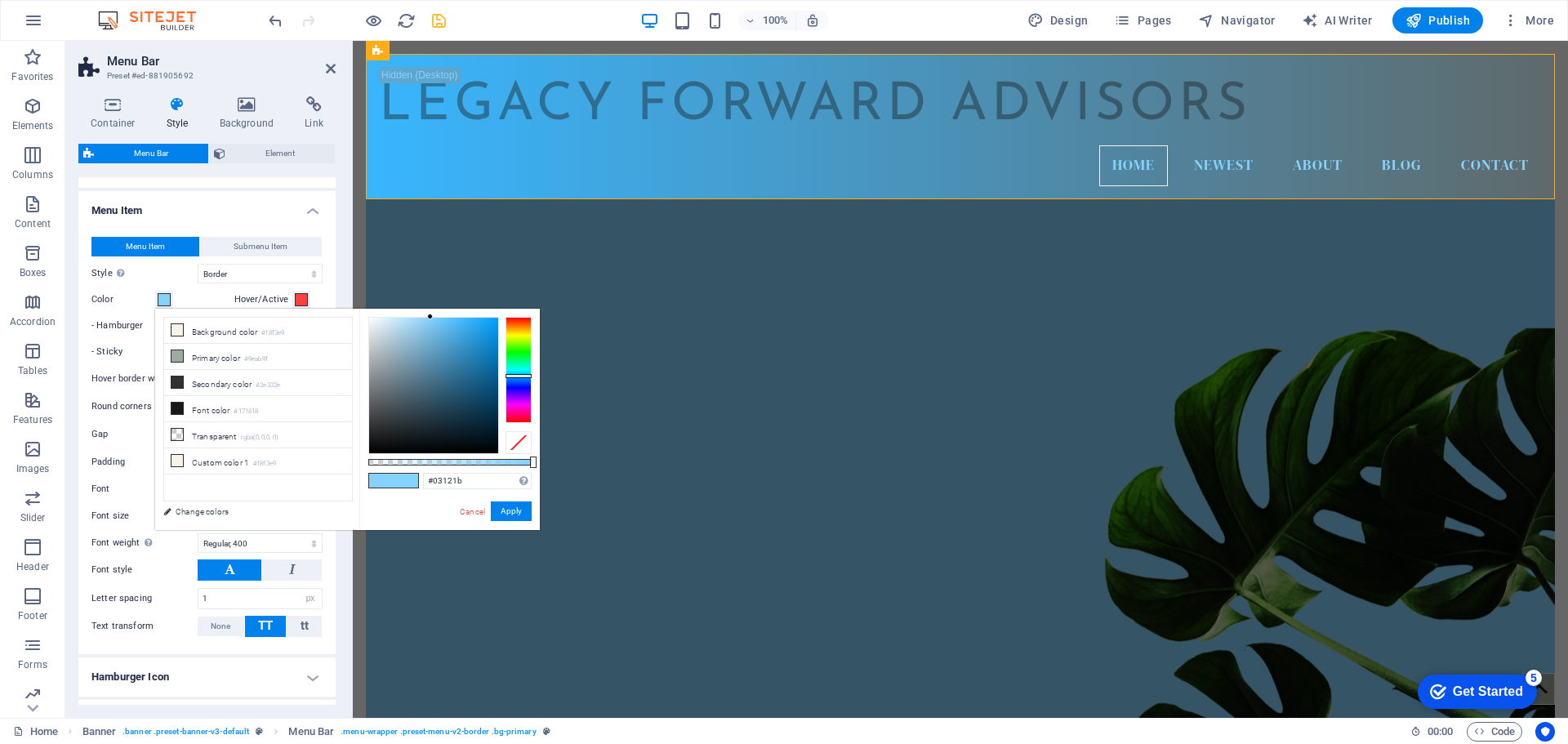
click at [485, 438] on div at bounding box center [433, 385] width 129 height 136
click at [476, 432] on div at bounding box center [433, 385] width 129 height 136
click at [472, 430] on div at bounding box center [471, 429] width 6 height 6
click at [479, 424] on div at bounding box center [433, 385] width 129 height 136
click at [474, 426] on div at bounding box center [433, 385] width 129 height 136
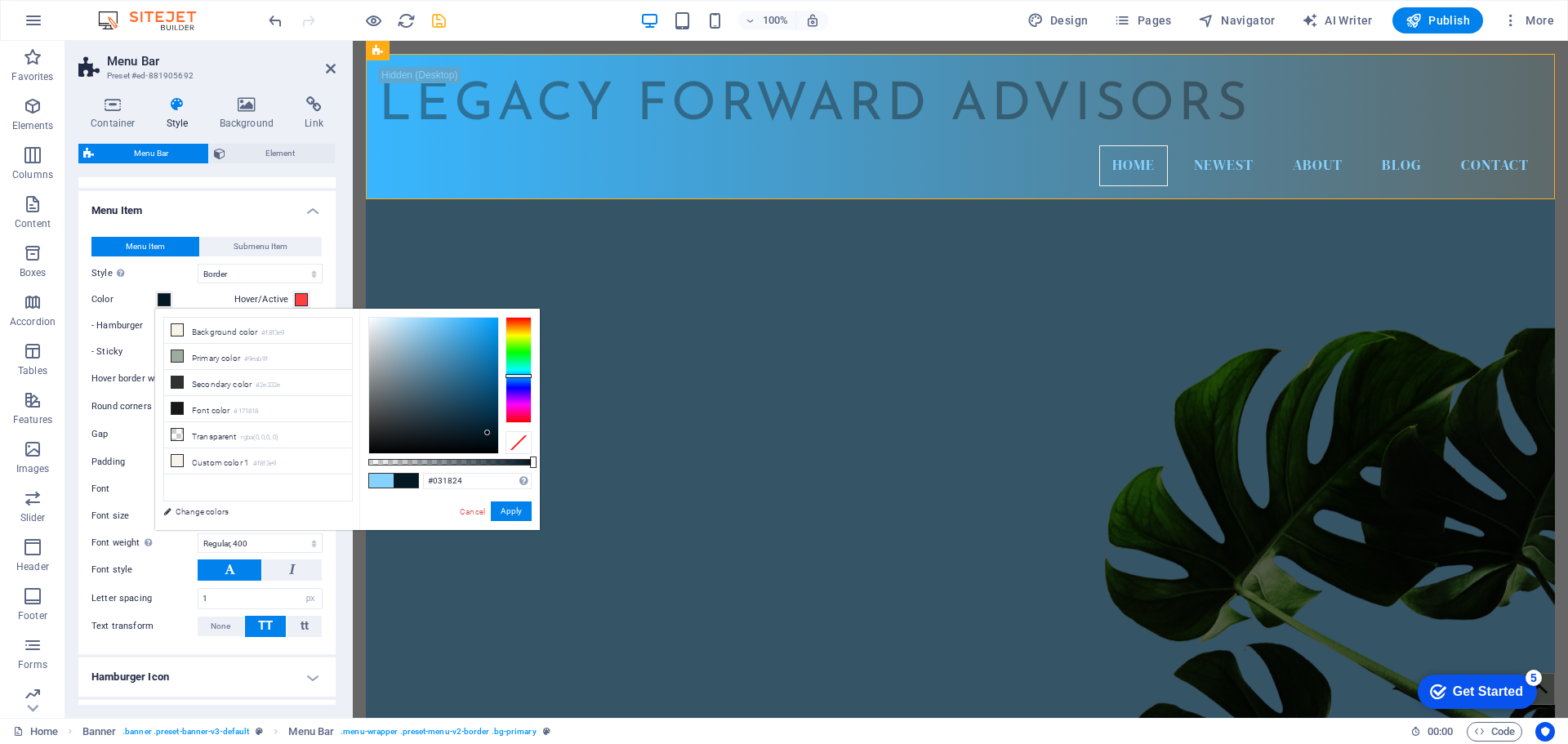
click at [487, 432] on div at bounding box center [433, 385] width 129 height 136
click at [487, 429] on div at bounding box center [487, 432] width 6 height 6
click at [480, 428] on div at bounding box center [433, 385] width 129 height 136
click at [493, 426] on div at bounding box center [433, 385] width 129 height 136
type input "#052538"
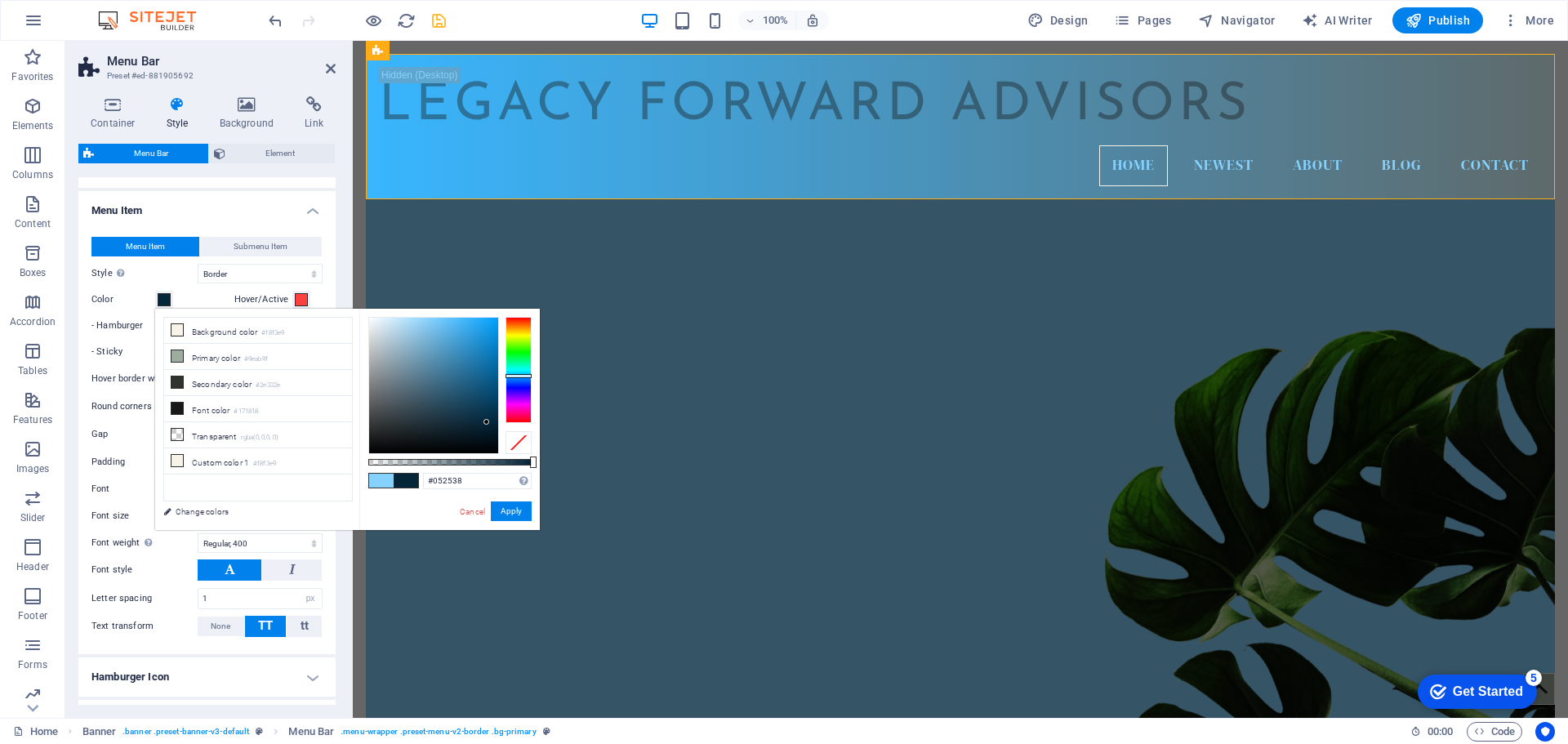
click at [486, 422] on div at bounding box center [433, 385] width 129 height 136
click at [507, 514] on button "Apply" at bounding box center [511, 511] width 41 height 20
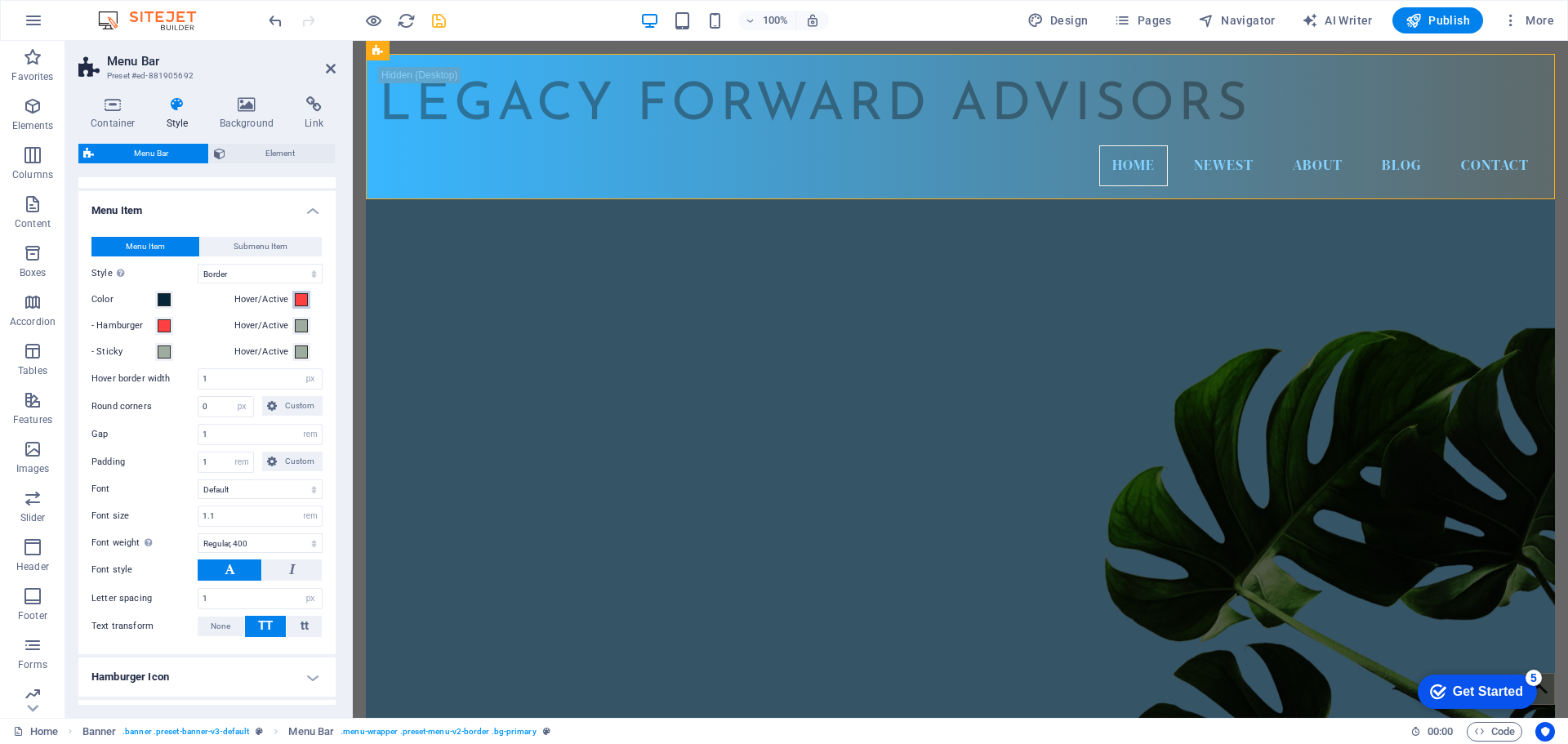
click at [299, 303] on span at bounding box center [301, 299] width 13 height 13
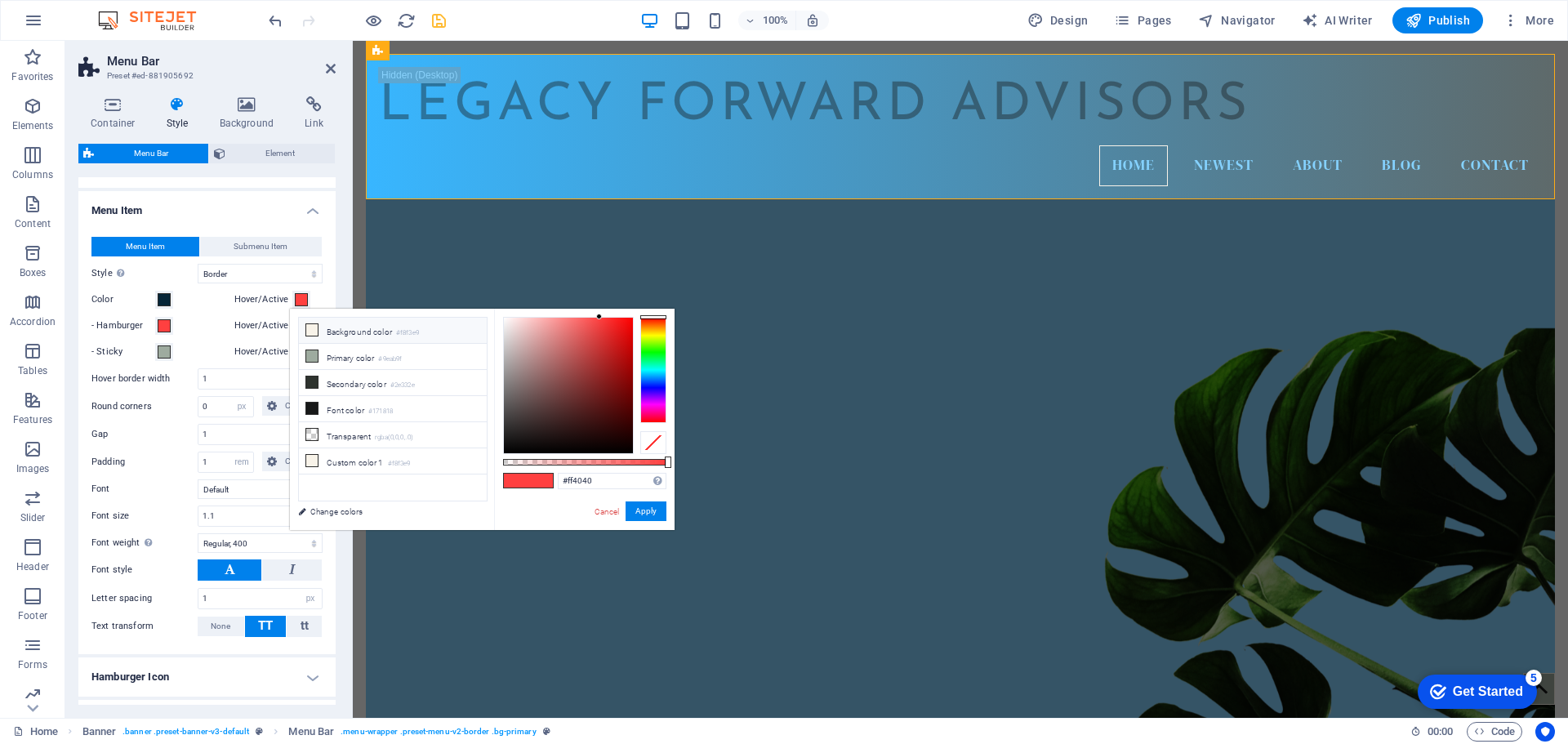
click at [312, 333] on icon at bounding box center [312, 330] width 11 height 11
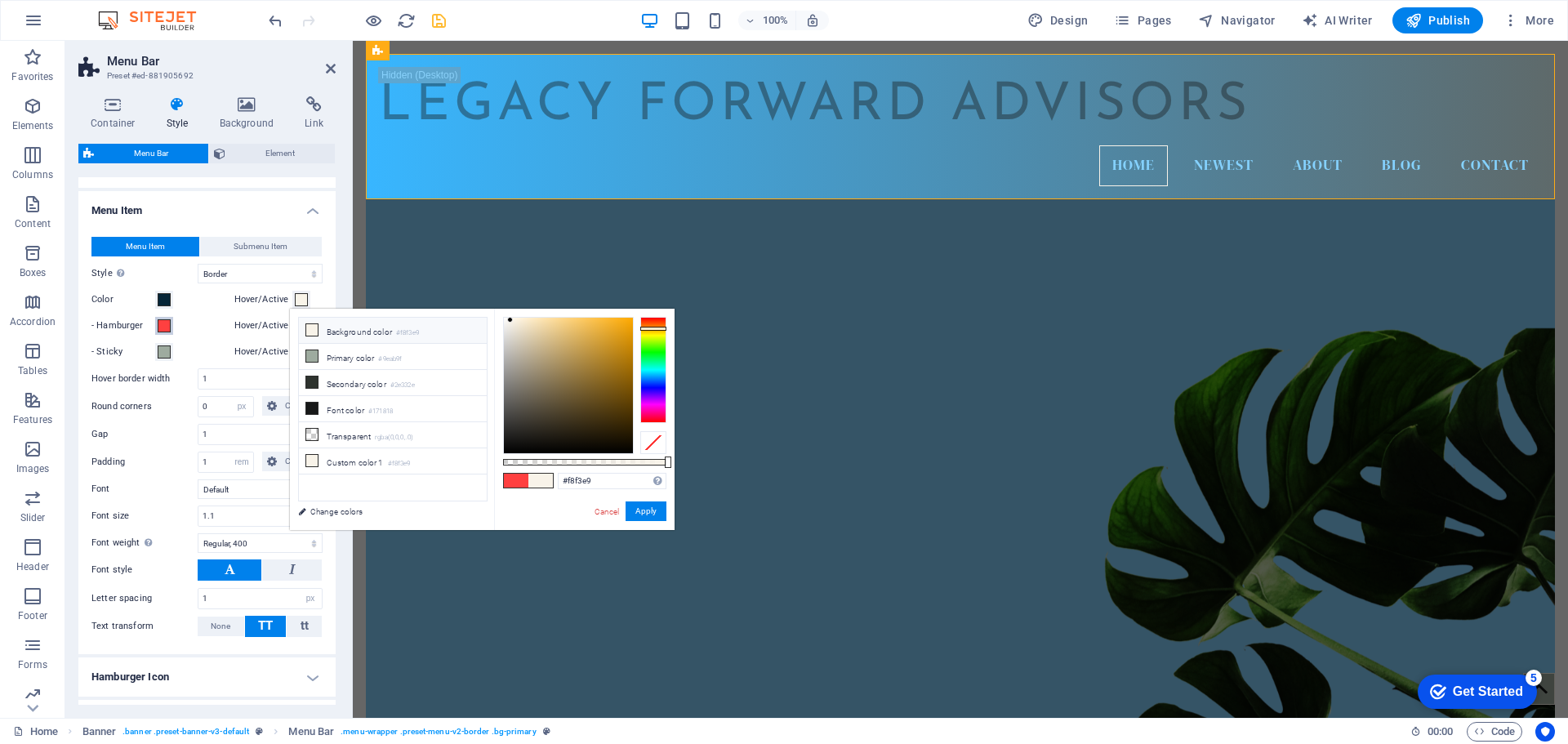
click at [161, 328] on span at bounding box center [164, 326] width 13 height 13
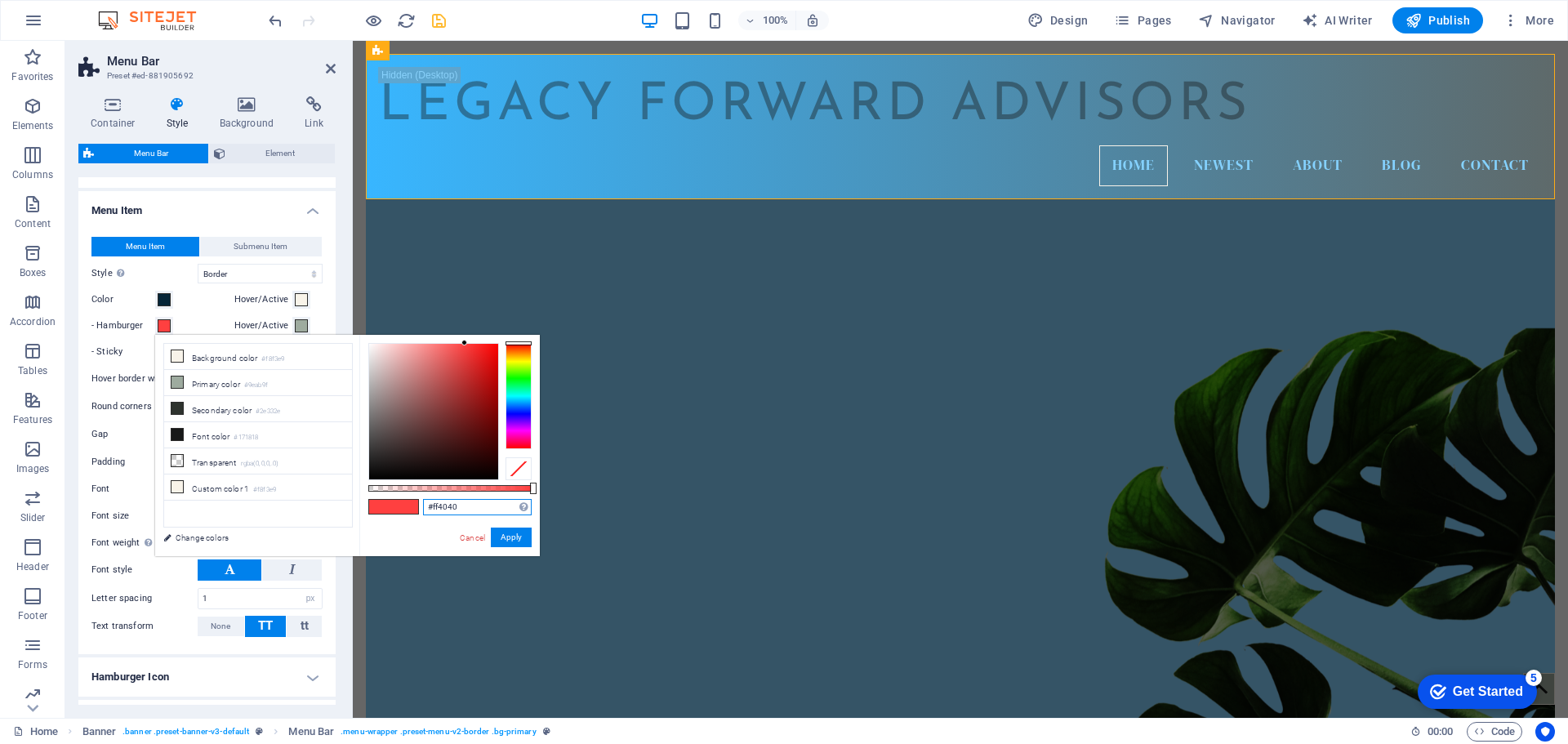
click at [447, 509] on input "#ff4040" at bounding box center [477, 506] width 109 height 16
click at [296, 299] on span at bounding box center [301, 299] width 13 height 13
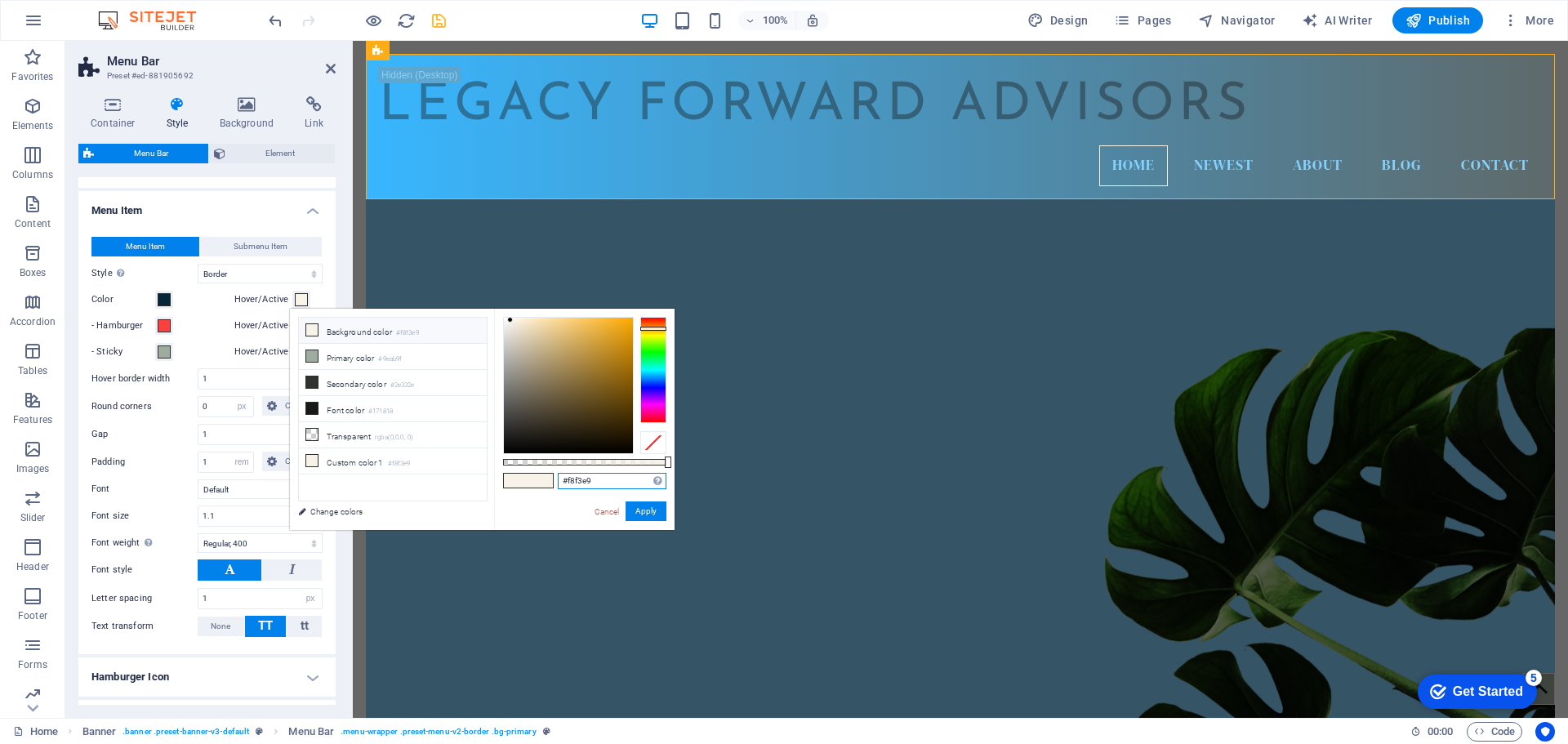
click at [574, 484] on input "#f8f3e9" at bounding box center [611, 481] width 109 height 16
paste input "f4040"
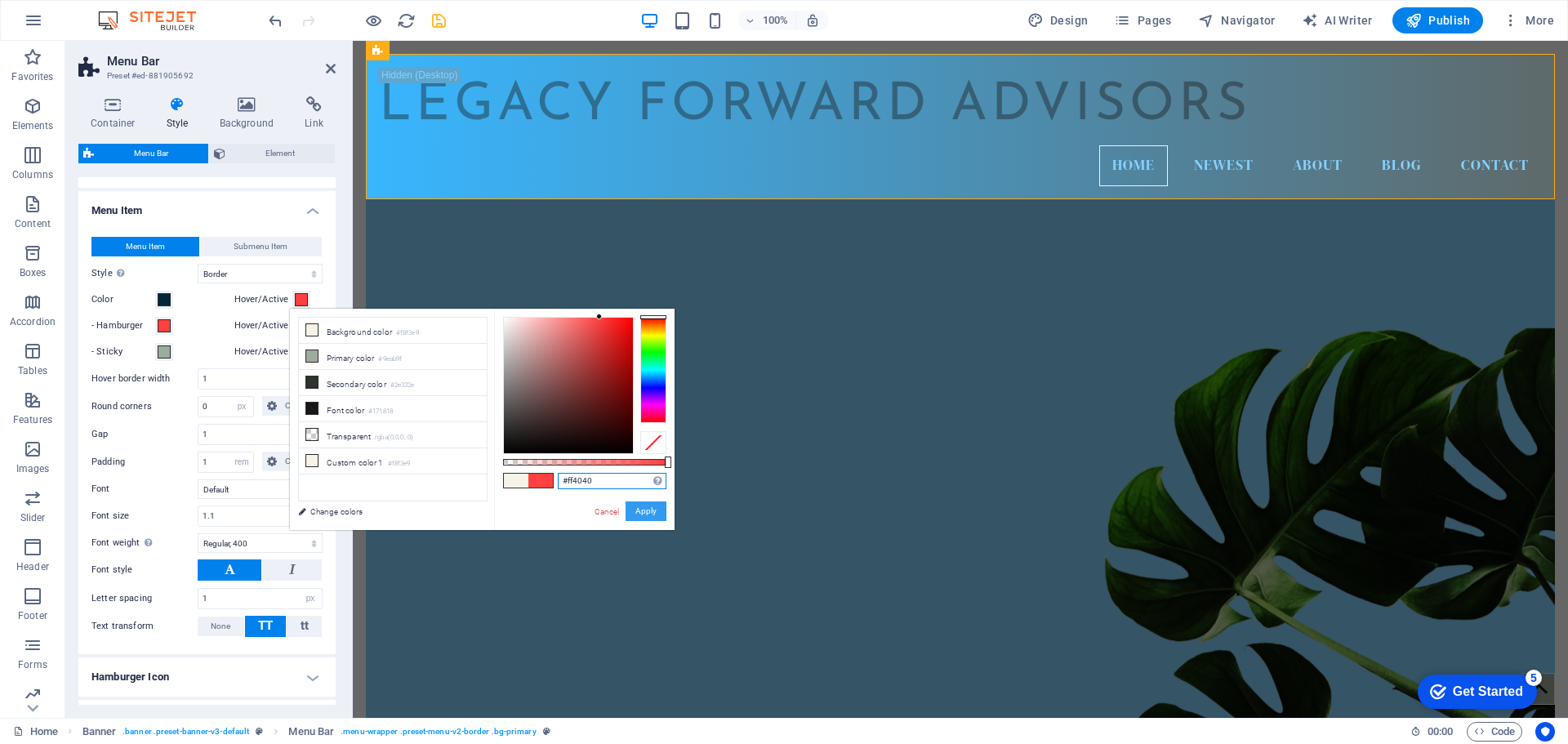
type input "#ff4040"
click at [648, 516] on button "Apply" at bounding box center [646, 511] width 41 height 20
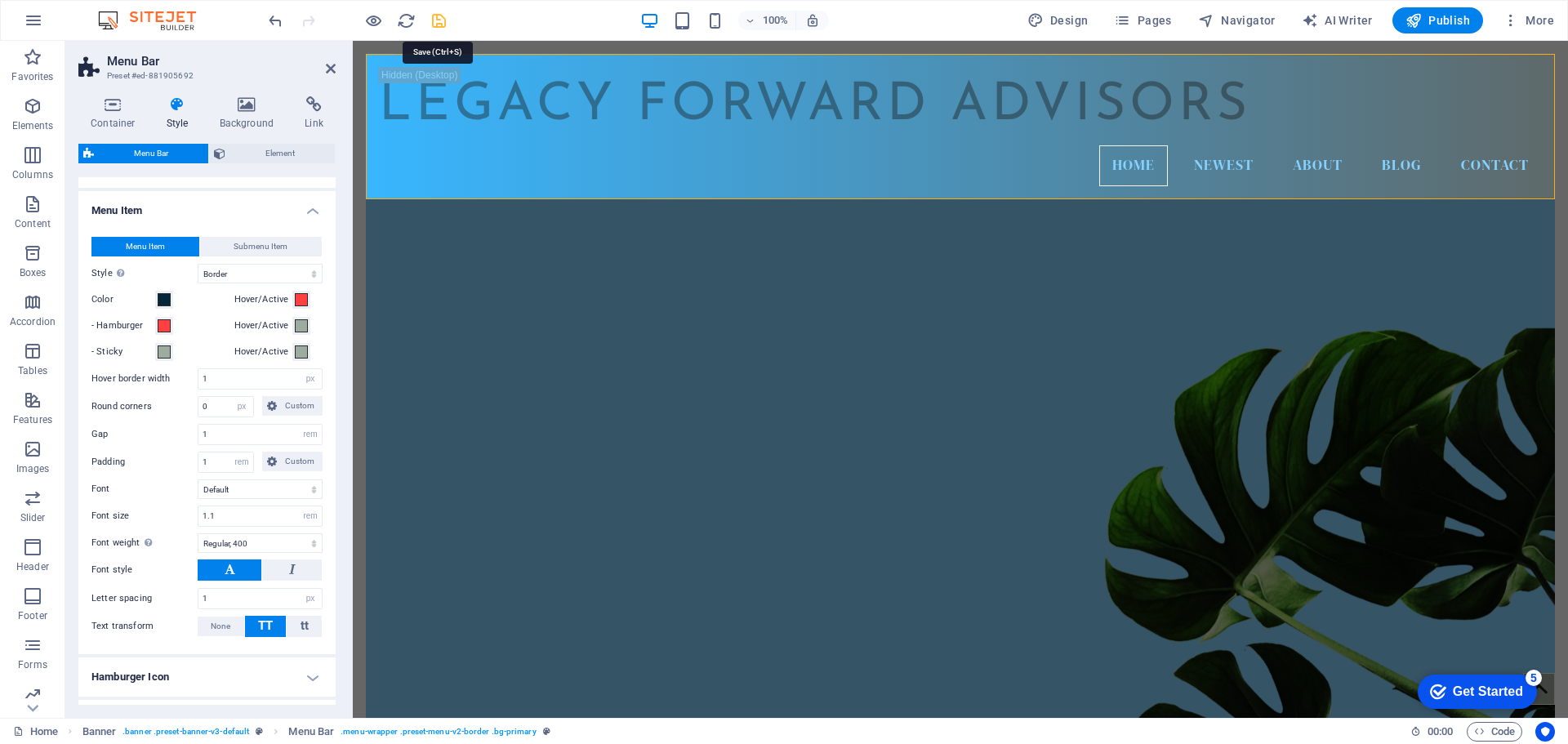
click at [433, 27] on icon "save" at bounding box center [439, 21] width 19 height 19
select select "hover_border"
select select "px"
select select "rem"
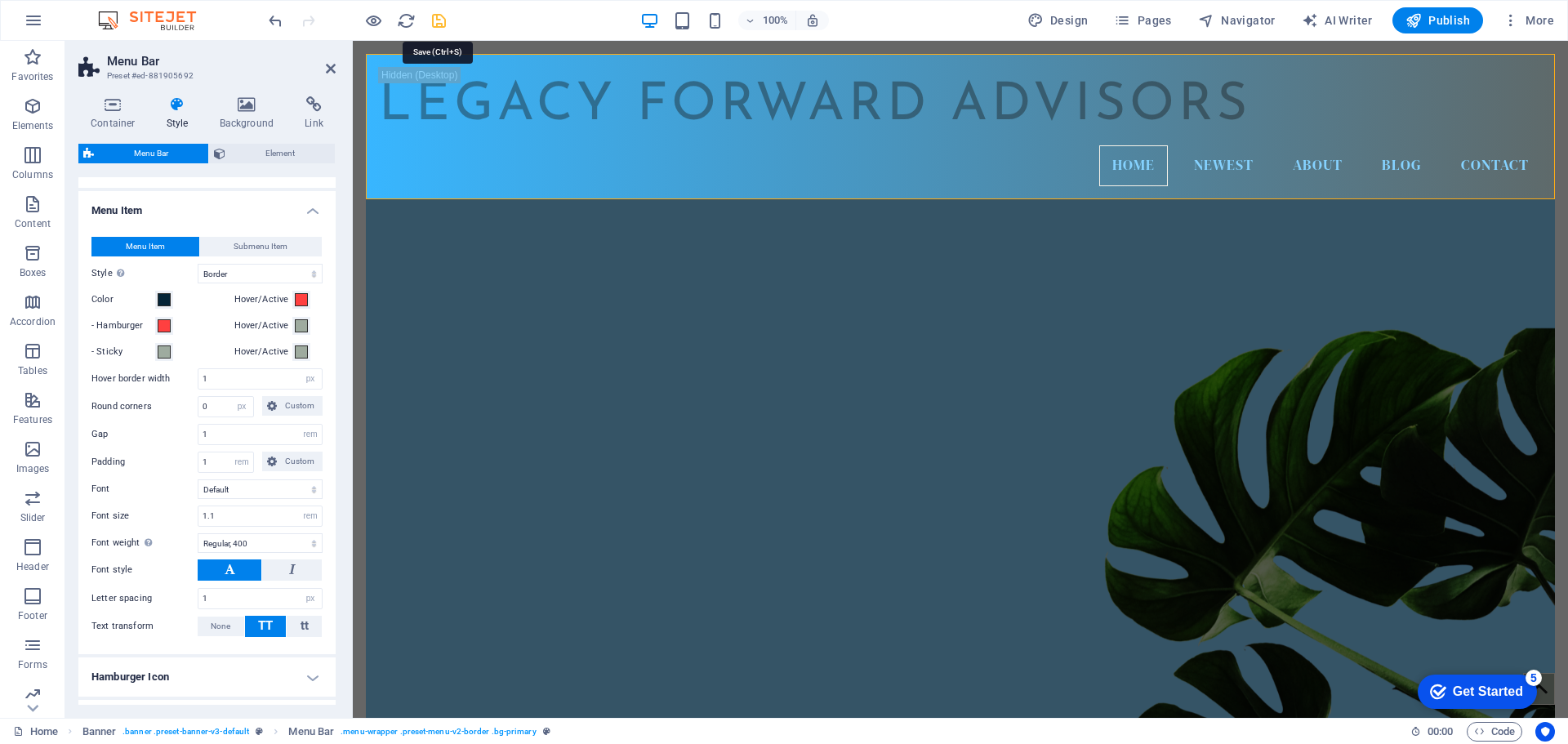
select select "rem"
select select "400"
select select "px"
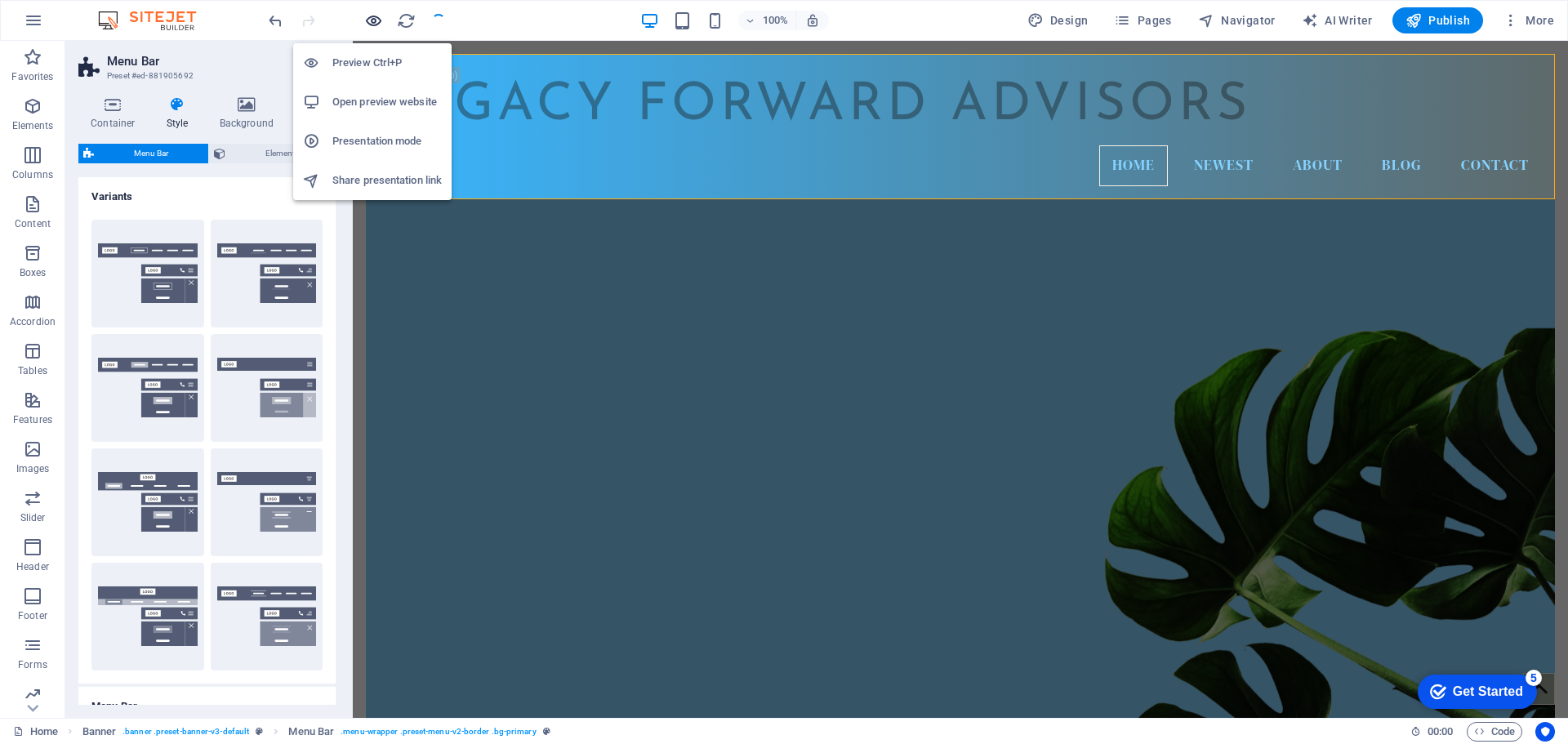
click at [368, 24] on icon "button" at bounding box center [374, 21] width 19 height 19
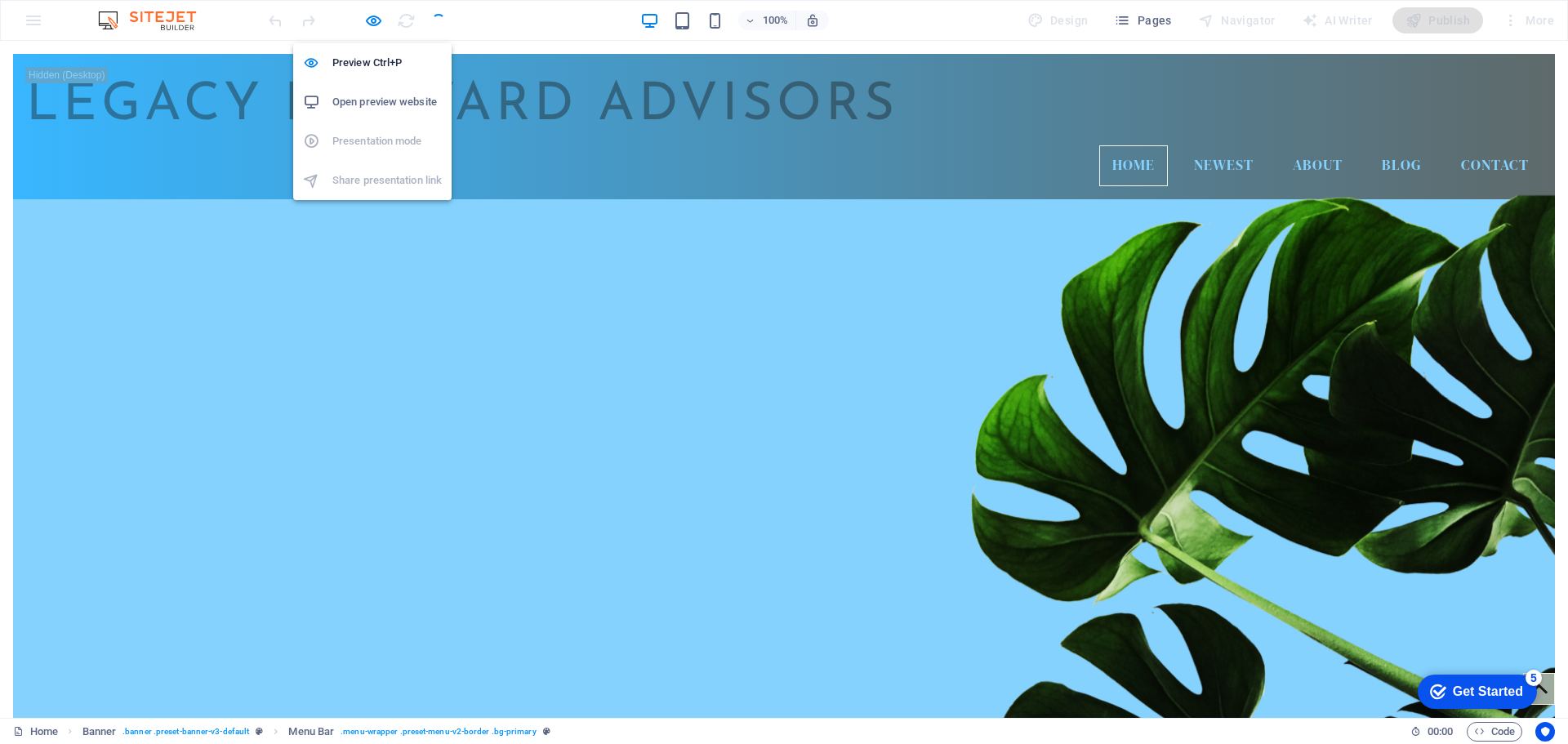
click at [373, 101] on h6 "Open preview website" at bounding box center [387, 101] width 109 height 20
click at [369, 15] on icon "button" at bounding box center [374, 21] width 19 height 19
select select "hover_border"
select select "px"
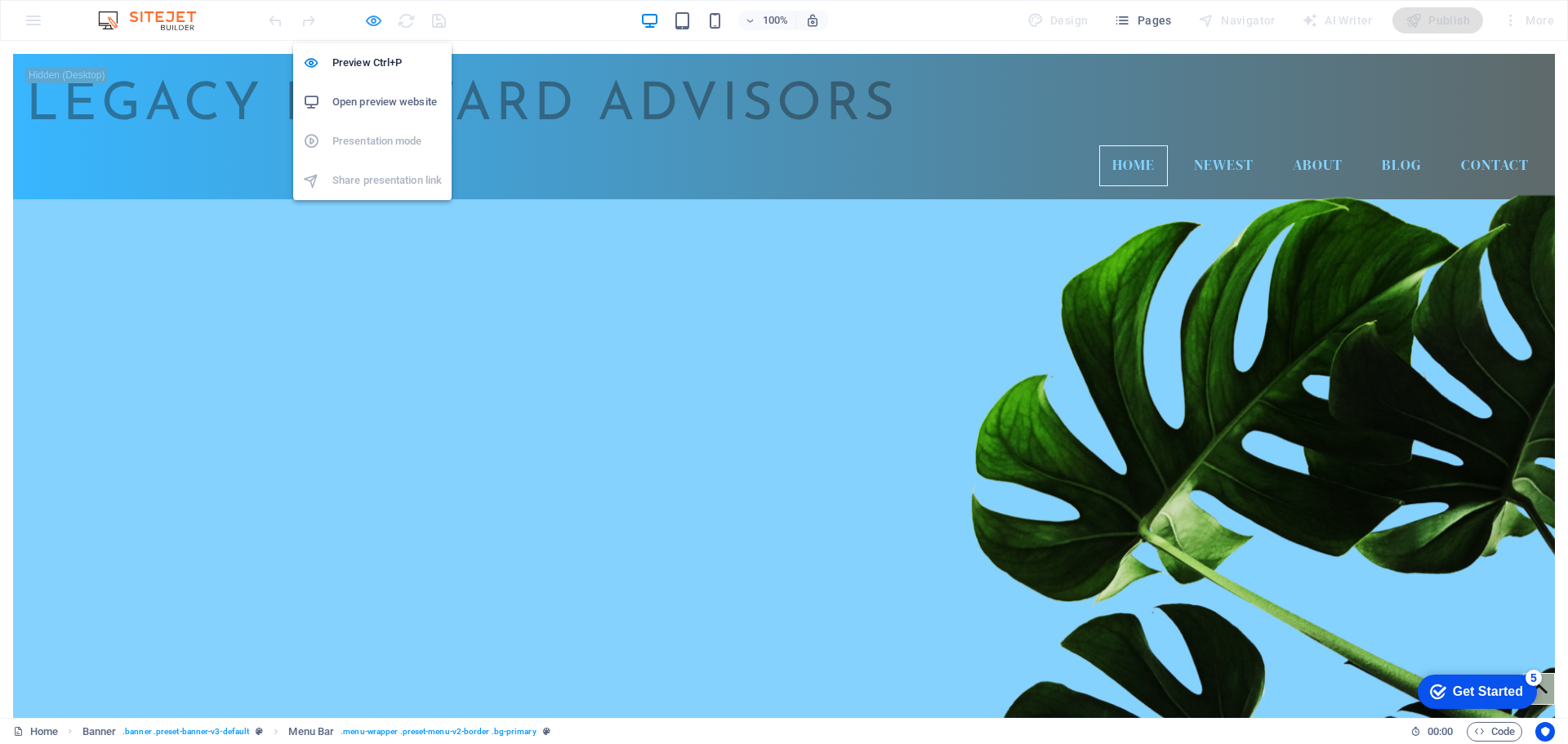
select select "rem"
select select "400"
select select "px"
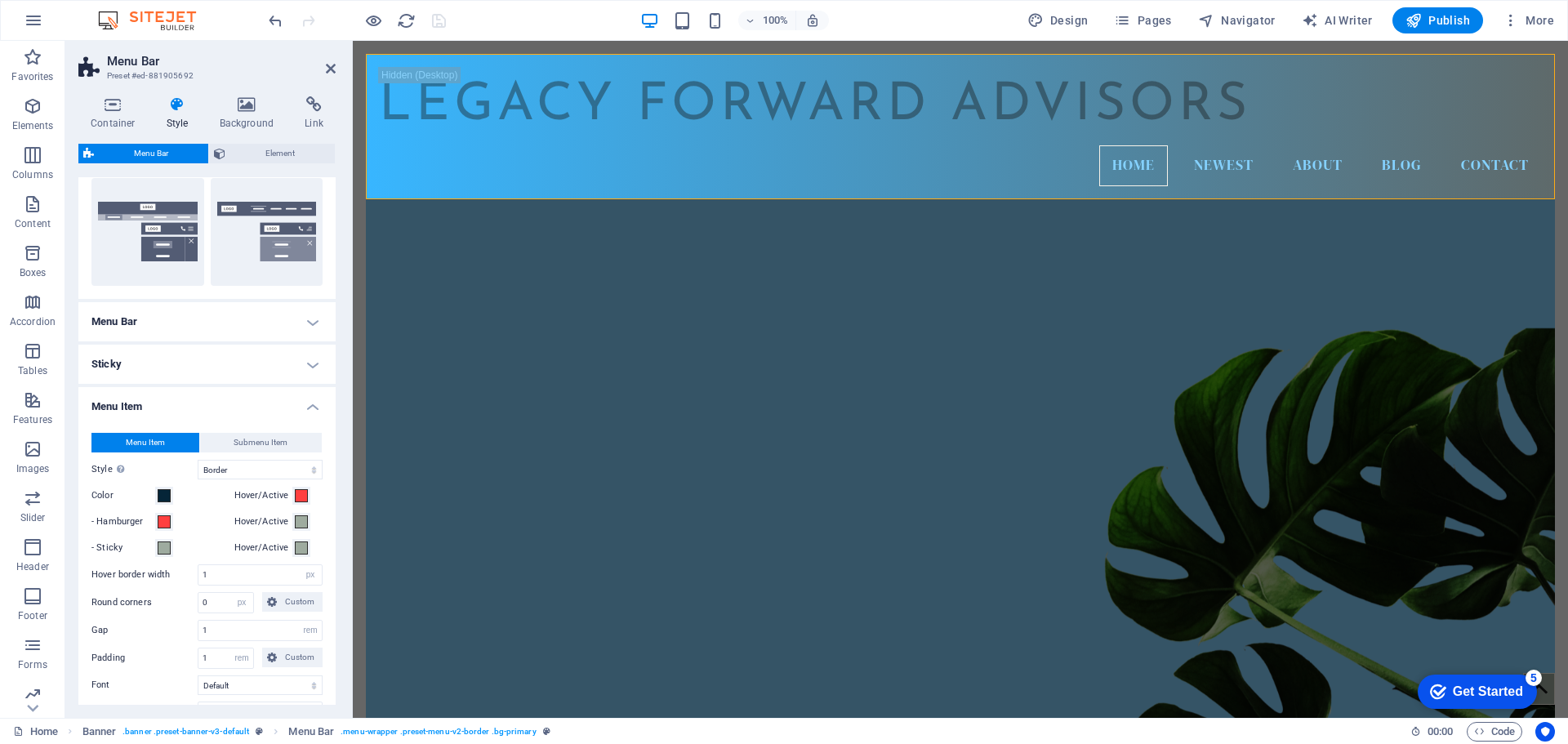
scroll to position [386, 0]
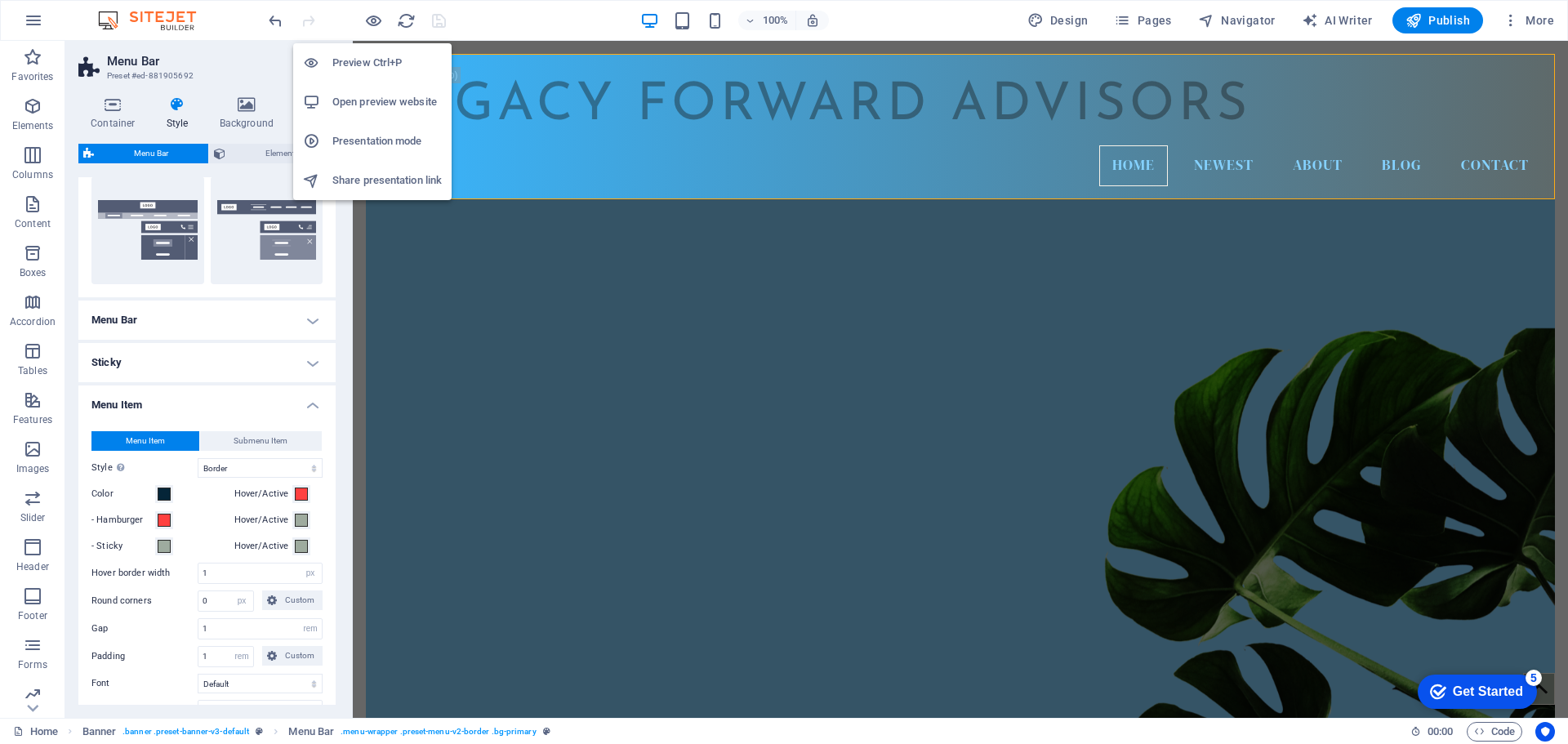
click at [367, 64] on h6 "Preview Ctrl+P" at bounding box center [387, 63] width 109 height 20
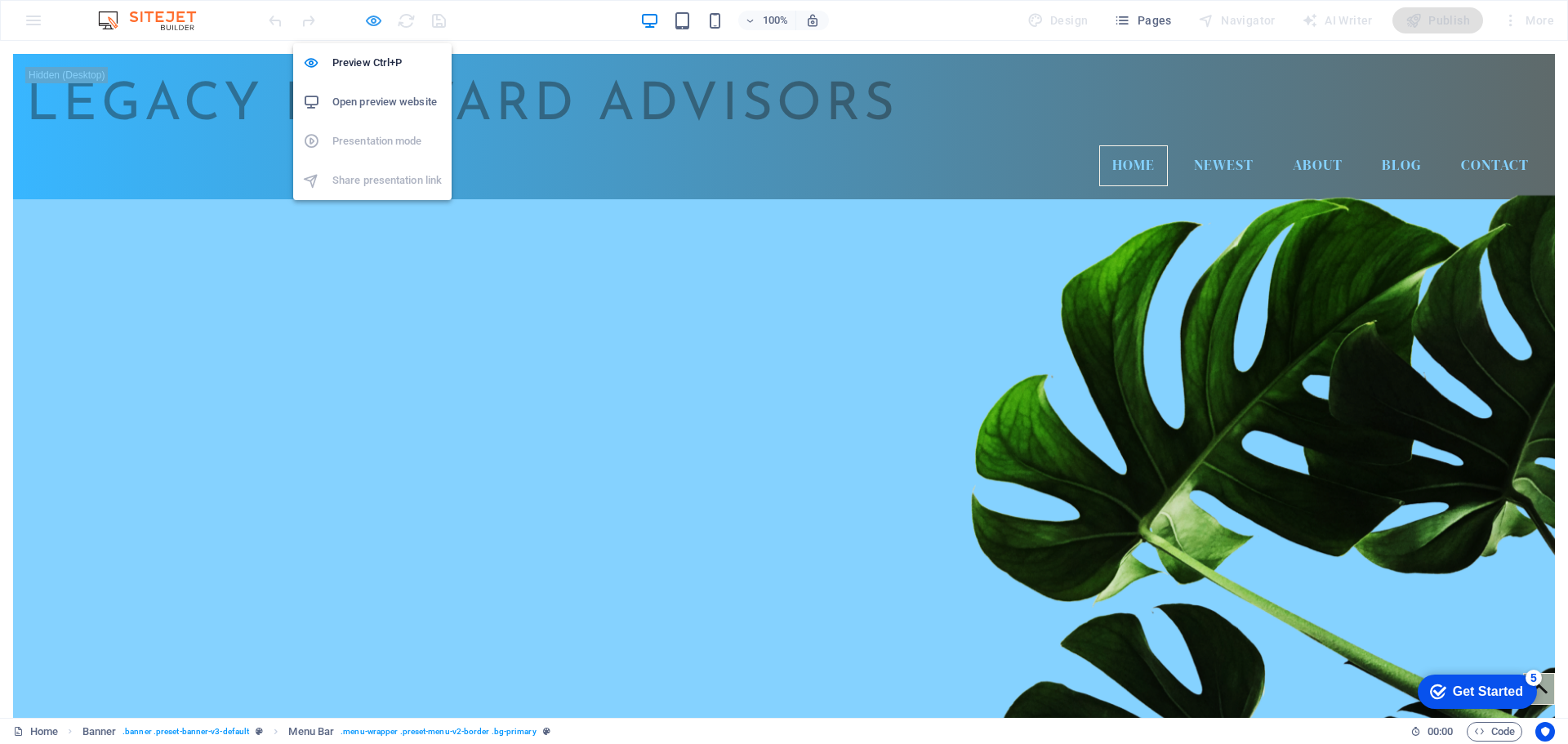
click at [370, 21] on icon "button" at bounding box center [374, 21] width 19 height 19
select select "hover_border"
select select "px"
select select "rem"
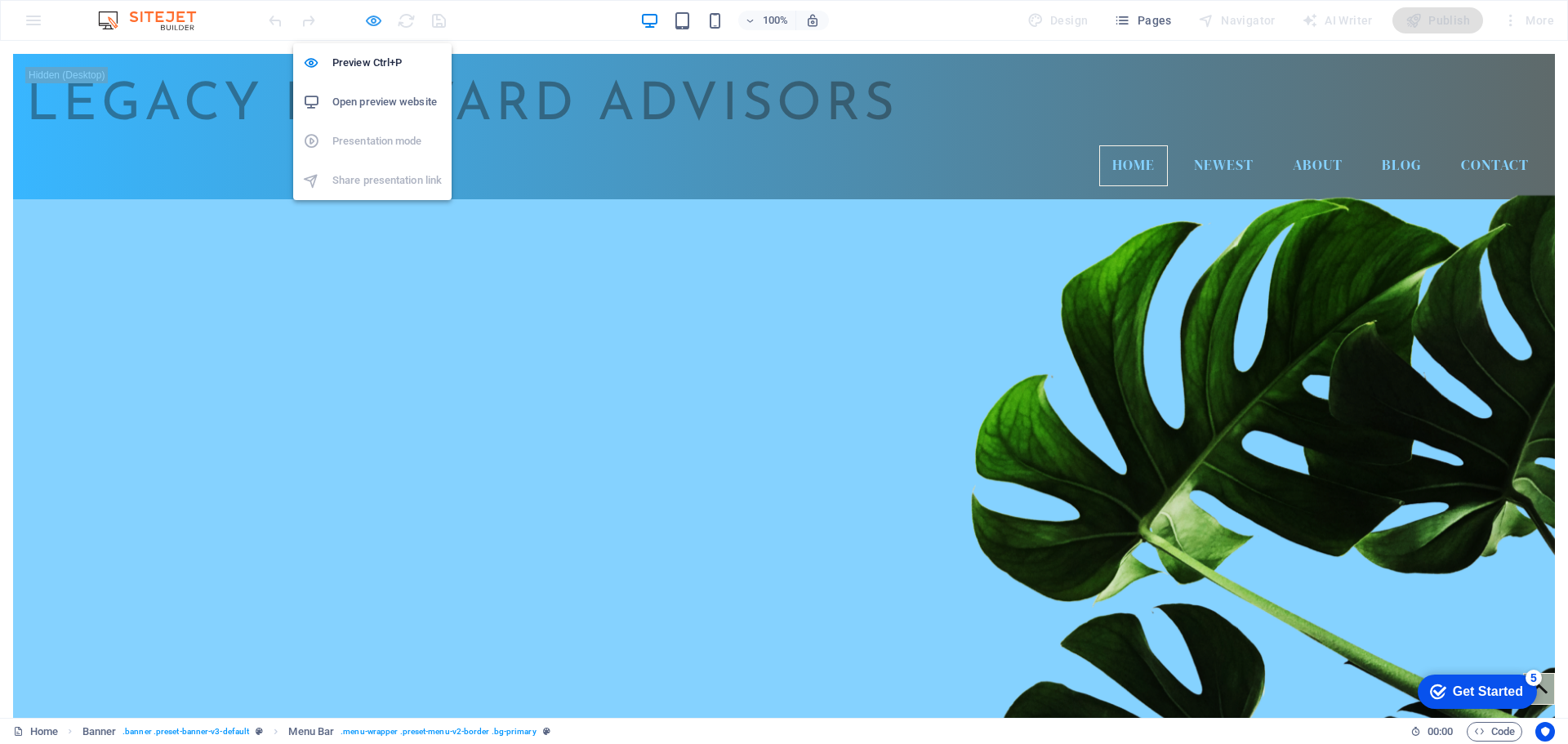
select select "rem"
select select "400"
select select "px"
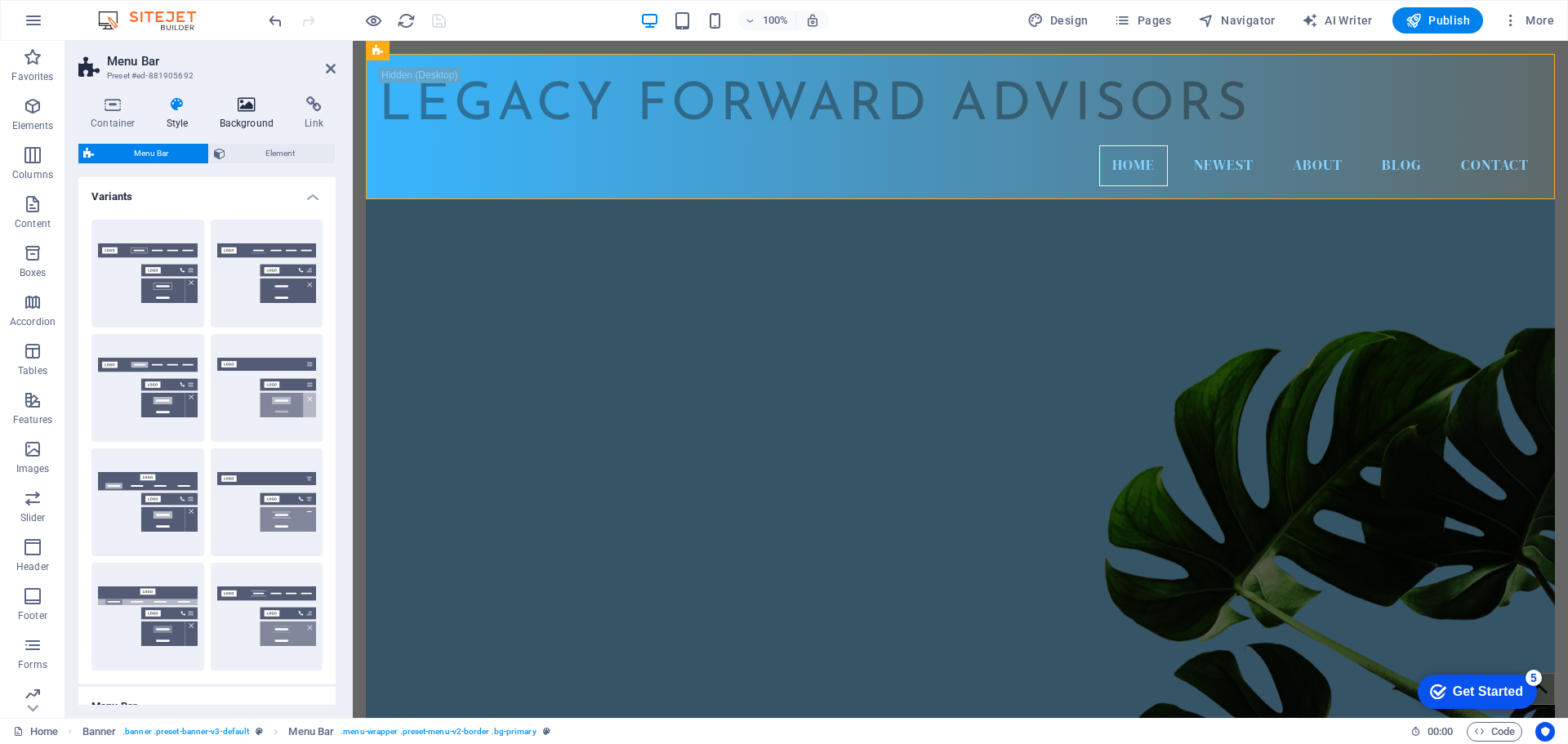
click at [247, 115] on h4 "Background" at bounding box center [250, 114] width 85 height 34
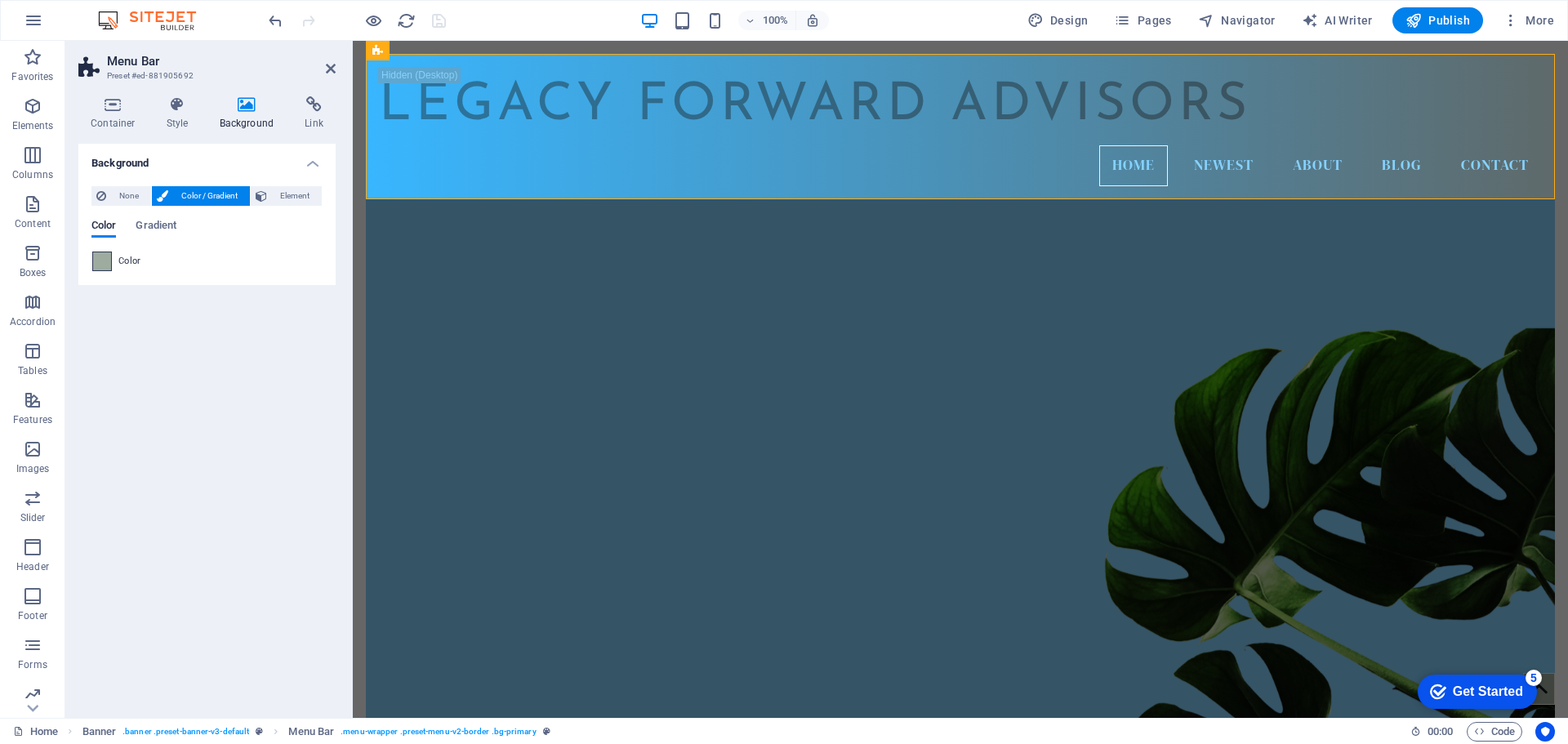
click at [100, 265] on span at bounding box center [101, 261] width 18 height 18
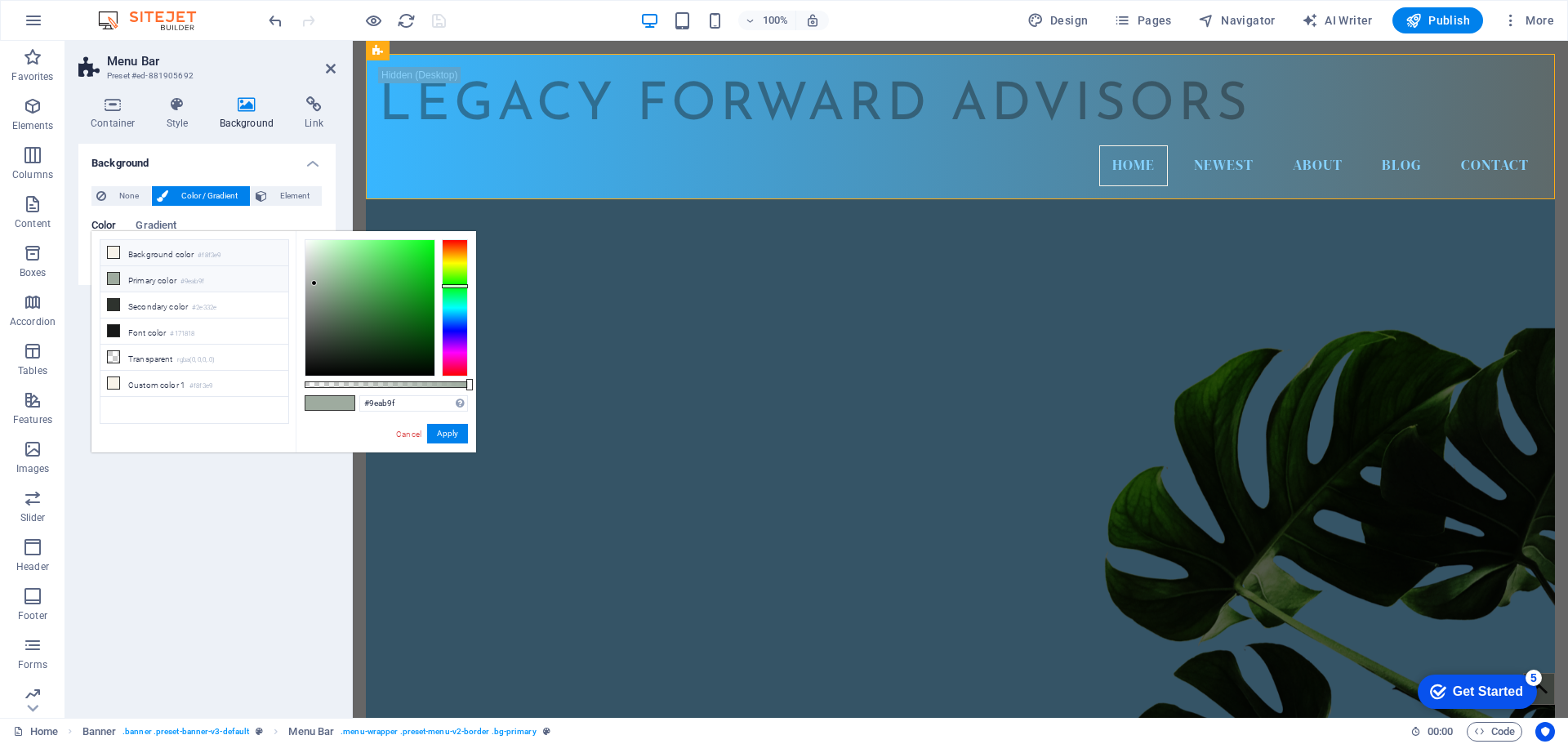
click at [111, 250] on icon at bounding box center [114, 252] width 11 height 11
type input "#f8f3e9"
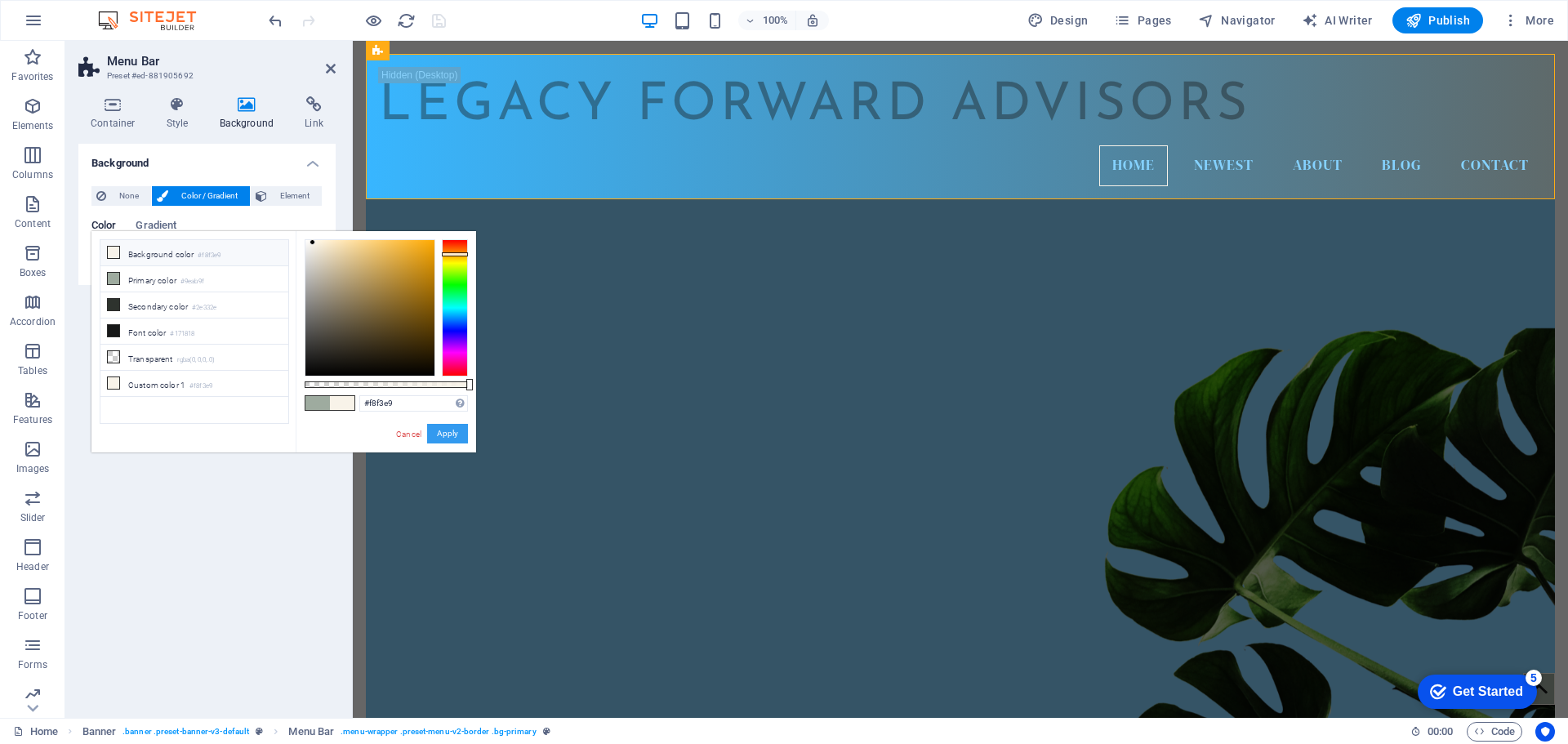
click at [450, 440] on button "Apply" at bounding box center [447, 433] width 41 height 20
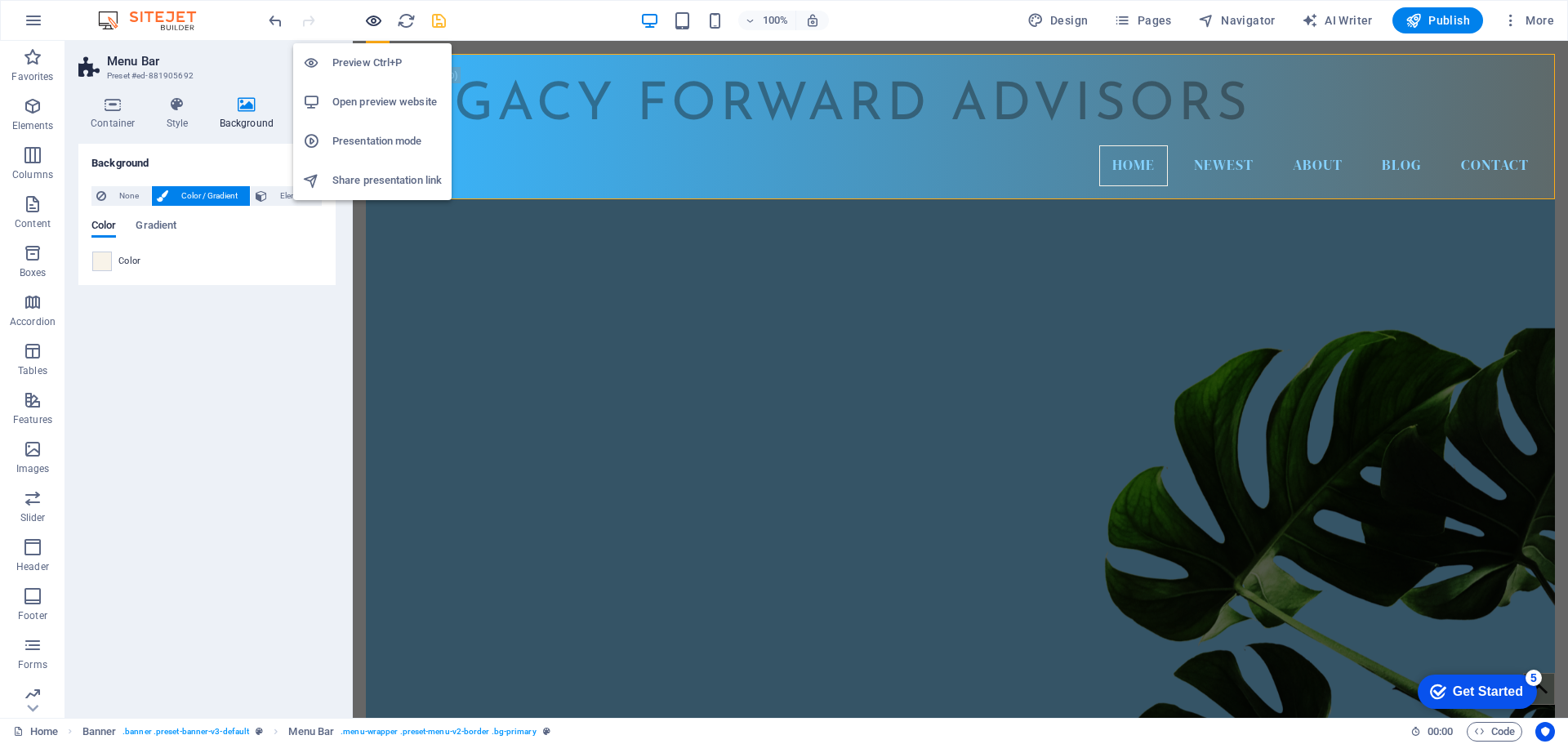
click at [368, 21] on icon "button" at bounding box center [374, 21] width 19 height 19
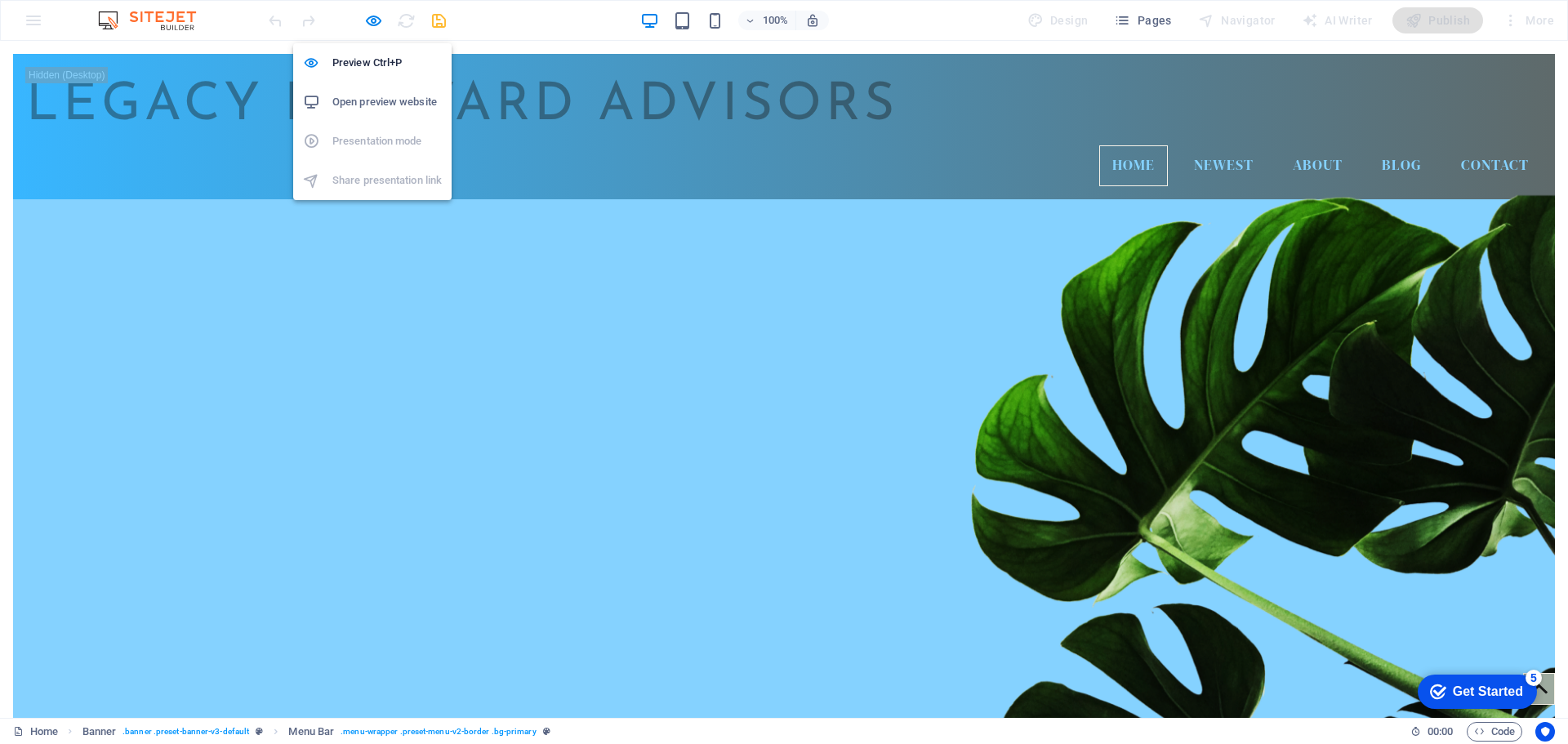
click at [363, 109] on h6 "Open preview website" at bounding box center [387, 101] width 109 height 20
click at [380, 20] on icon "button" at bounding box center [374, 21] width 19 height 19
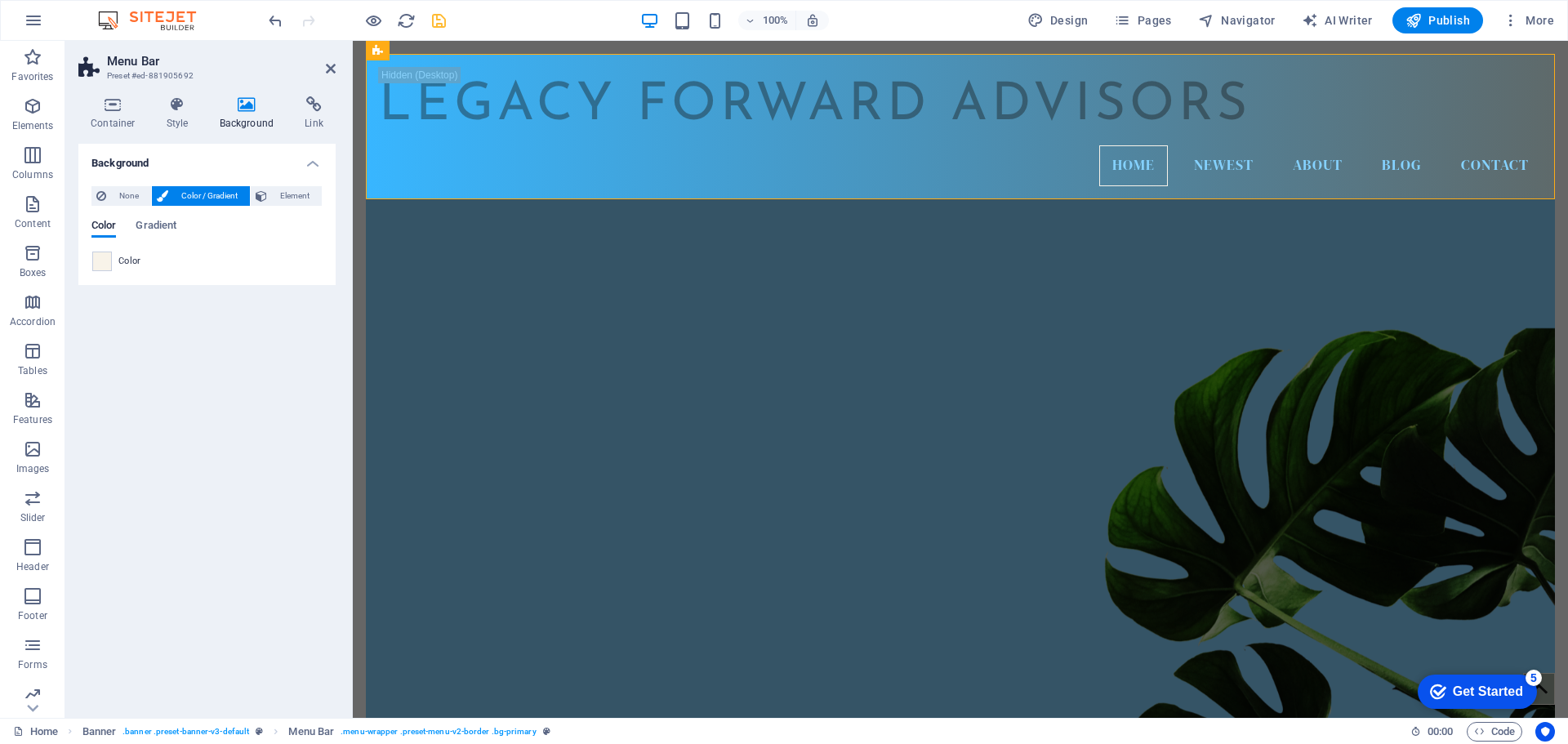
click at [450, 25] on div "100% Design Pages Navigator AI Writer Publish More" at bounding box center [913, 21] width 1295 height 27
click at [437, 25] on icon "save" at bounding box center [439, 21] width 19 height 19
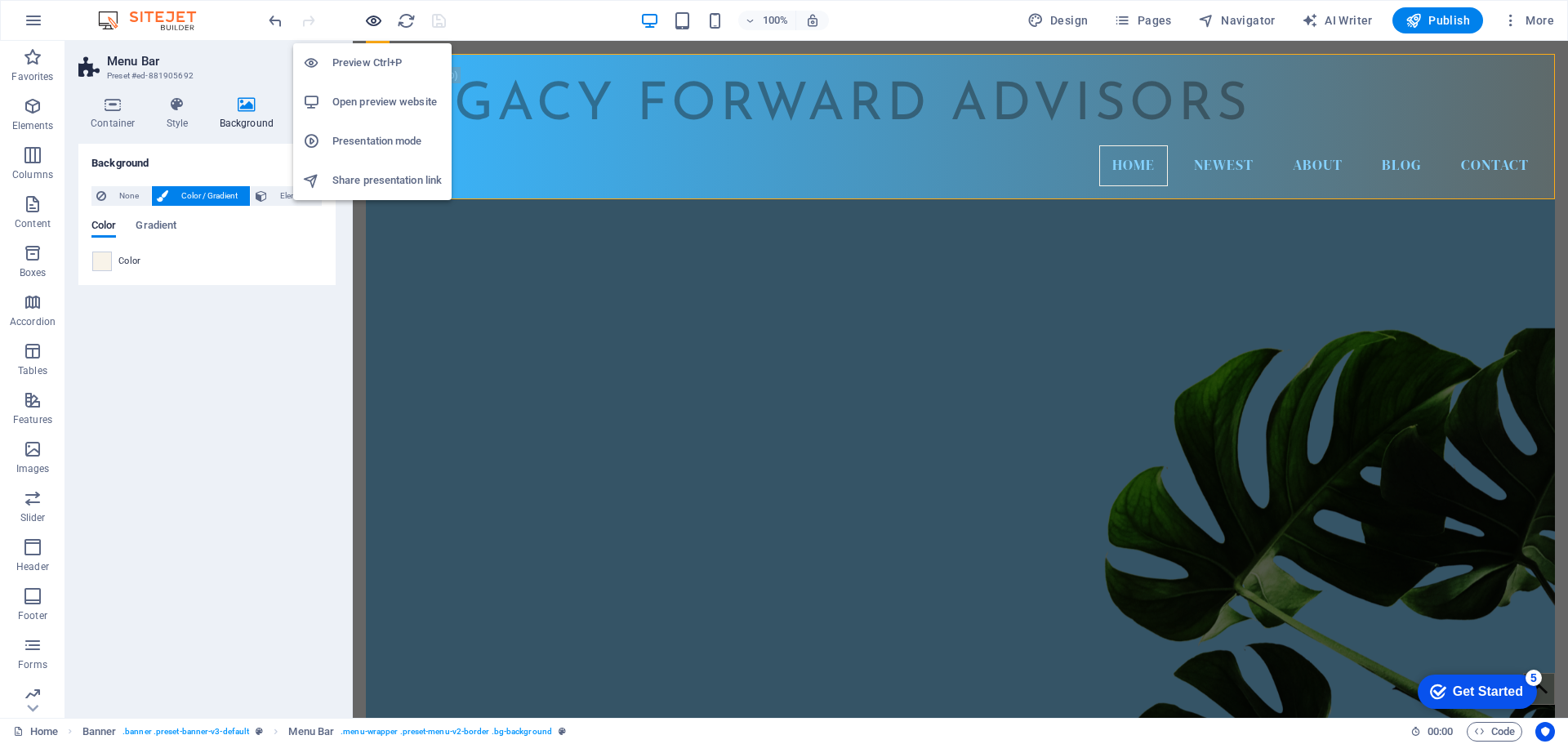
click at [380, 24] on icon "button" at bounding box center [374, 21] width 19 height 19
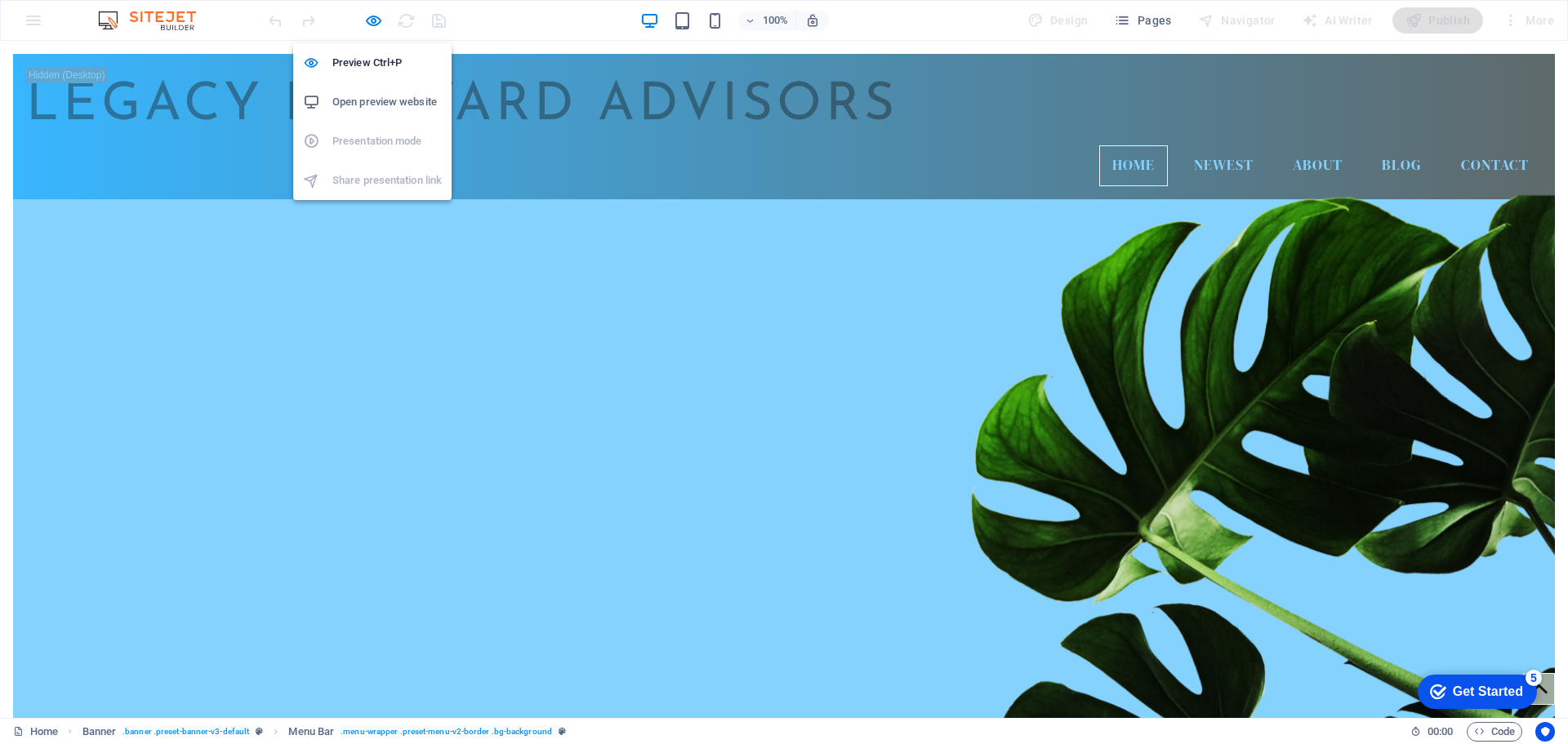
click at [379, 102] on h6 "Open preview website" at bounding box center [387, 101] width 109 height 20
click at [367, 27] on icon "button" at bounding box center [374, 21] width 19 height 19
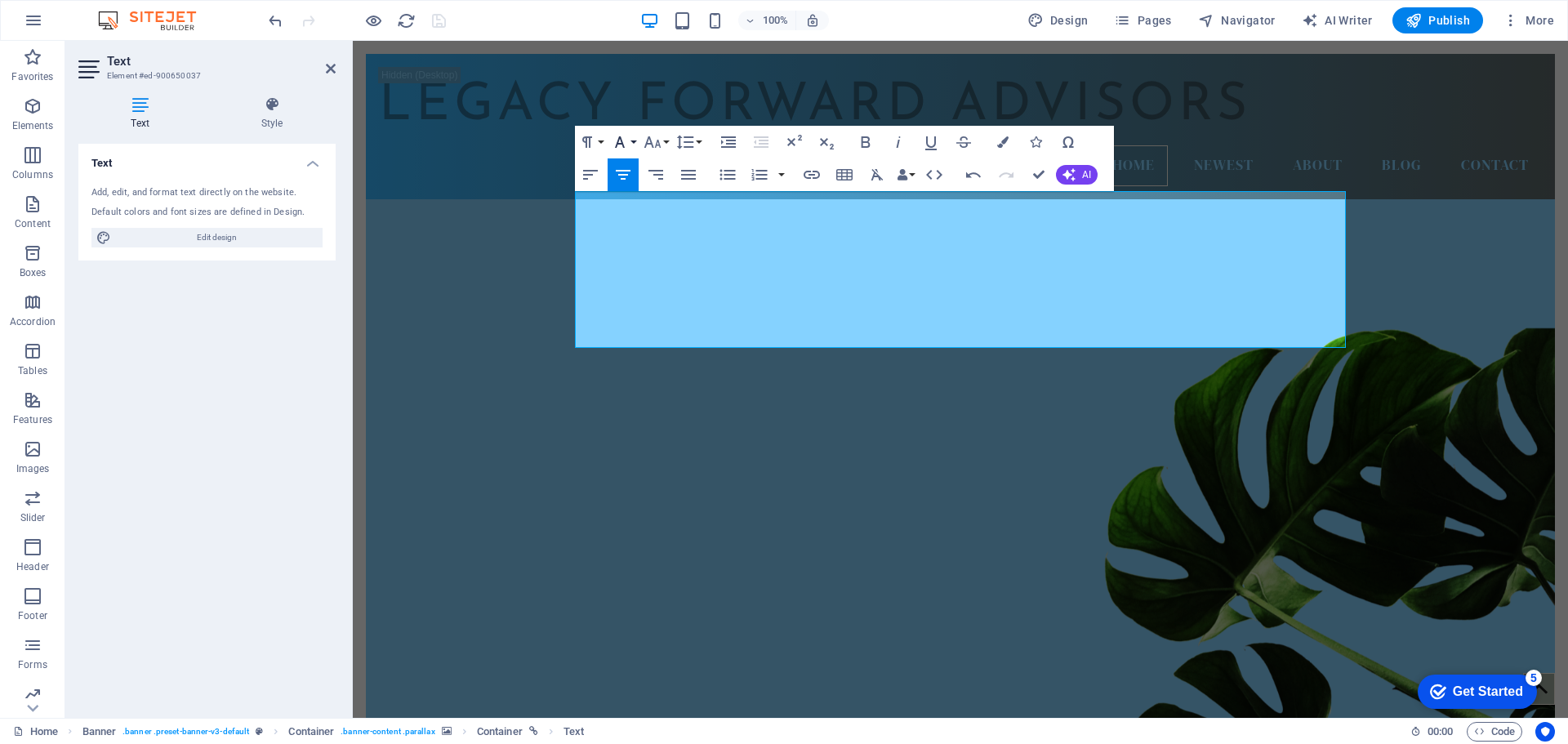
click at [633, 144] on button "Font Family" at bounding box center [623, 142] width 31 height 32
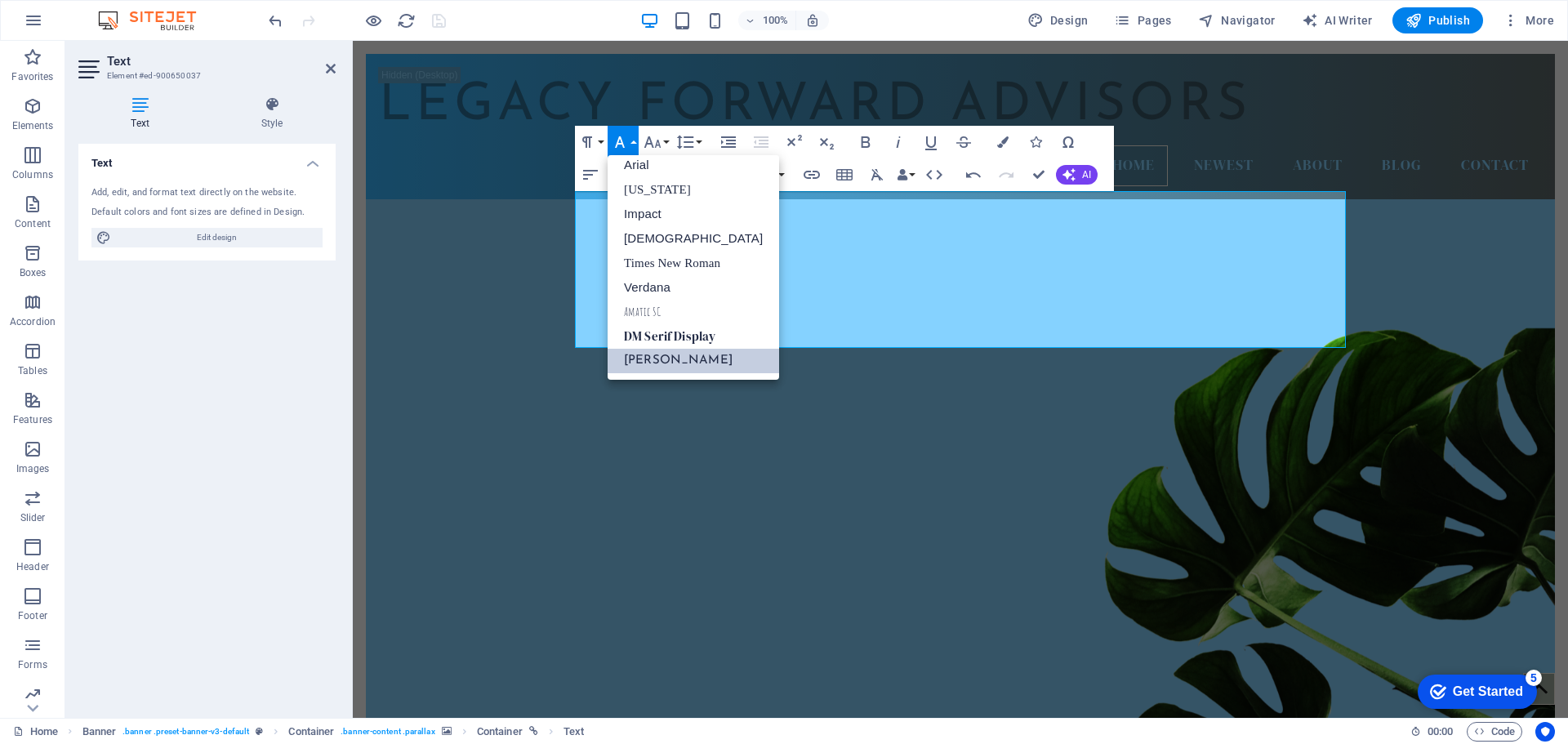
scroll to position [9, 0]
click at [656, 241] on link "[DEMOGRAPHIC_DATA]" at bounding box center [693, 239] width 172 height 25
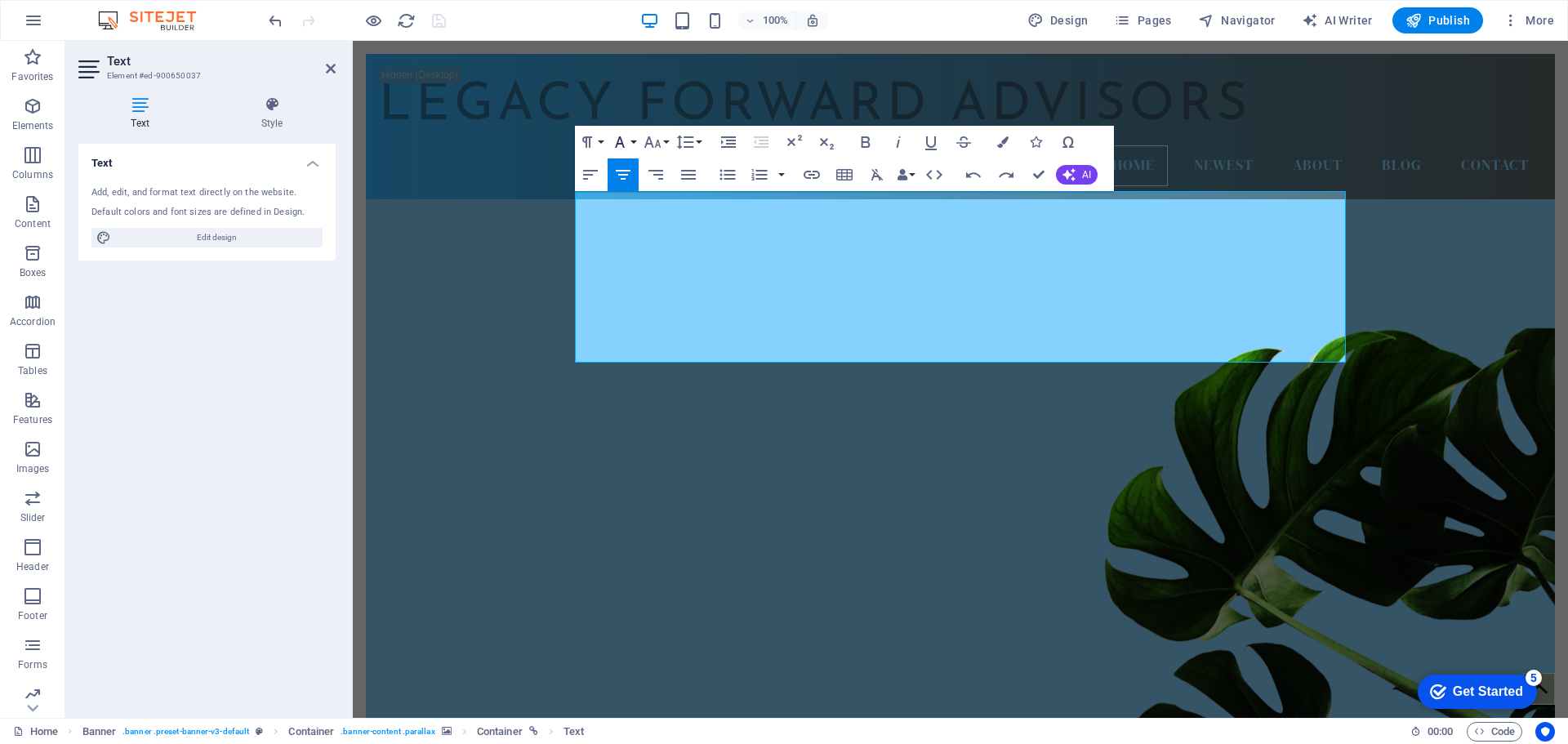
click at [634, 144] on button "Font Family" at bounding box center [623, 142] width 31 height 32
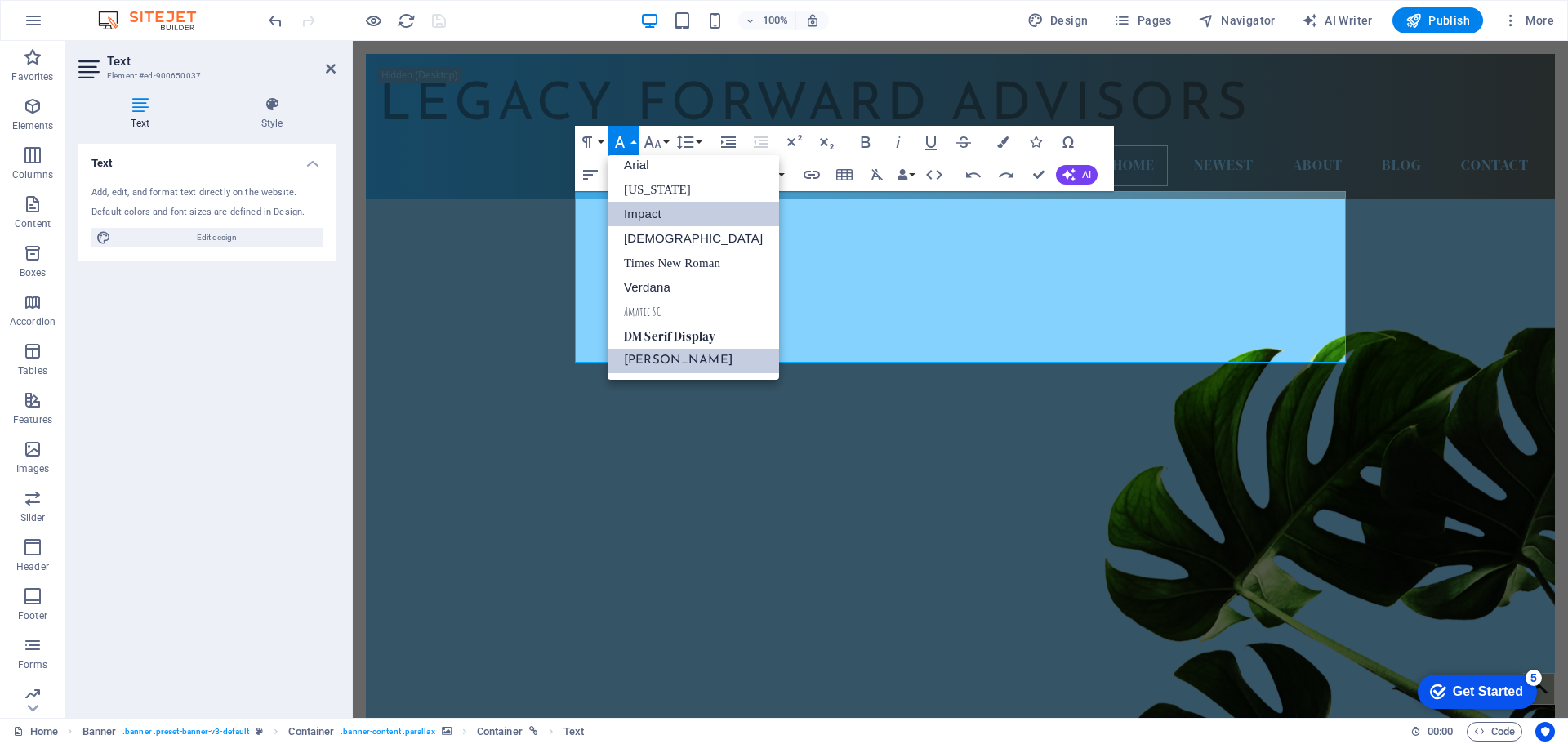
click at [636, 214] on link "Impact" at bounding box center [693, 214] width 172 height 25
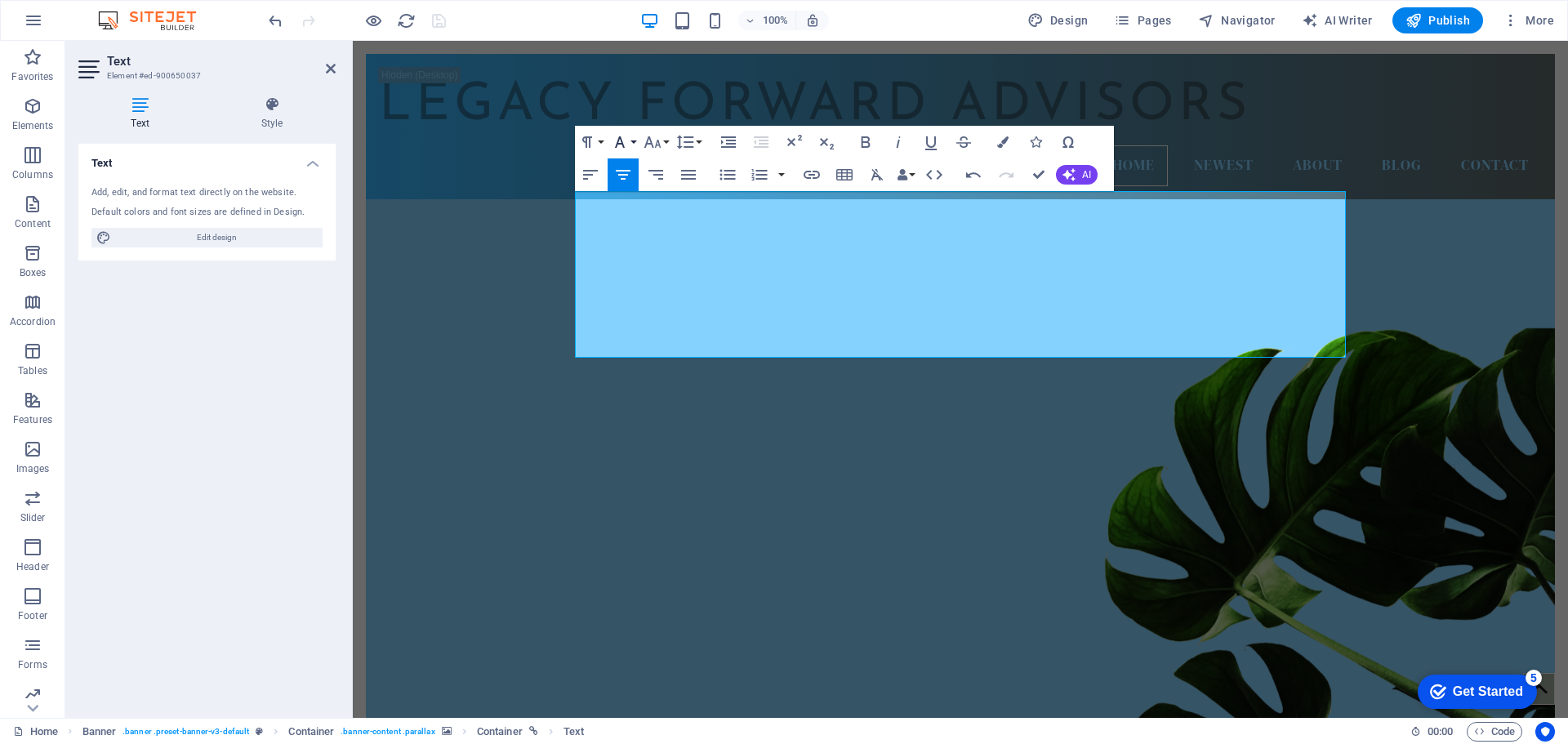
click at [632, 141] on button "Font Family" at bounding box center [623, 142] width 31 height 32
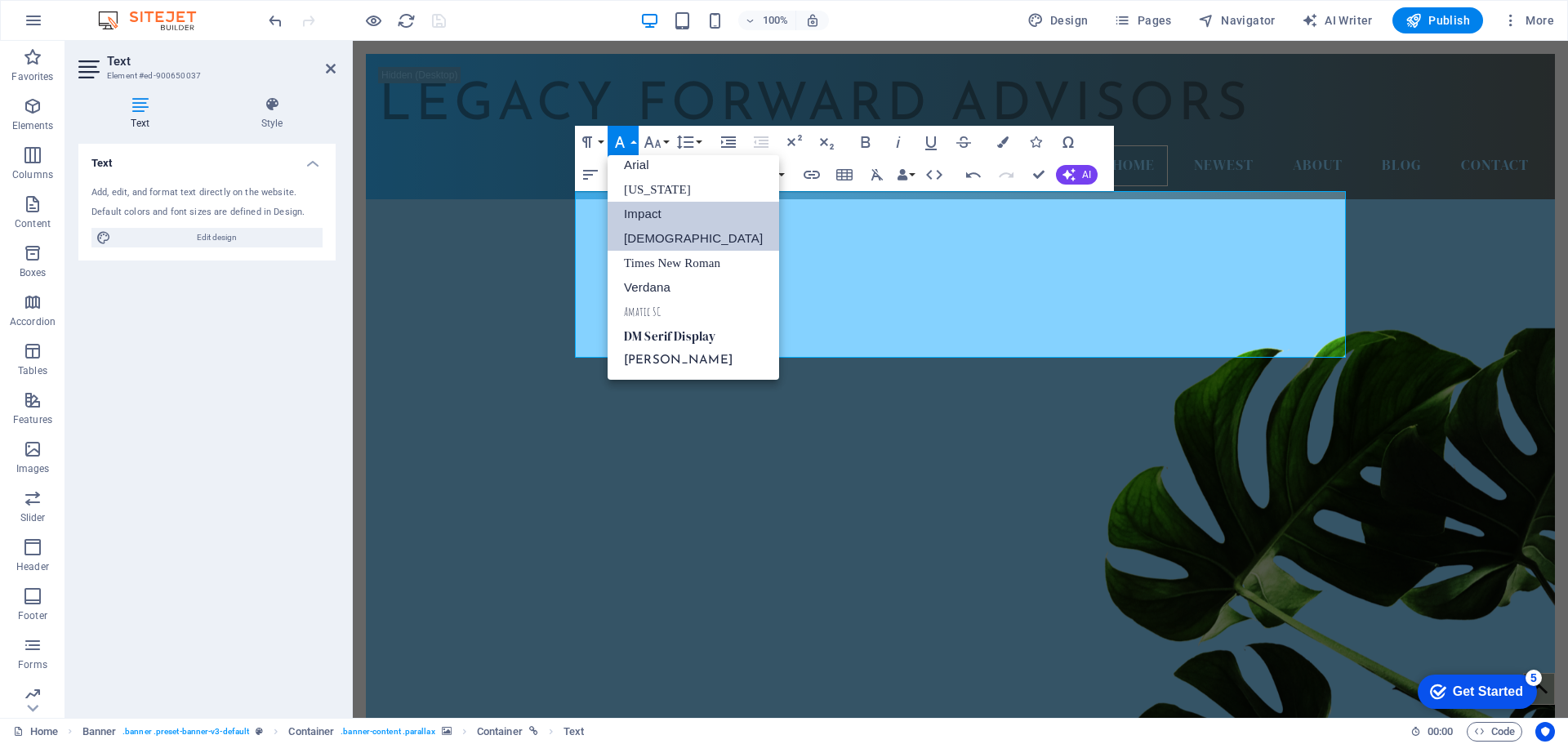
click at [634, 245] on link "[DEMOGRAPHIC_DATA]" at bounding box center [693, 239] width 172 height 25
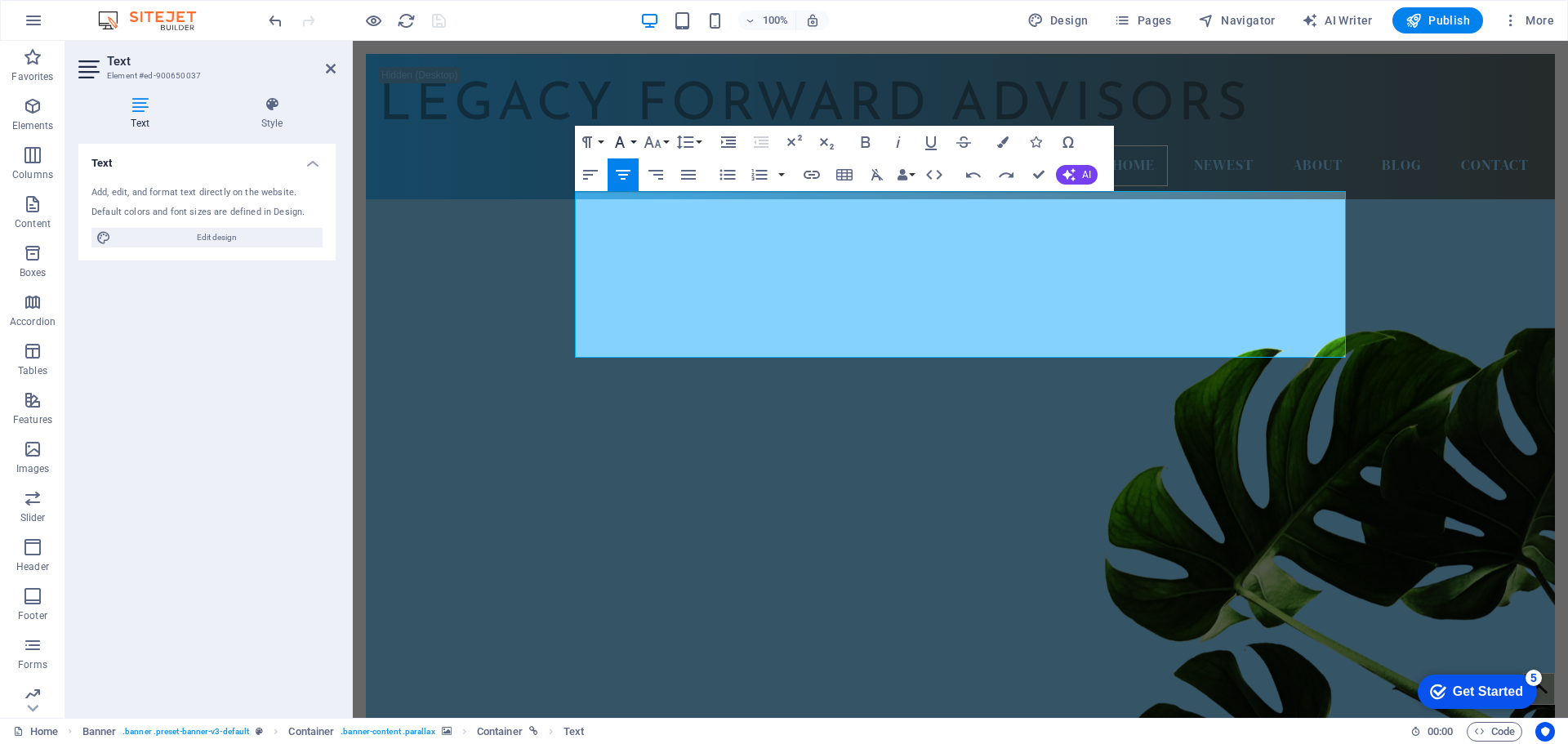
click at [634, 144] on button "Font Family" at bounding box center [623, 142] width 31 height 32
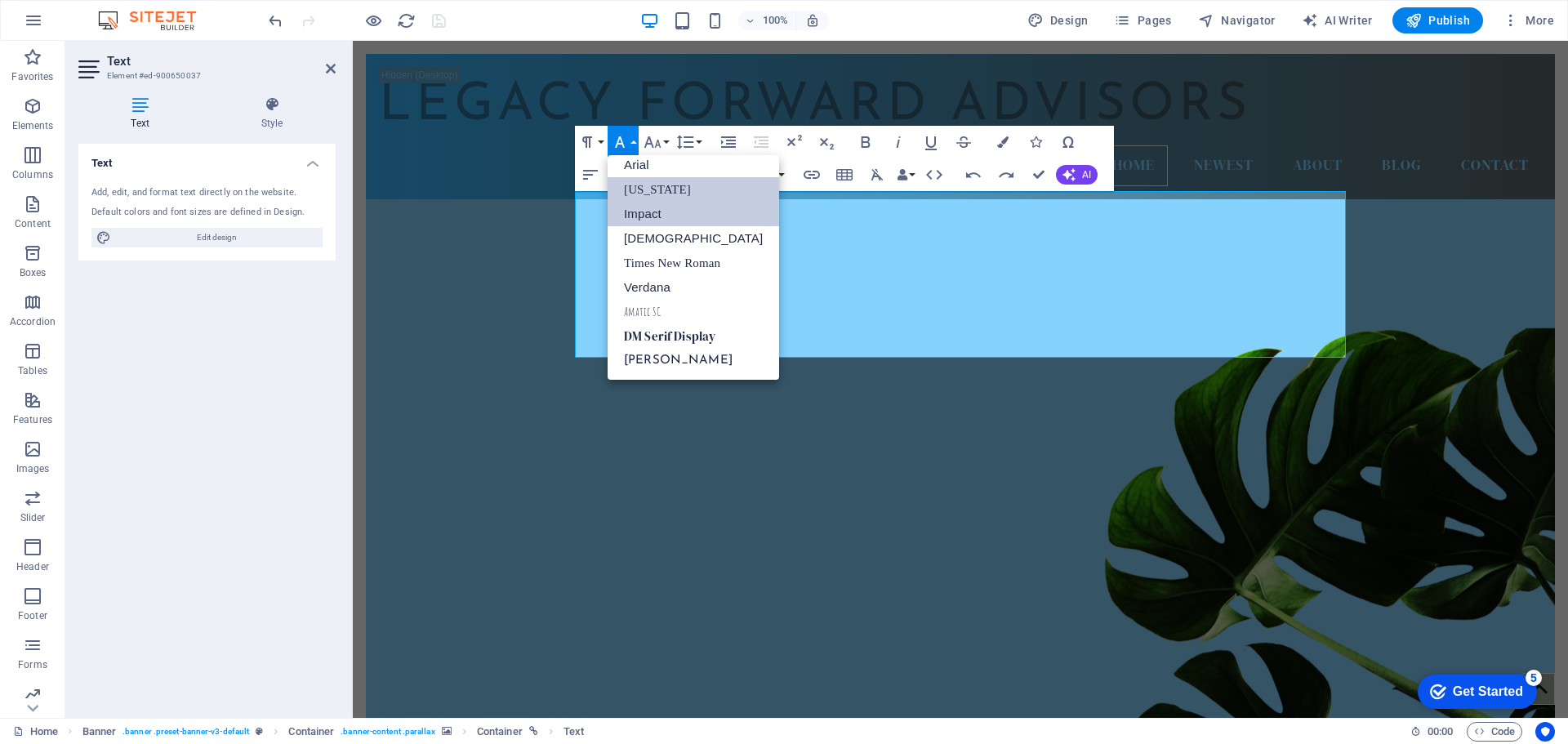
click at [648, 184] on link "[US_STATE]" at bounding box center [693, 190] width 172 height 25
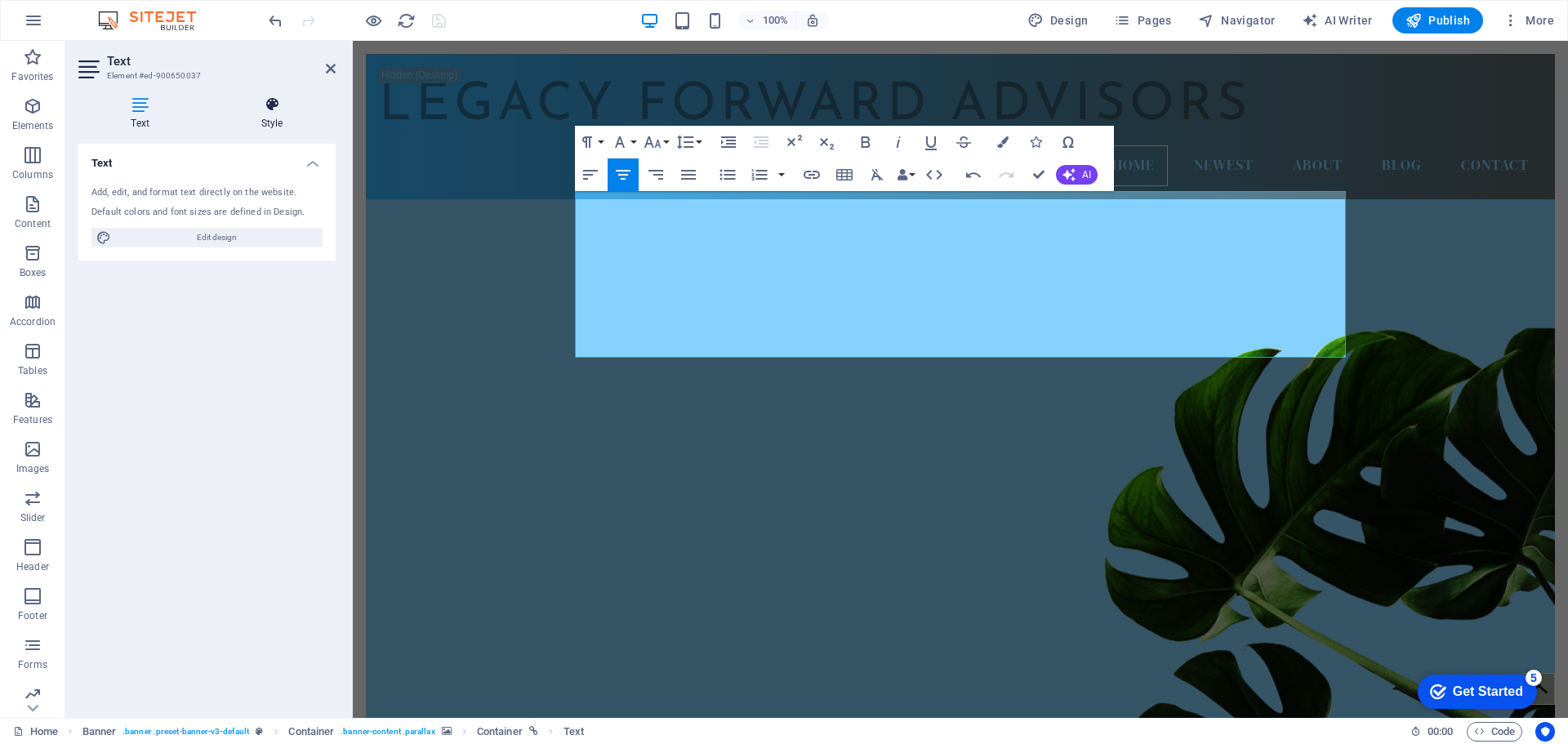
click at [267, 110] on icon at bounding box center [272, 104] width 127 height 16
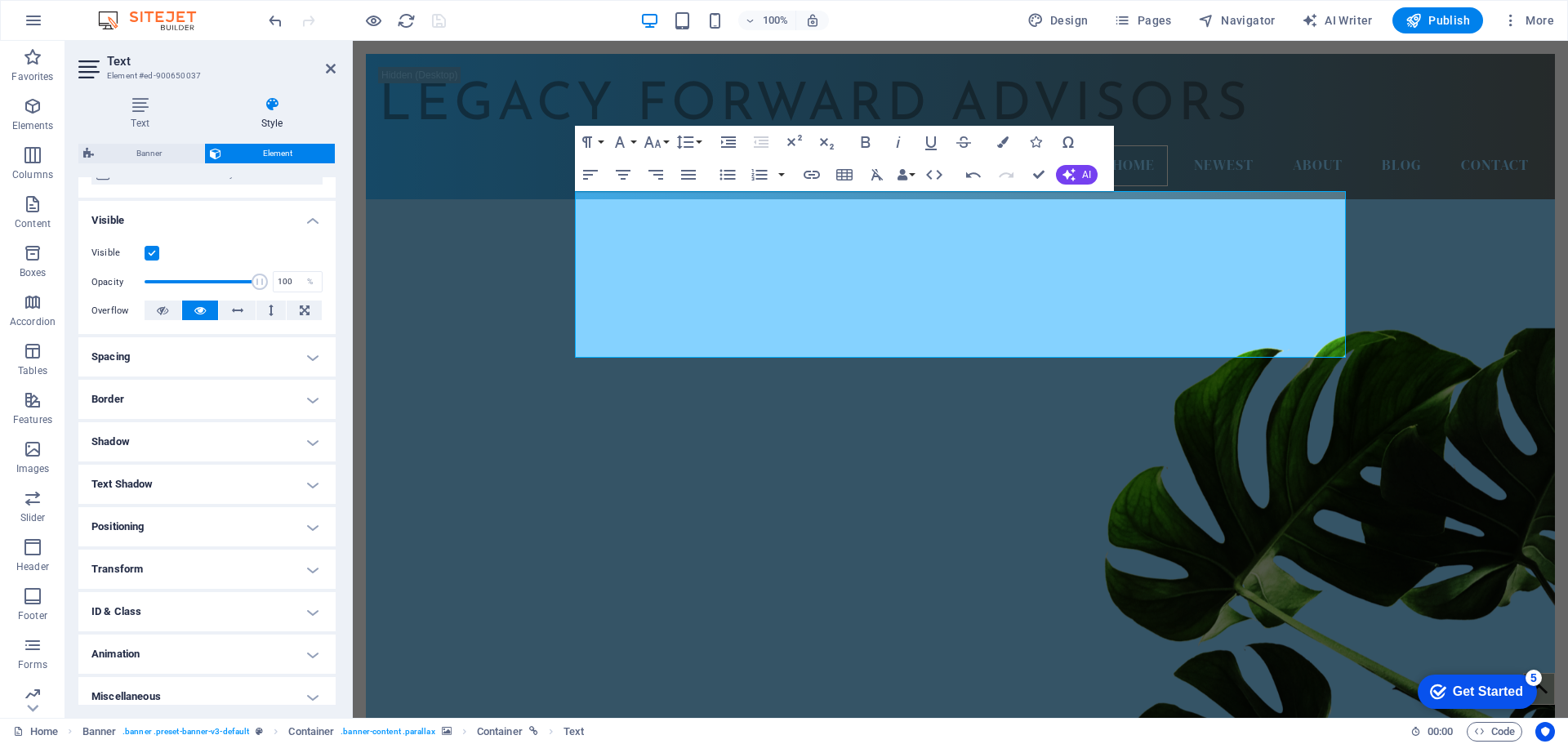
scroll to position [162, 0]
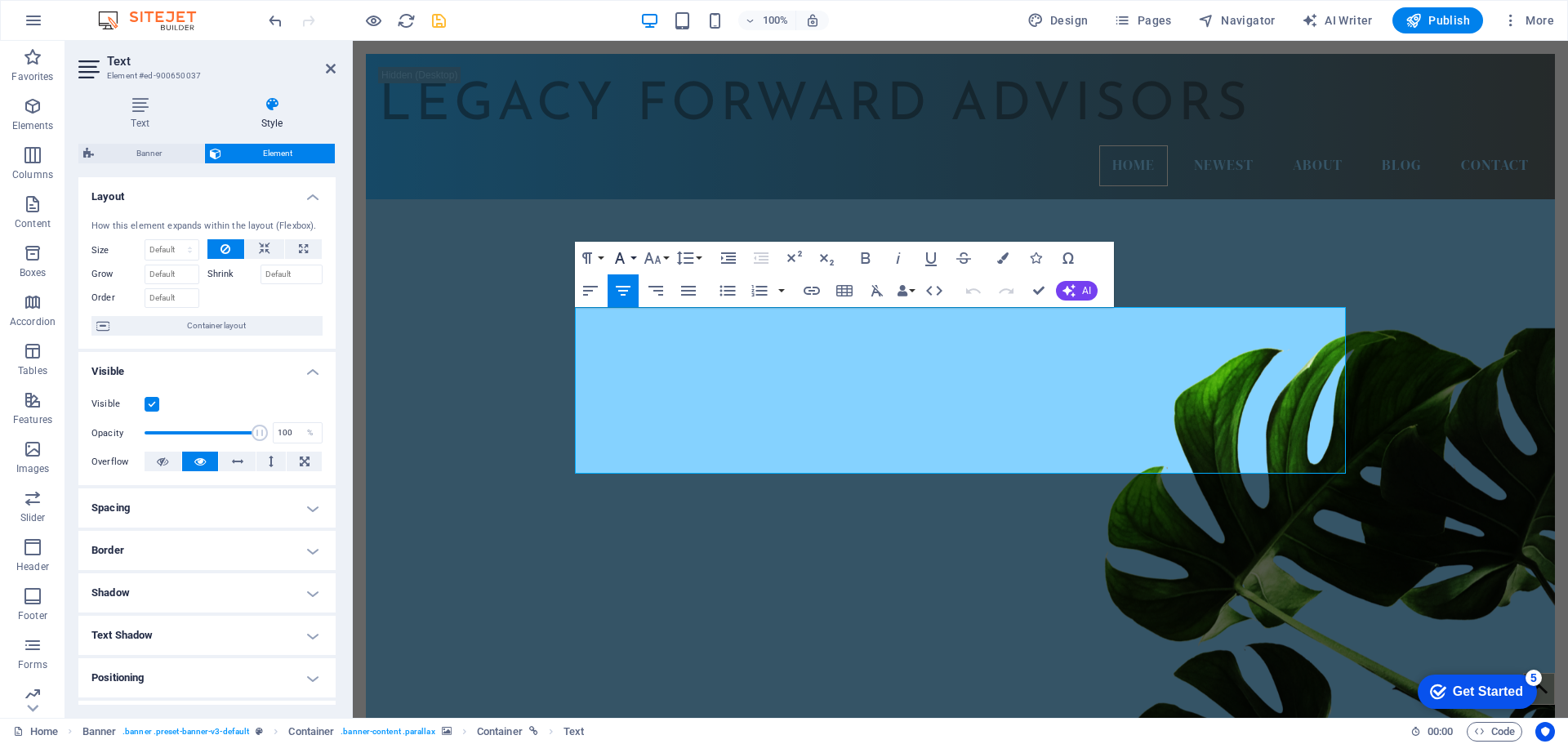
click at [633, 259] on button "Font Family" at bounding box center [623, 258] width 31 height 32
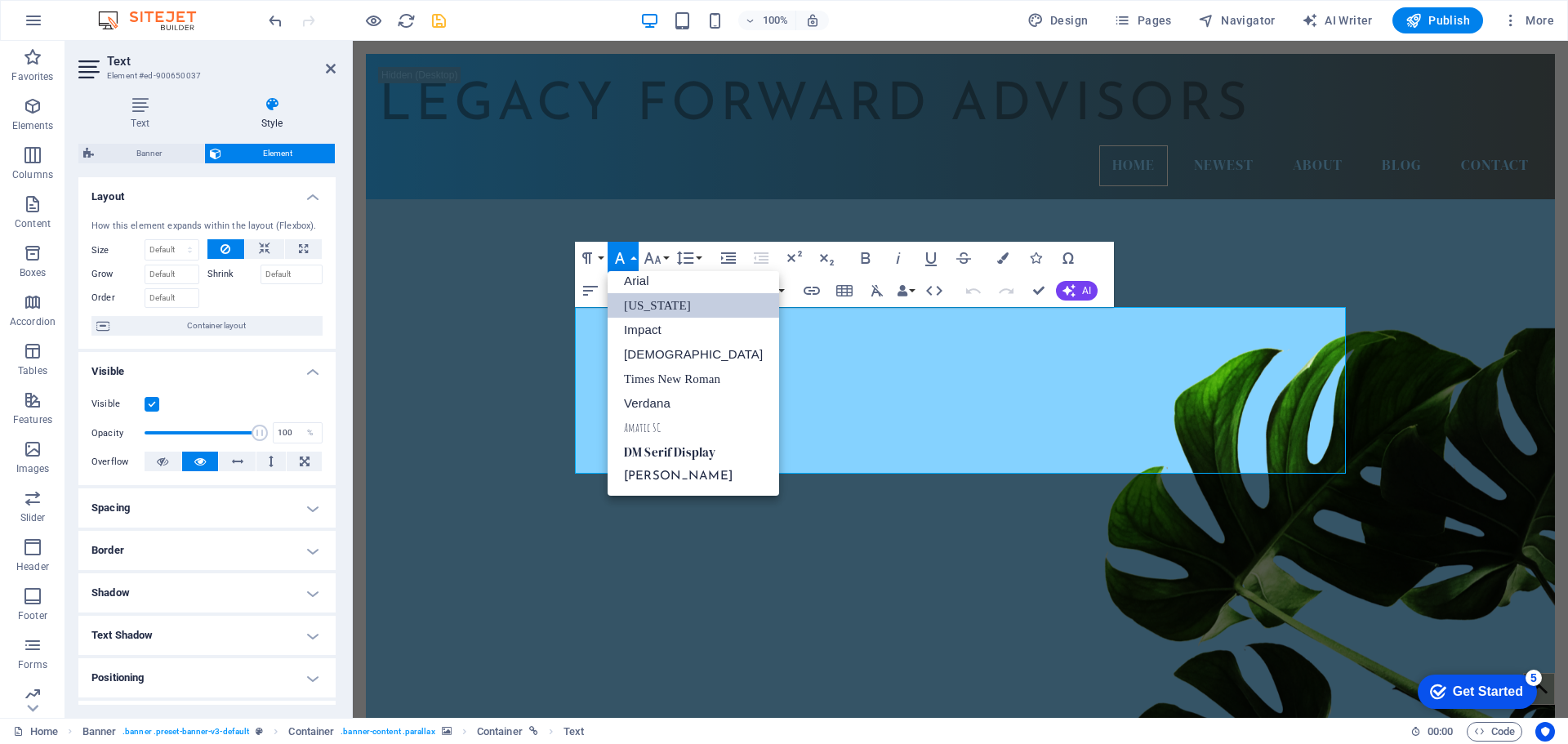
scroll to position [9, 0]
click at [648, 407] on link "Verdana" at bounding box center [693, 404] width 172 height 25
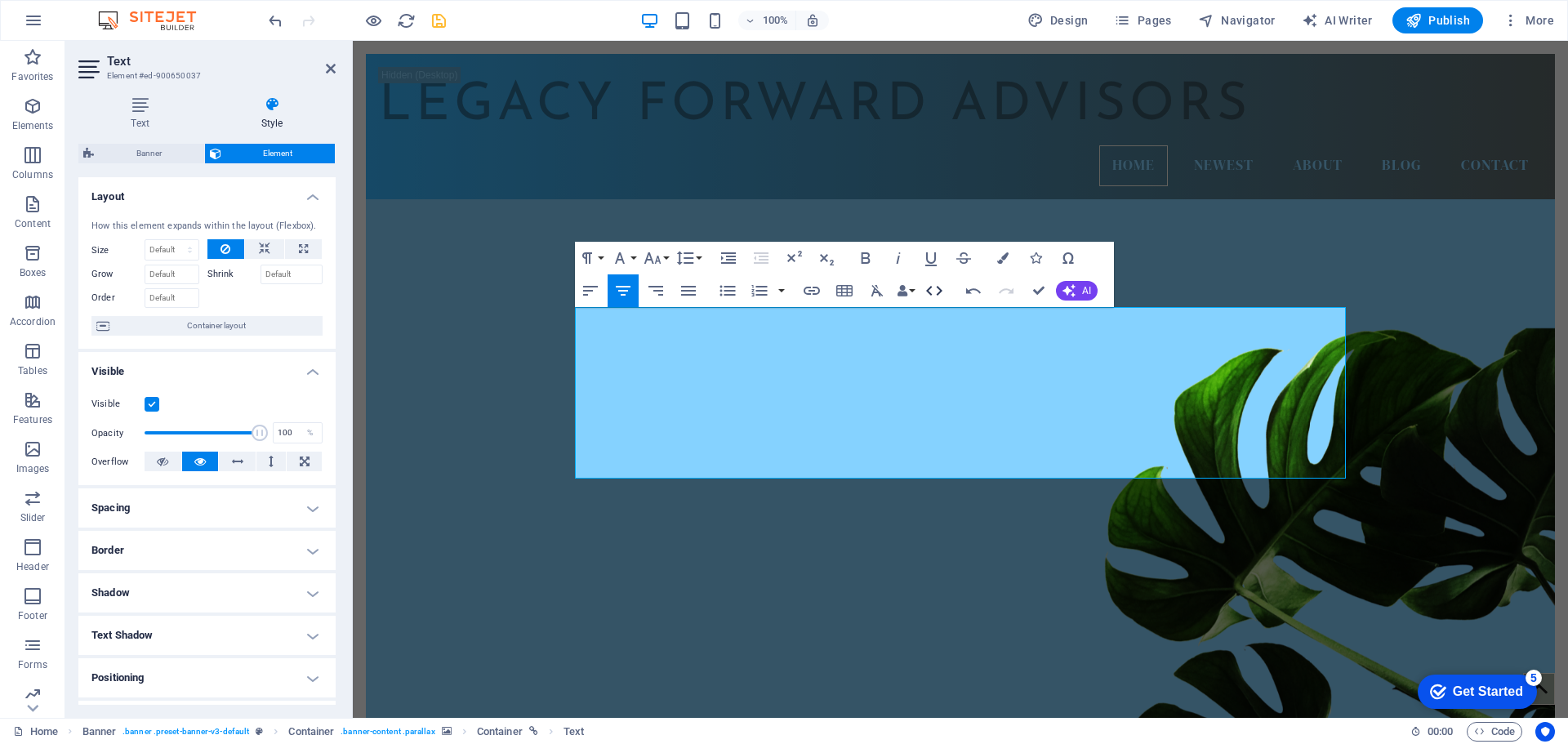
click at [939, 291] on icon "button" at bounding box center [934, 290] width 20 height 20
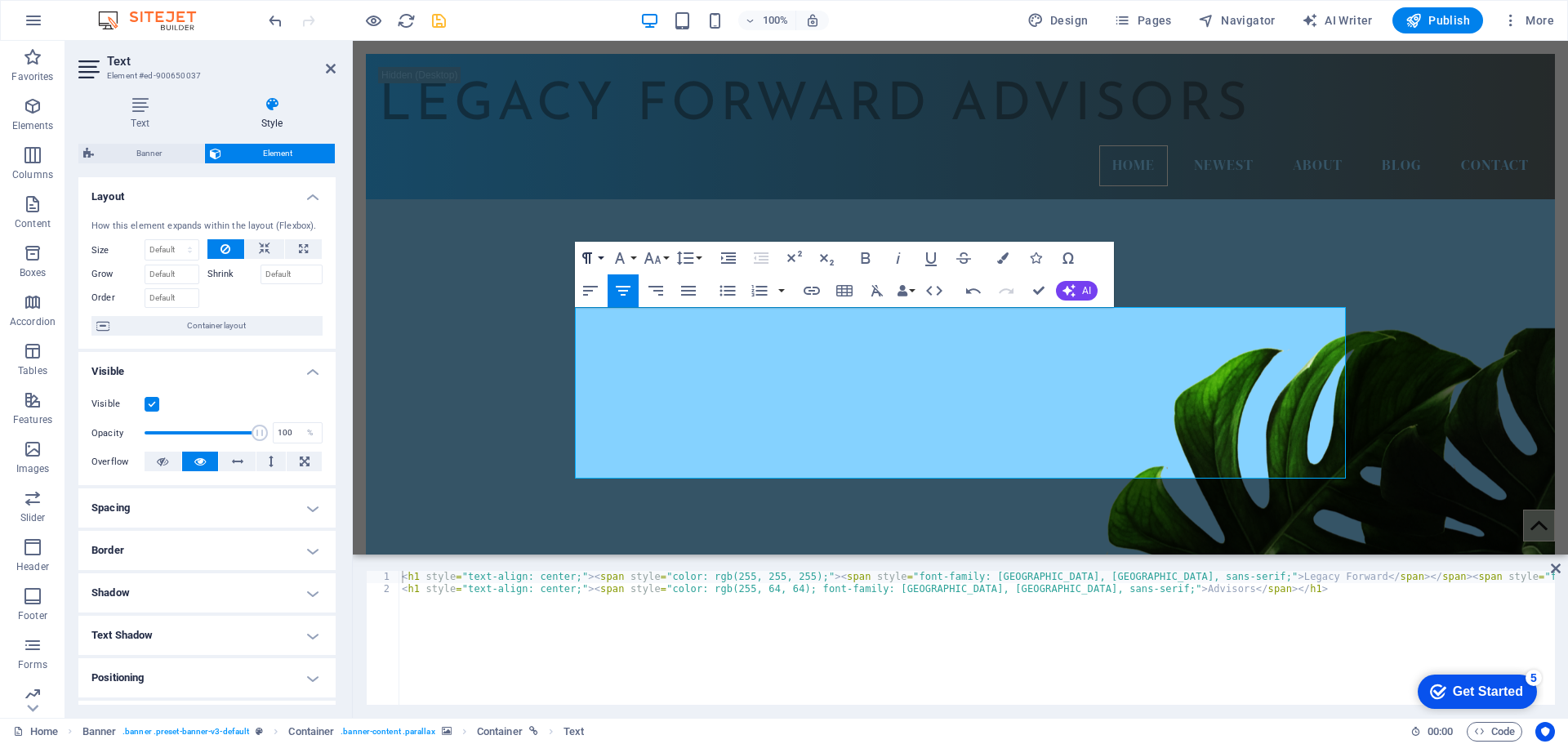
click at [601, 258] on button "Paragraph Format" at bounding box center [590, 258] width 31 height 32
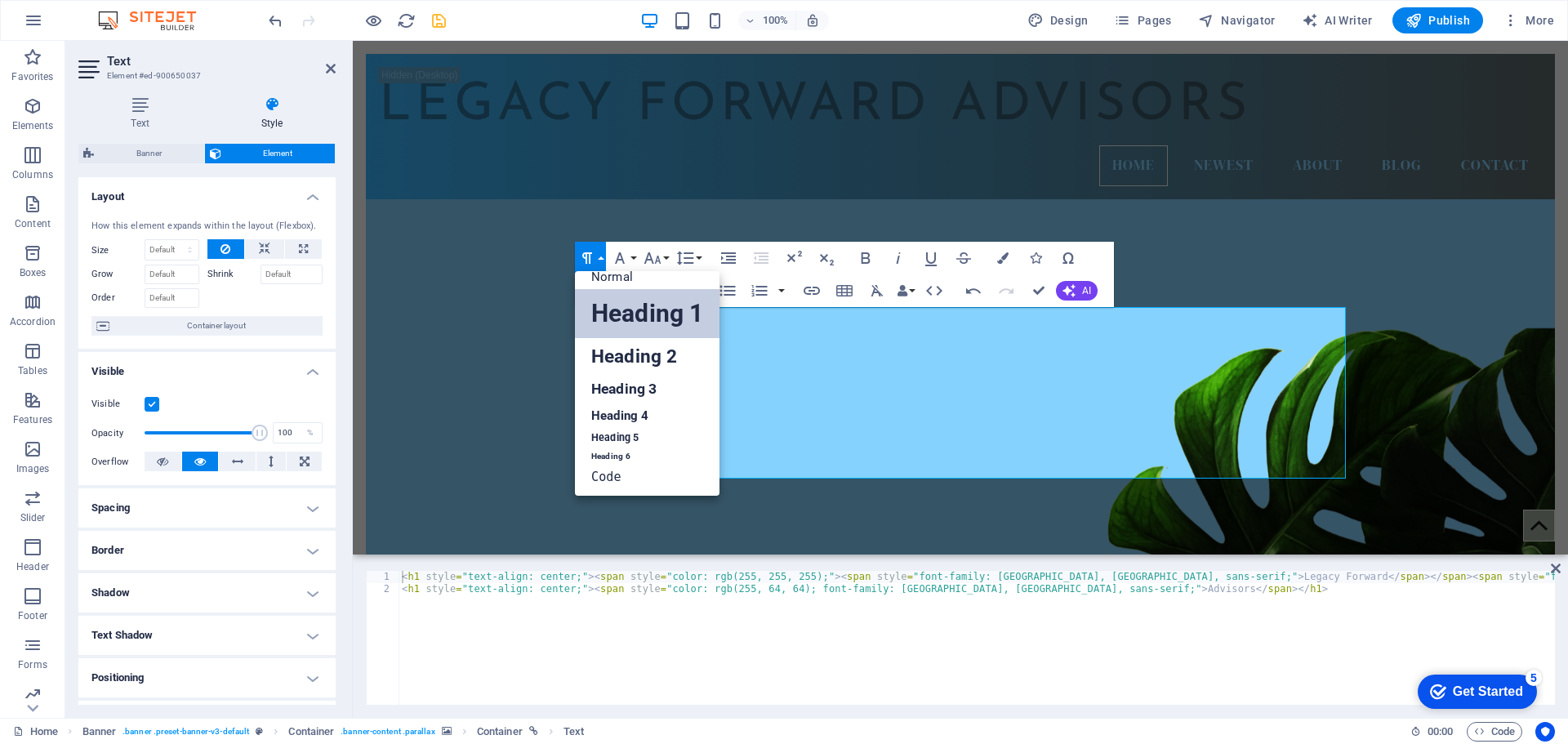
scroll to position [13, 0]
click at [615, 359] on link "Heading 2" at bounding box center [647, 356] width 144 height 37
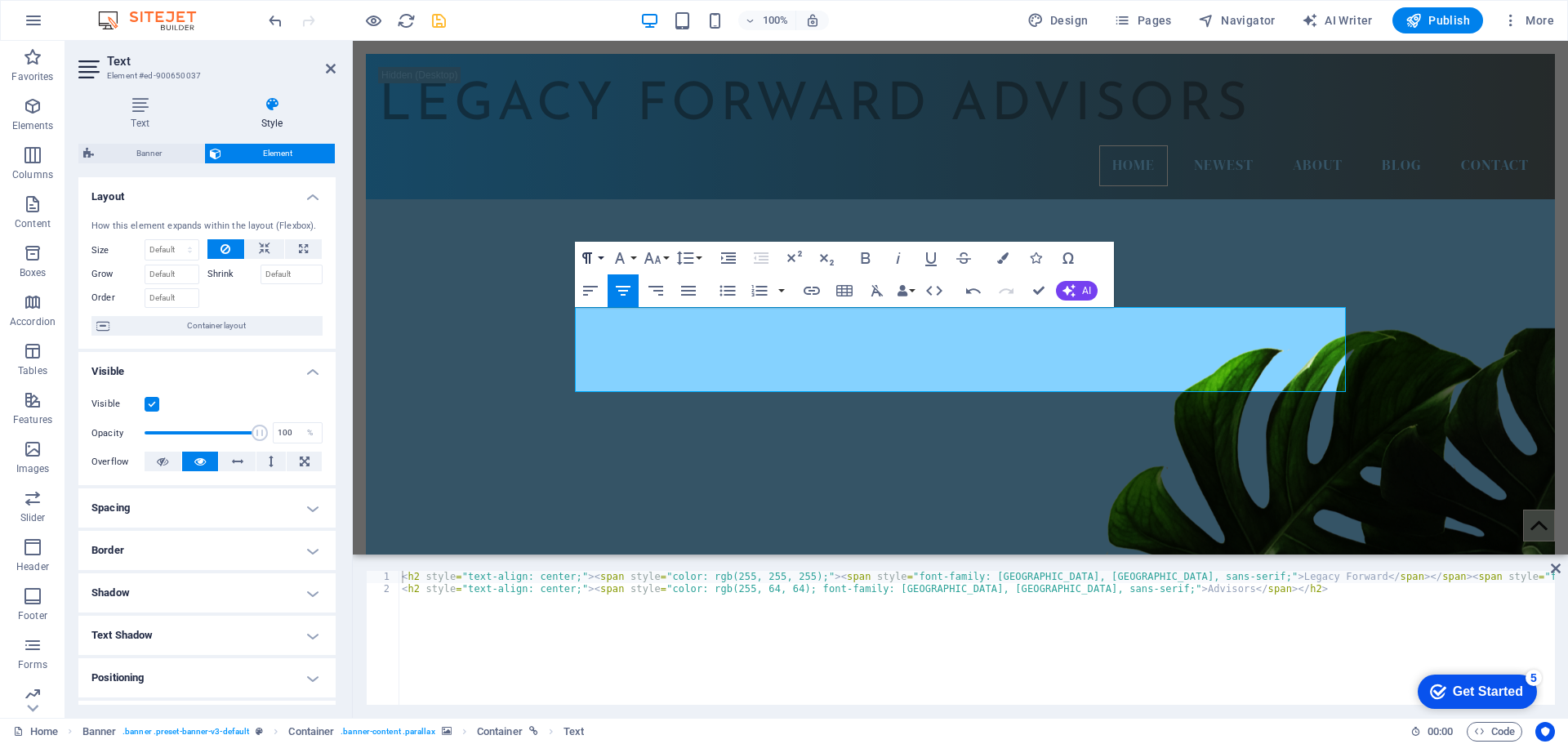
click at [602, 262] on button "Paragraph Format" at bounding box center [590, 258] width 31 height 32
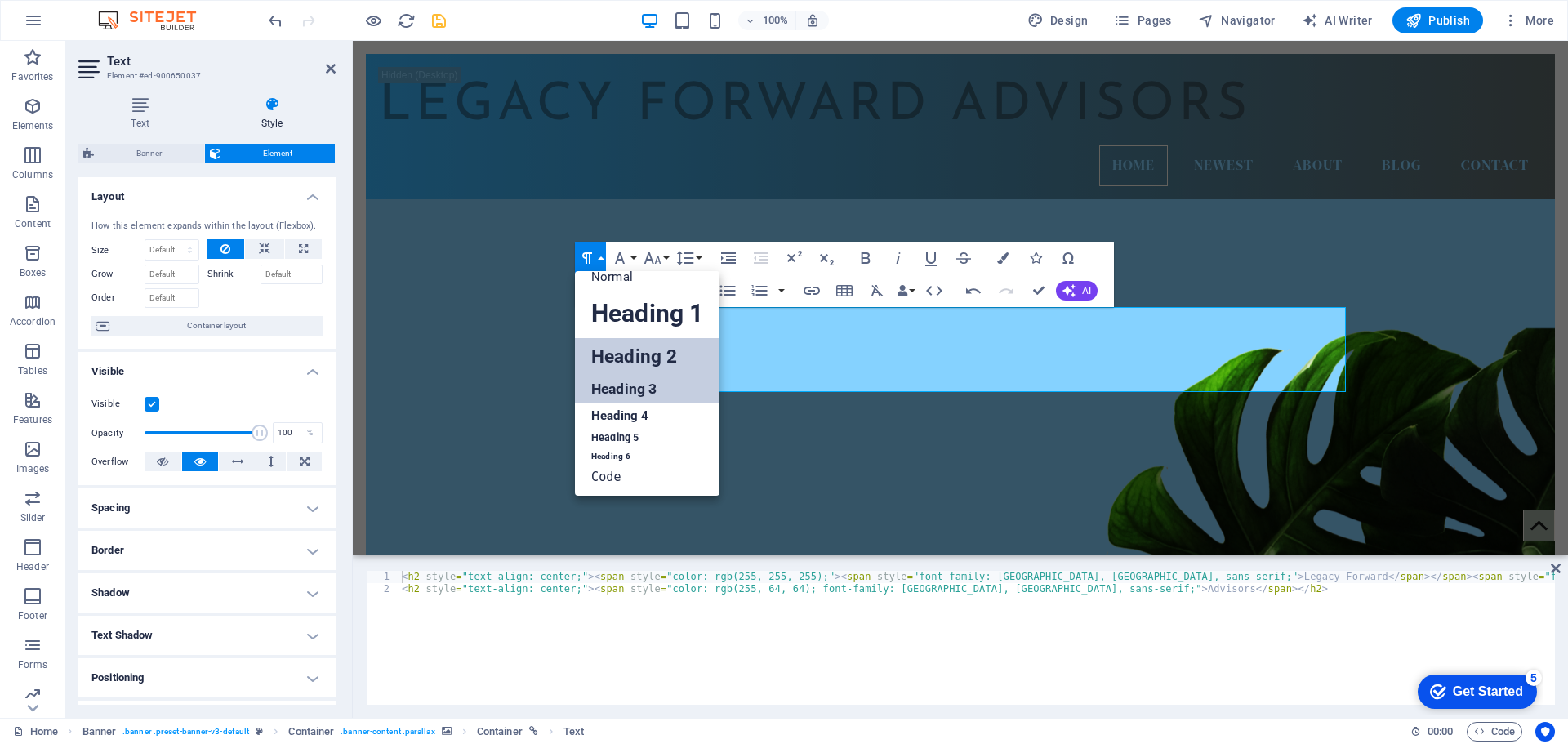
click at [610, 390] on link "Heading 3" at bounding box center [647, 389] width 144 height 28
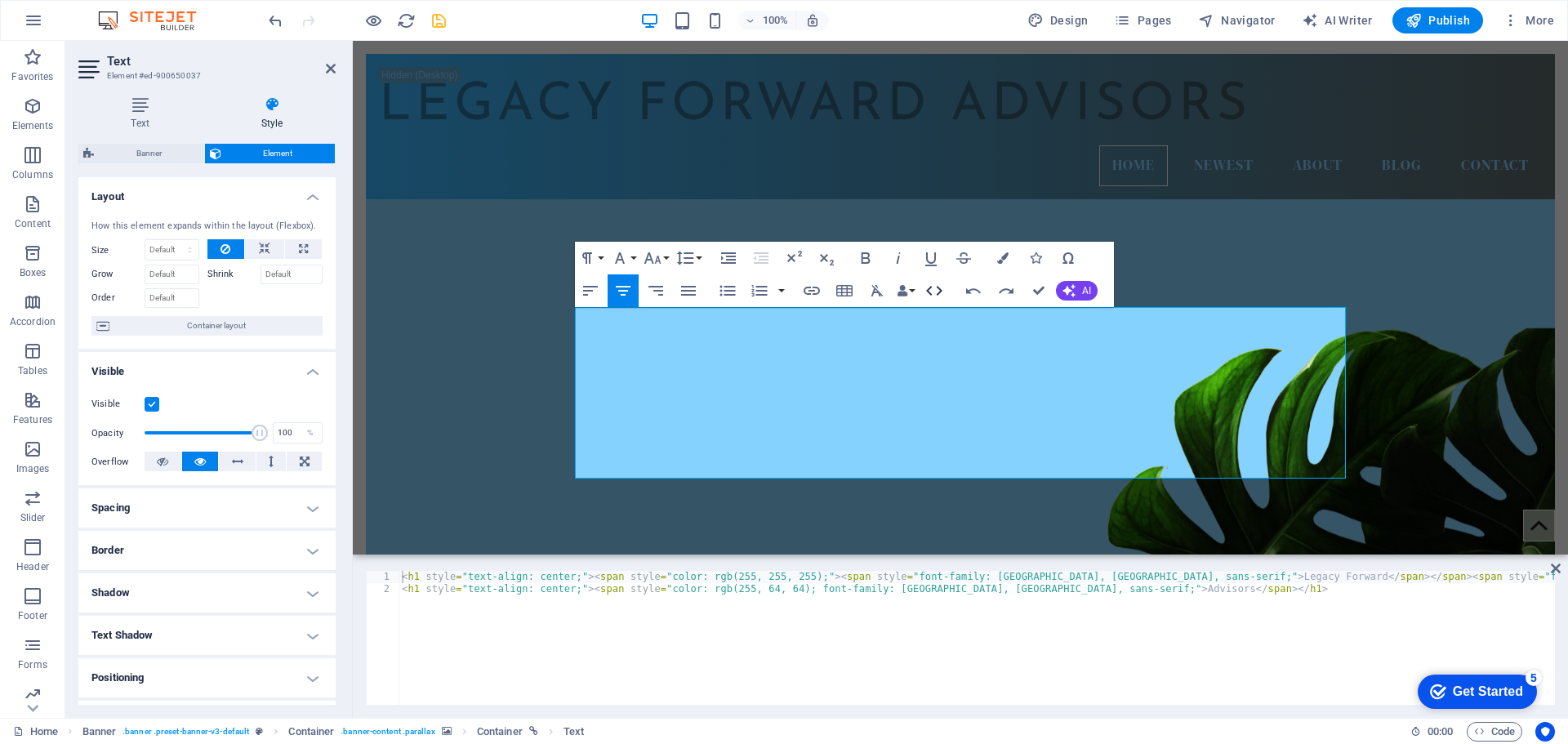
click at [926, 291] on icon "button" at bounding box center [934, 290] width 20 height 20
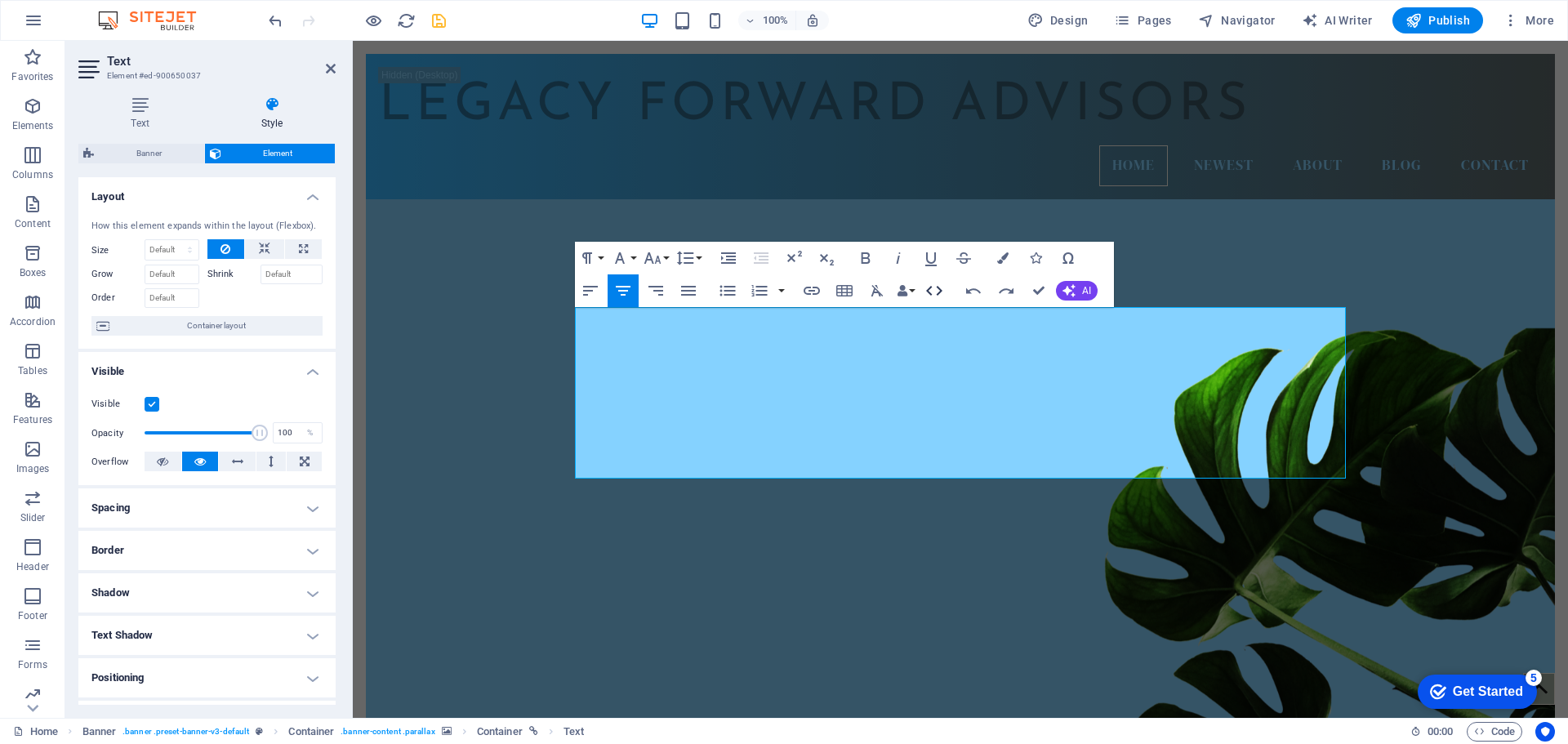
click at [936, 296] on icon "button" at bounding box center [934, 290] width 20 height 20
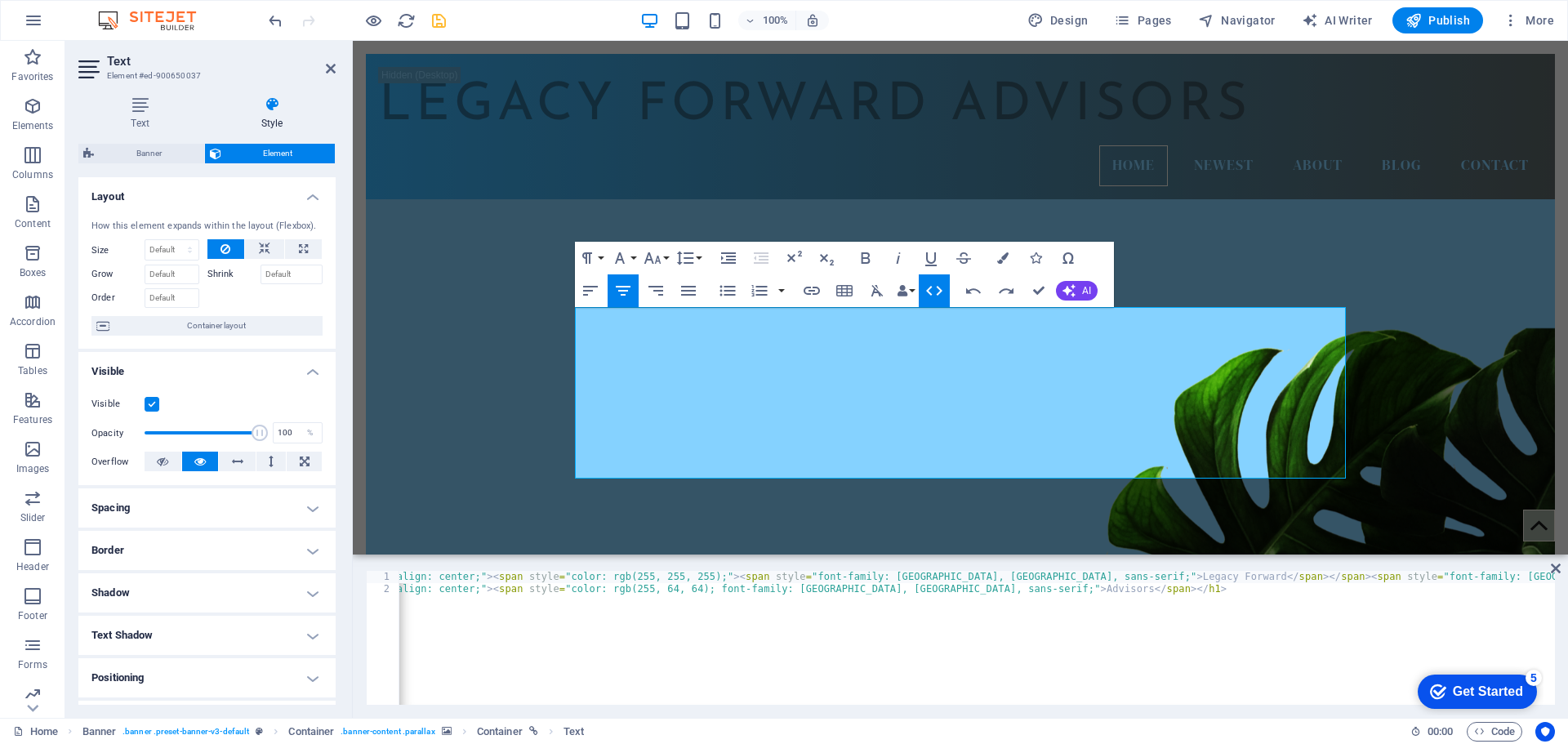
scroll to position [0, 0]
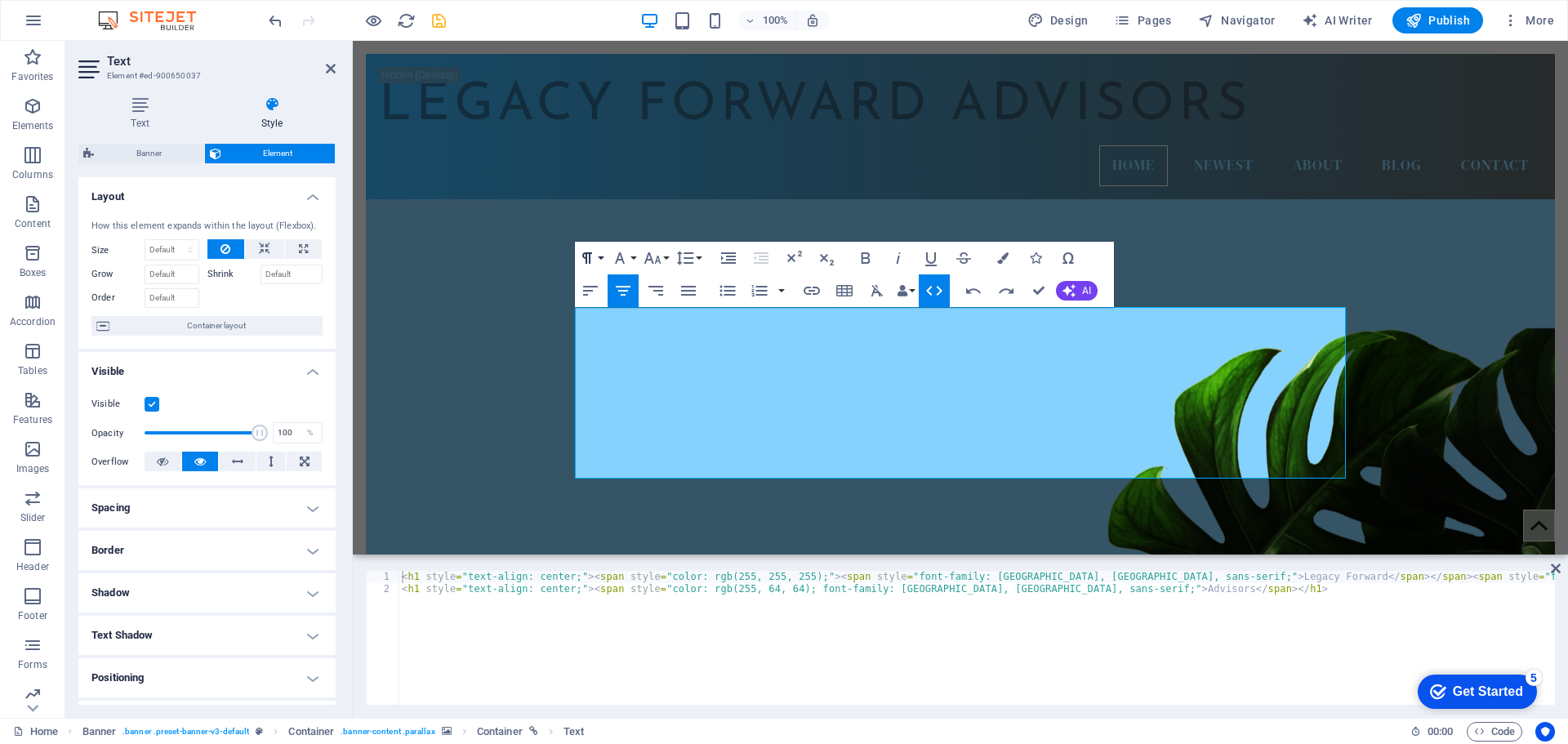
click at [601, 264] on button "Paragraph Format" at bounding box center [590, 258] width 31 height 32
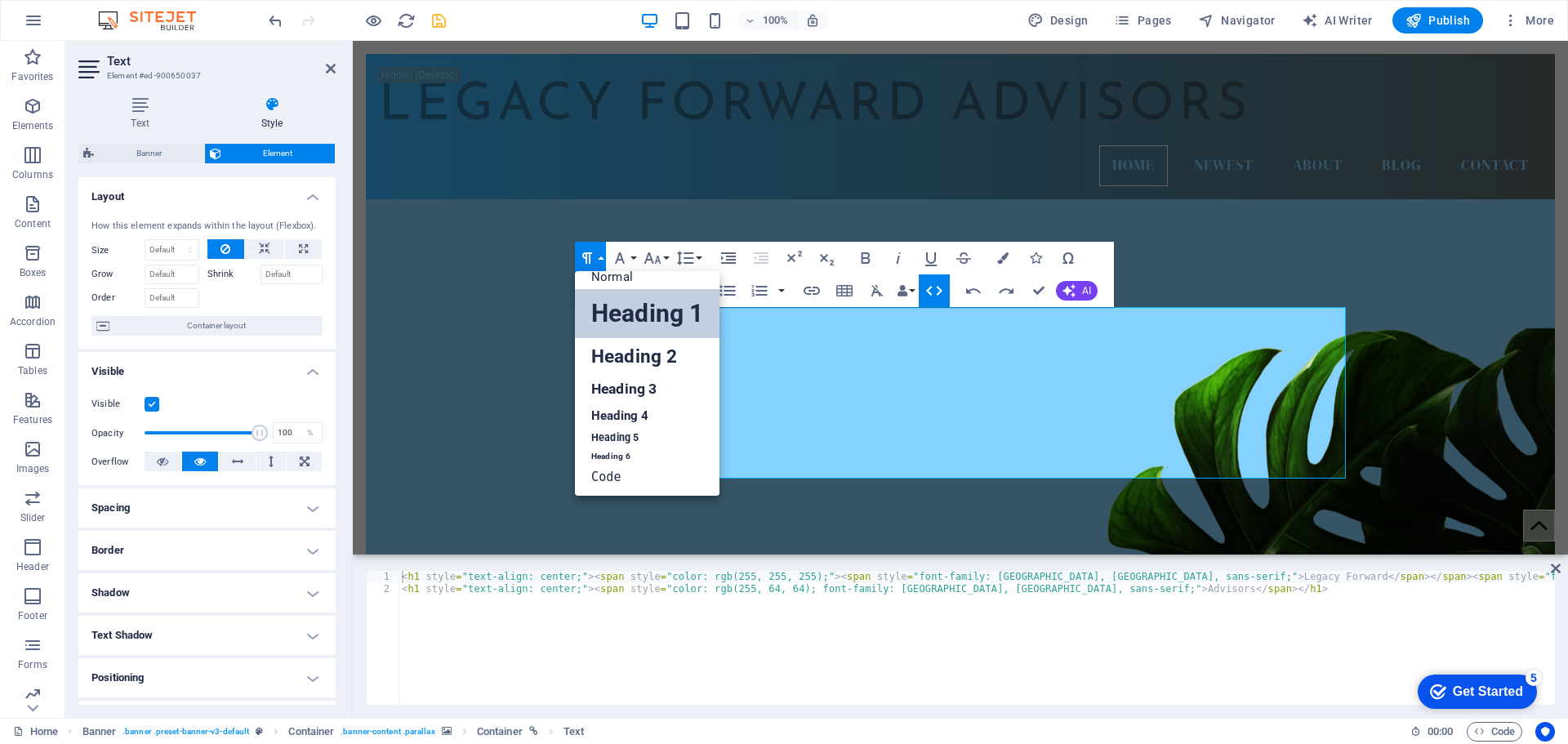
scroll to position [13, 0]
click at [939, 291] on icon "button" at bounding box center [934, 290] width 16 height 9
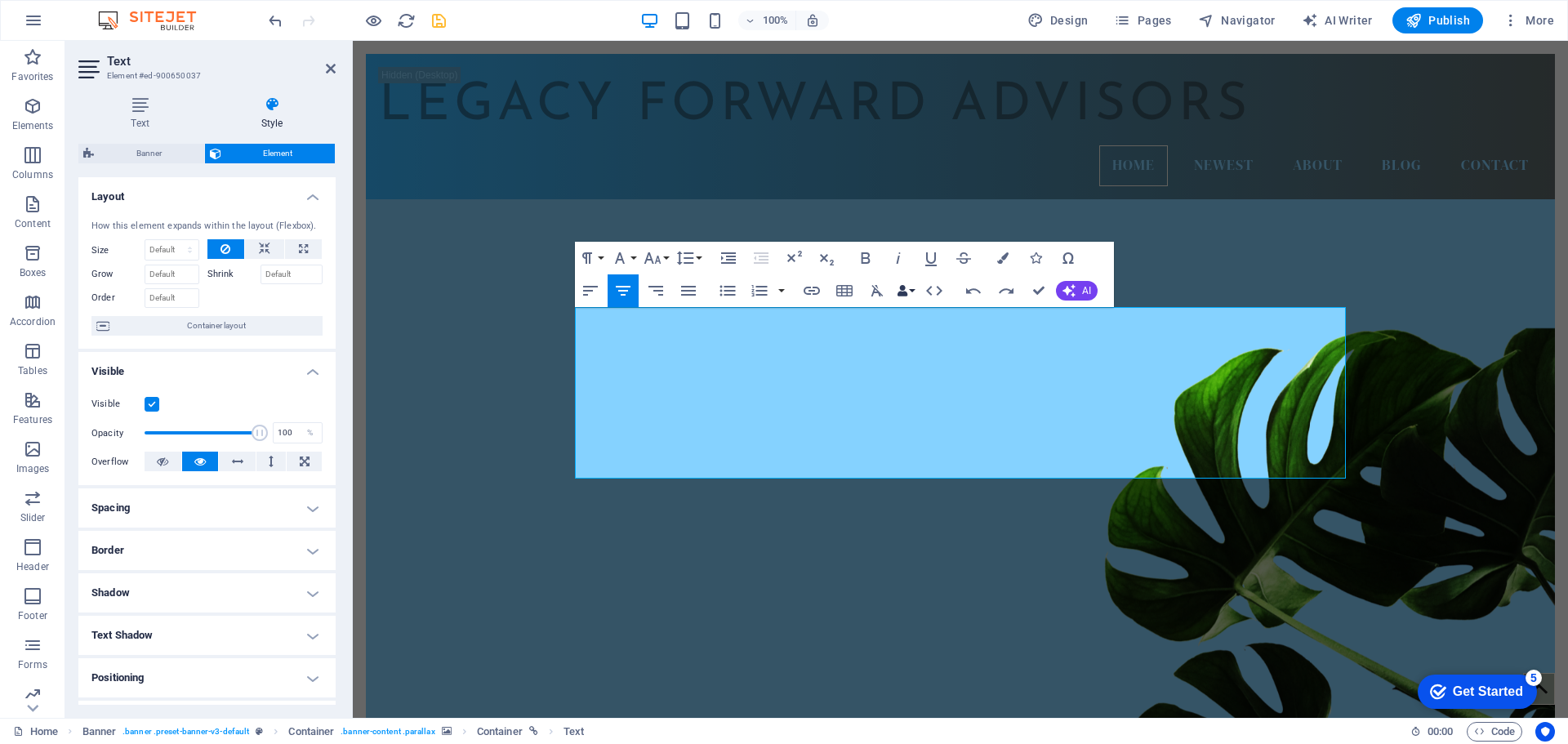
click at [912, 292] on button "Data Bindings" at bounding box center [905, 290] width 23 height 32
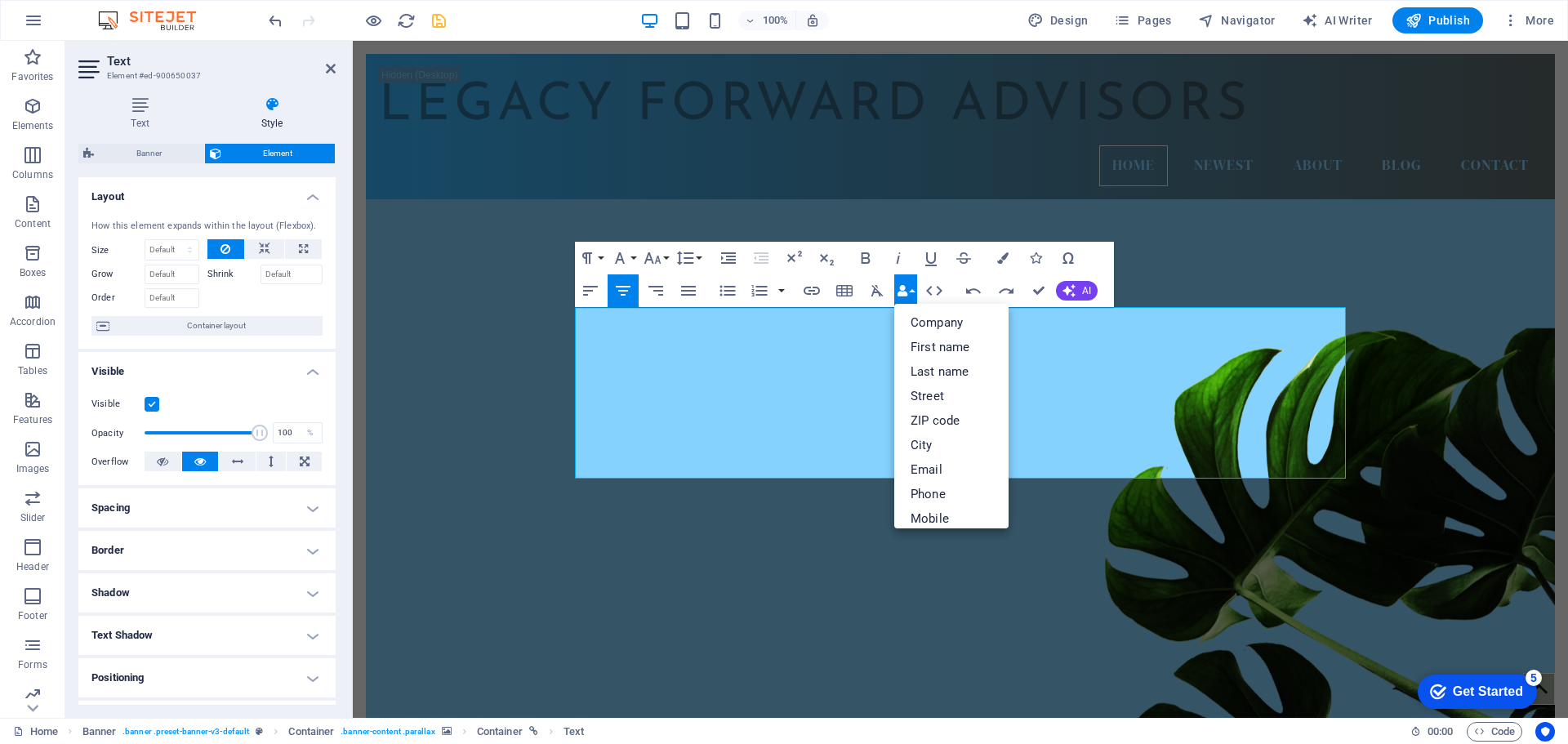
click at [1107, 249] on div "Paragraph Format Normal Heading 1 Heading 2 Heading 3 Heading 4 Heading 5 Headi…" at bounding box center [844, 274] width 538 height 65
click at [602, 261] on button "Paragraph Format" at bounding box center [590, 258] width 31 height 32
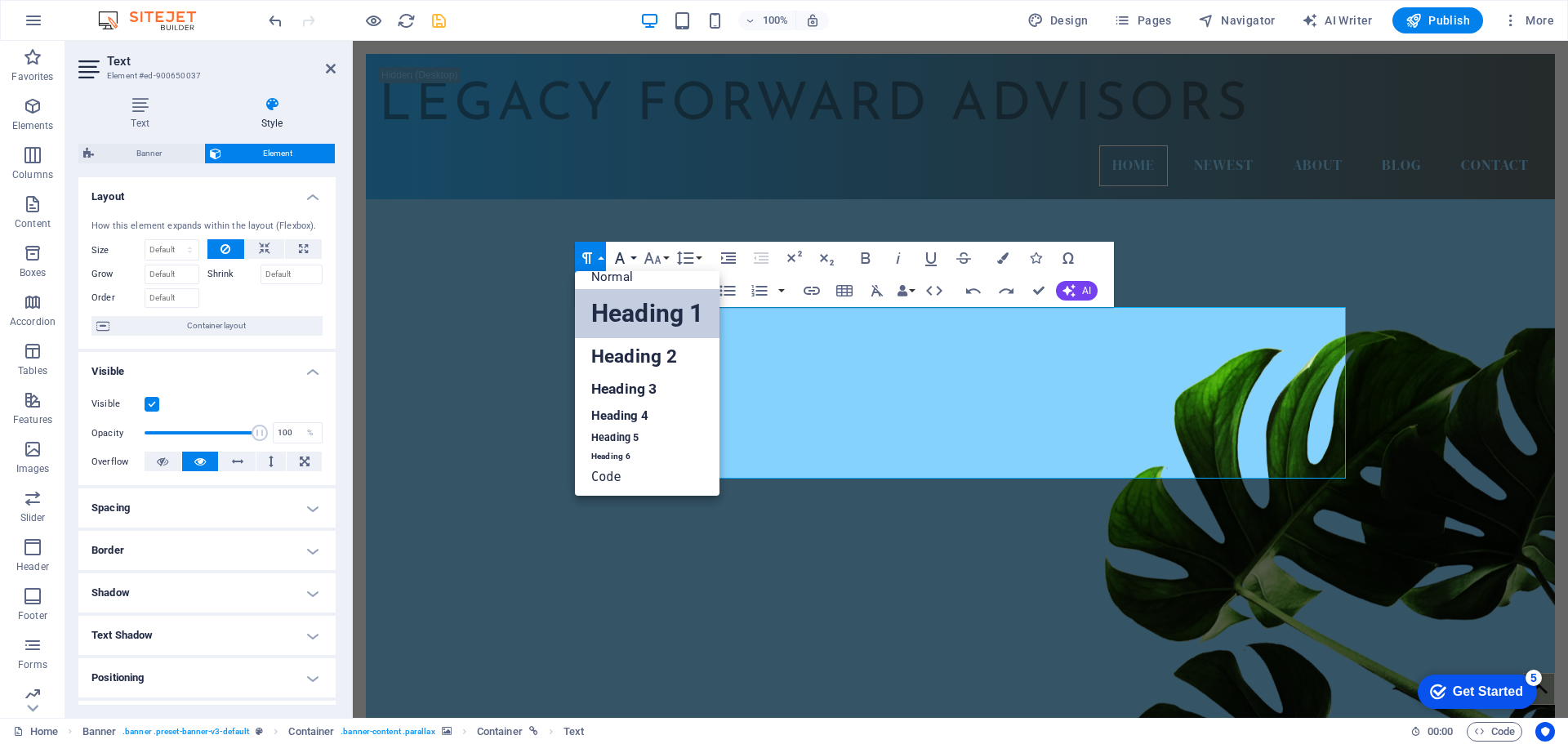
click at [632, 261] on button "Font Family" at bounding box center [623, 258] width 31 height 32
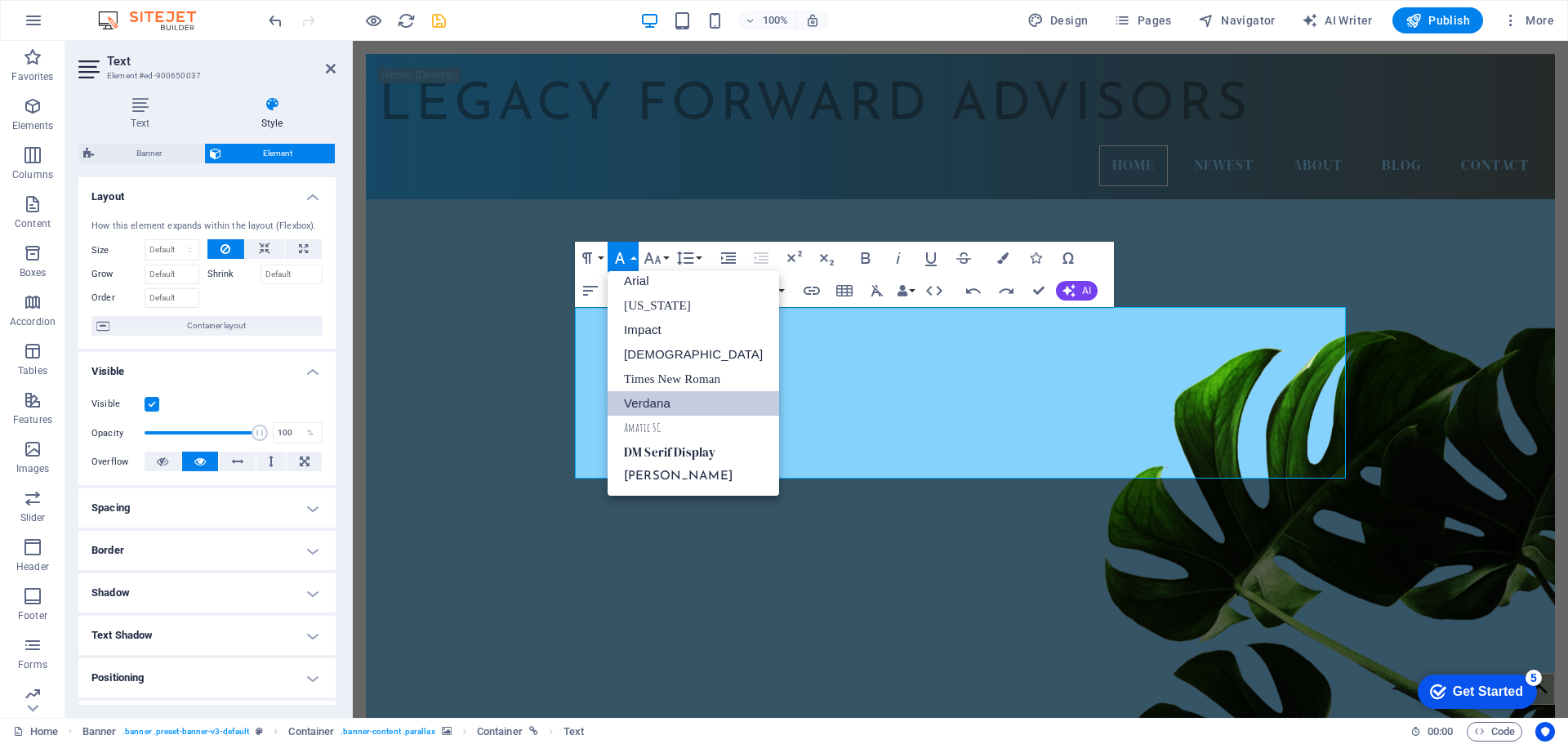
scroll to position [9, 0]
click at [648, 309] on link "[US_STATE]" at bounding box center [693, 305] width 172 height 25
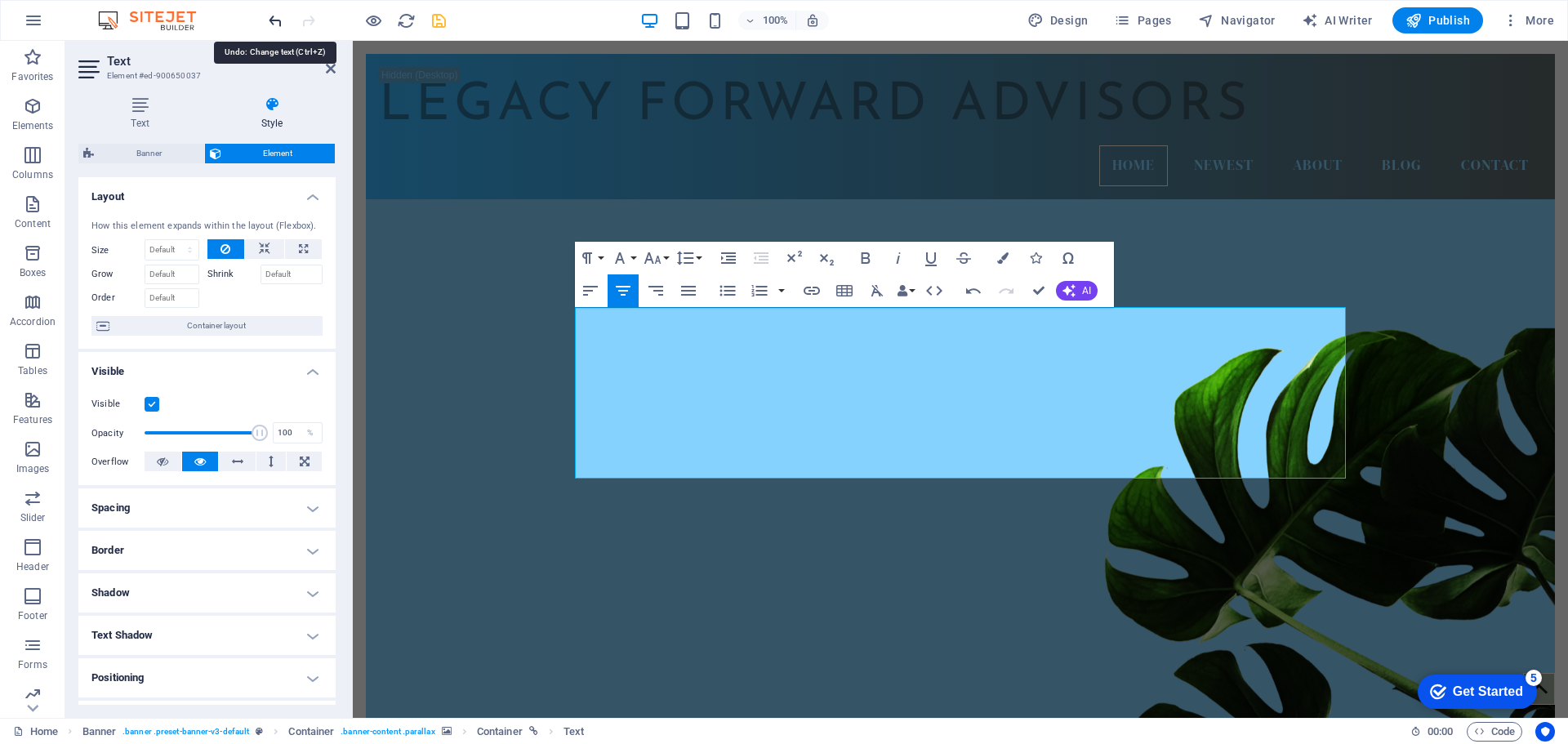
click at [280, 23] on icon "undo" at bounding box center [276, 21] width 19 height 19
click at [663, 262] on button "Font Size" at bounding box center [655, 258] width 31 height 32
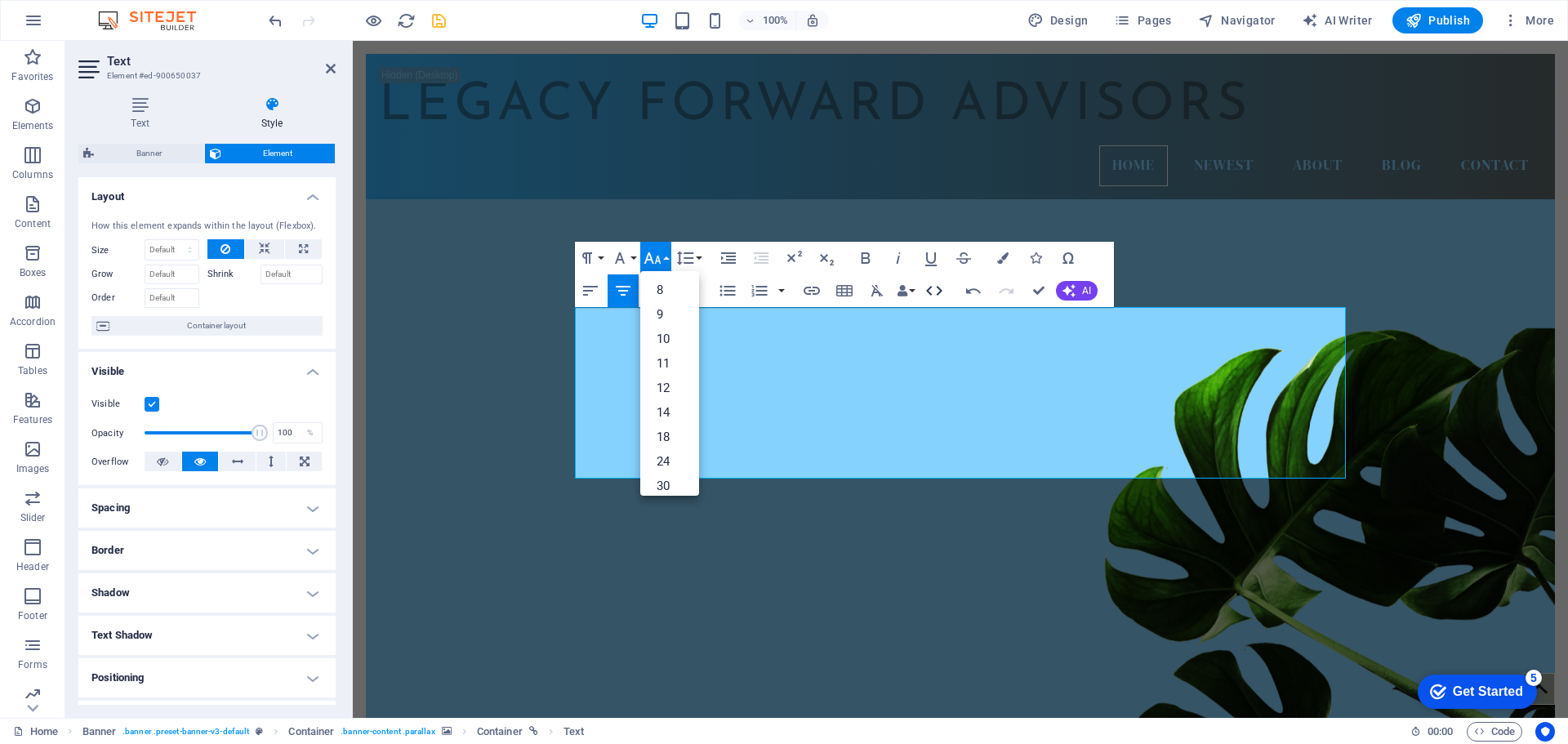
click at [933, 289] on icon "button" at bounding box center [934, 290] width 20 height 20
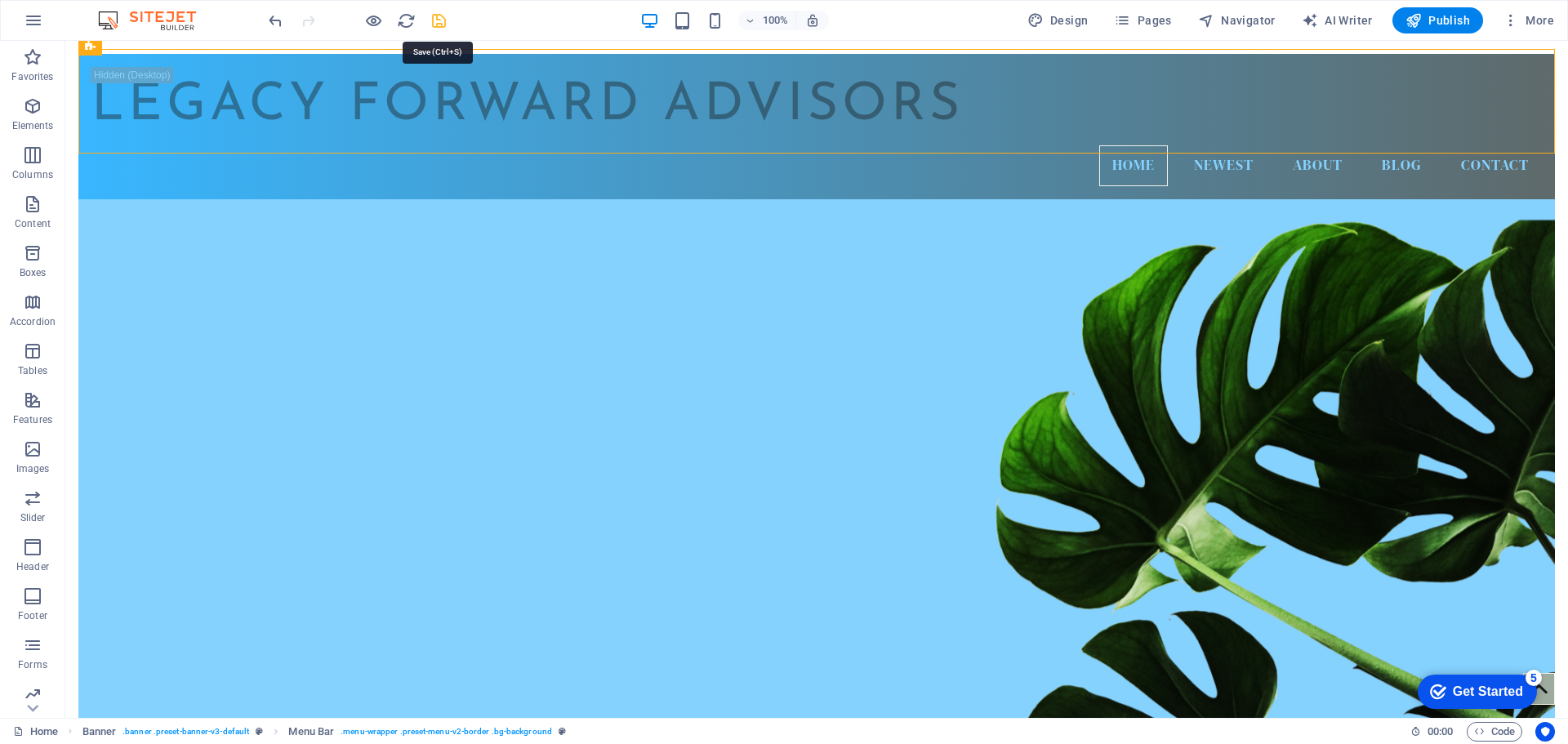
click at [435, 27] on icon "save" at bounding box center [439, 21] width 19 height 19
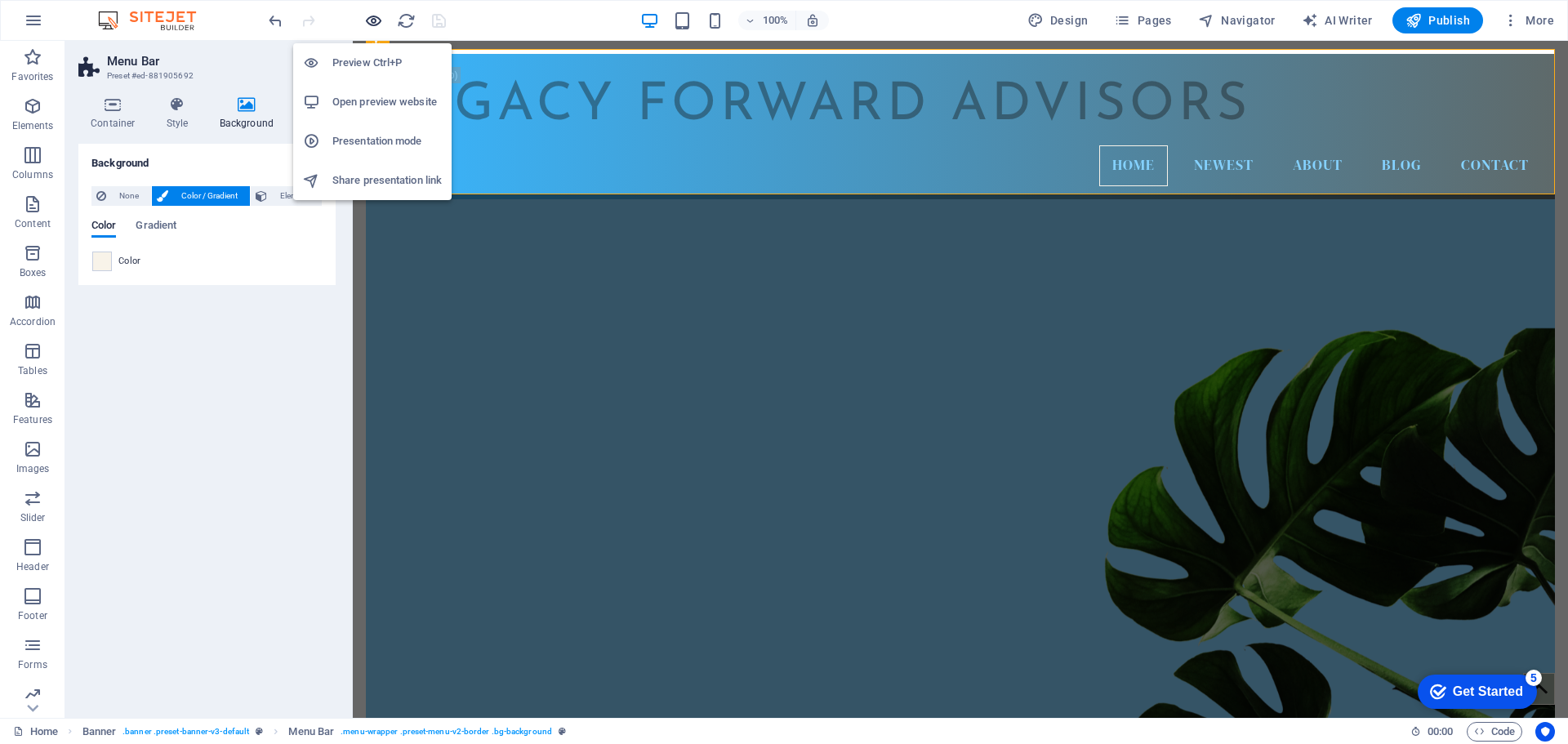
click at [376, 23] on icon "button" at bounding box center [374, 21] width 19 height 19
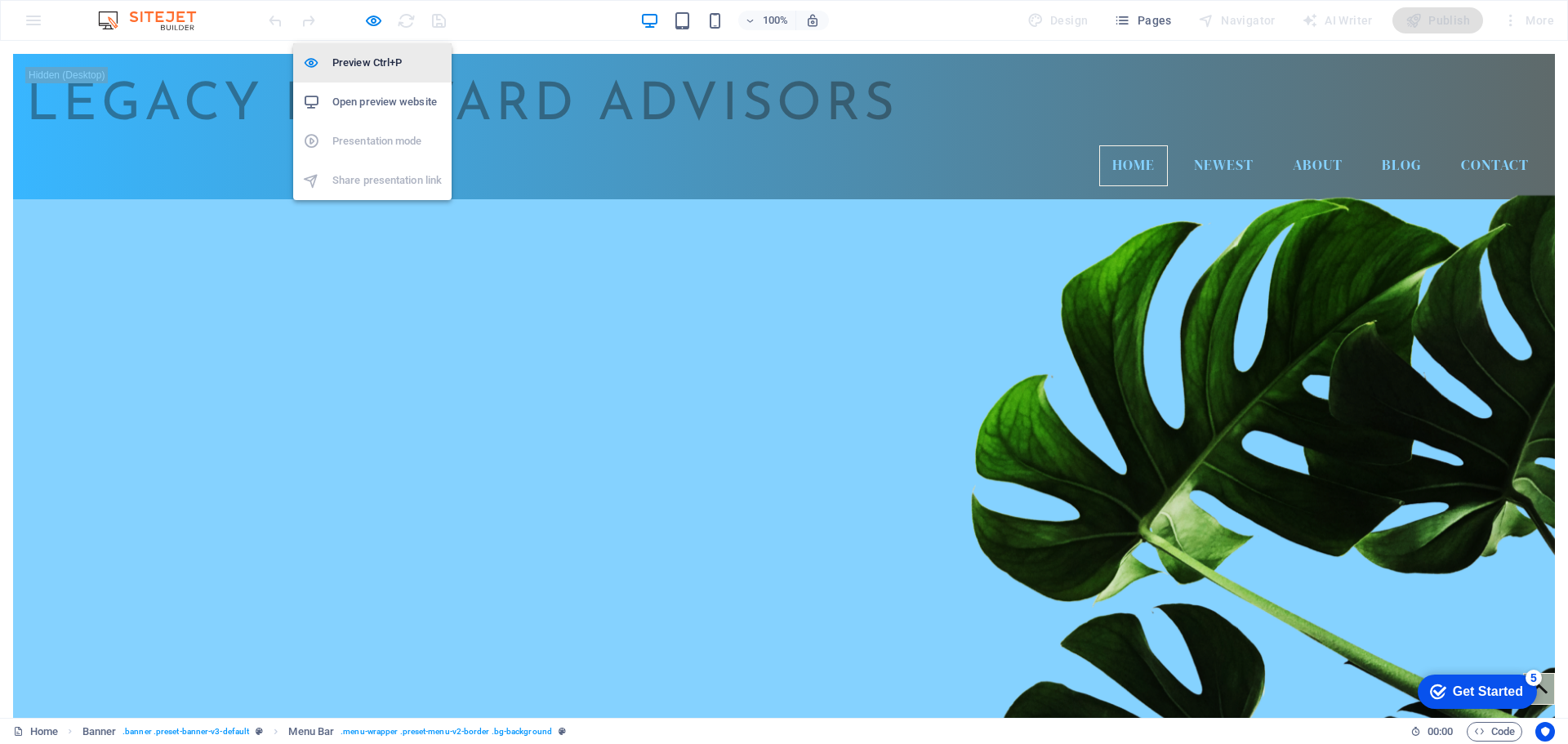
click at [355, 64] on h6 "Preview Ctrl+P" at bounding box center [387, 63] width 109 height 20
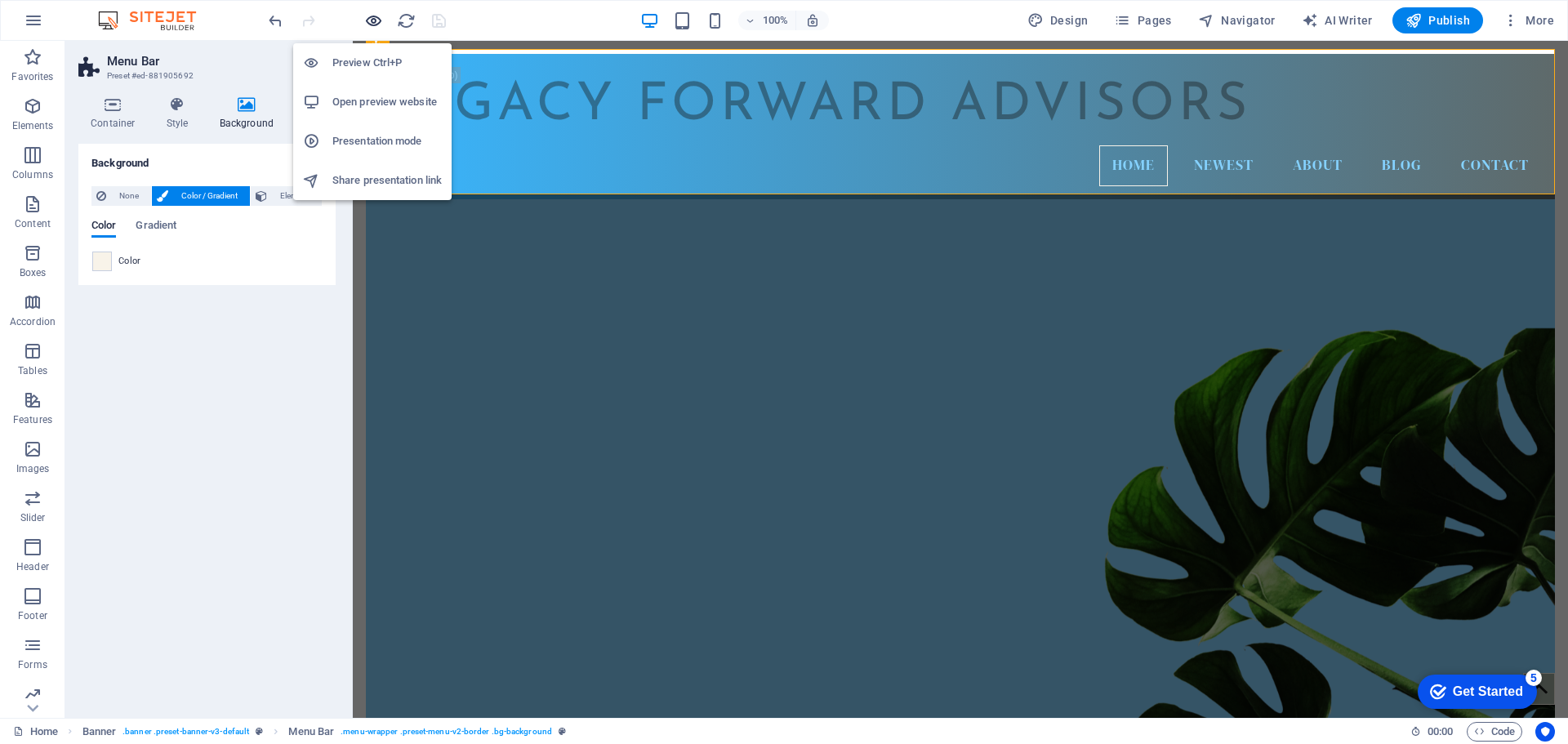
click at [370, 24] on icon "button" at bounding box center [374, 21] width 19 height 19
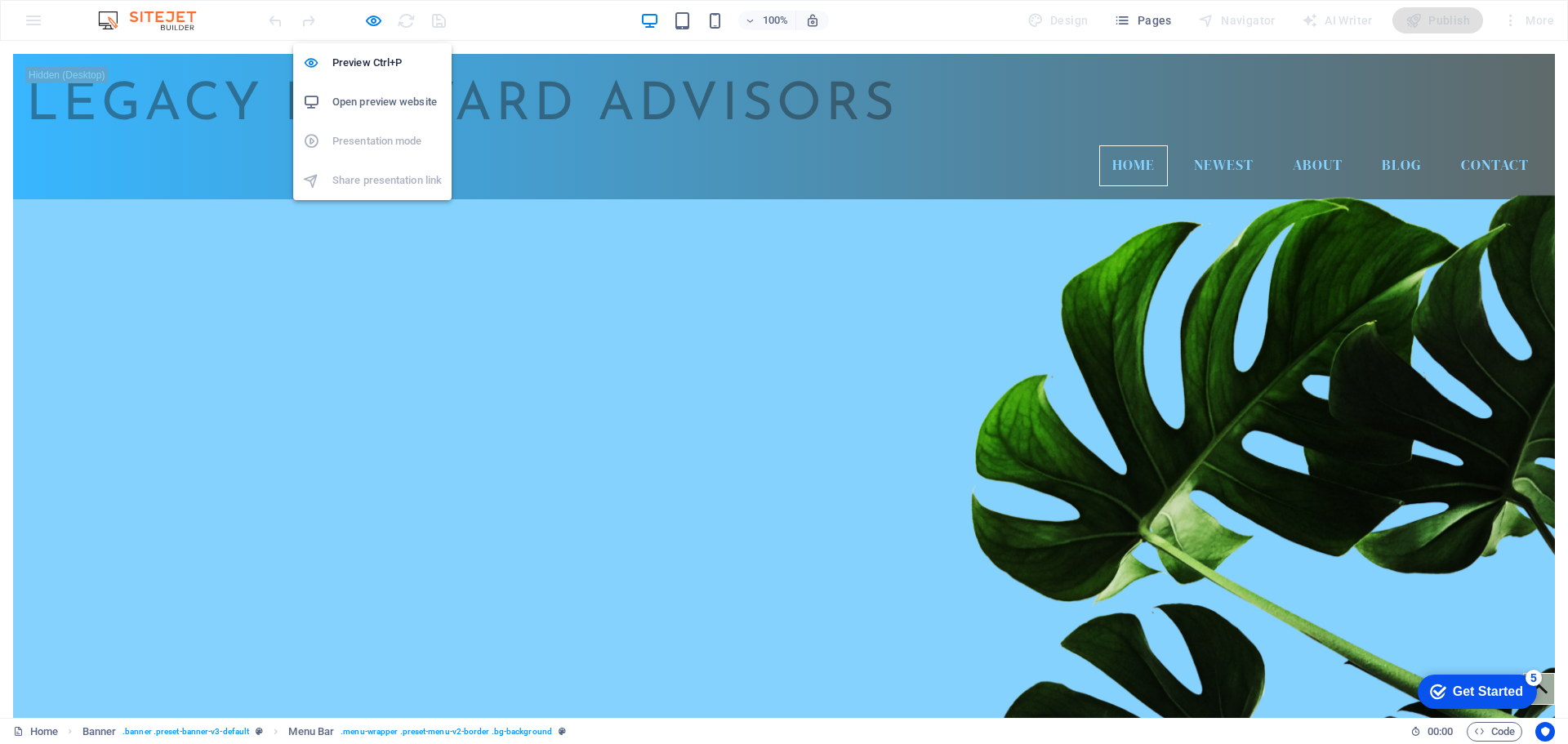
click at [371, 101] on h6 "Open preview website" at bounding box center [387, 101] width 109 height 20
